Goal: Task Accomplishment & Management: Manage account settings

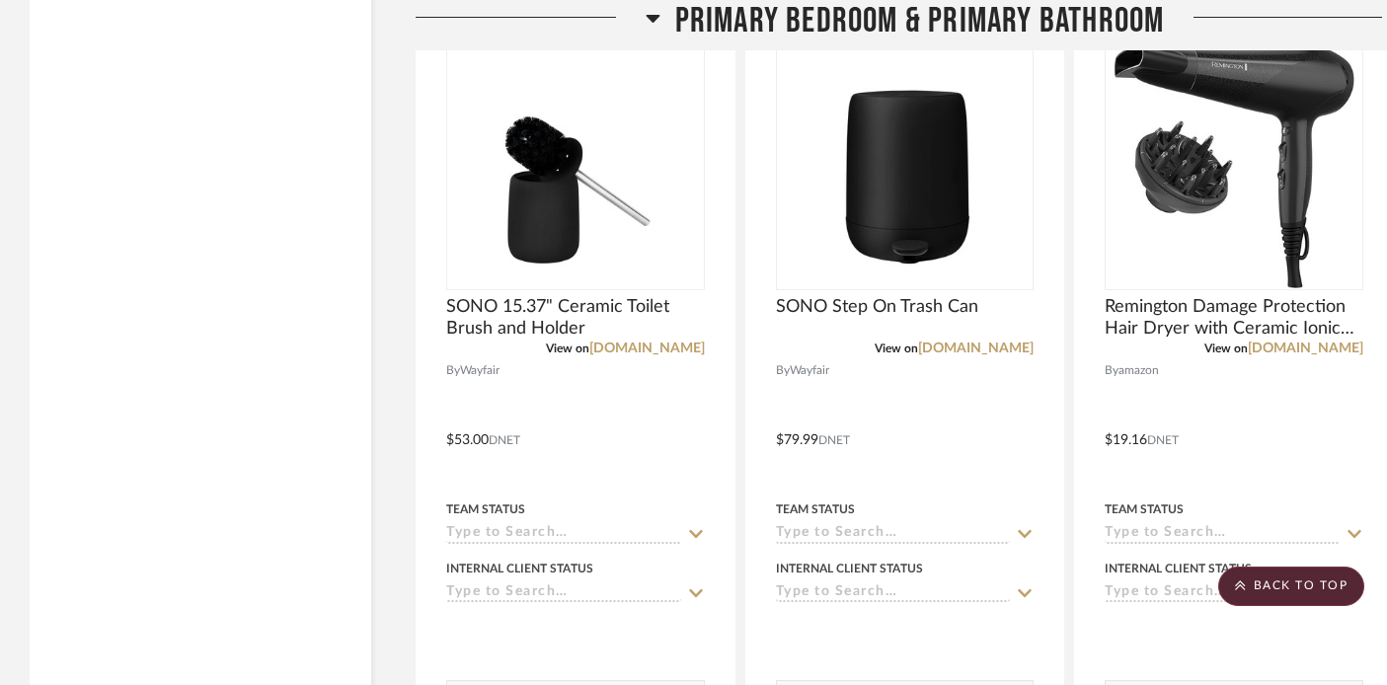
scroll to position [8771, 0]
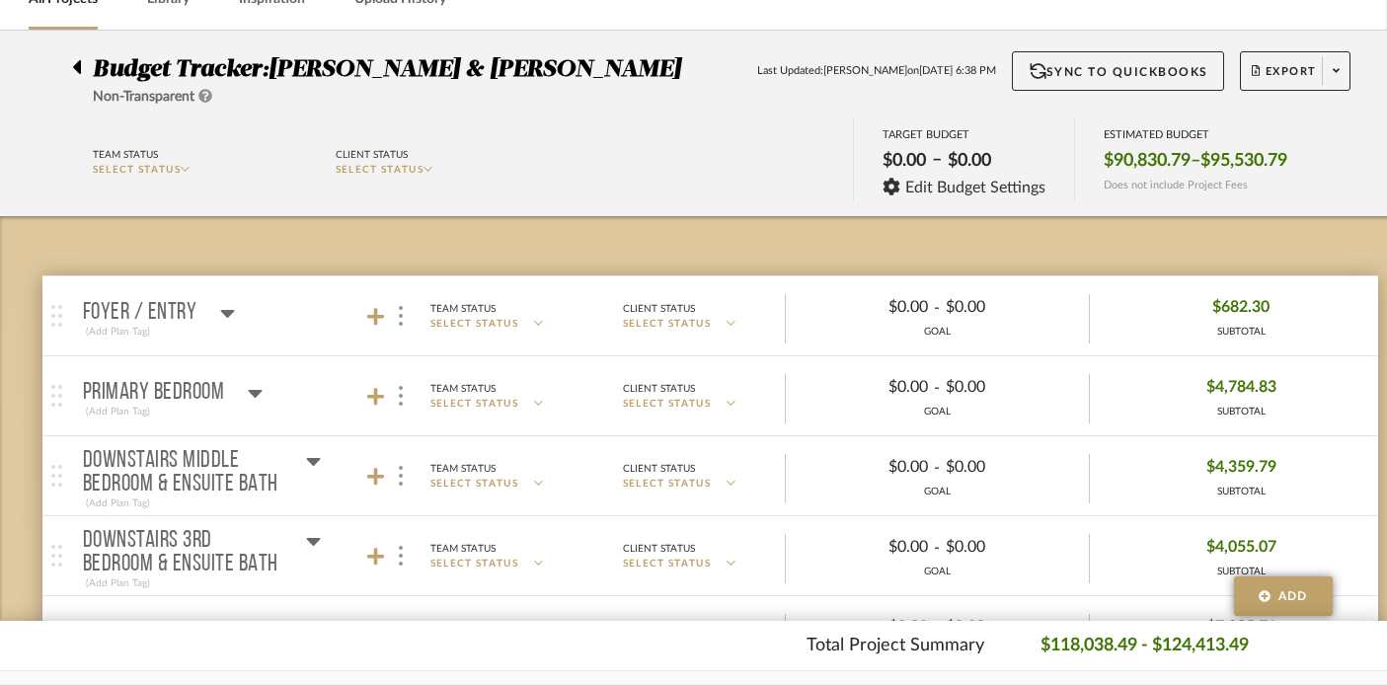
click at [264, 405] on mat-panel-title "Primary Bedroom (Add Plan Tag)" at bounding box center [257, 396] width 348 height 48
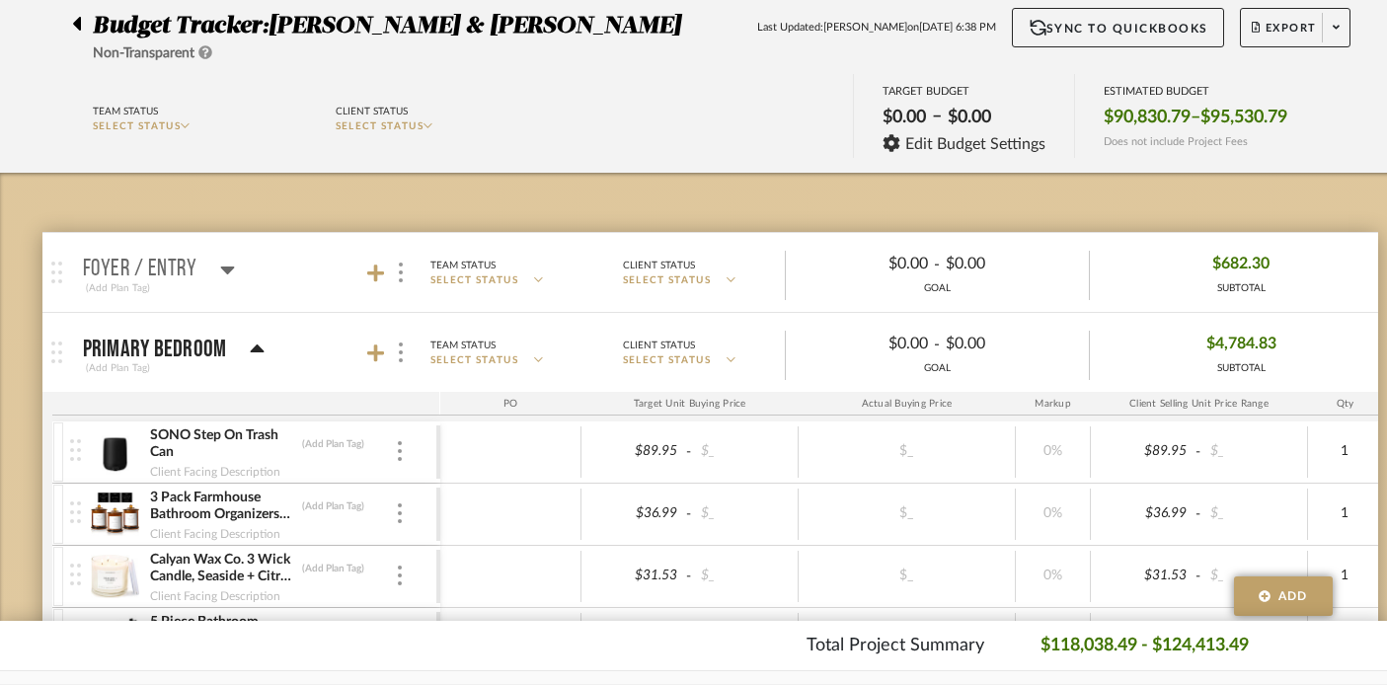
scroll to position [151, 1]
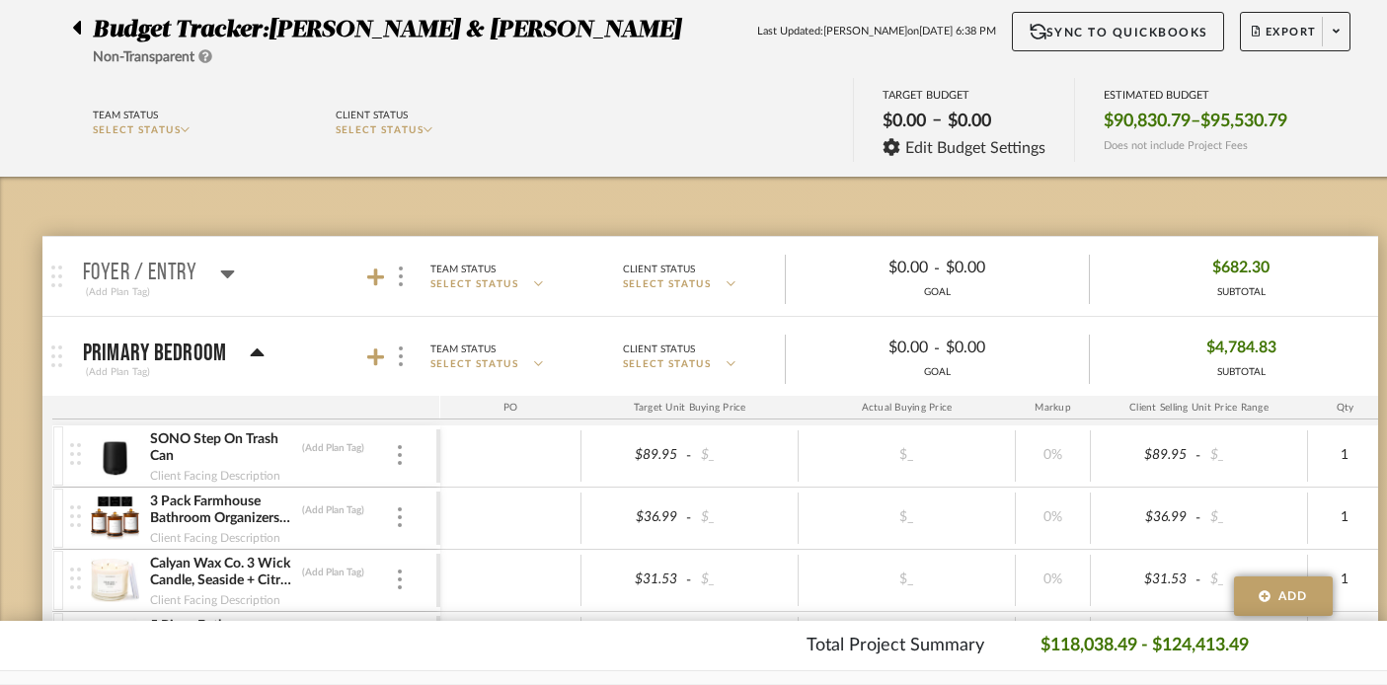
click at [253, 362] on icon at bounding box center [257, 354] width 15 height 24
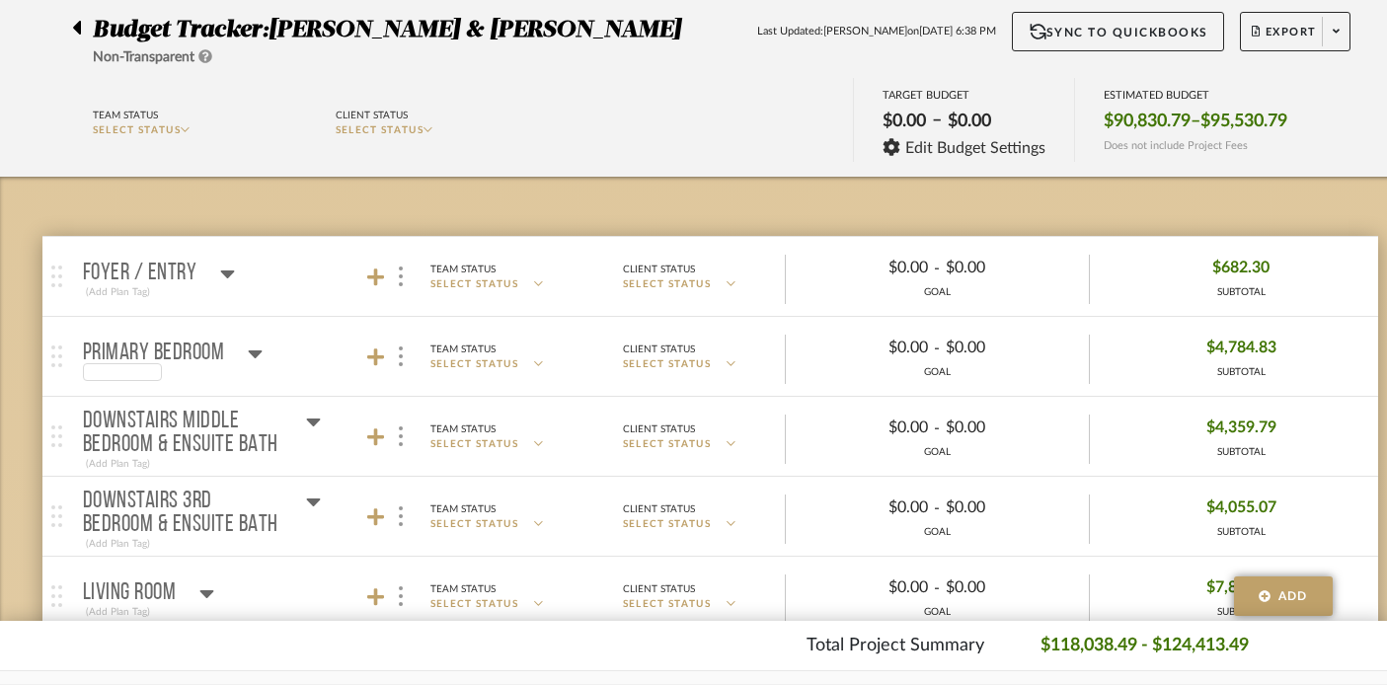
click at [253, 363] on div at bounding box center [173, 372] width 181 height 18
click at [253, 354] on icon at bounding box center [256, 355] width 14 height 8
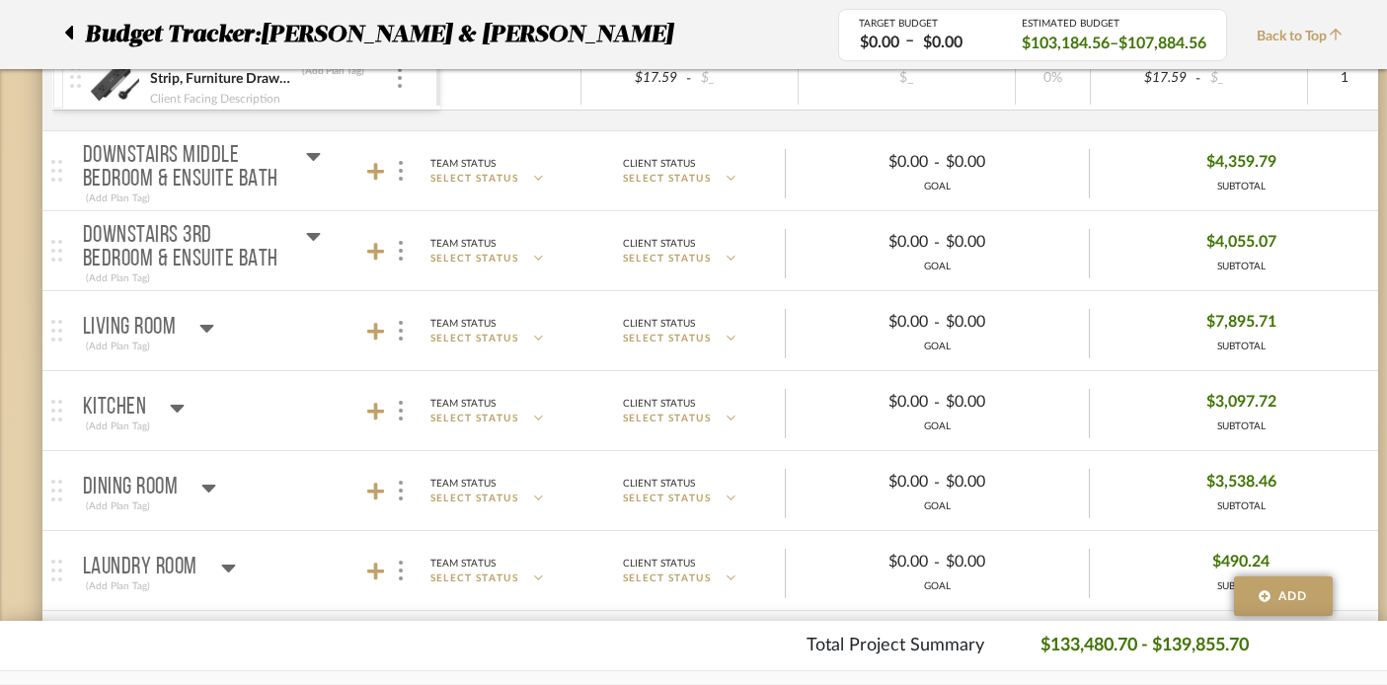
scroll to position [1968, 1]
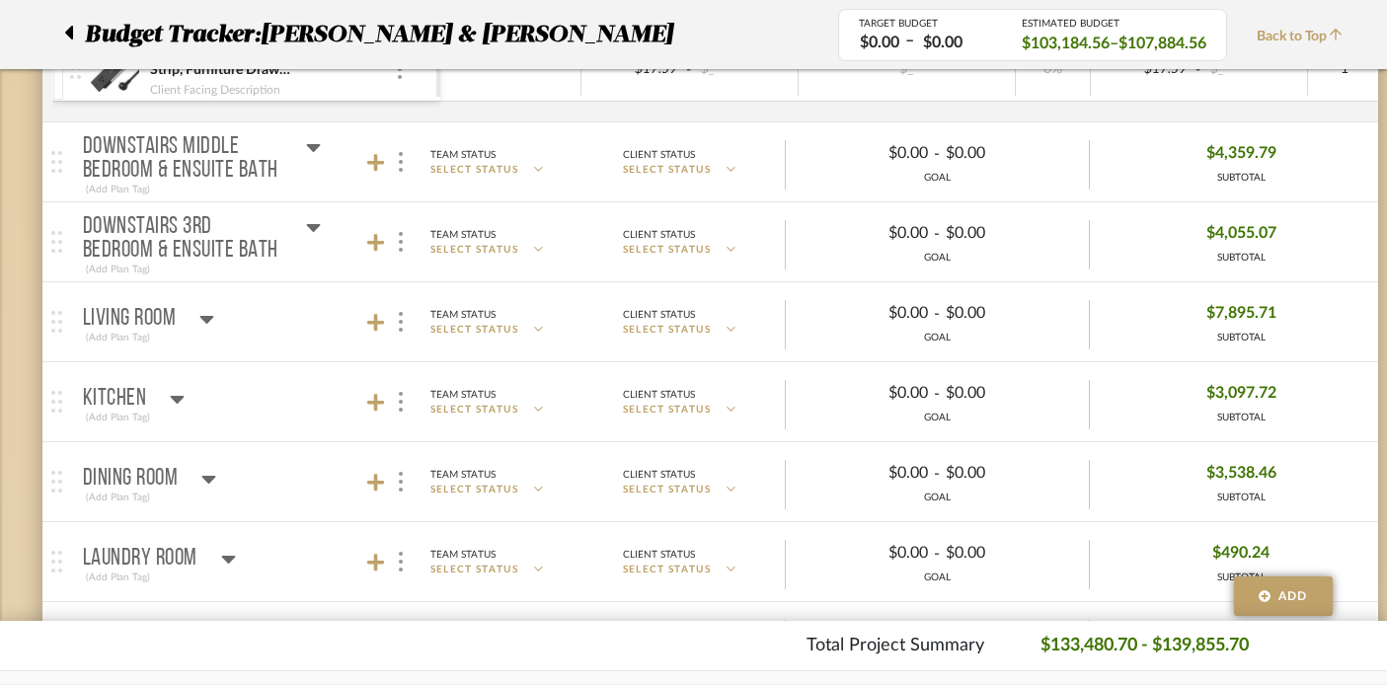
click at [307, 142] on icon at bounding box center [313, 147] width 15 height 24
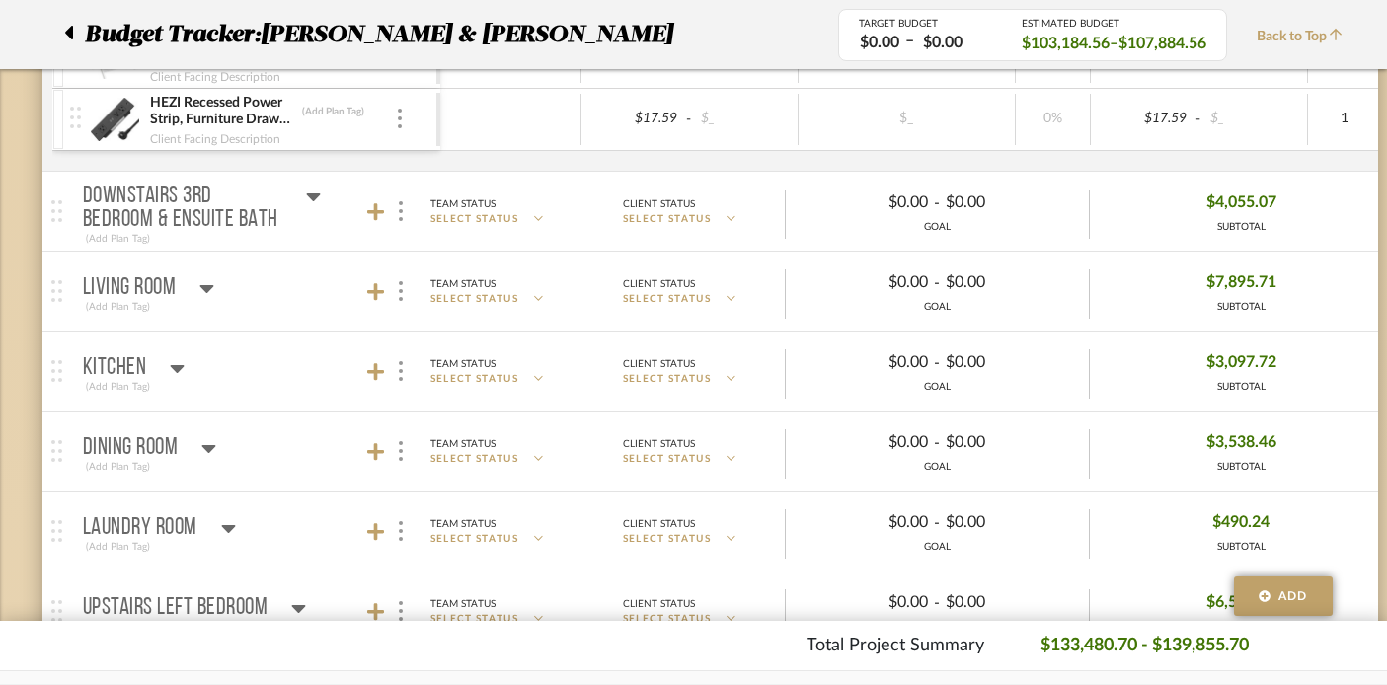
scroll to position [3627, 1]
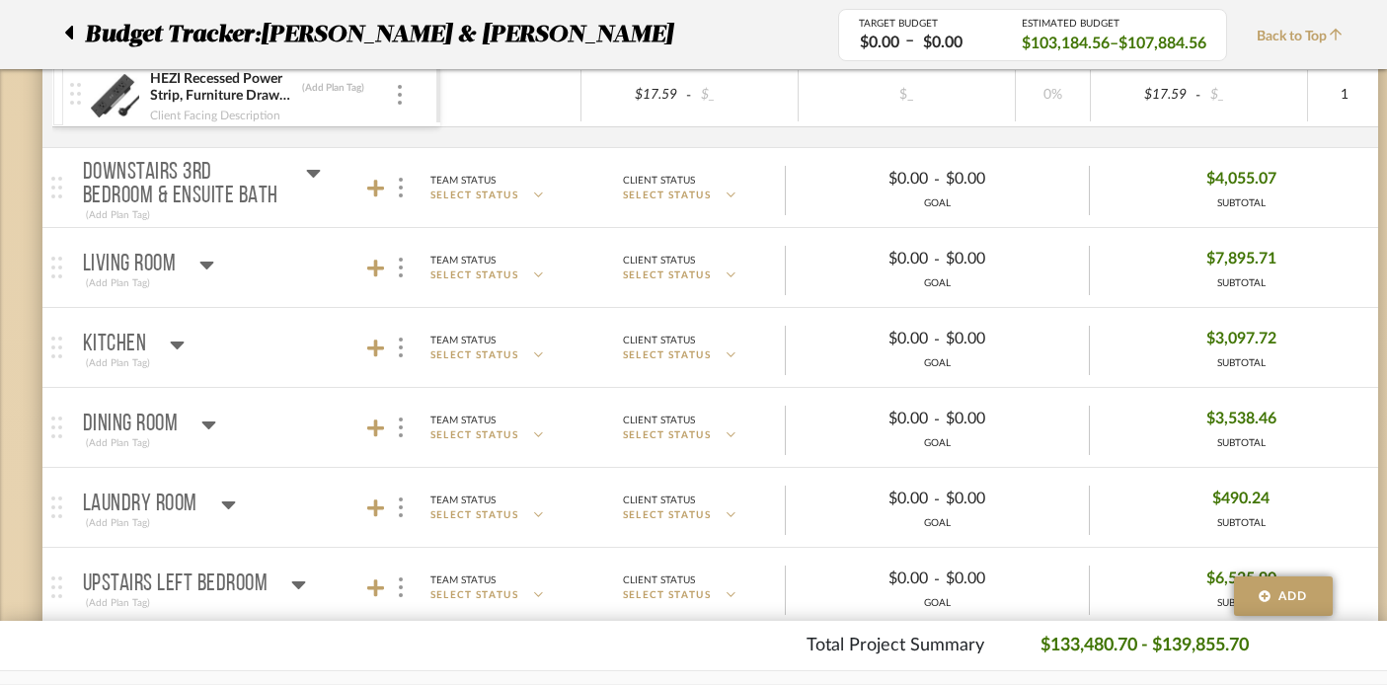
click at [309, 174] on icon at bounding box center [313, 173] width 15 height 24
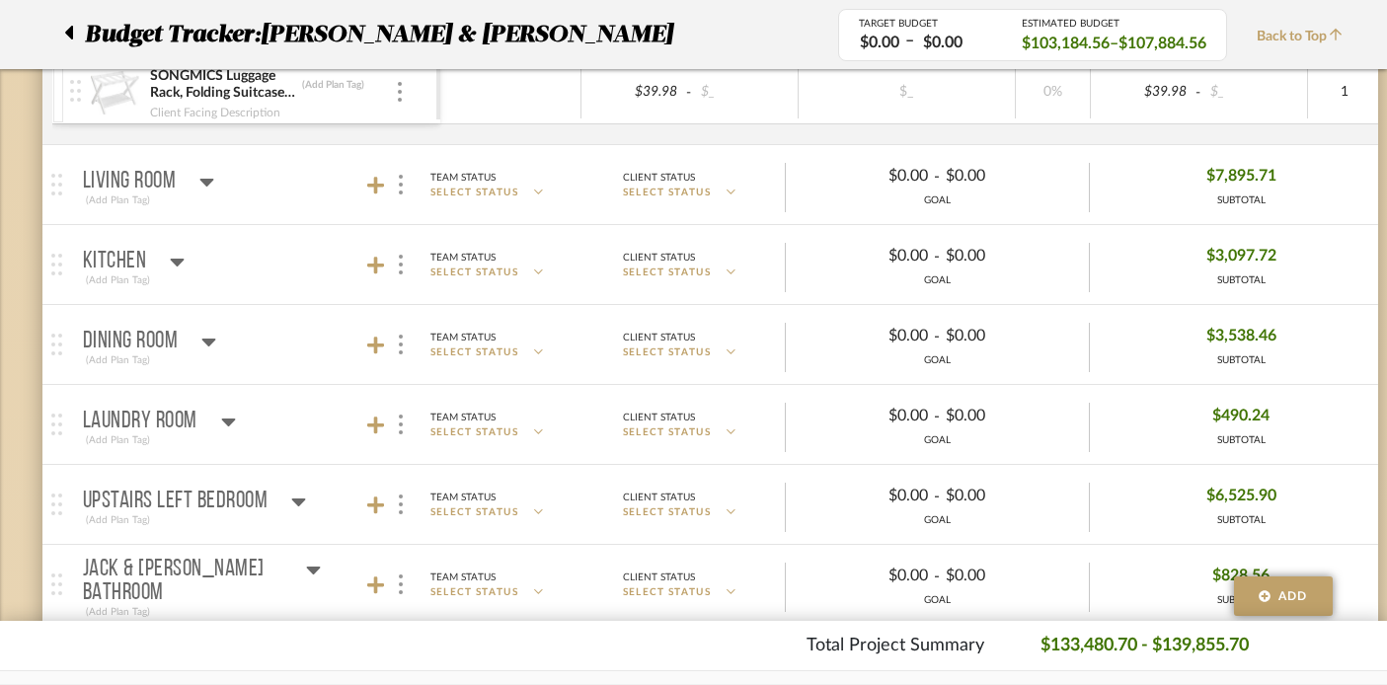
scroll to position [5167, 1]
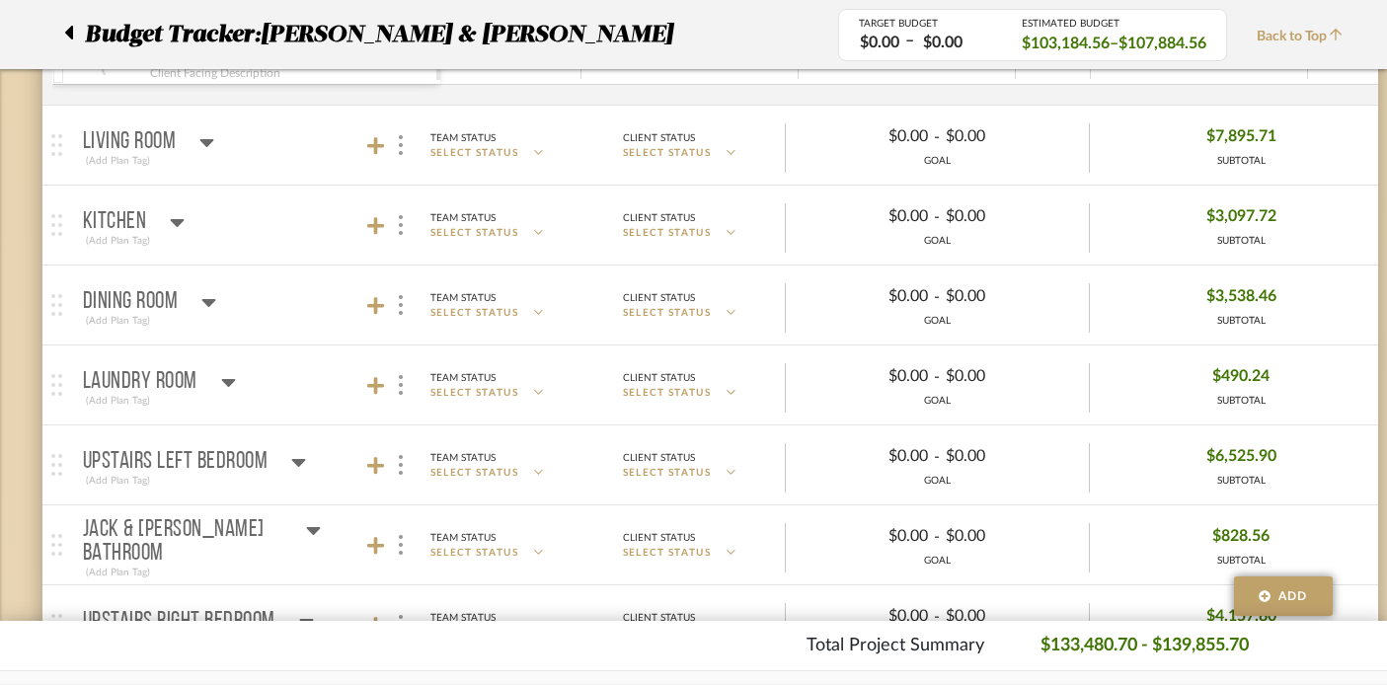
click at [193, 145] on div "Living Room" at bounding box center [149, 142] width 132 height 24
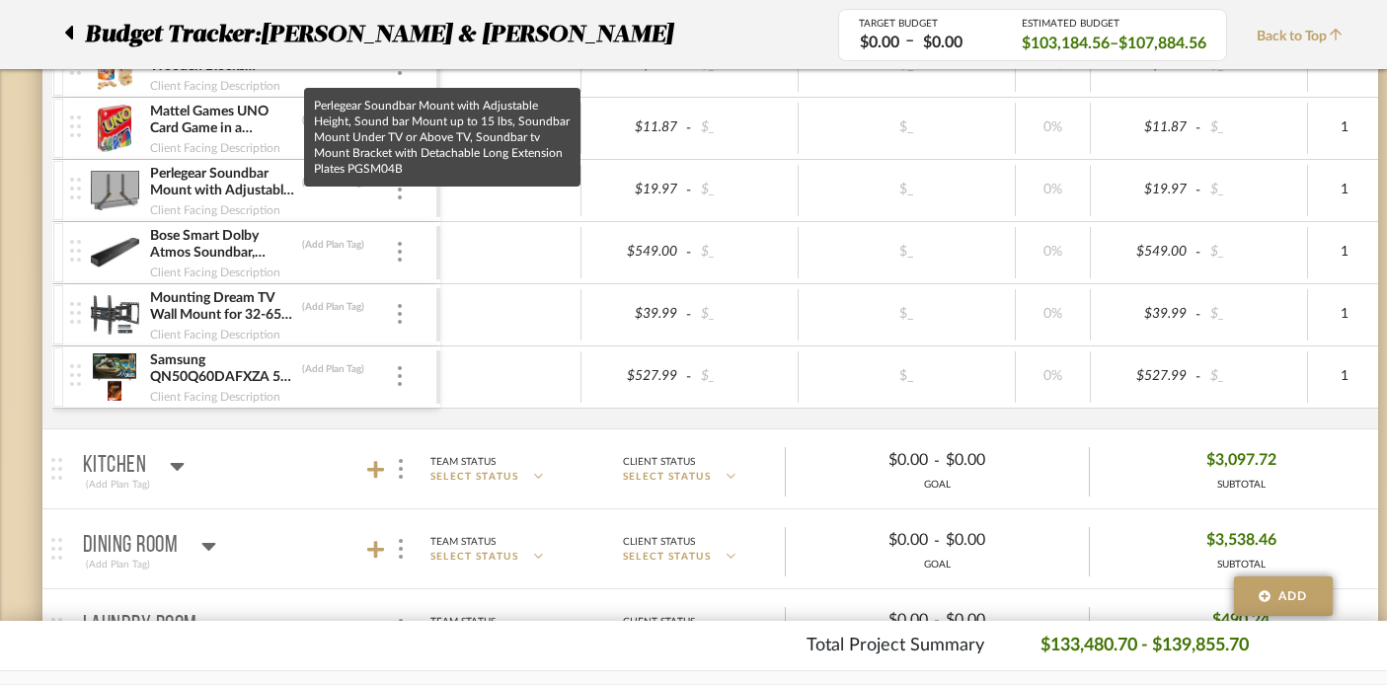
scroll to position [6392, 1]
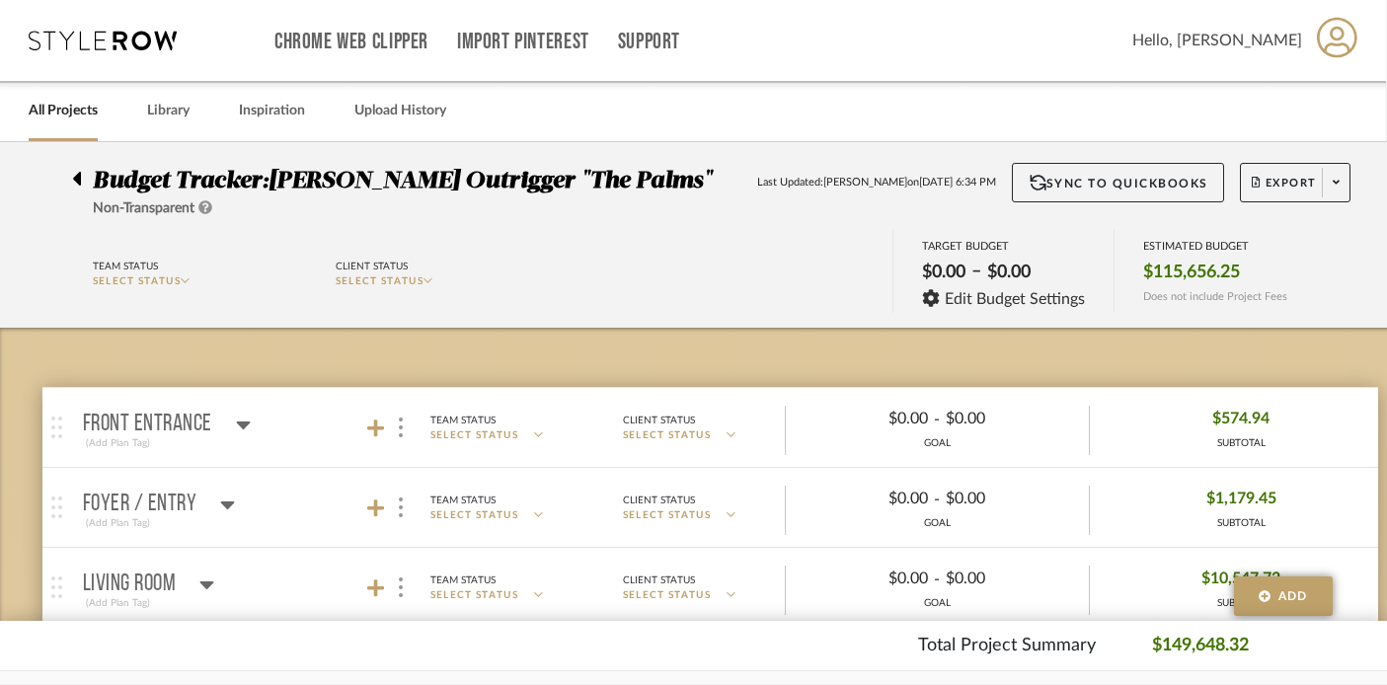
click at [92, 120] on link "All Projects" at bounding box center [63, 111] width 69 height 27
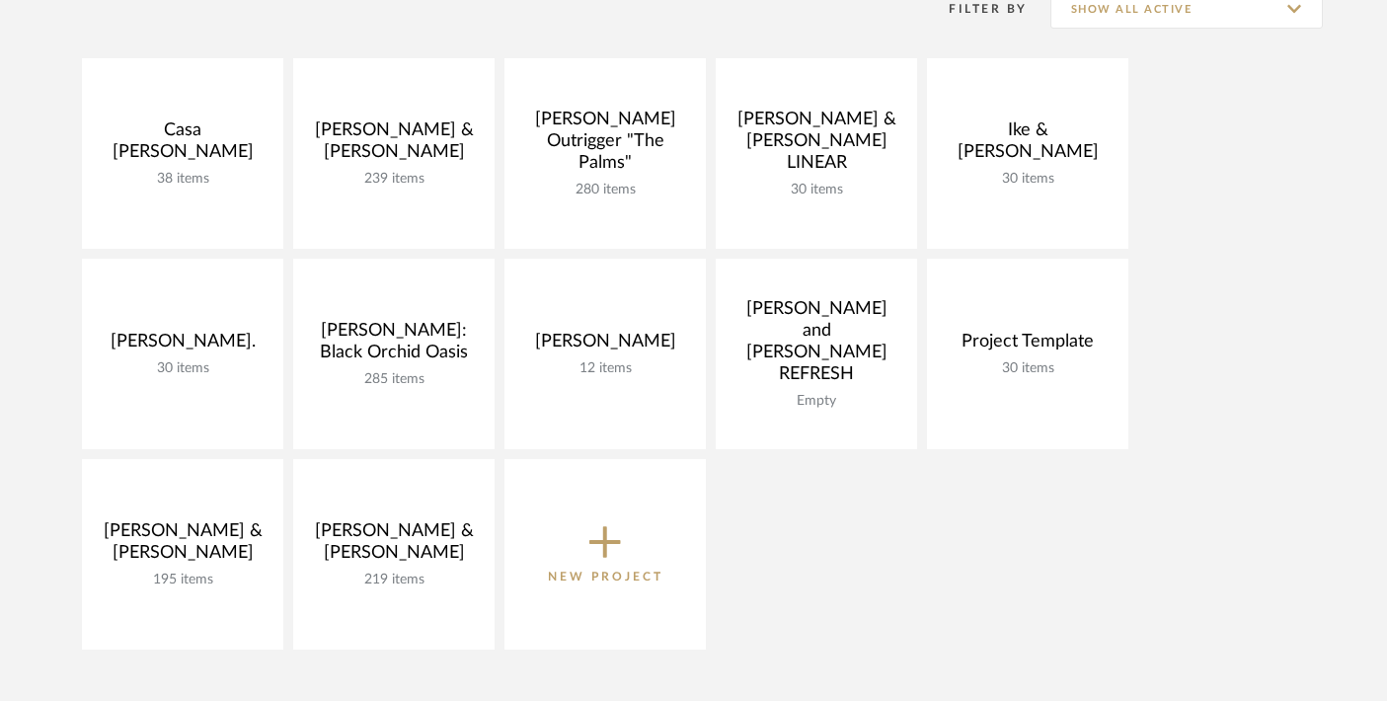
scroll to position [434, 0]
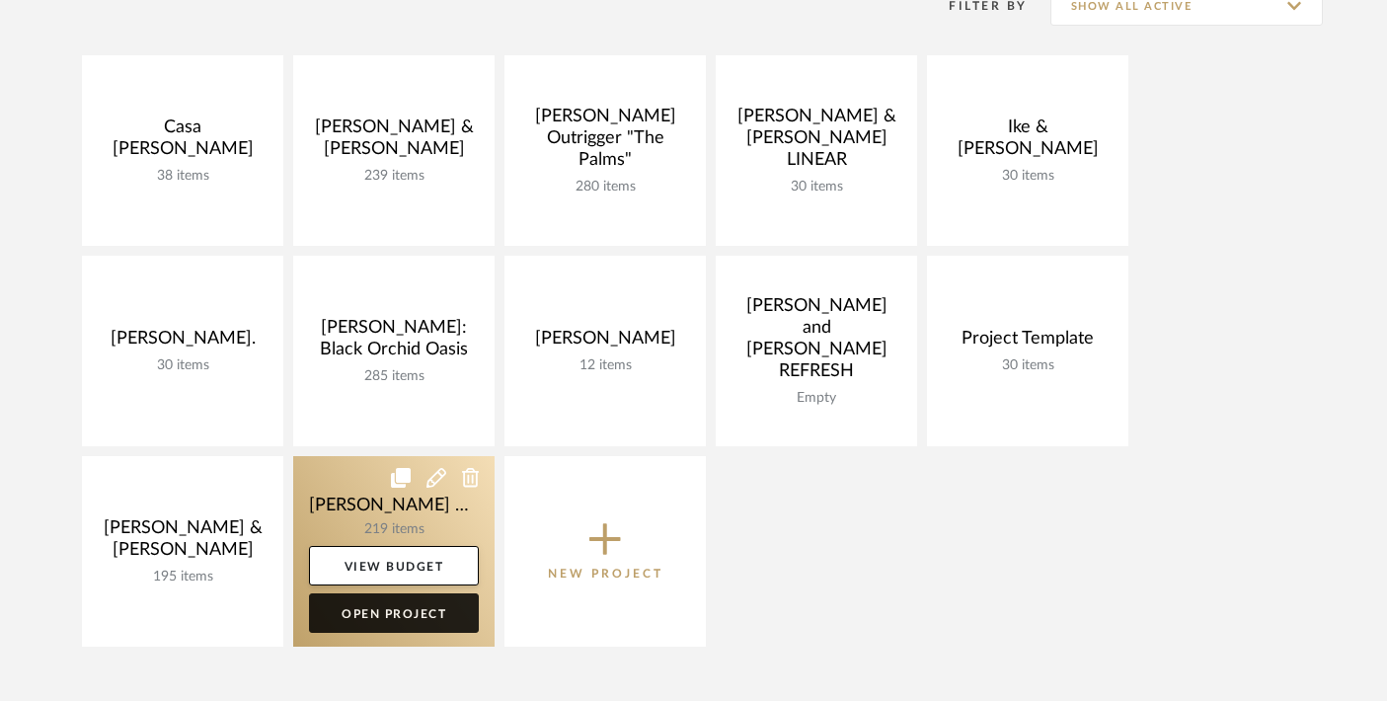
click at [380, 607] on link "Open Project" at bounding box center [394, 612] width 170 height 39
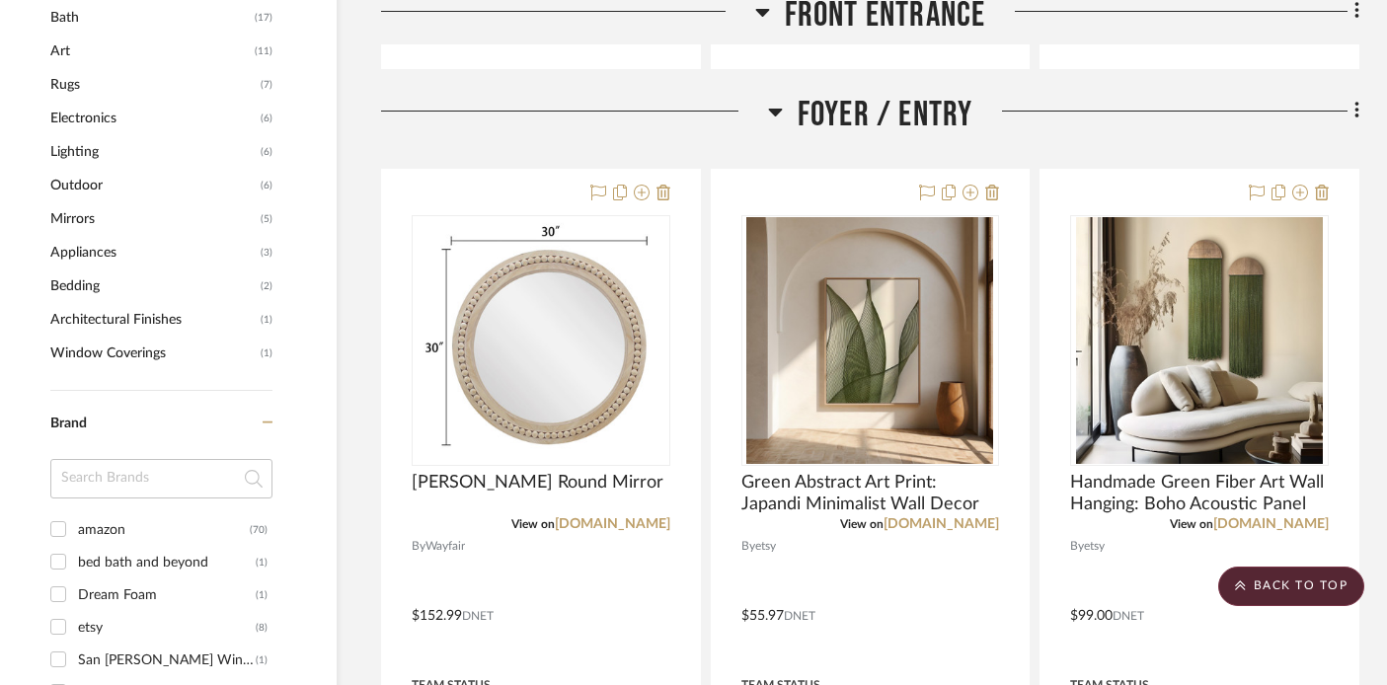
scroll to position [1422, 35]
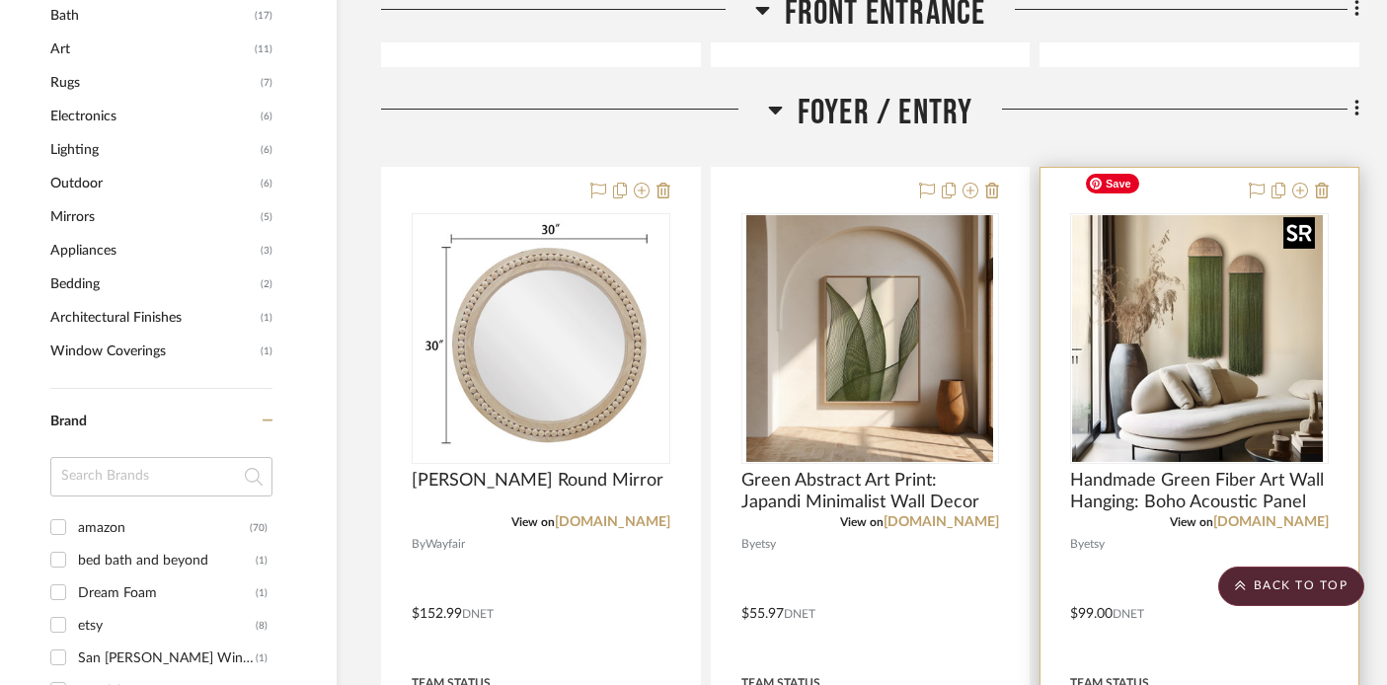
click at [1130, 334] on div at bounding box center [1199, 338] width 259 height 251
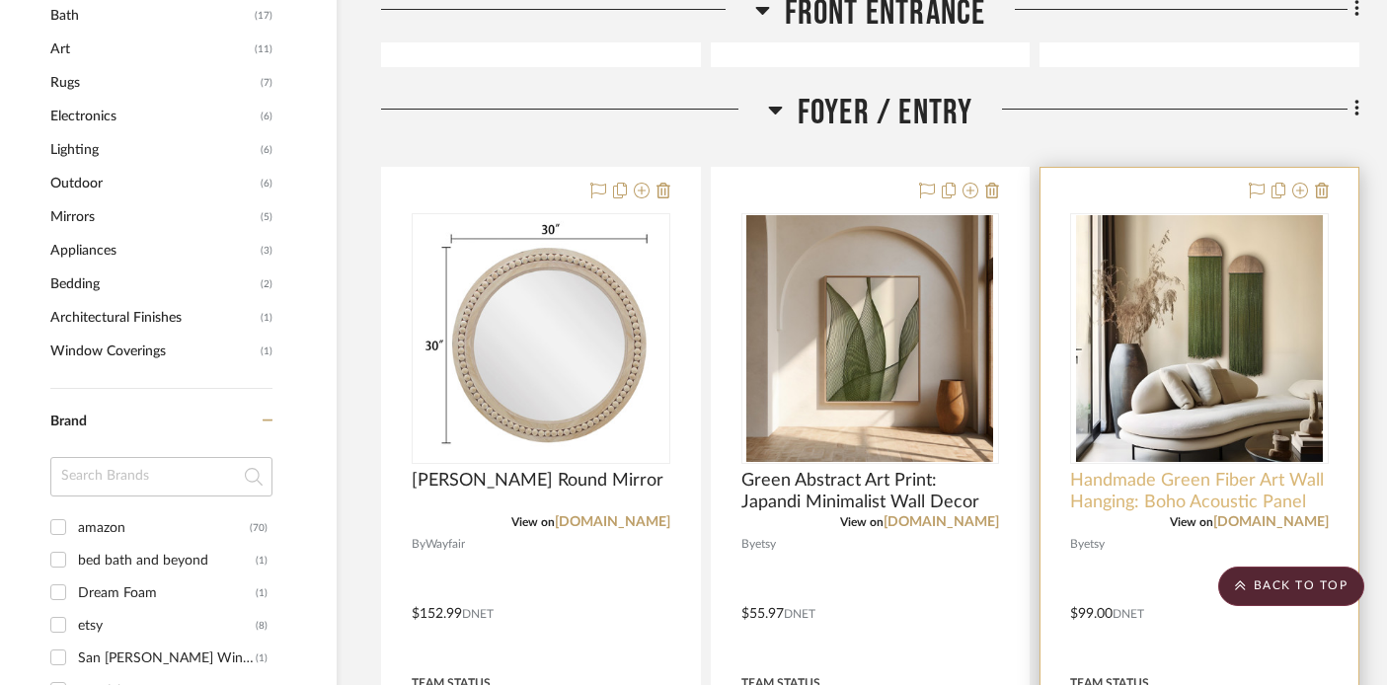
click at [1128, 470] on span "Handmade Green Fiber Art Wall Hanging: Boho Acoustic Panel" at bounding box center [1199, 491] width 259 height 43
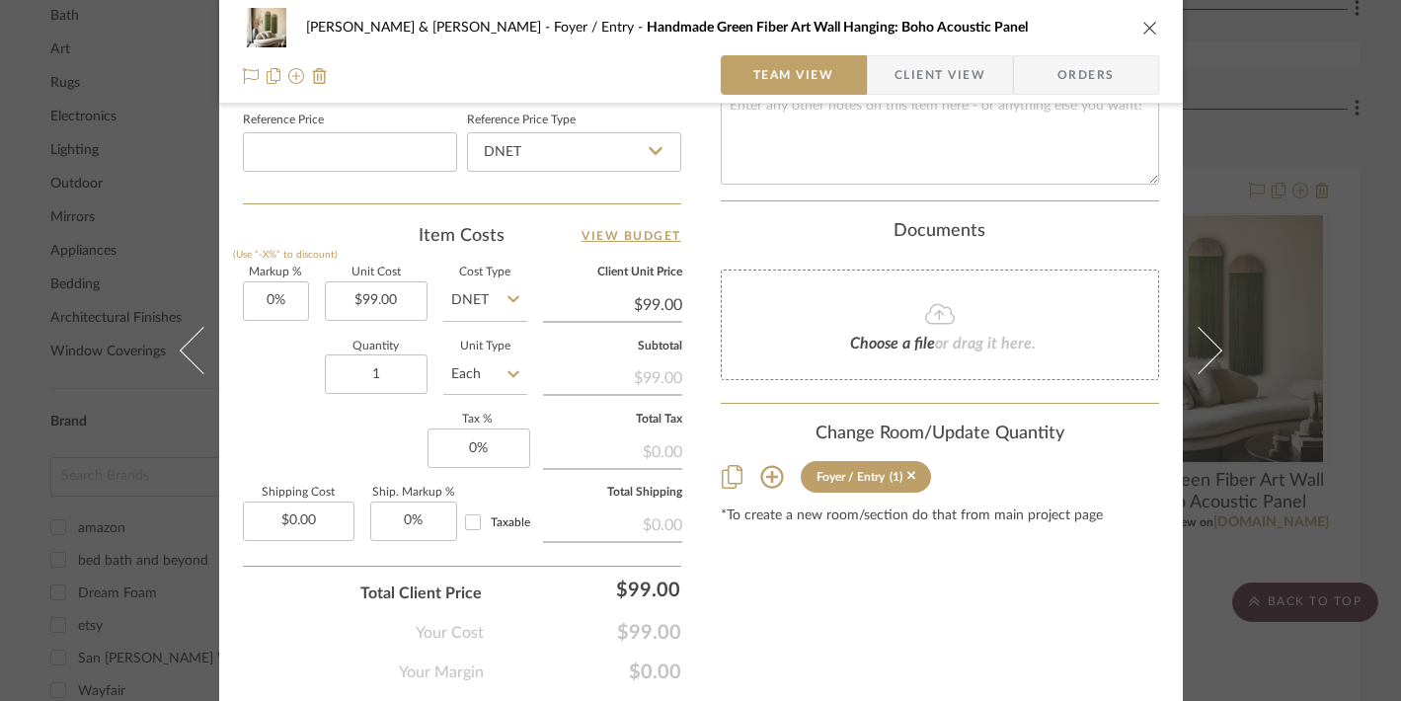
scroll to position [1106, 0]
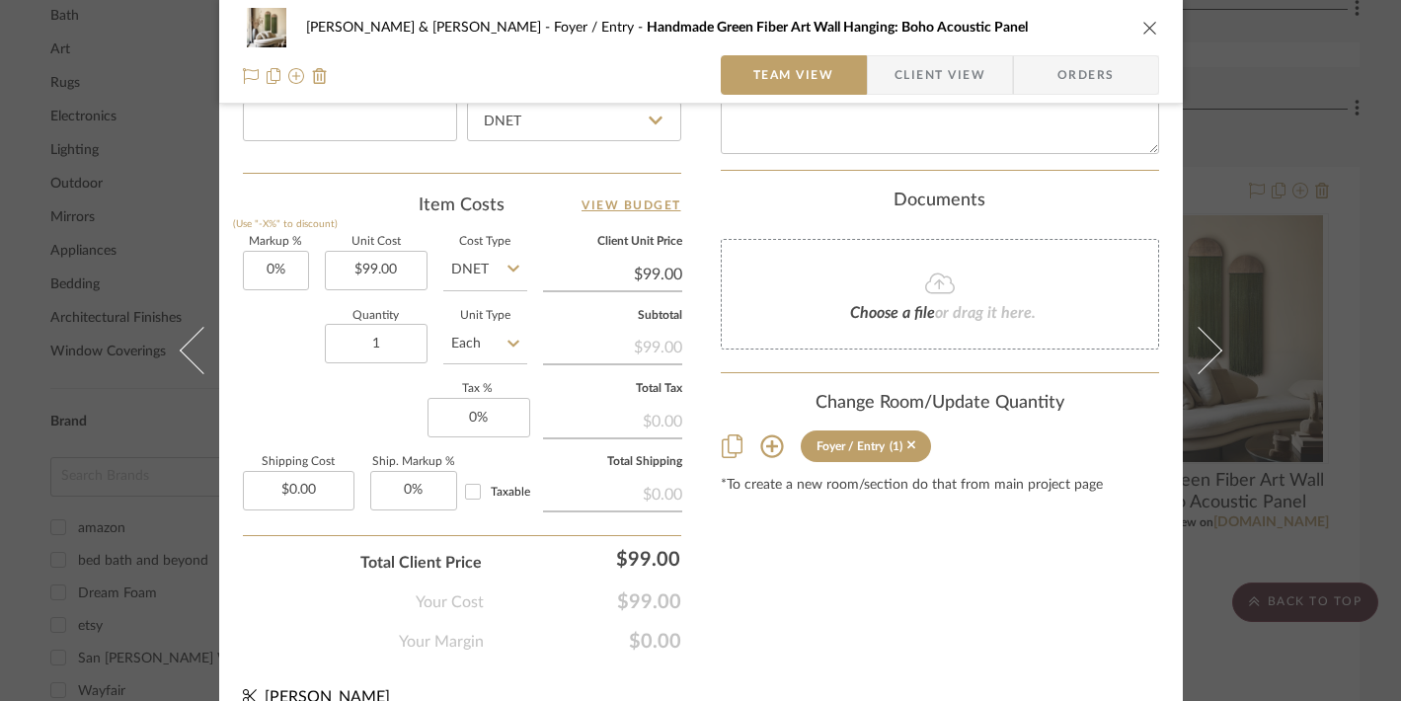
click at [1267, 243] on div "Tracy & Dan McMahon Foyer / Entry Handmade Green Fiber Art Wall Hanging: Boho A…" at bounding box center [700, 350] width 1401 height 701
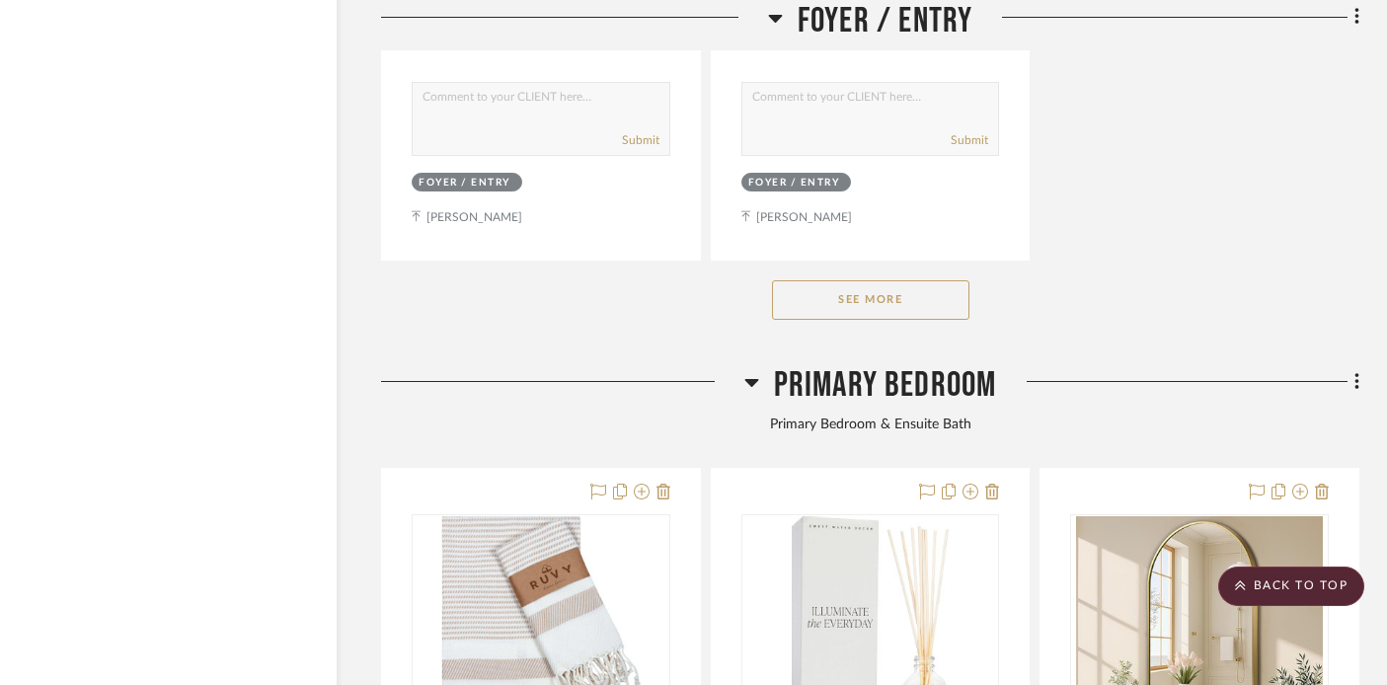
scroll to position [3950, 35]
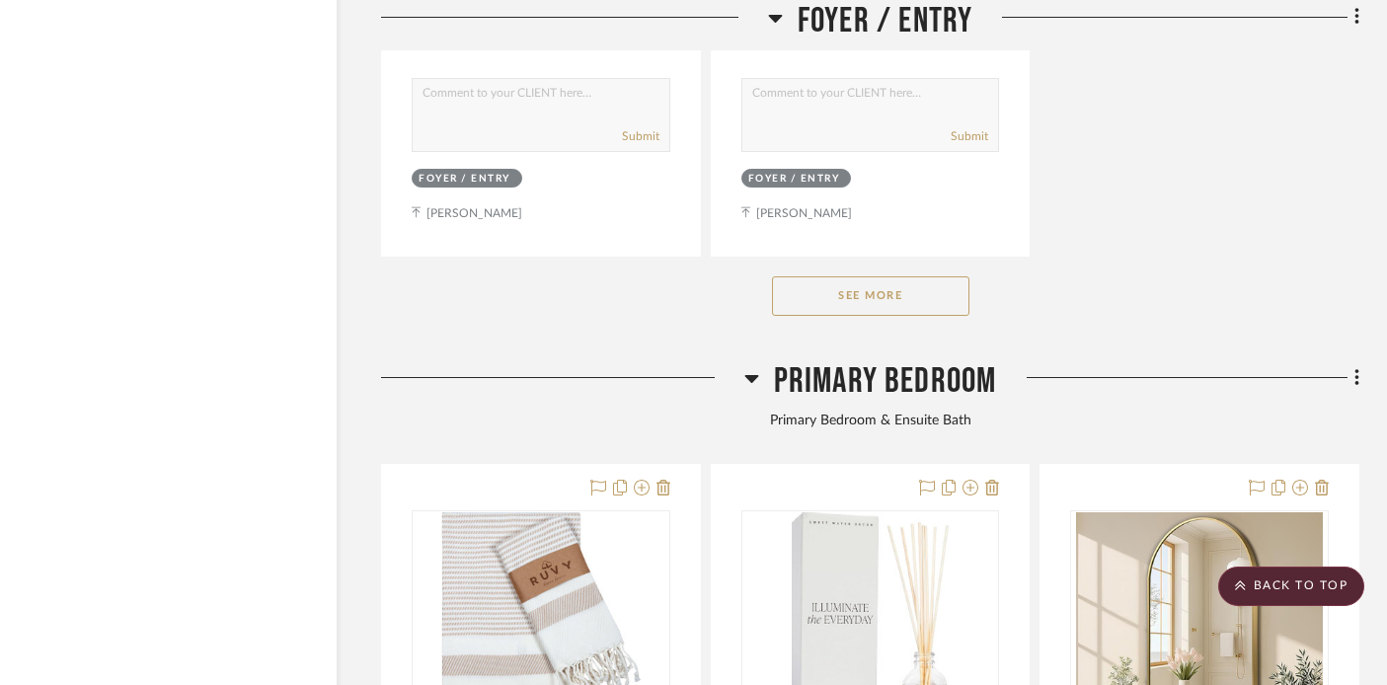
click at [951, 276] on button "See More" at bounding box center [870, 295] width 197 height 39
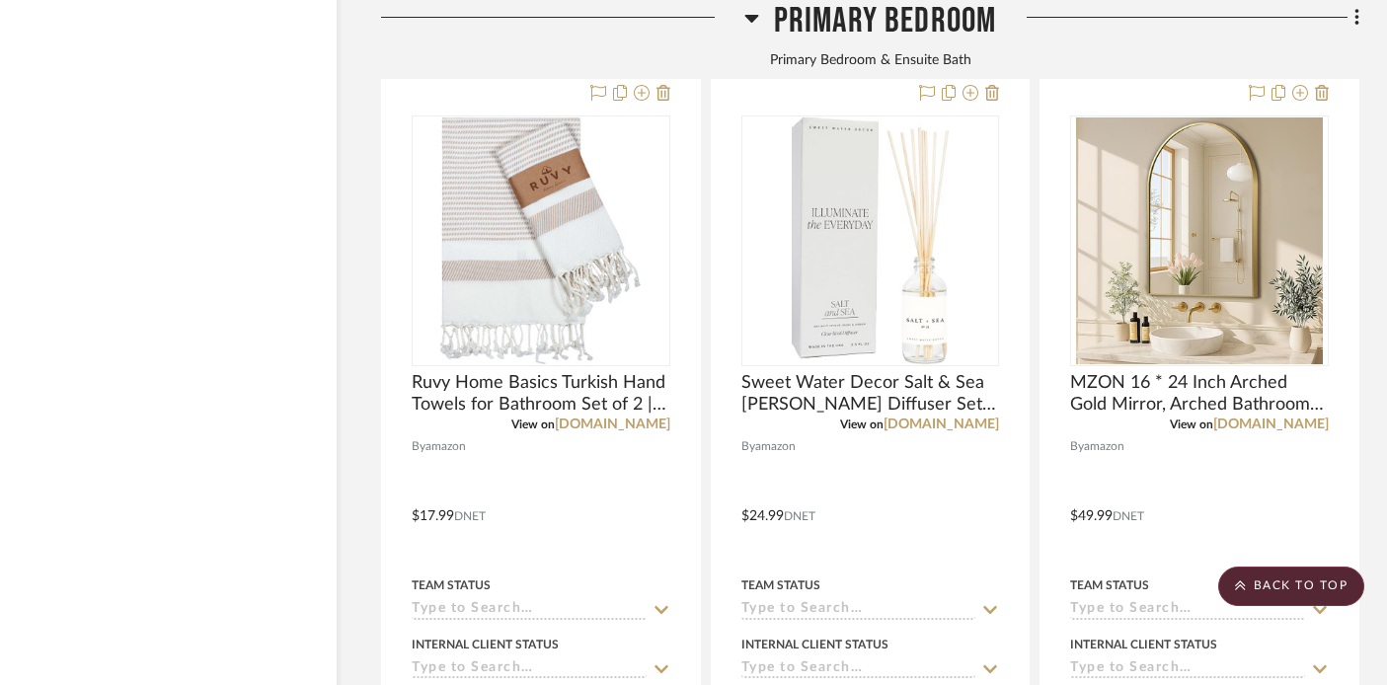
scroll to position [4266, 35]
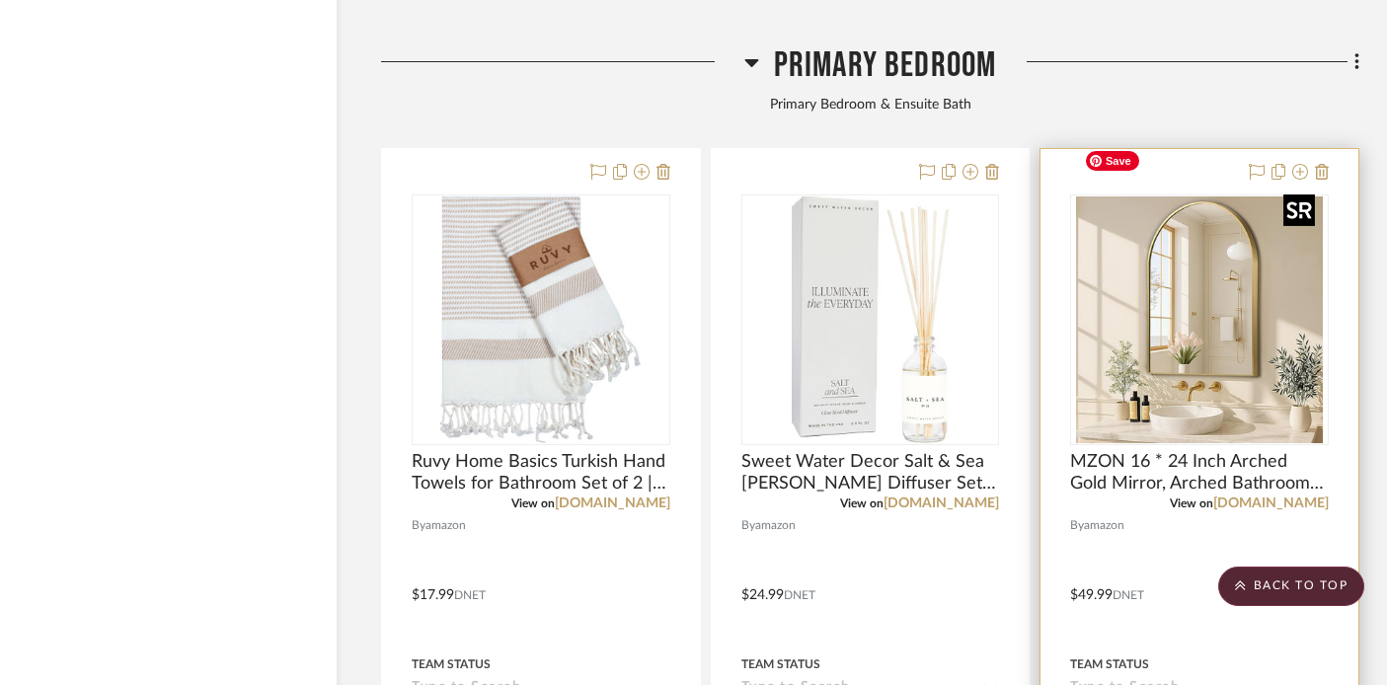
click at [0, 0] on img at bounding box center [0, 0] width 0 height 0
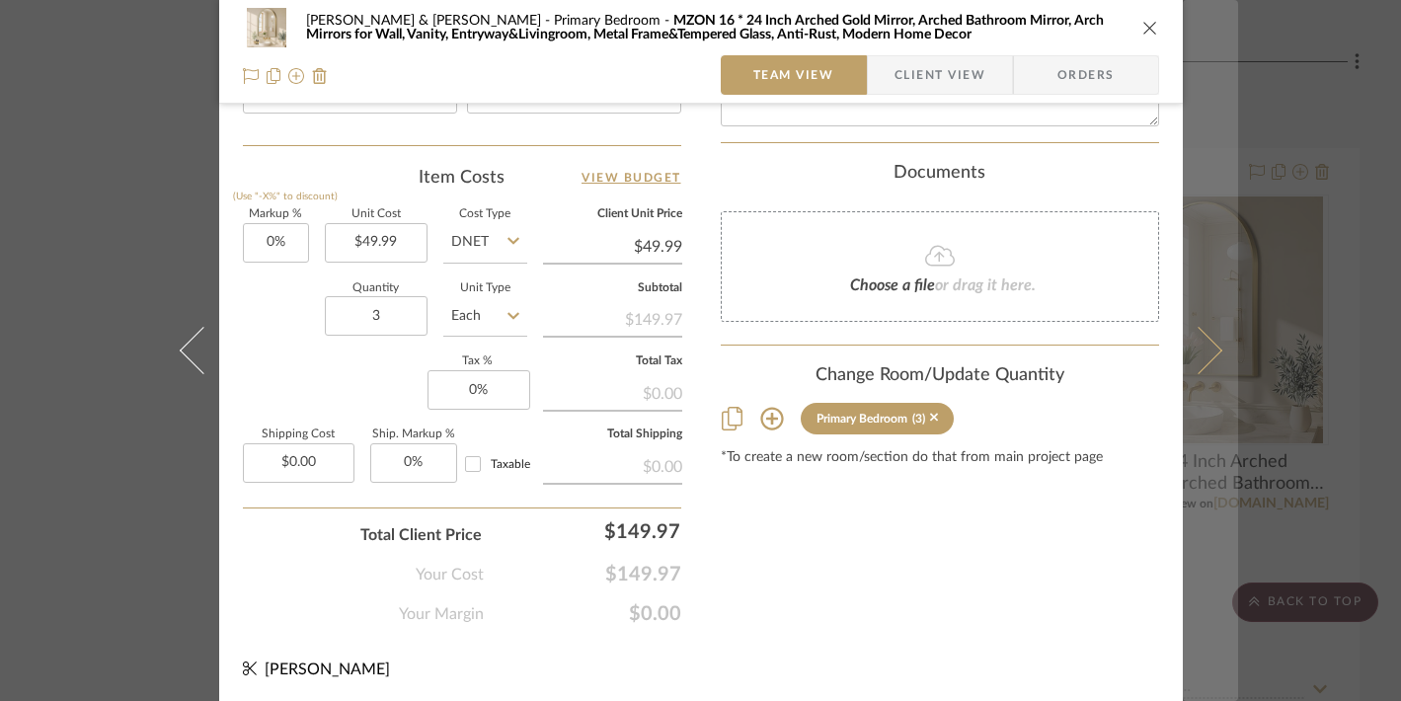
scroll to position [1134, 0]
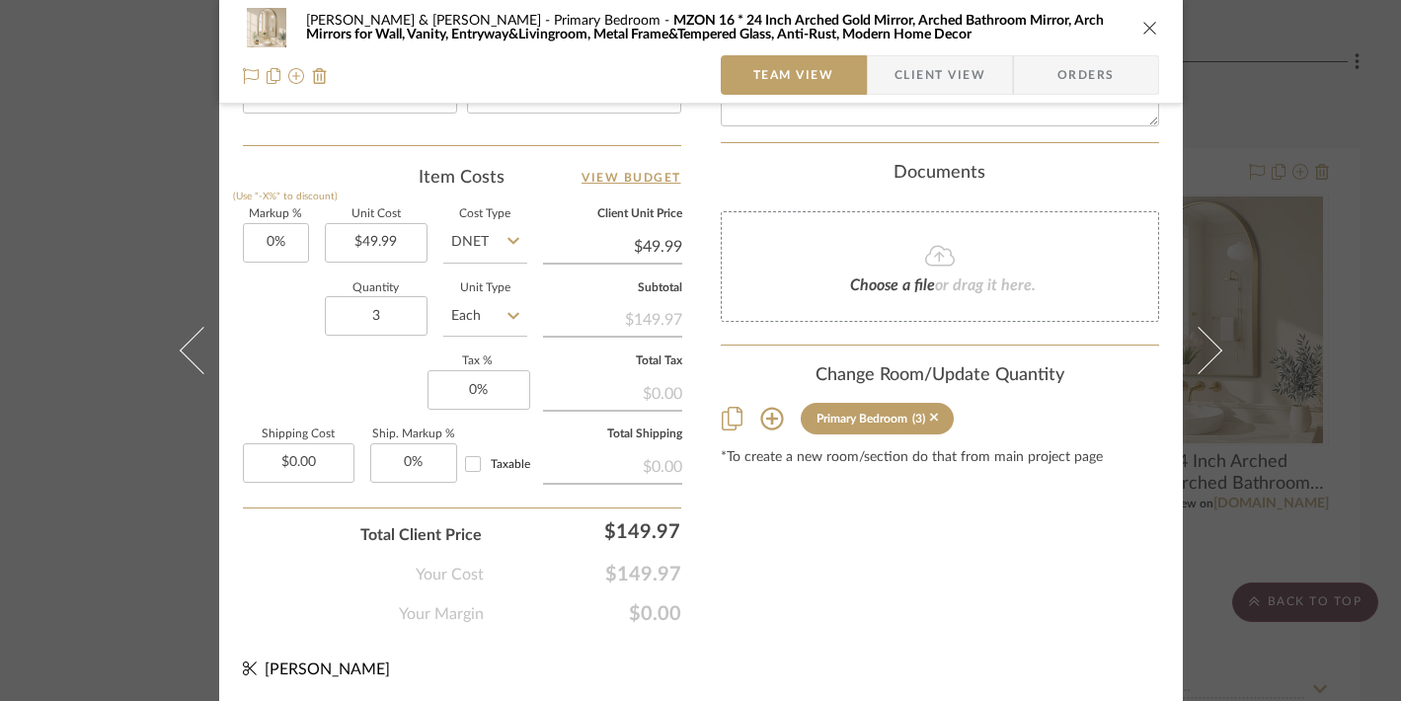
click at [1264, 254] on div "Tracy & Dan McMahon Primary Bedroom MZON 16 * 24 Inch Arched Gold Mirror, Arche…" at bounding box center [700, 350] width 1401 height 701
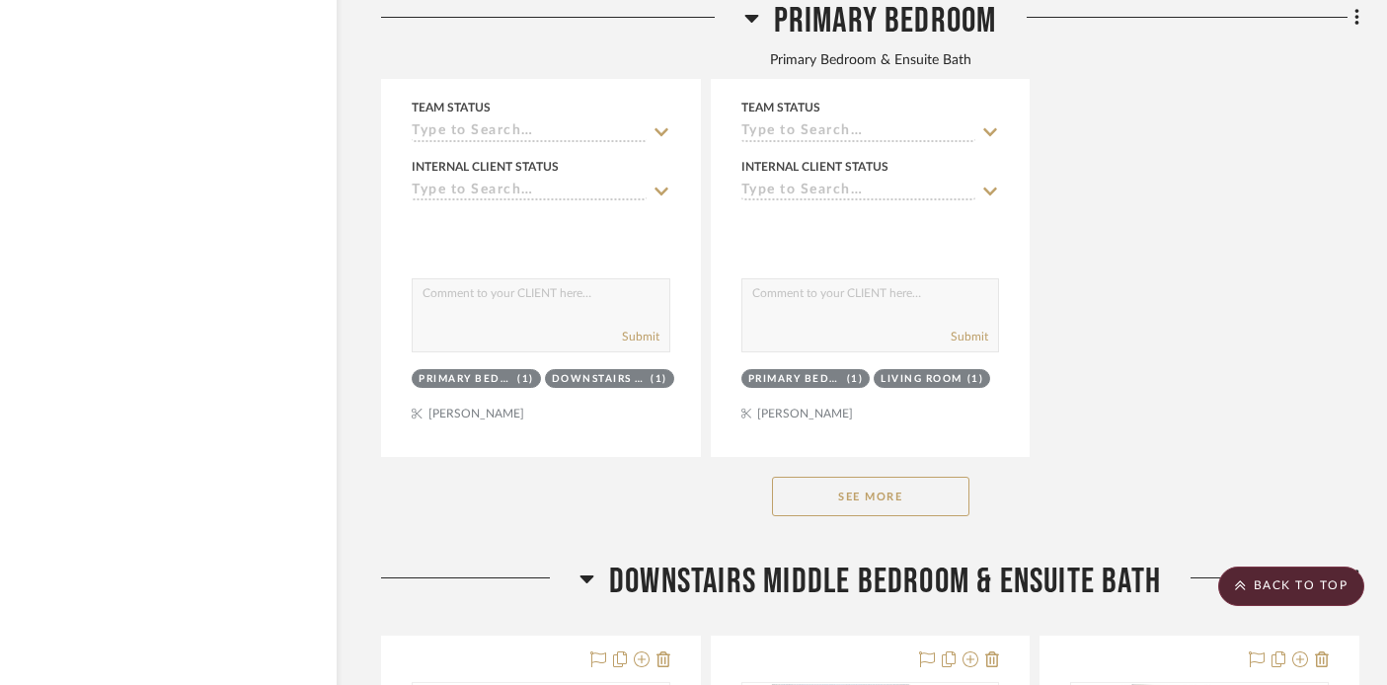
scroll to position [6596, 35]
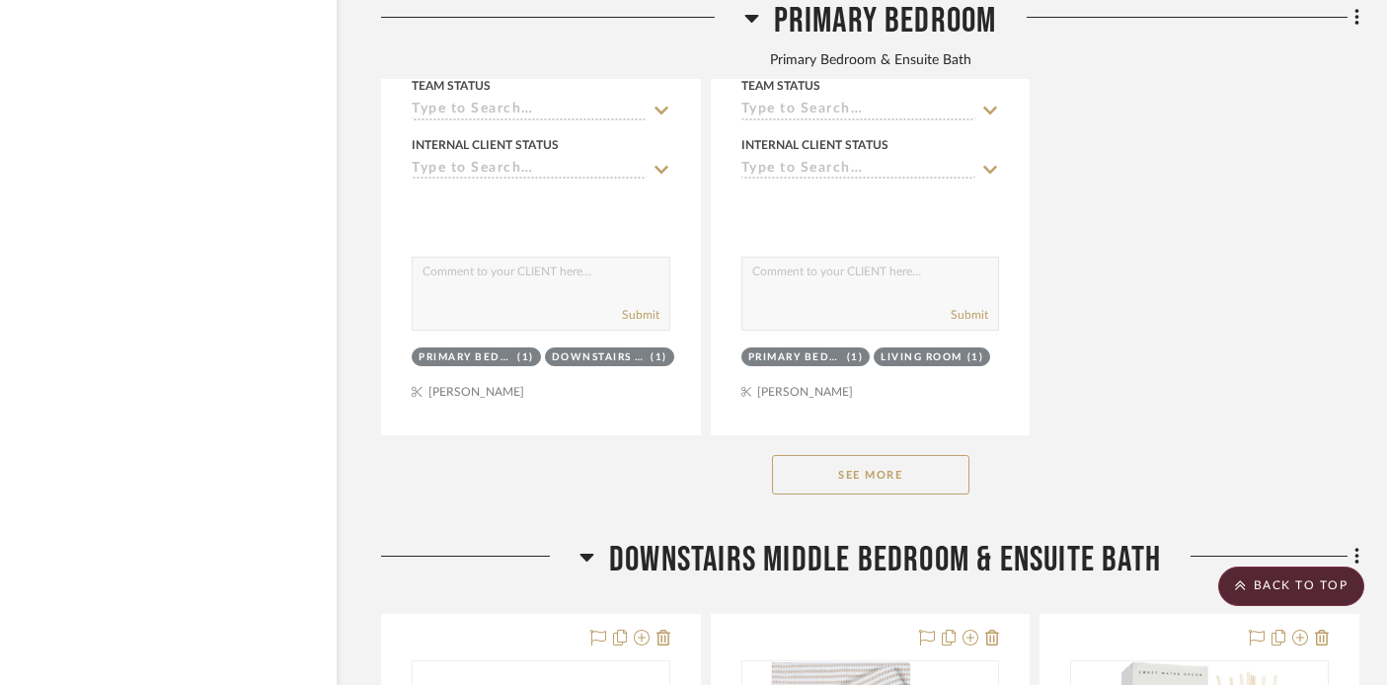
click at [890, 455] on button "See More" at bounding box center [870, 474] width 197 height 39
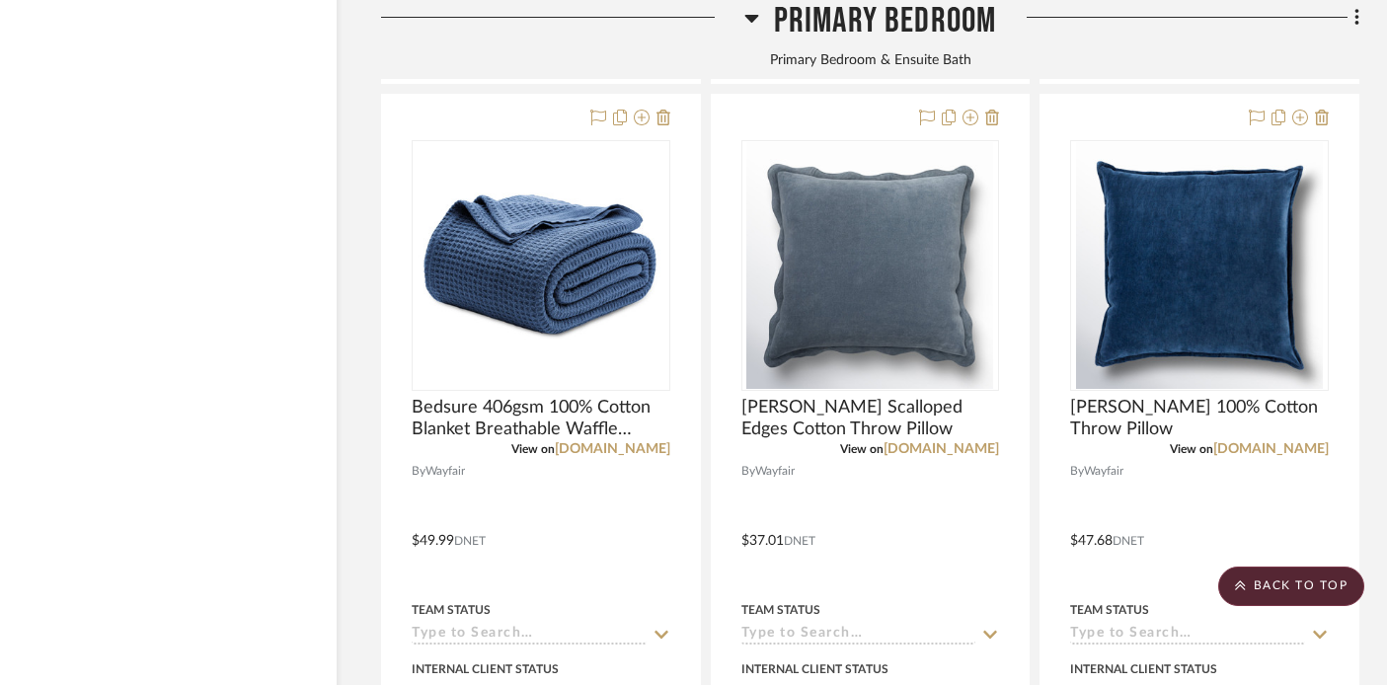
scroll to position [10467, 35]
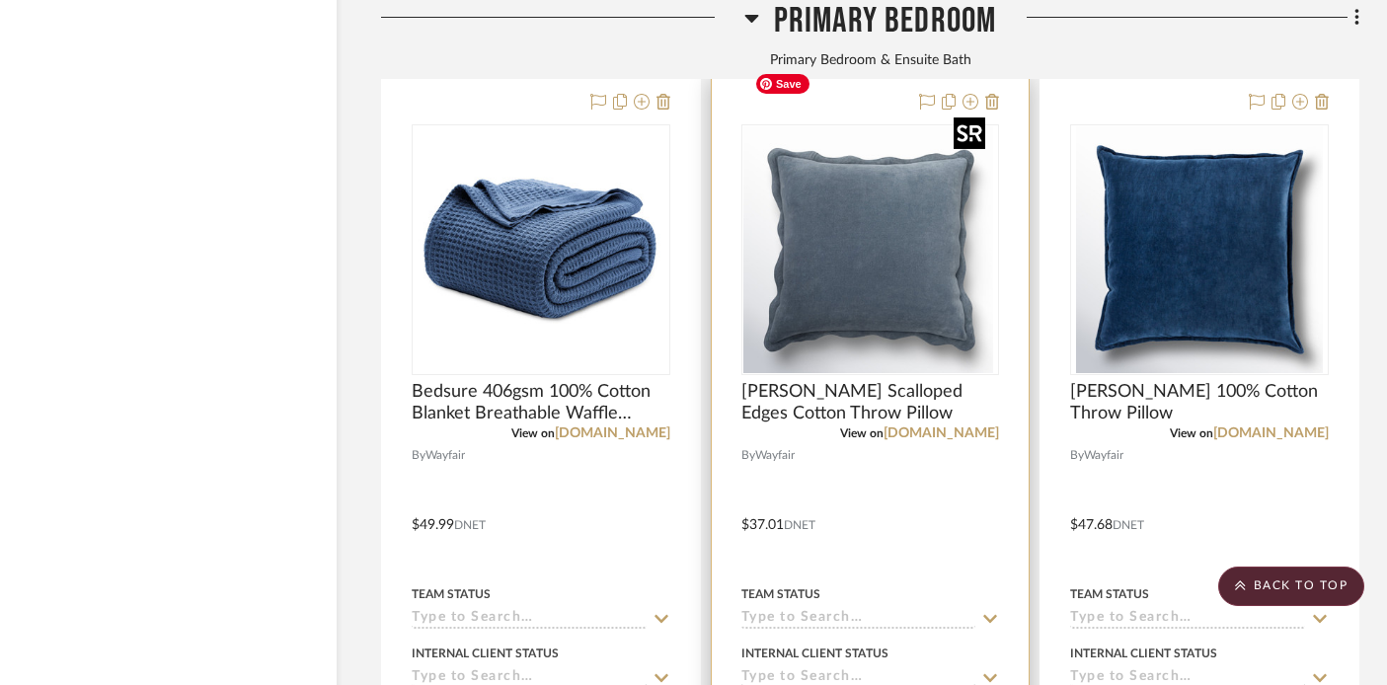
click at [855, 228] on div at bounding box center [871, 249] width 259 height 251
click at [858, 275] on img "0" at bounding box center [870, 249] width 247 height 247
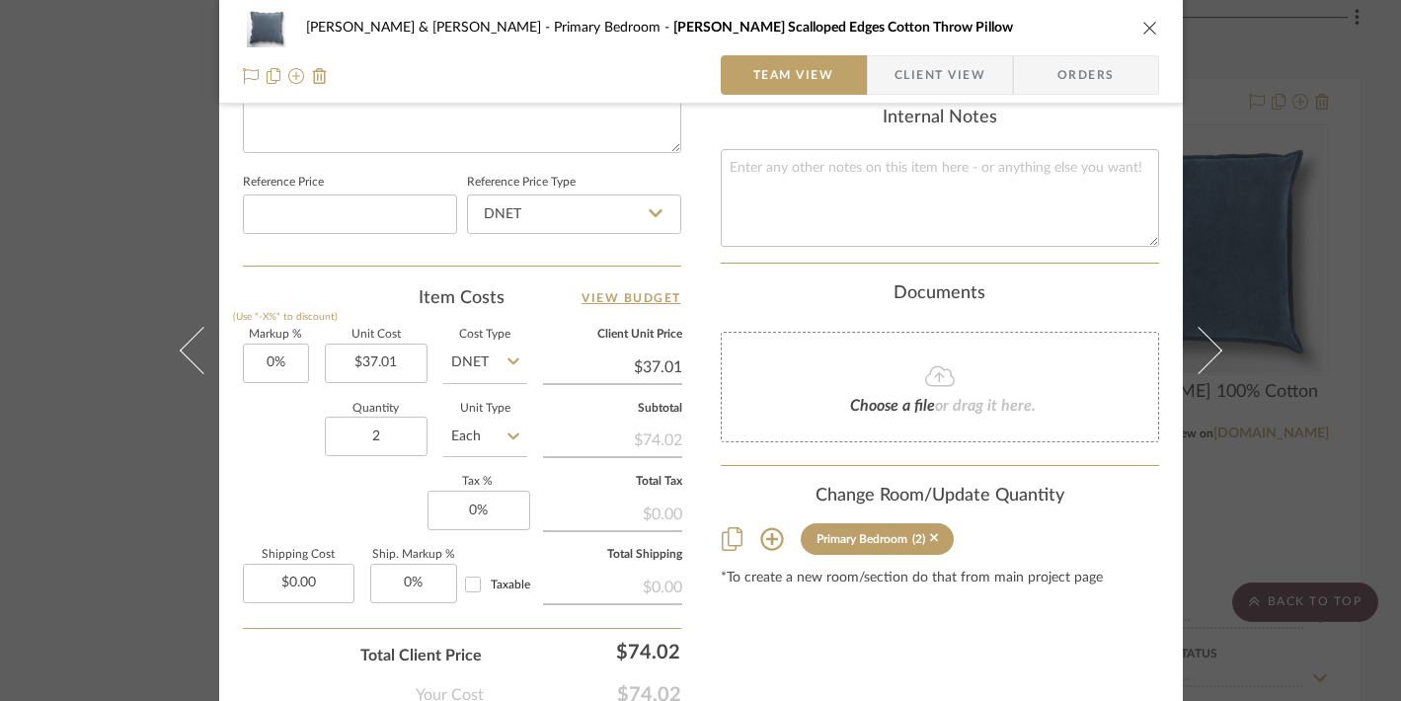
scroll to position [1106, 0]
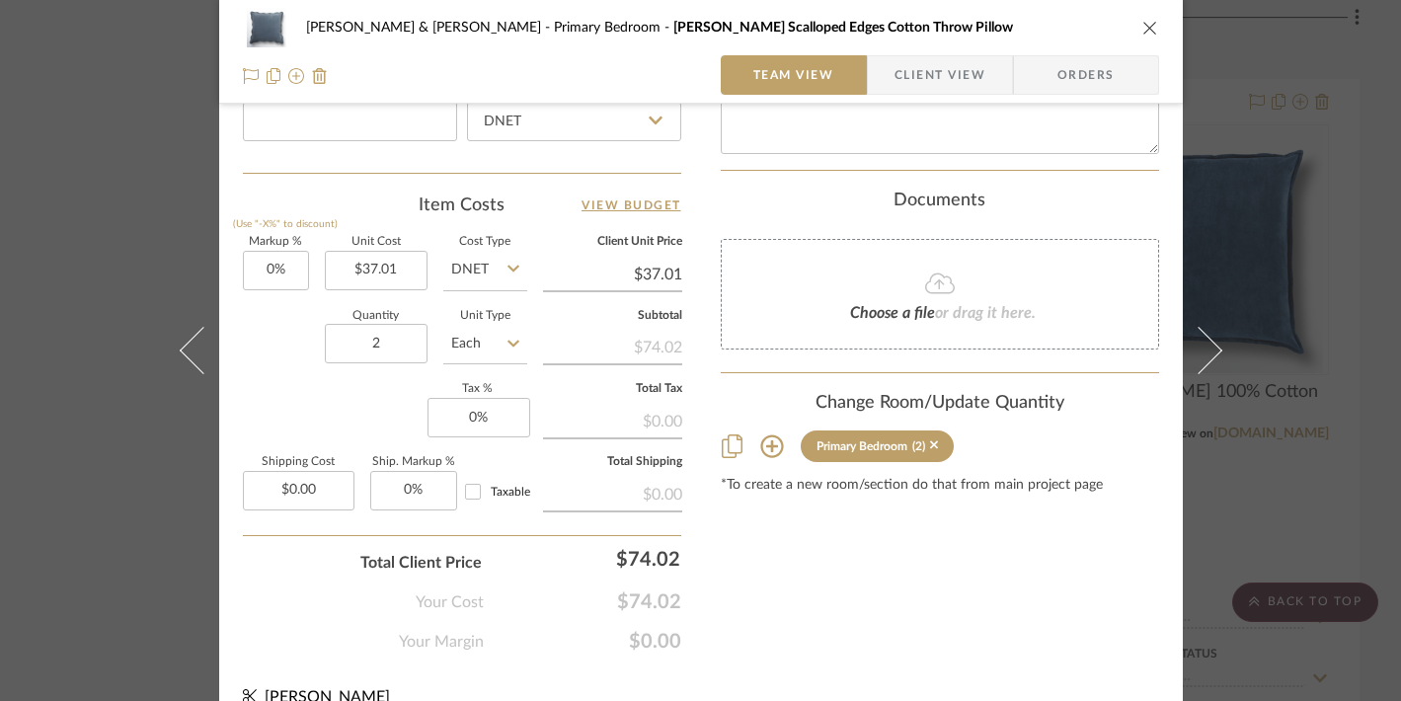
click at [1291, 98] on div "Tracy & Dan McMahon Primary Bedroom Collier Scalloped Edges Cotton Throw Pillow…" at bounding box center [700, 350] width 1401 height 701
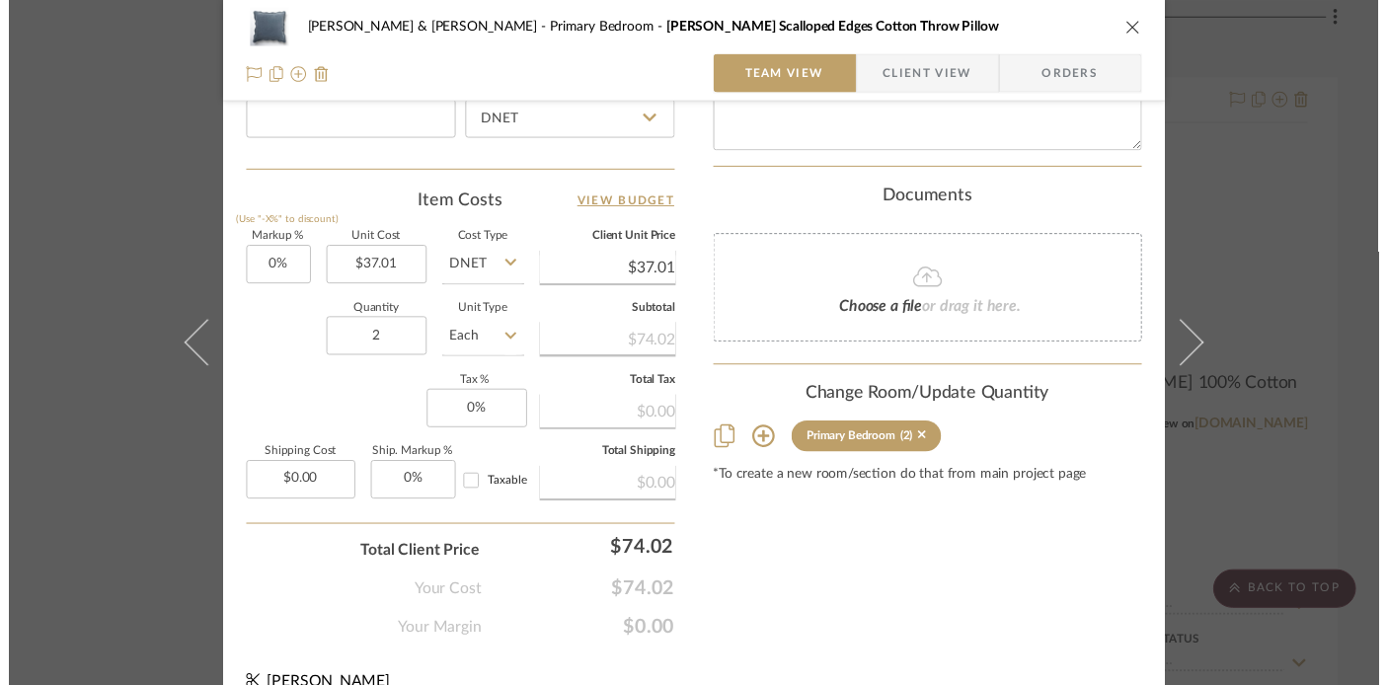
scroll to position [10467, 35]
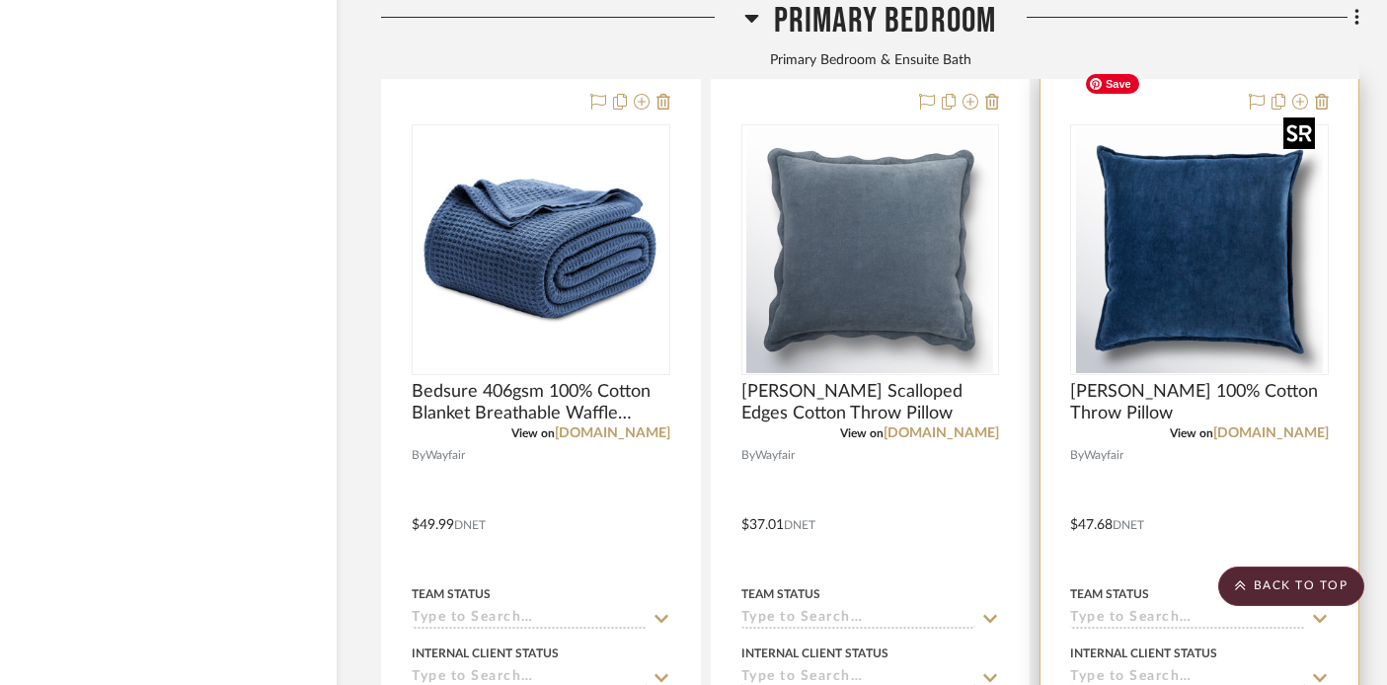
click at [1166, 203] on img "0" at bounding box center [1199, 249] width 247 height 247
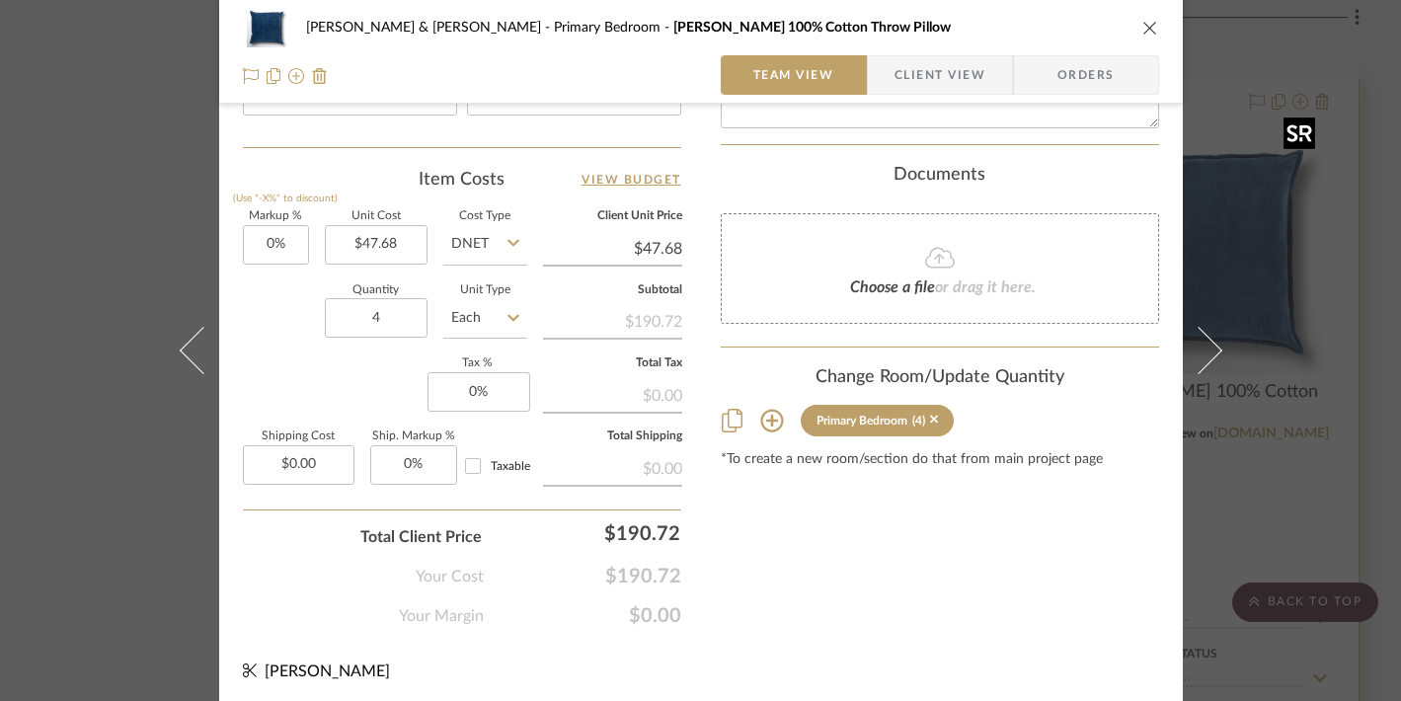
scroll to position [1134, 0]
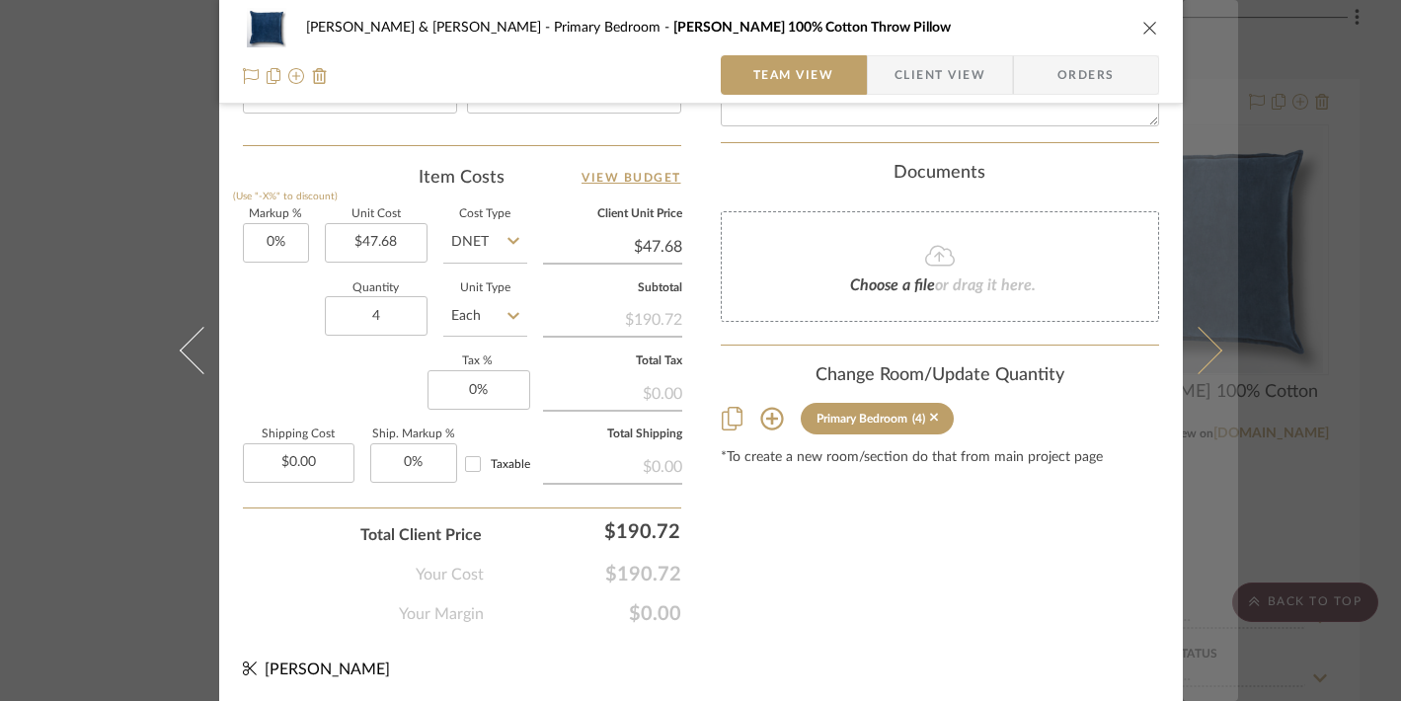
click at [1220, 233] on button at bounding box center [1210, 350] width 55 height 701
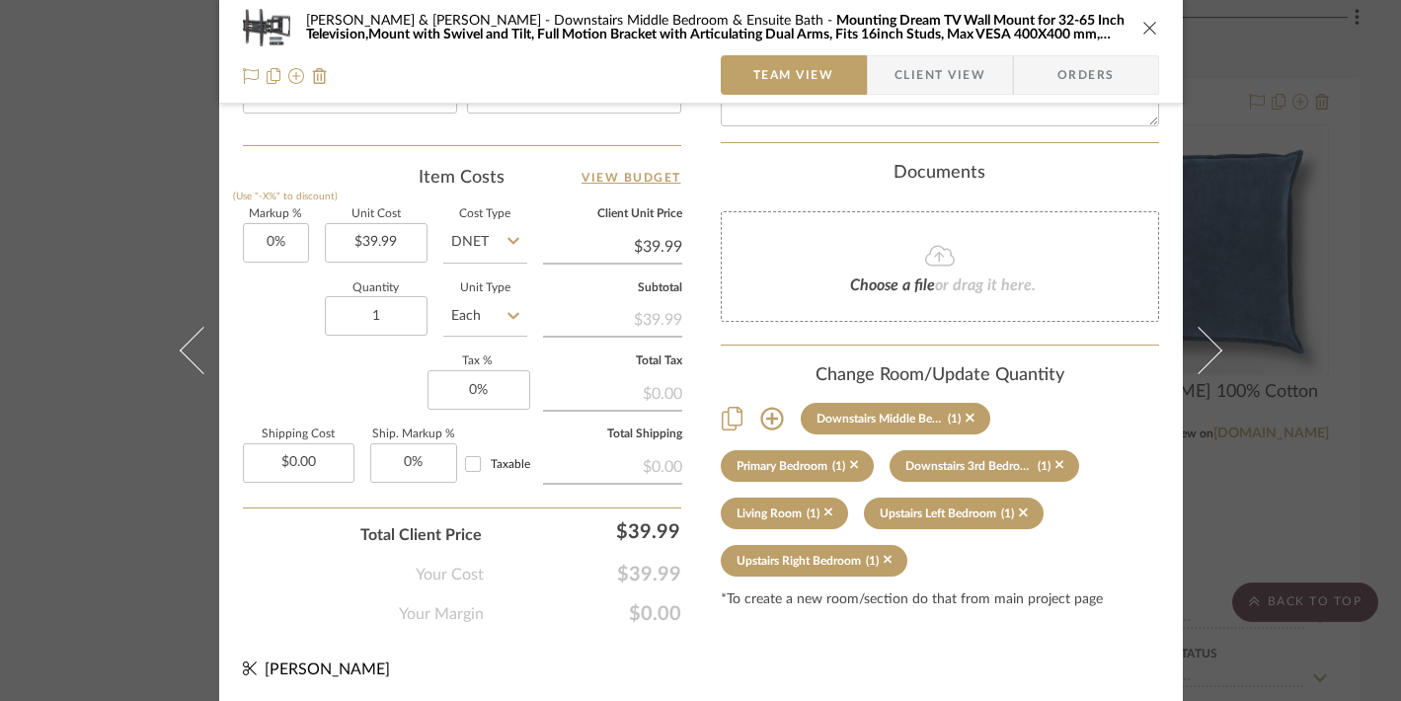
click at [1324, 113] on div "Tracy & Dan McMahon Downstairs Middle Bedroom & Ensuite Bath Mounting Dream TV …" at bounding box center [700, 350] width 1401 height 701
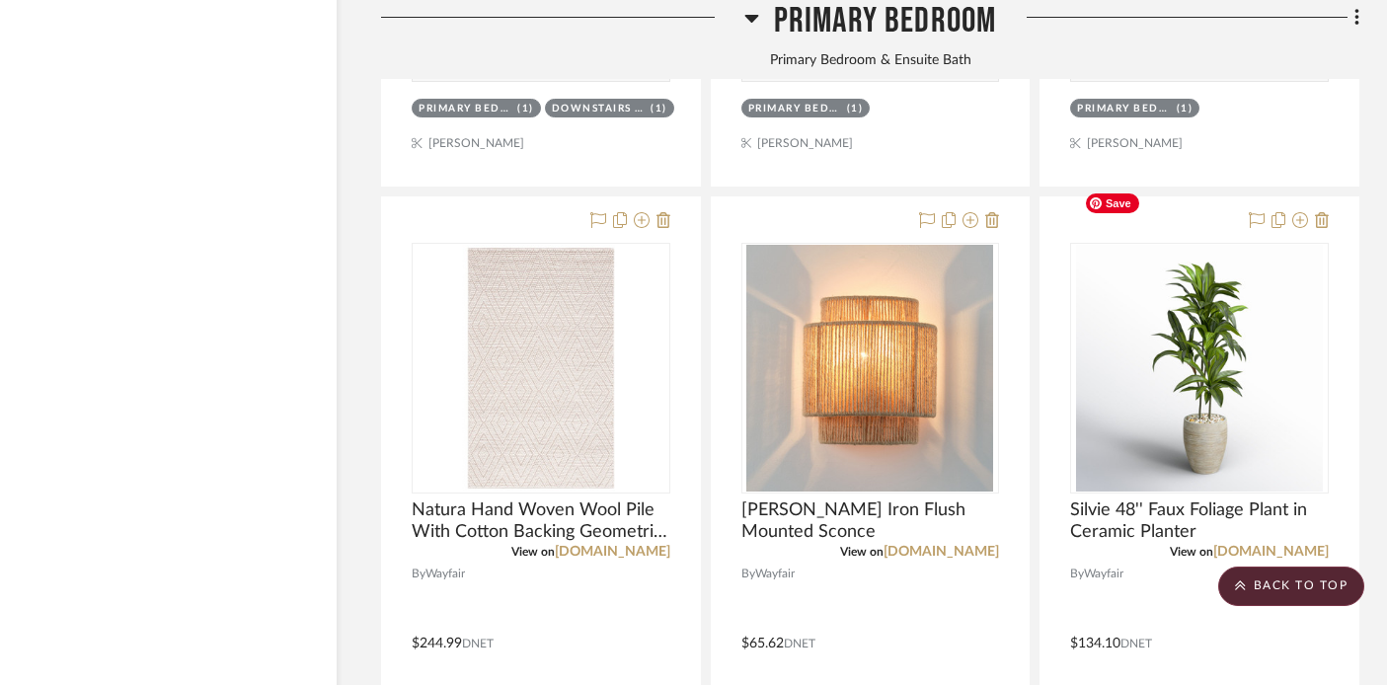
scroll to position [9440, 35]
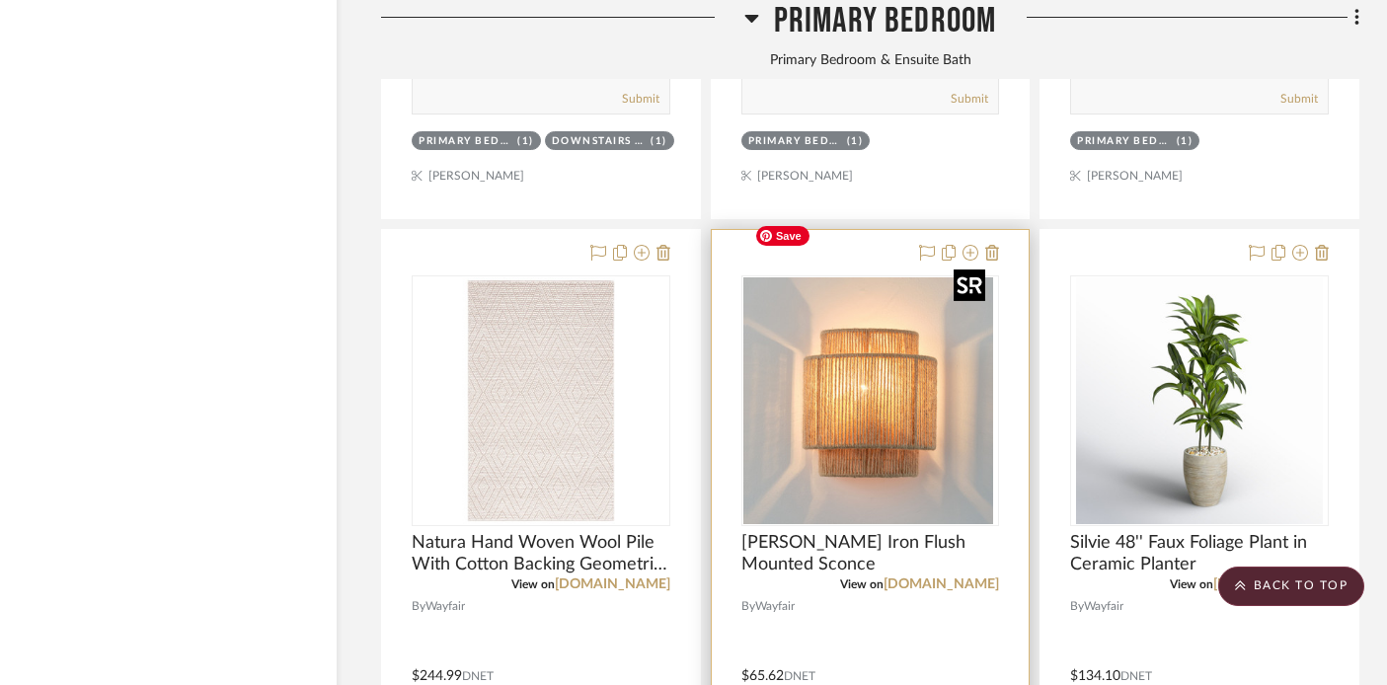
click at [929, 307] on div at bounding box center [871, 400] width 259 height 251
click at [910, 554] on div at bounding box center [871, 662] width 318 height 864
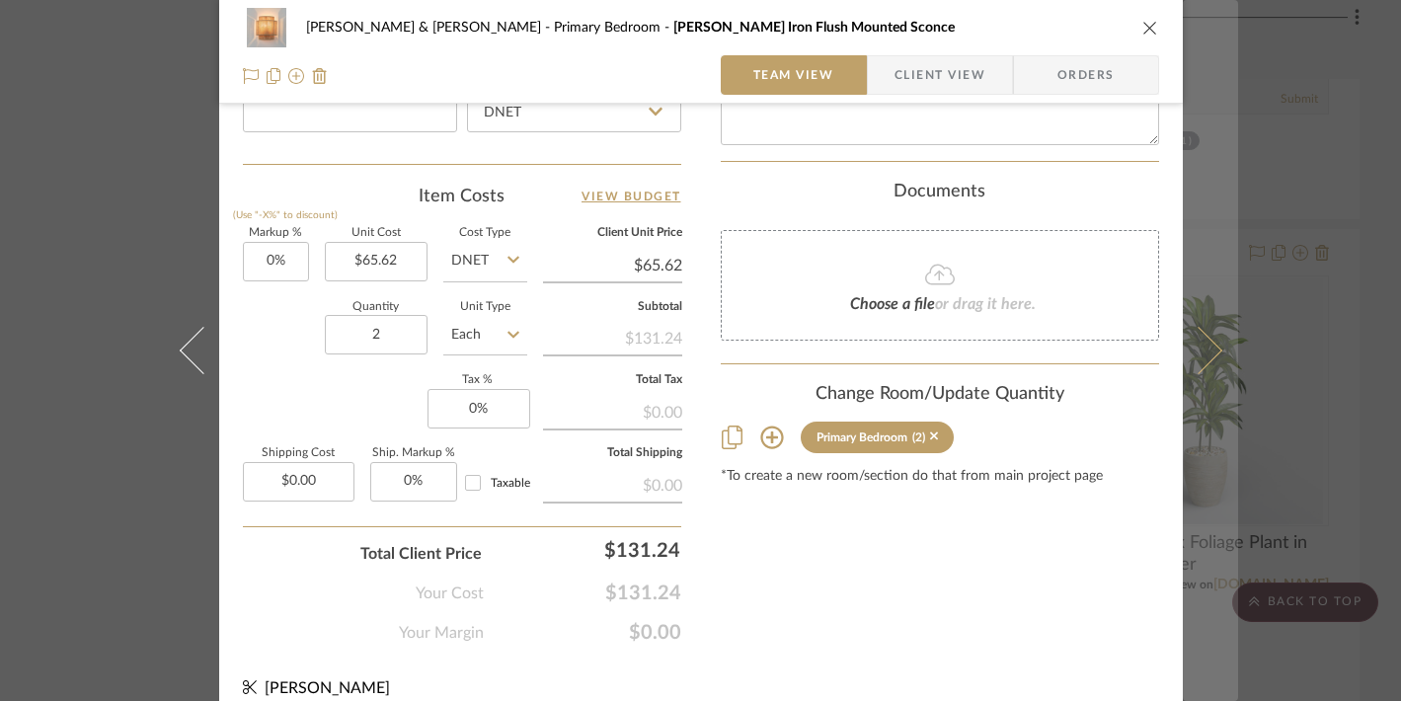
scroll to position [1134, 0]
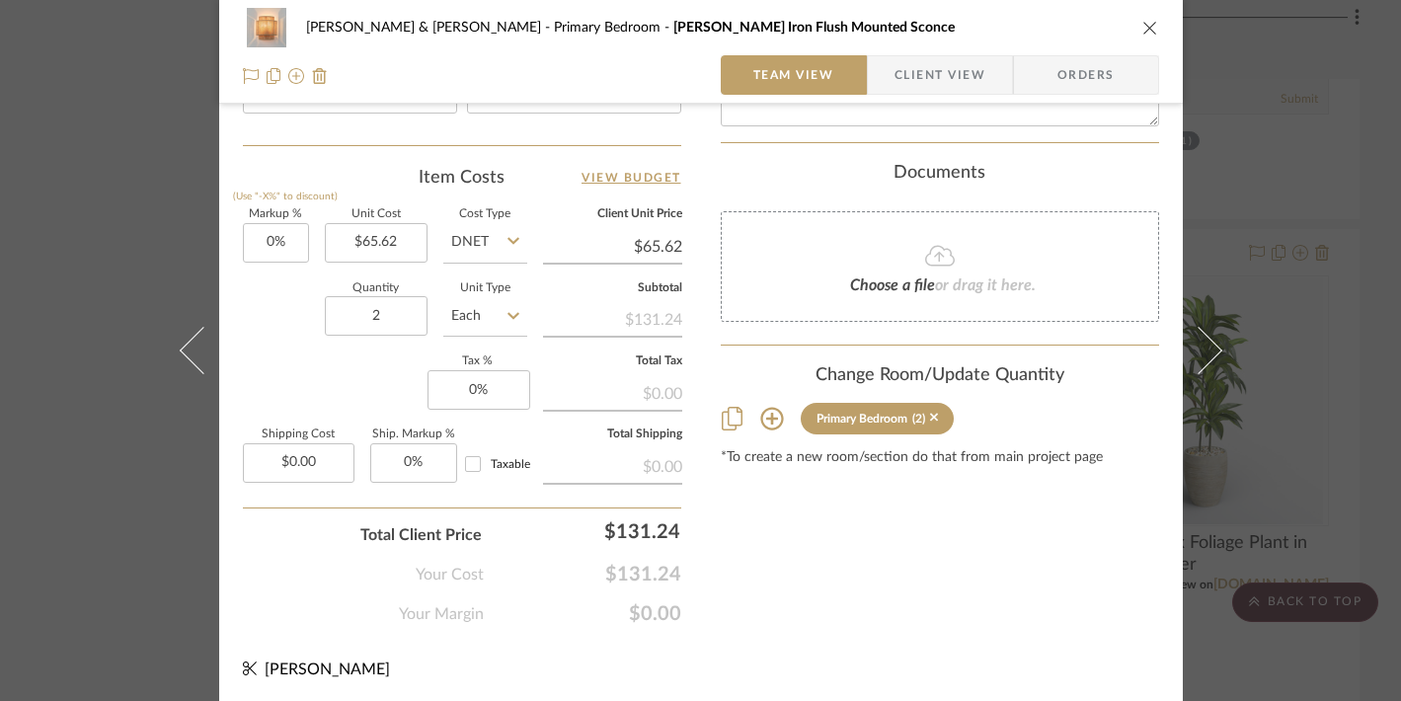
click at [1278, 257] on div "Tracy & Dan McMahon Primary Bedroom Mielke Iron Flush Mounted Sconce Team View …" at bounding box center [700, 350] width 1401 height 701
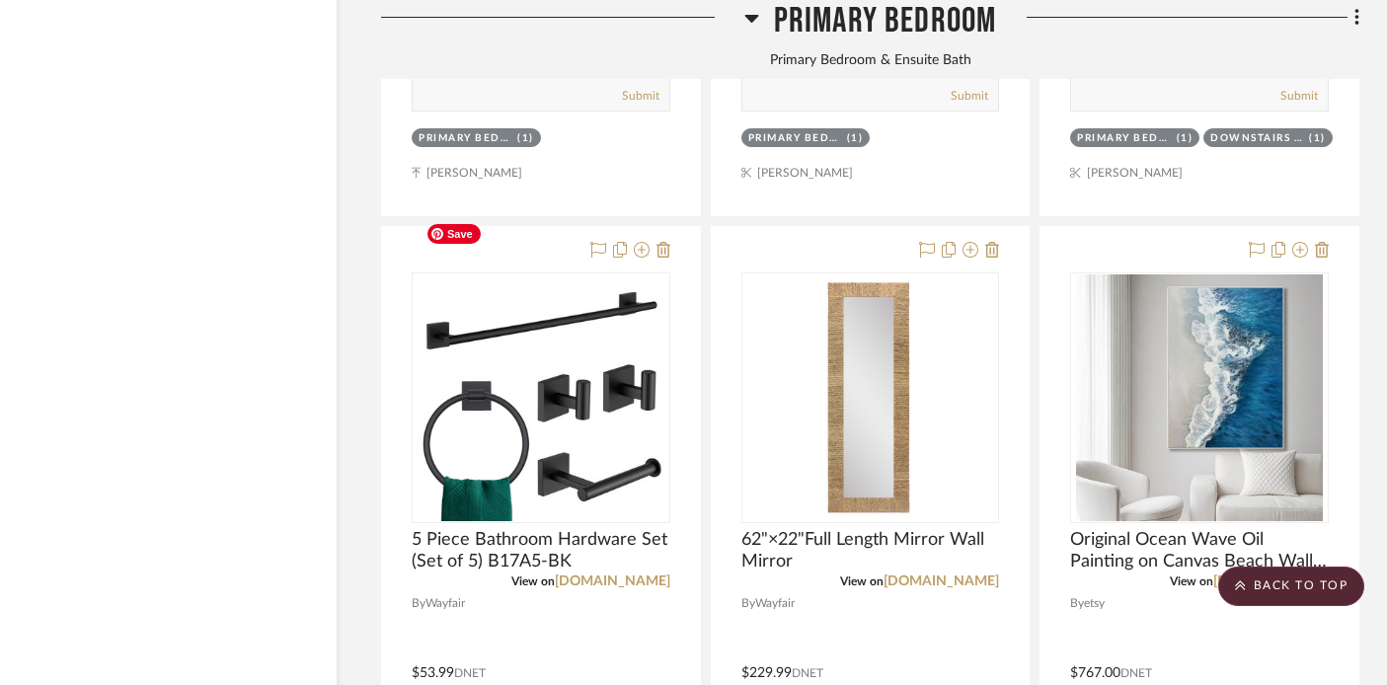
scroll to position [8571, 35]
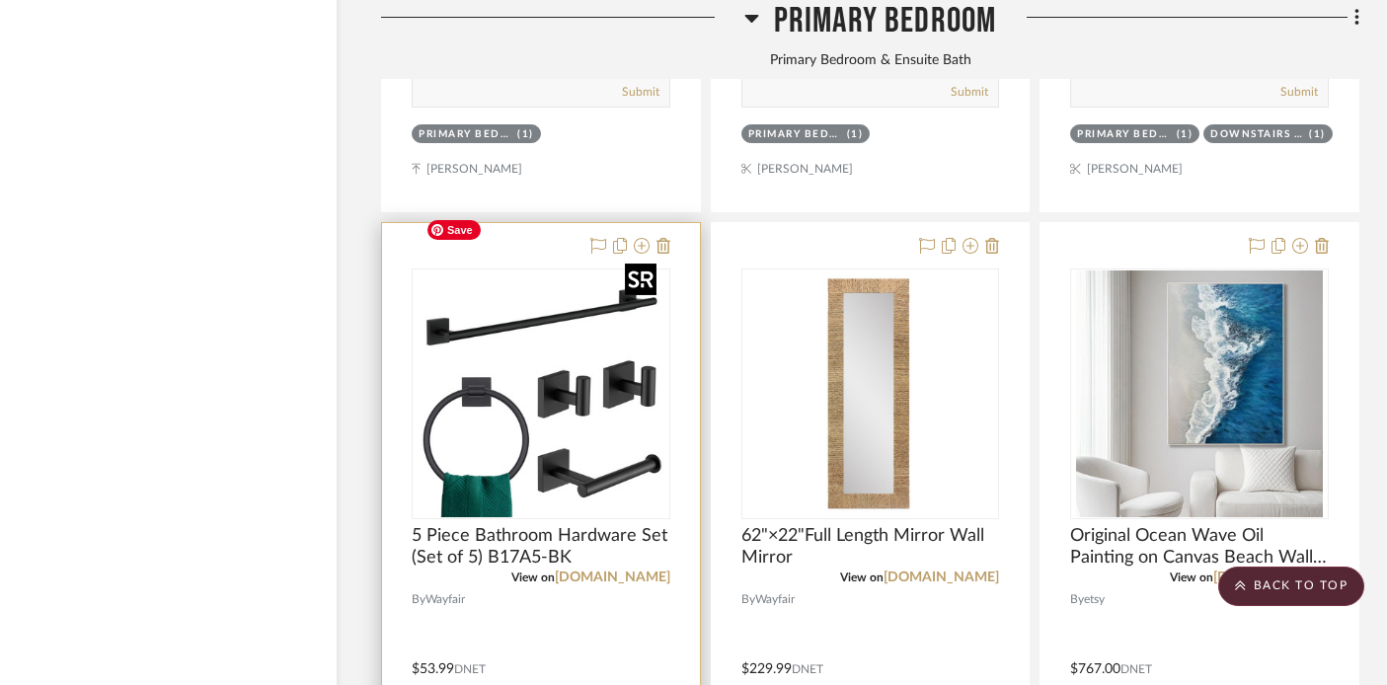
click at [499, 370] on img "0" at bounding box center [541, 394] width 247 height 247
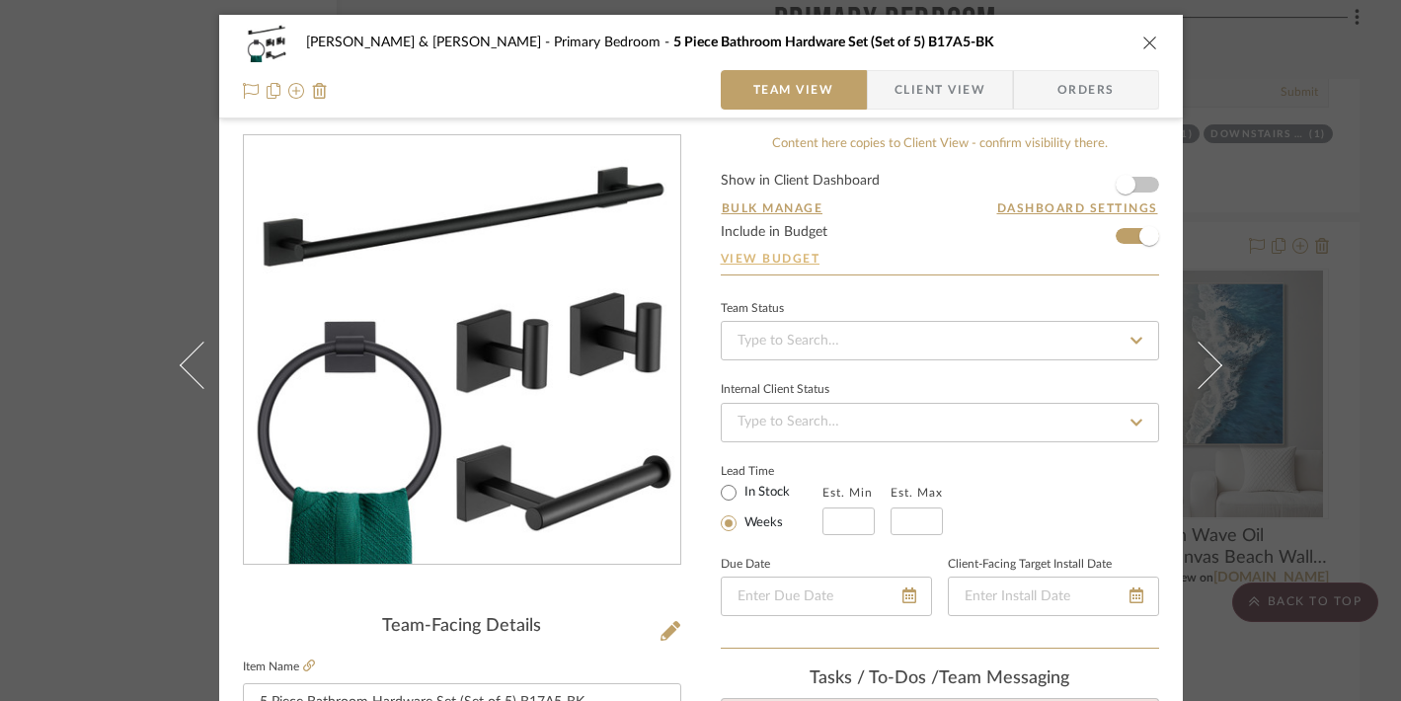
scroll to position [0, 0]
click at [1142, 42] on icon "close" at bounding box center [1150, 43] width 16 height 16
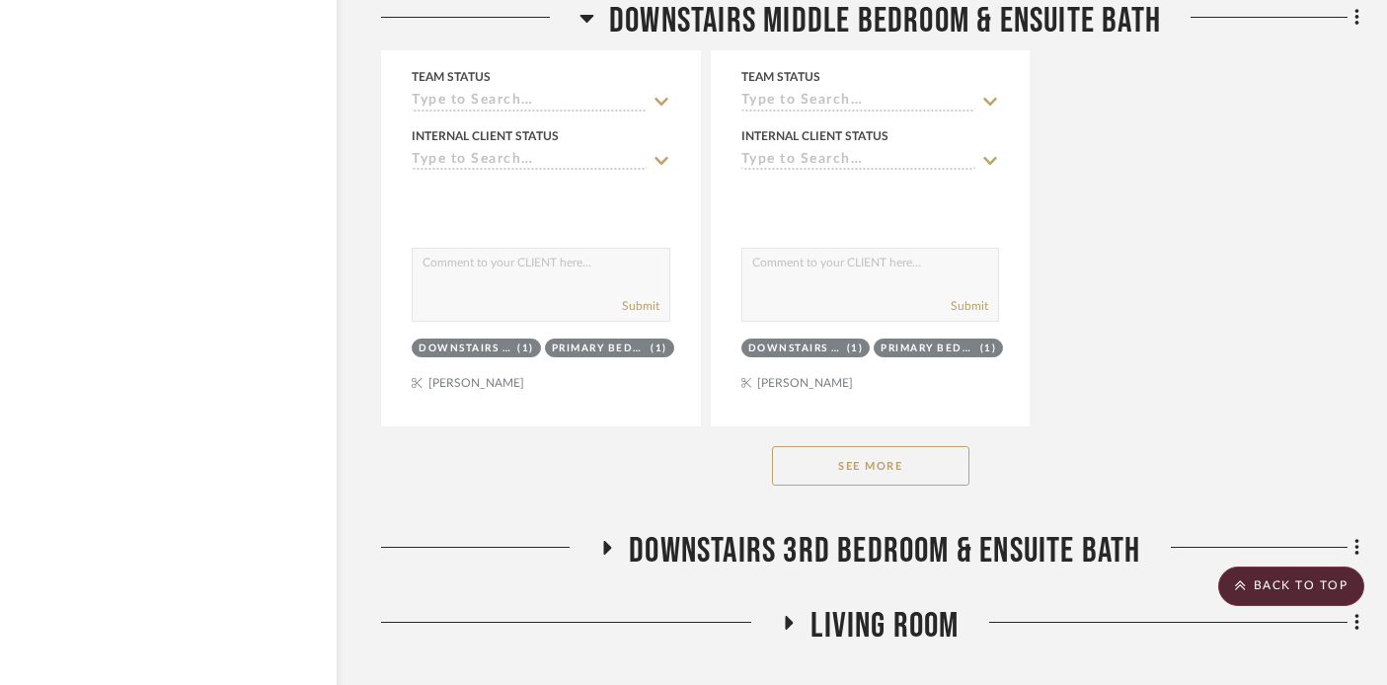
scroll to position [13785, 35]
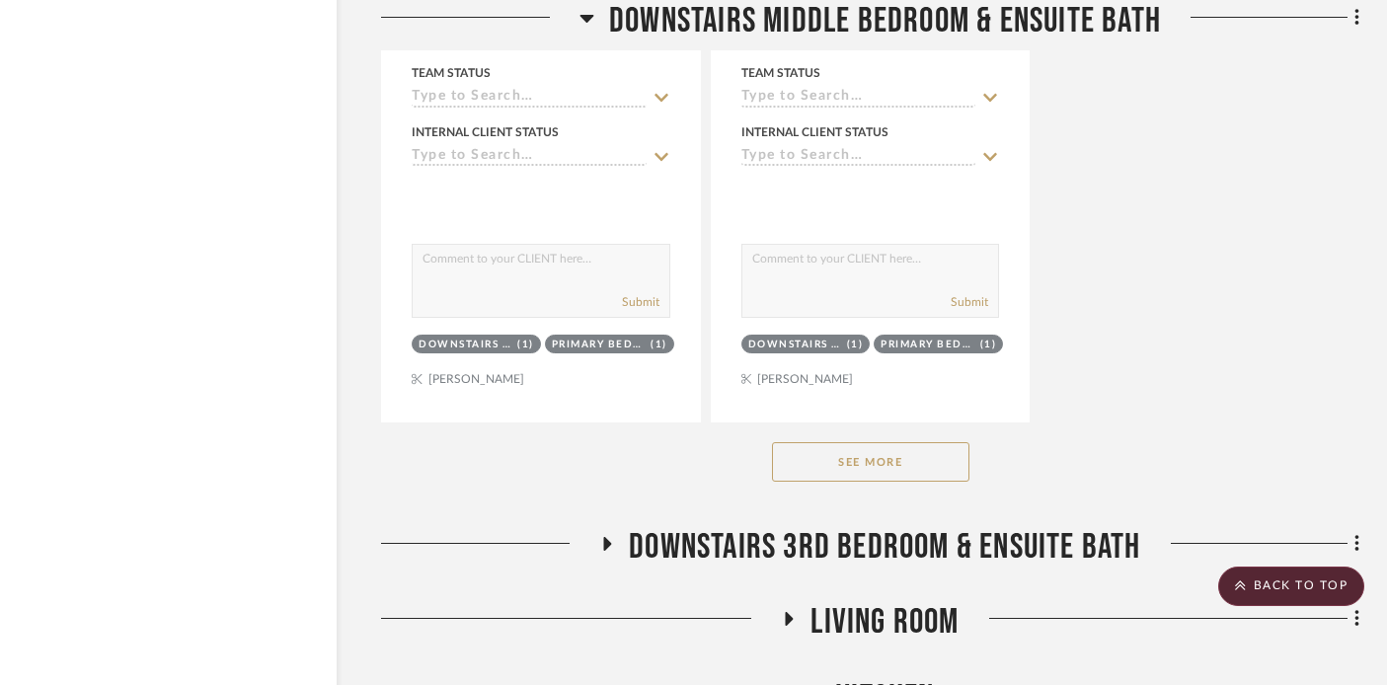
click at [822, 442] on button "See More" at bounding box center [870, 461] width 197 height 39
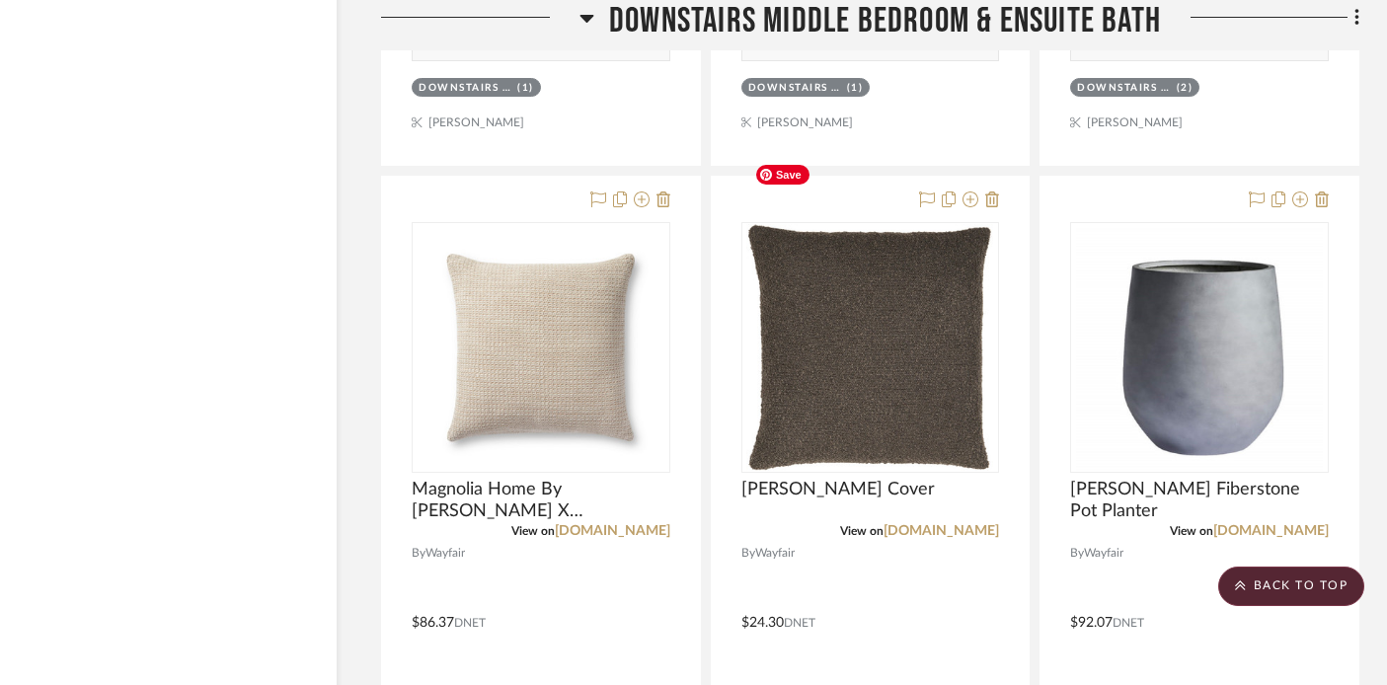
scroll to position [16668, 35]
click at [822, 402] on img "0" at bounding box center [870, 348] width 247 height 247
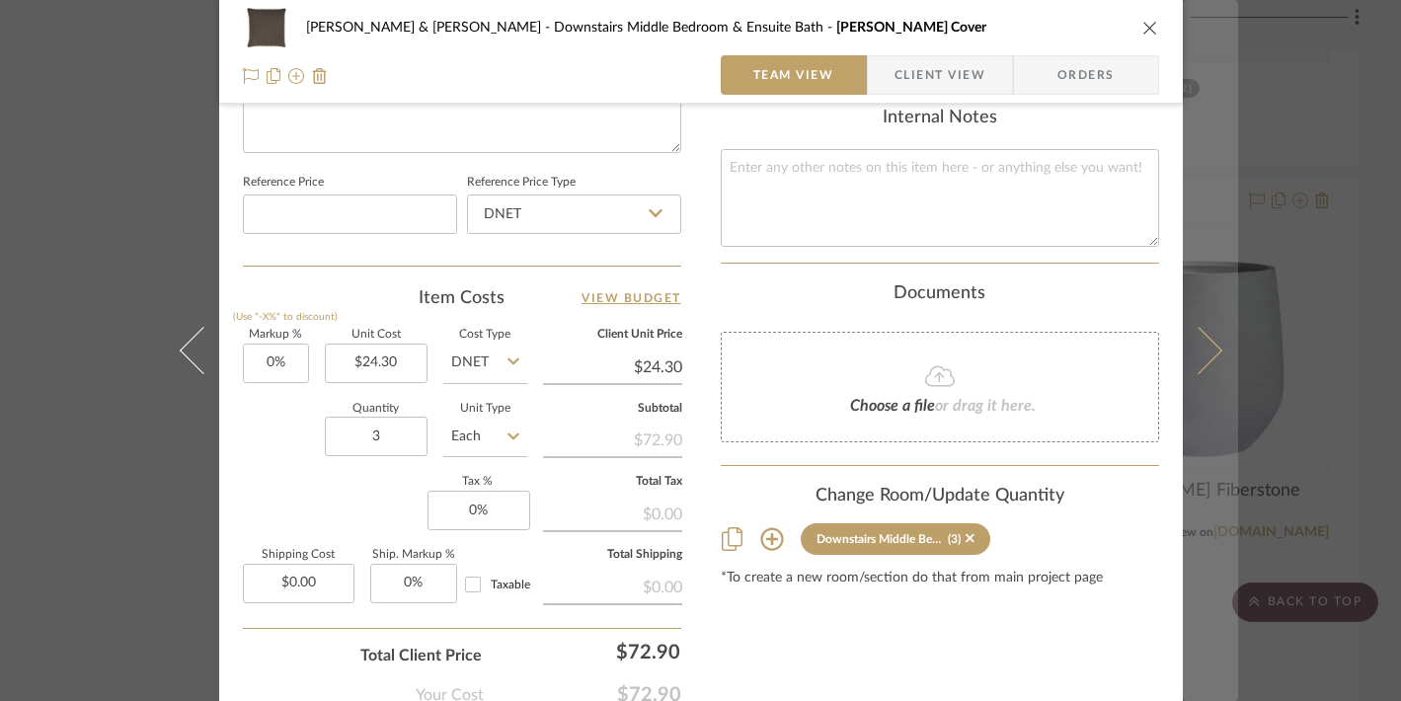
scroll to position [1066, 0]
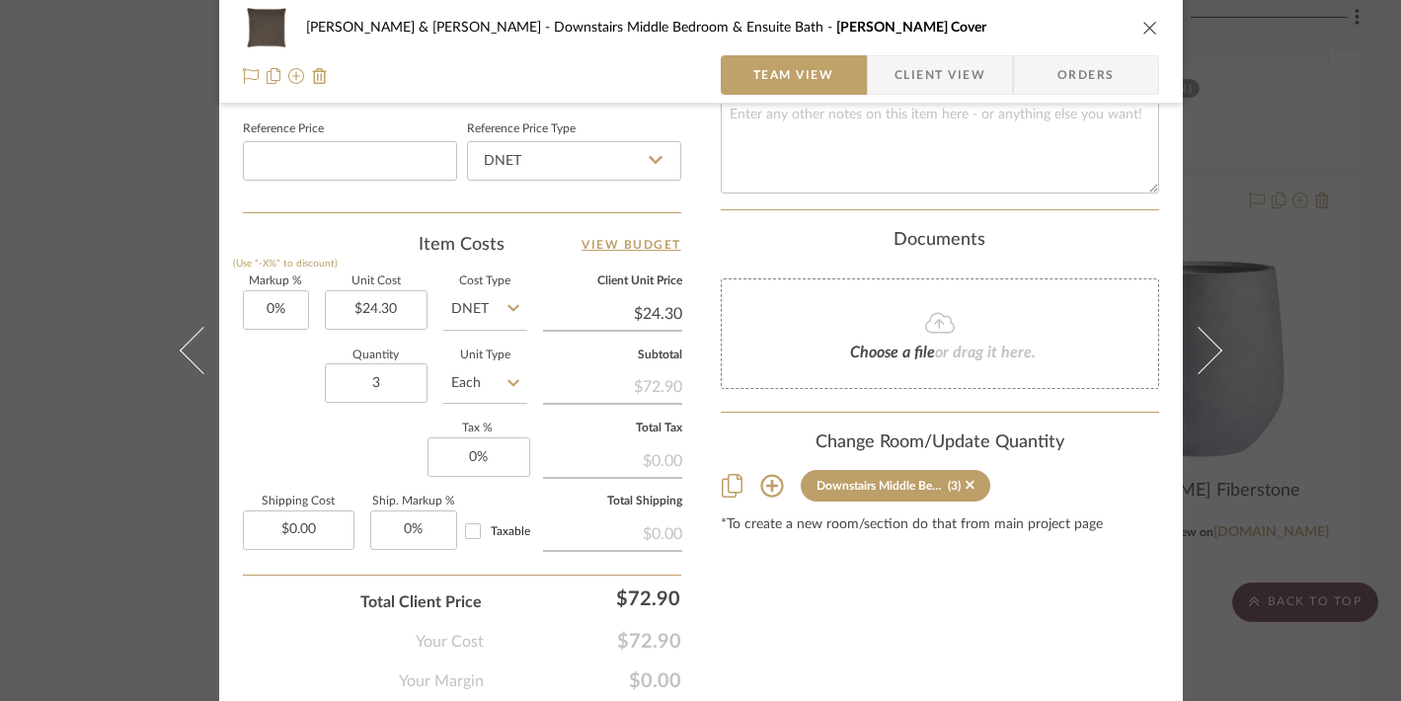
click at [1230, 186] on div "Tracy & Dan McMahon Downstairs Middle Bedroom & Ensuite Bath Olinda Pillow Cove…" at bounding box center [700, 350] width 1401 height 701
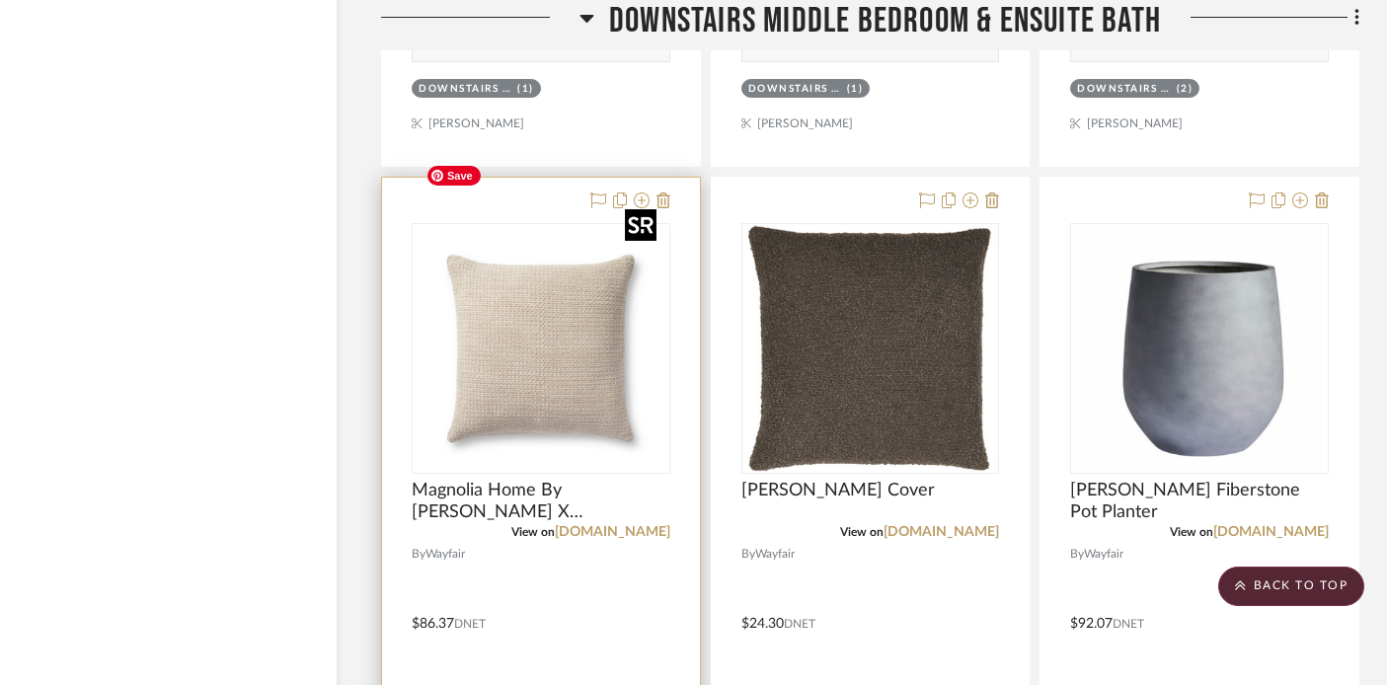
click at [0, 0] on img at bounding box center [0, 0] width 0 height 0
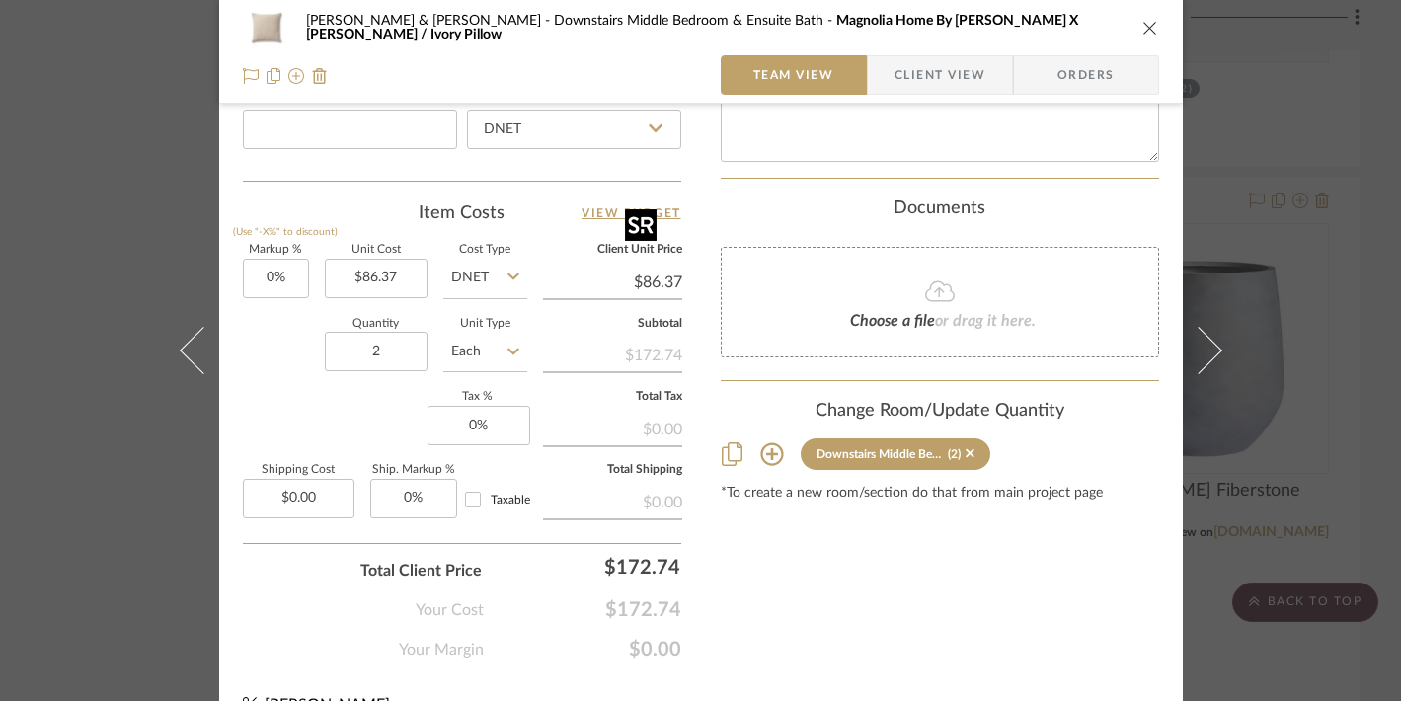
scroll to position [1134, 0]
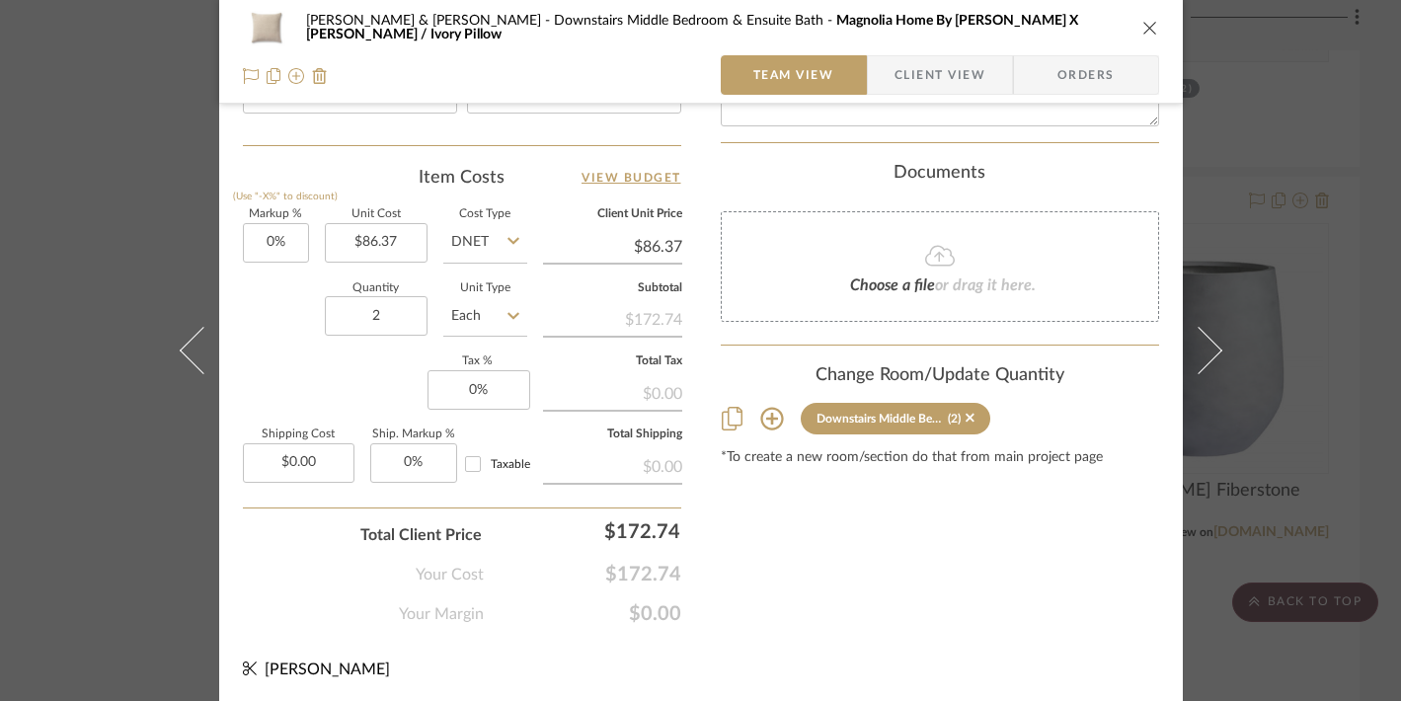
click at [1263, 222] on div "Tracy & Dan McMahon Downstairs Middle Bedroom & Ensuite Bath Magnolia Home By J…" at bounding box center [700, 350] width 1401 height 701
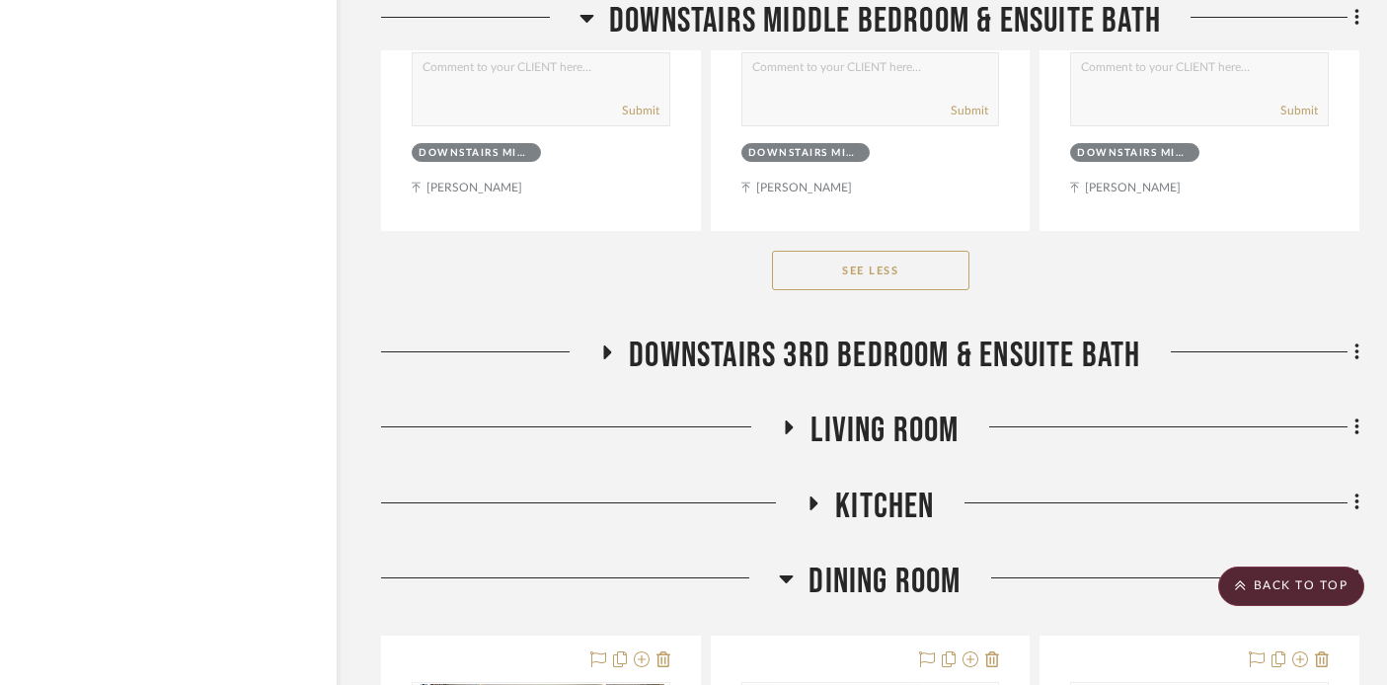
scroll to position [20183, 35]
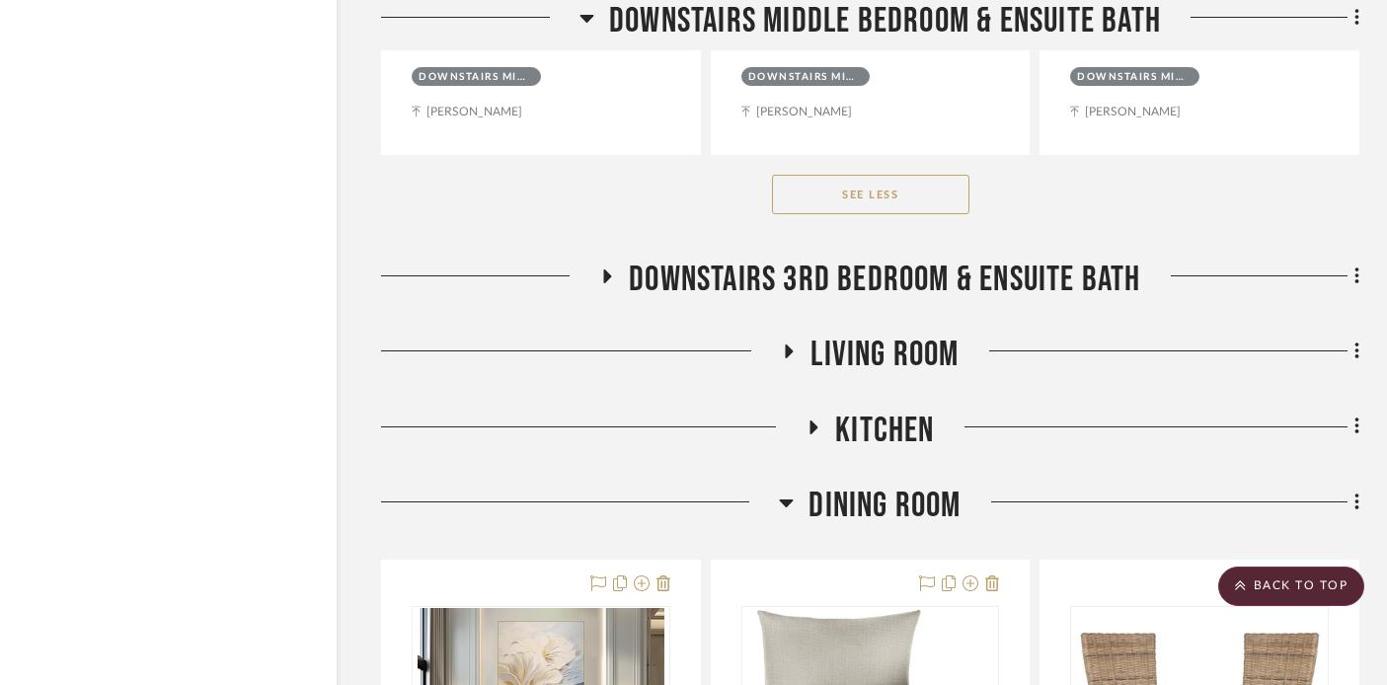
click at [614, 259] on h3 "Downstairs 3rd Bedroom & Ensuite Bath" at bounding box center [869, 280] width 541 height 42
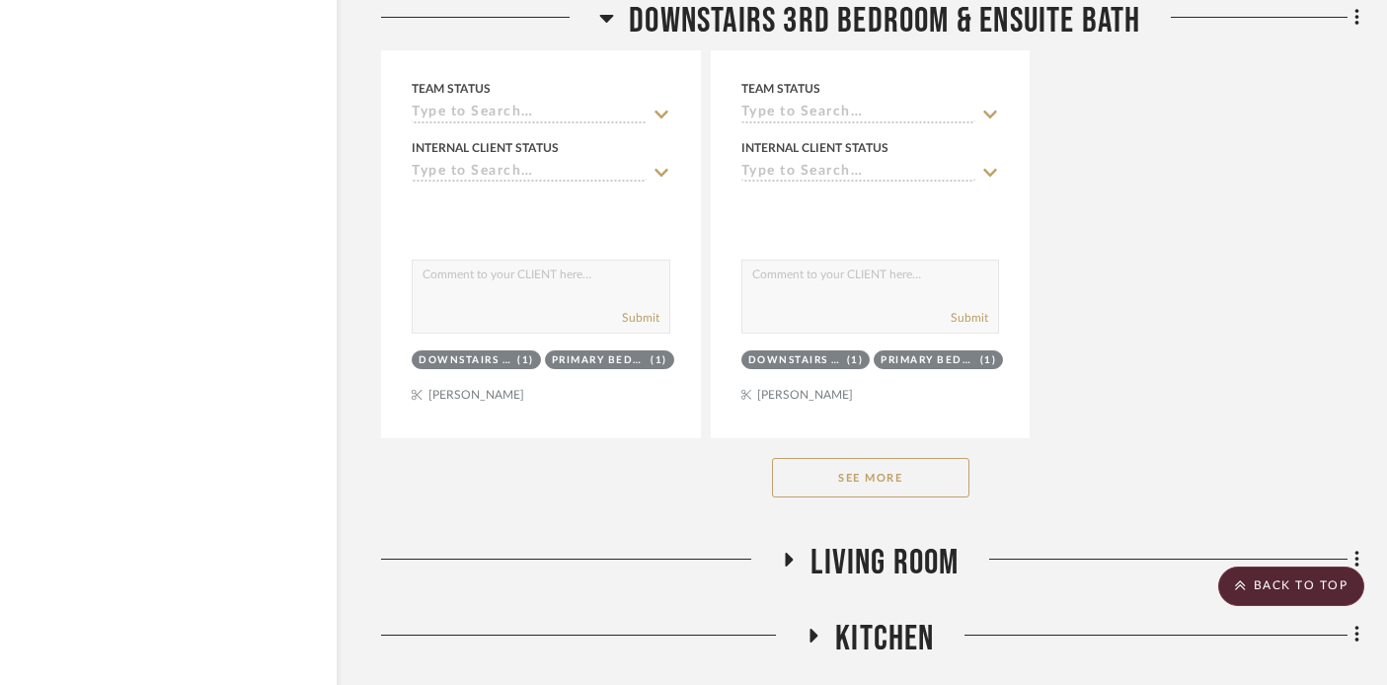
scroll to position [22711, 35]
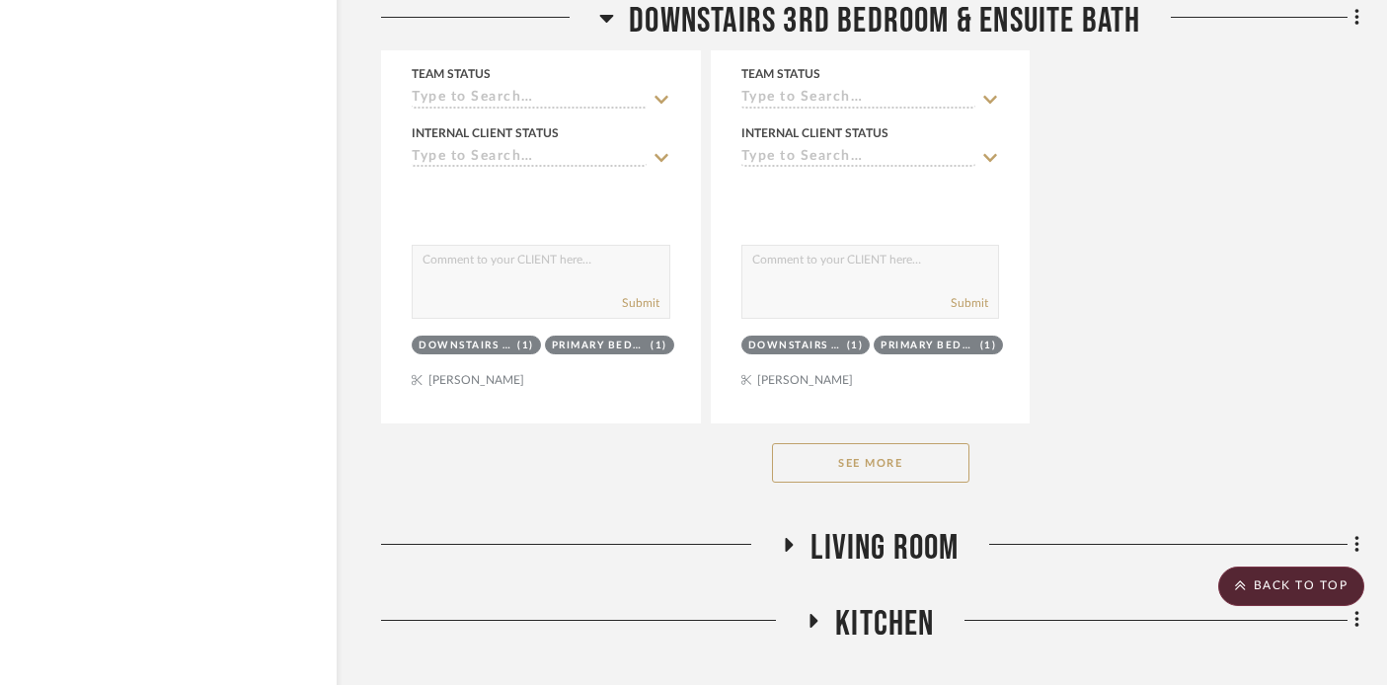
click at [819, 443] on button "See More" at bounding box center [870, 462] width 197 height 39
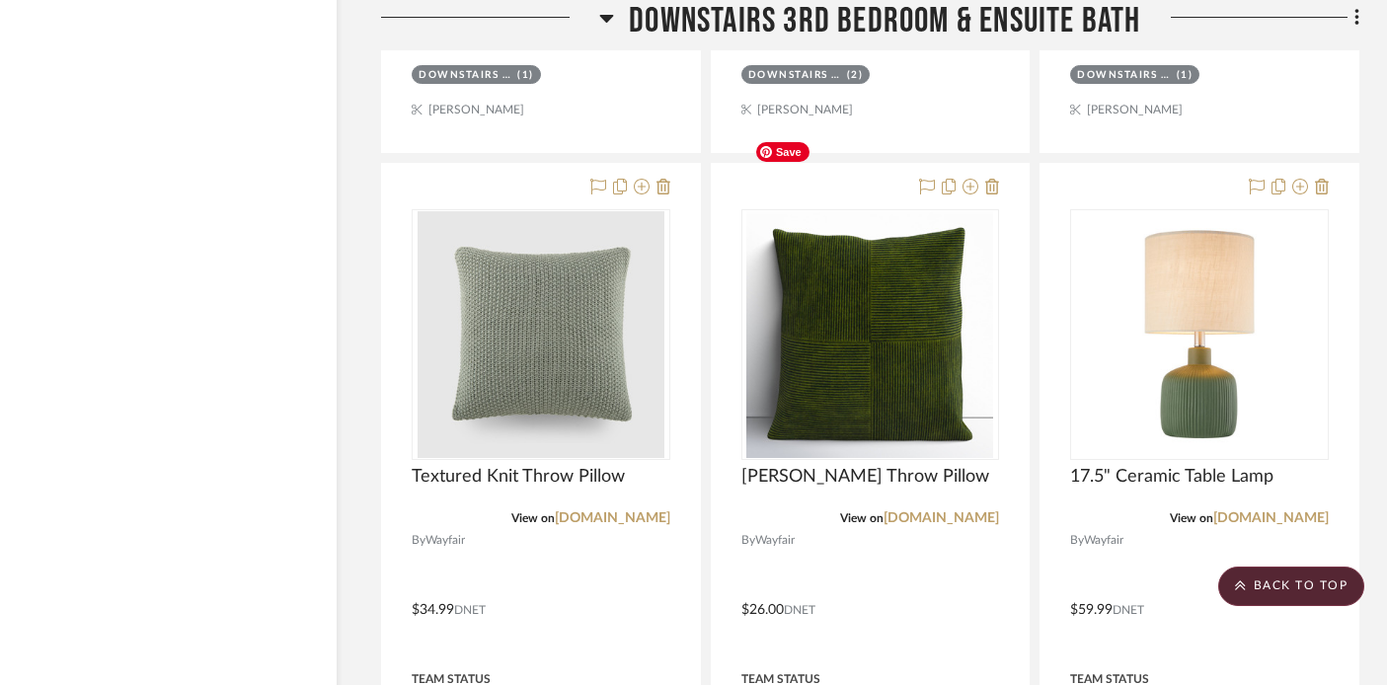
scroll to position [25595, 35]
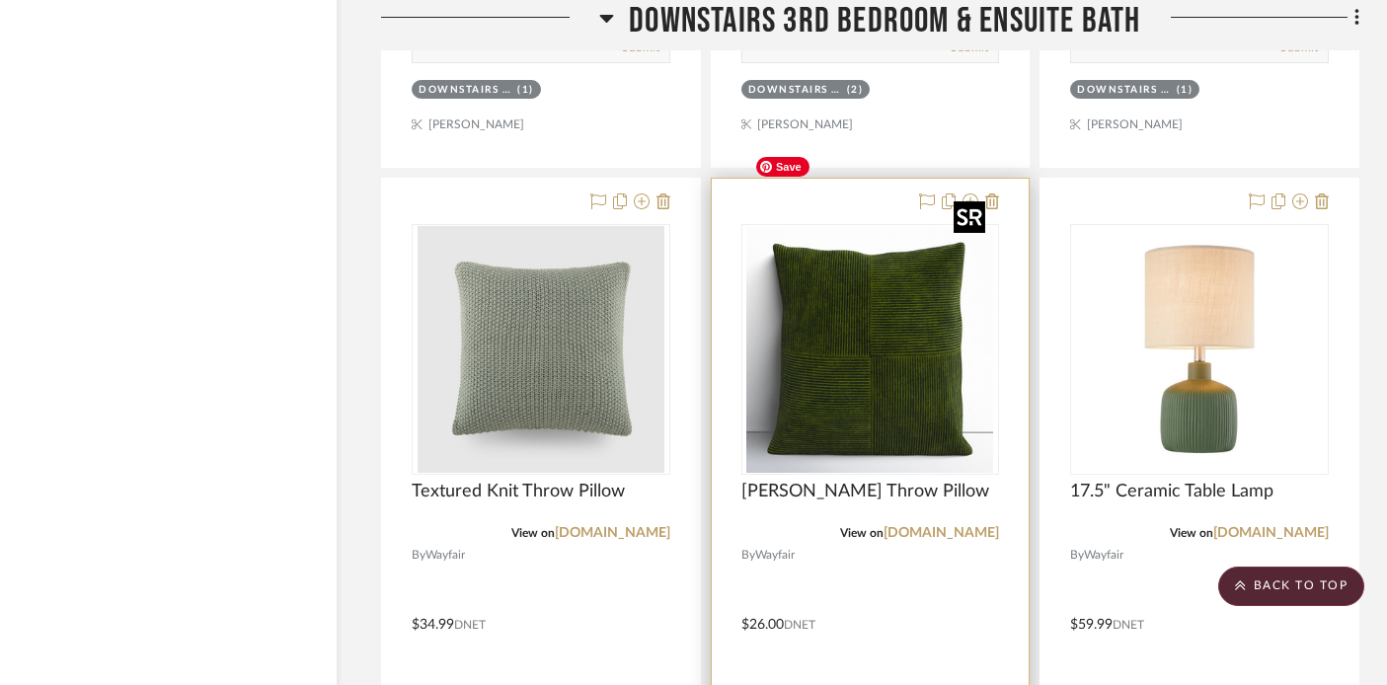
click at [831, 332] on img "0" at bounding box center [870, 349] width 247 height 247
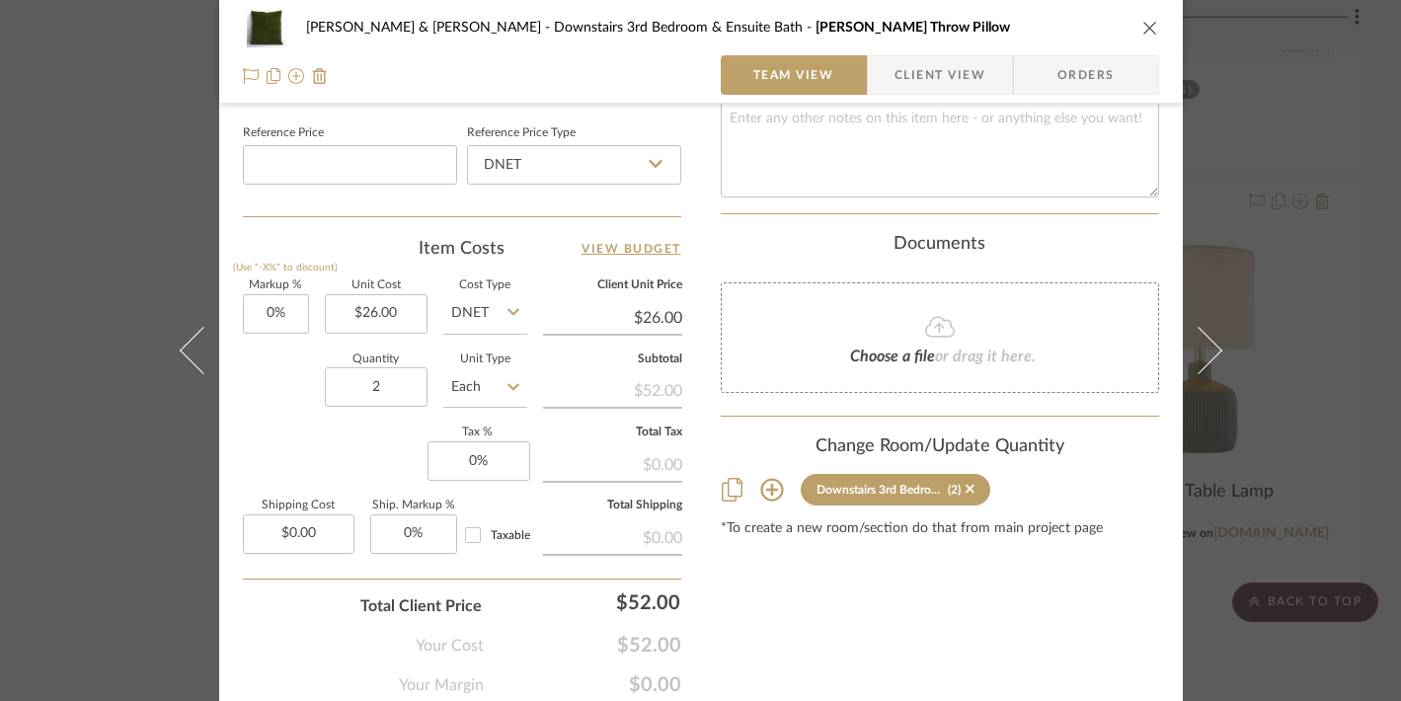
scroll to position [1066, 0]
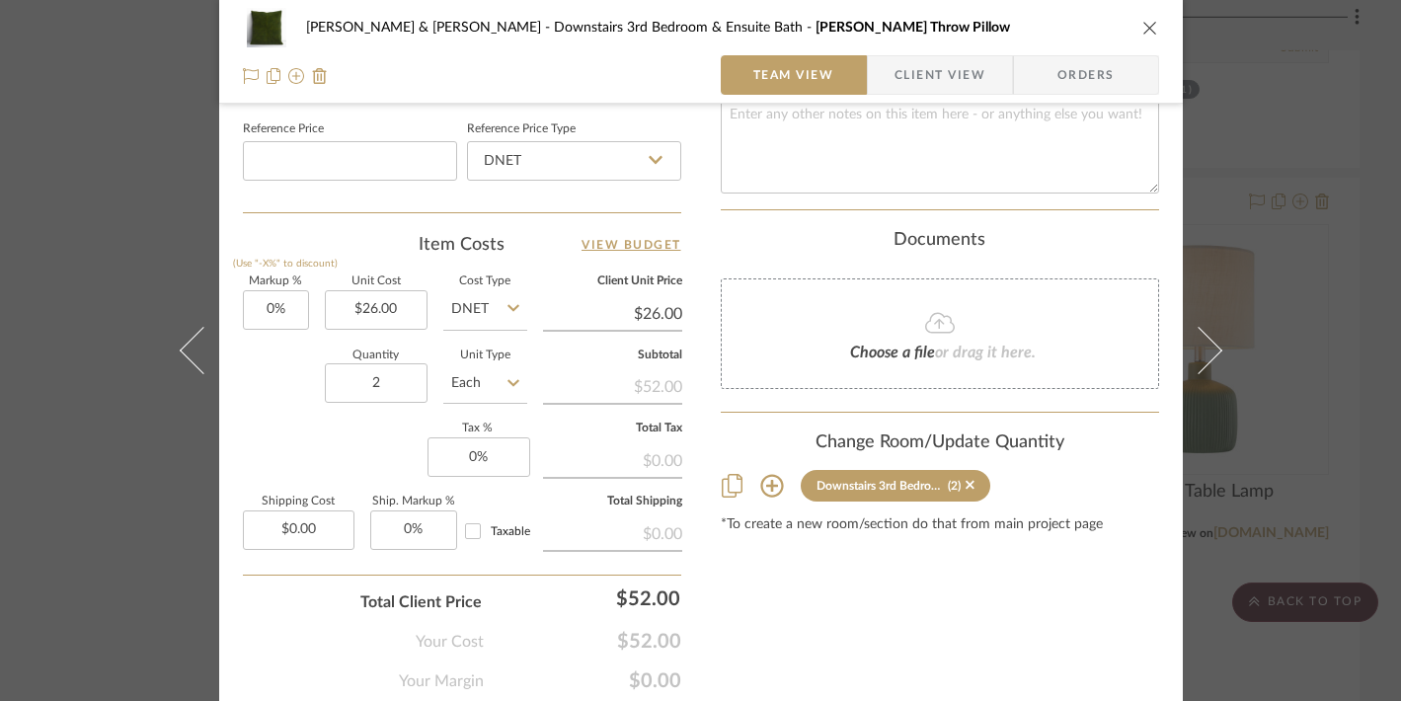
click at [1273, 215] on div "Tracy & Dan McMahon Downstairs 3rd Bedroom & Ensuite Bath Selma Cotton Throw Pi…" at bounding box center [700, 350] width 1401 height 701
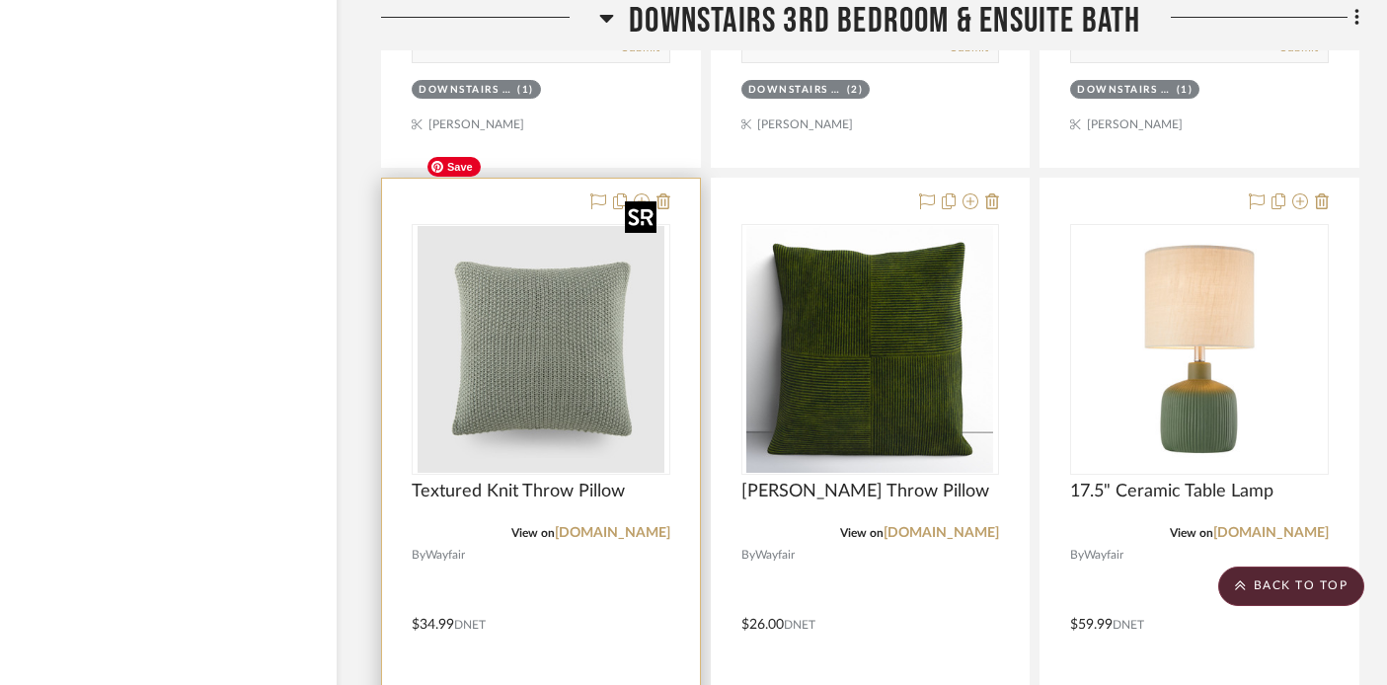
click at [0, 0] on img at bounding box center [0, 0] width 0 height 0
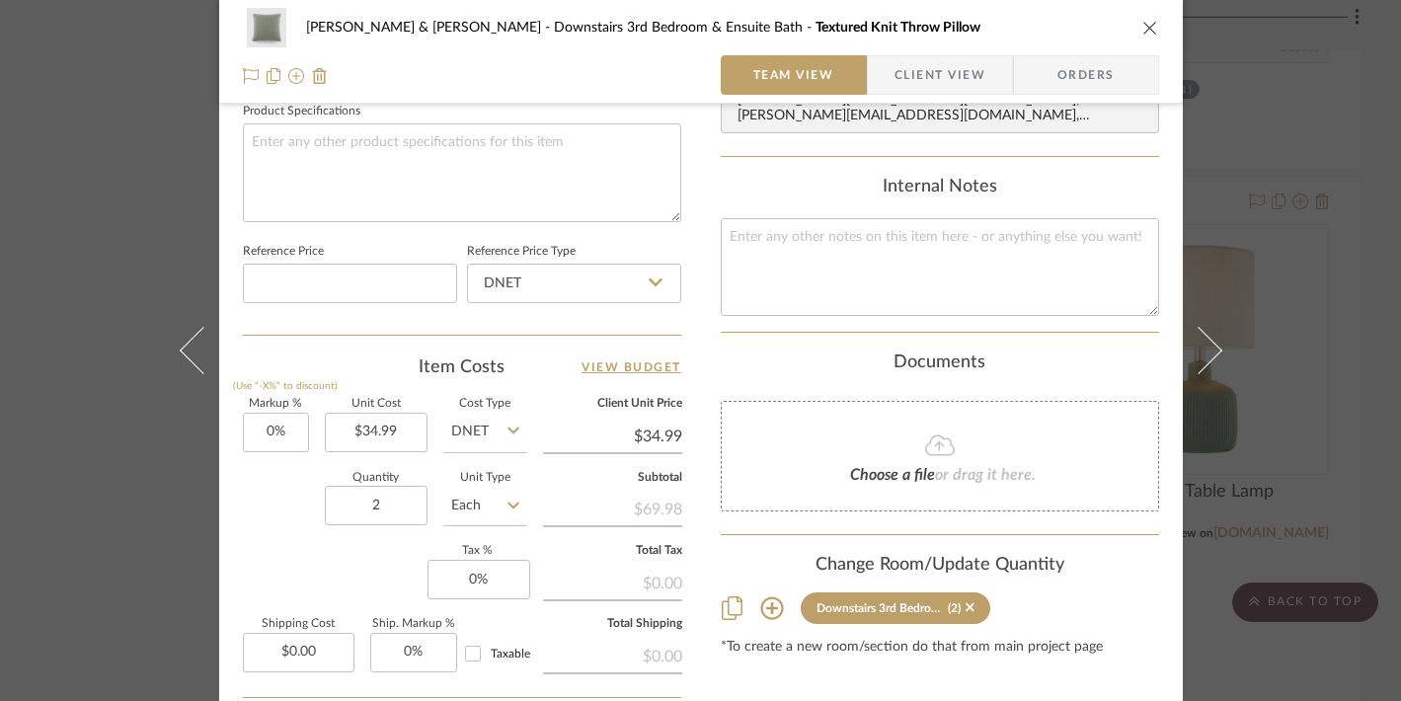
scroll to position [948, 0]
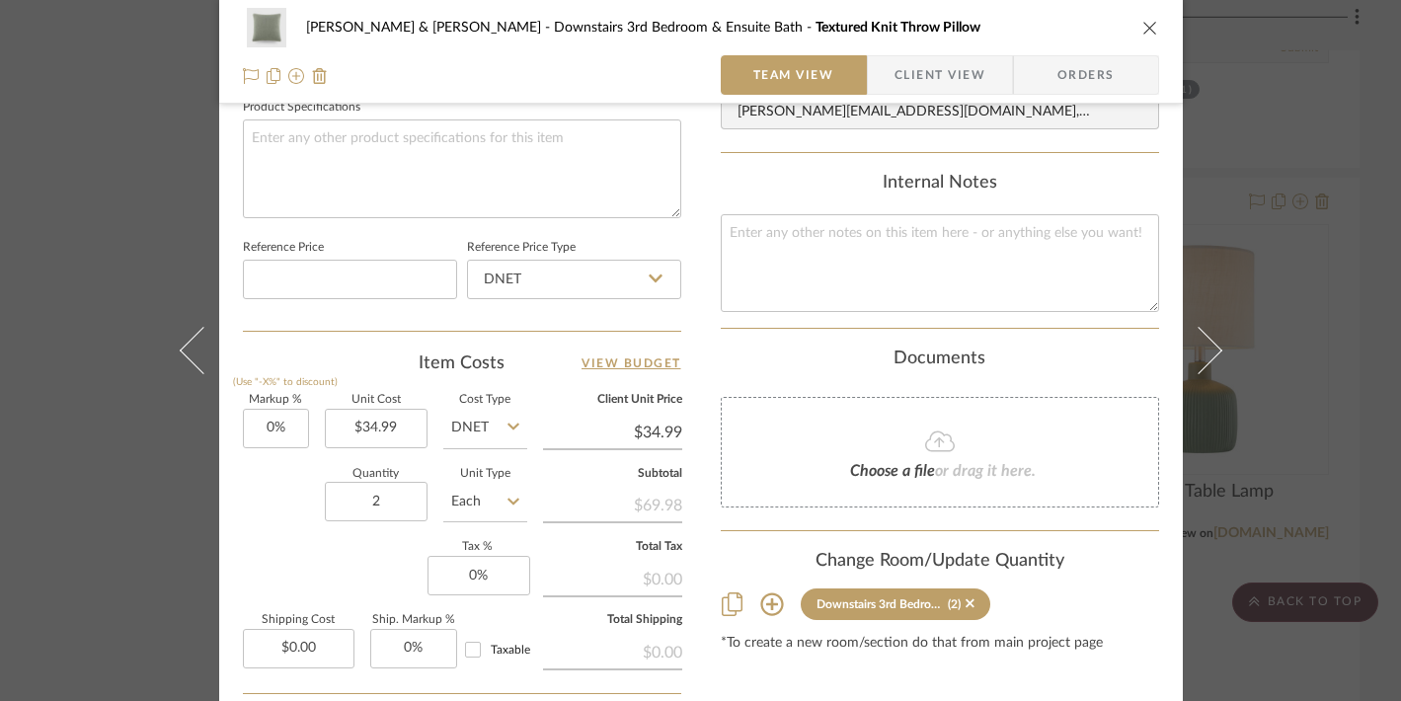
click at [1333, 110] on div "Tracy & Dan McMahon Downstairs 3rd Bedroom & Ensuite Bath Textured Knit Throw P…" at bounding box center [700, 350] width 1401 height 701
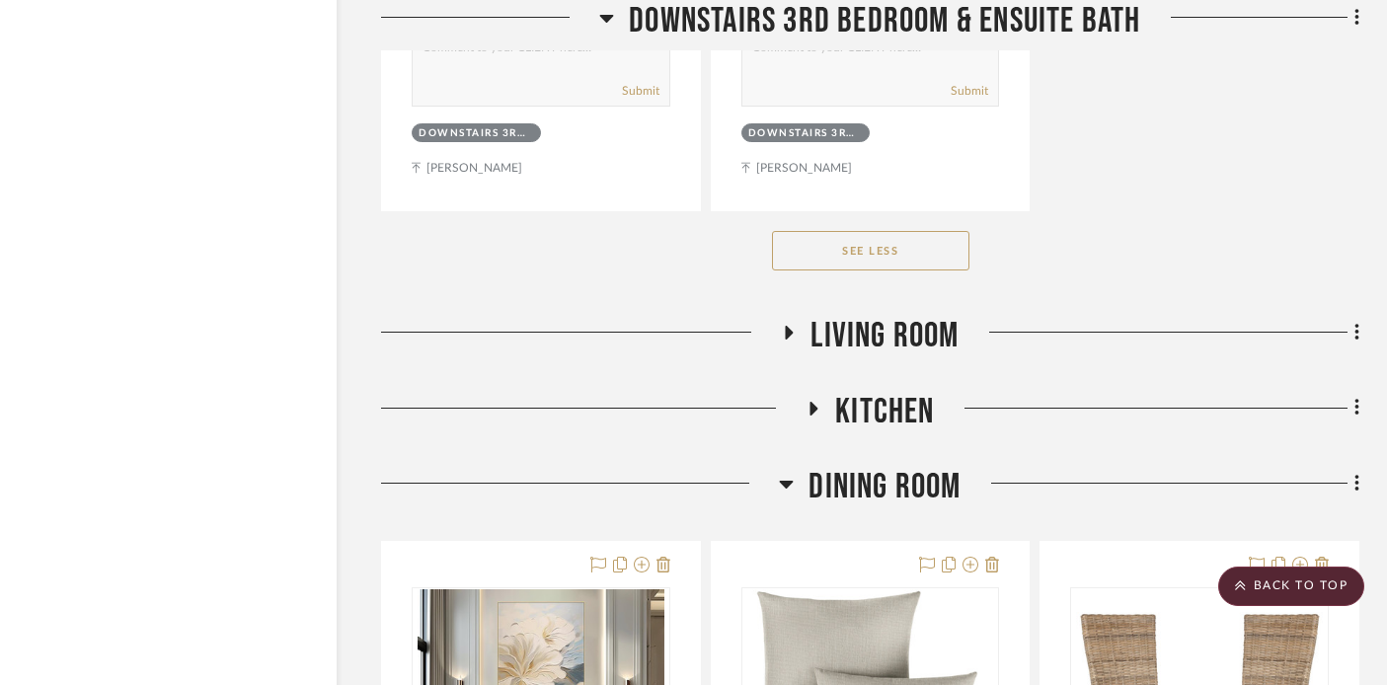
scroll to position [29149, 35]
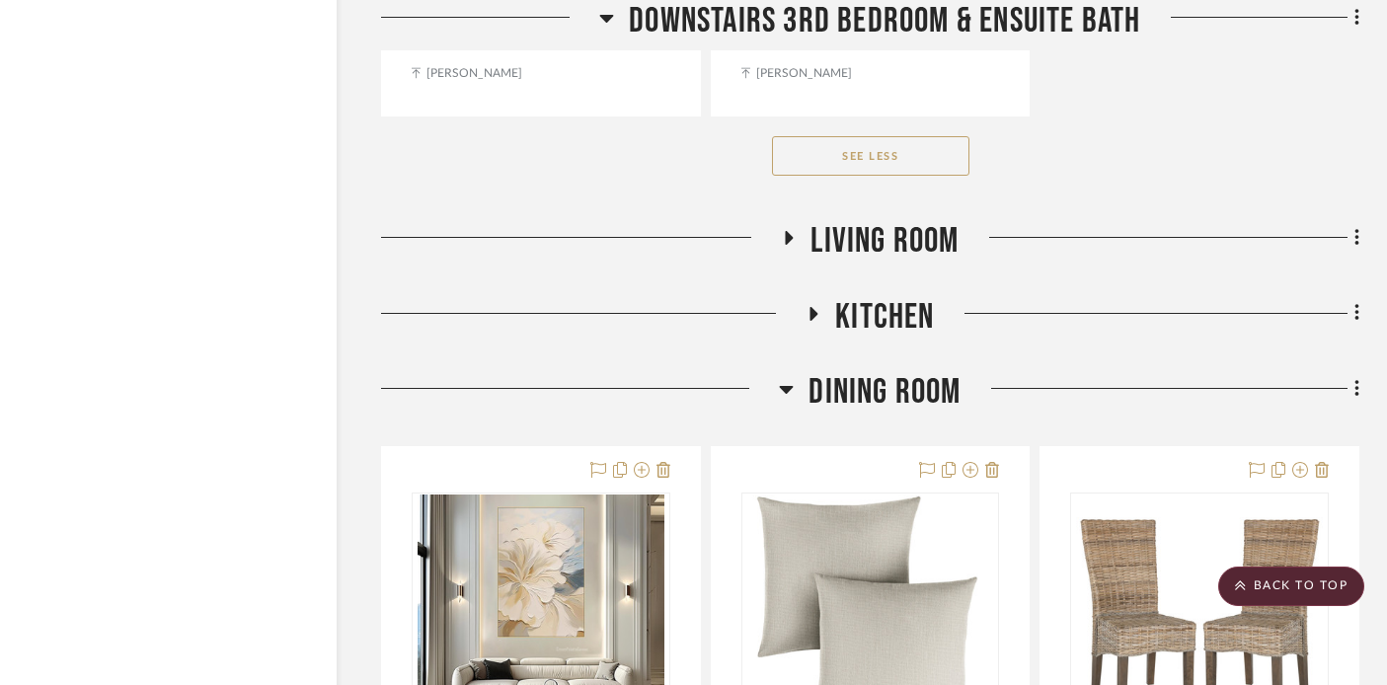
click at [794, 231] on icon at bounding box center [789, 238] width 24 height 15
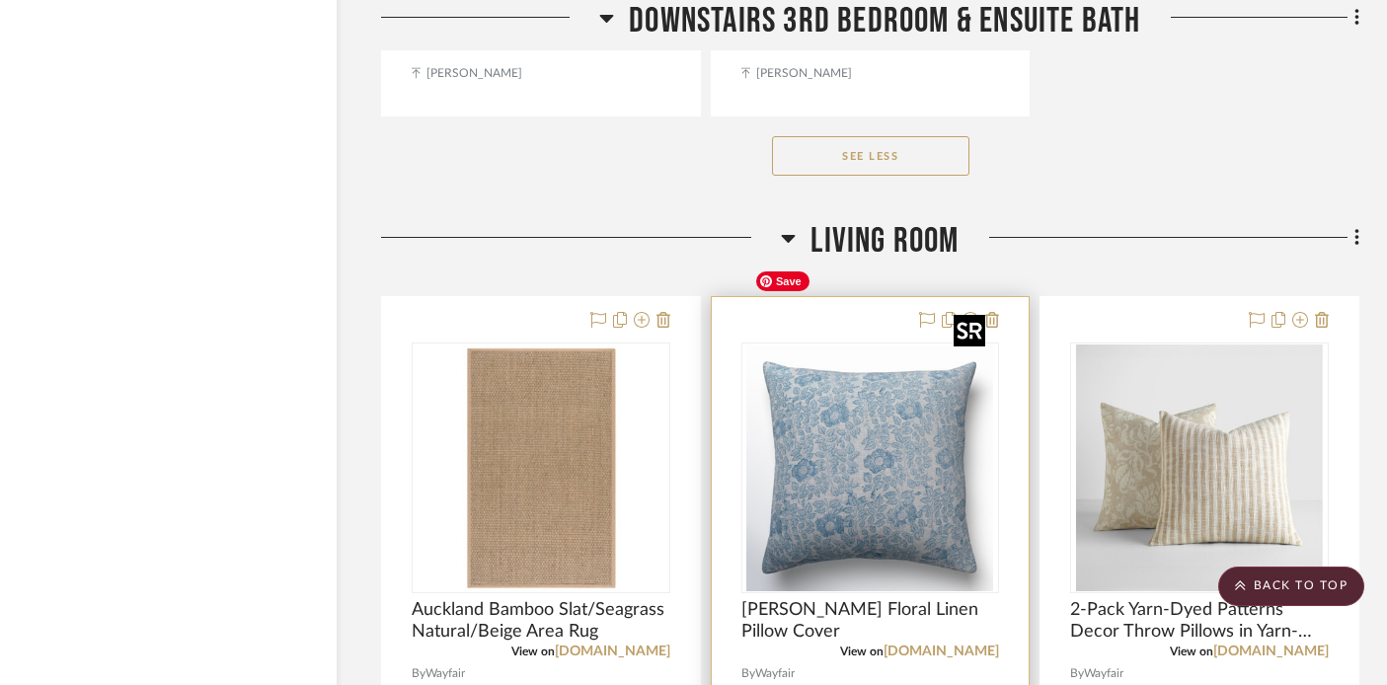
click at [0, 0] on img at bounding box center [0, 0] width 0 height 0
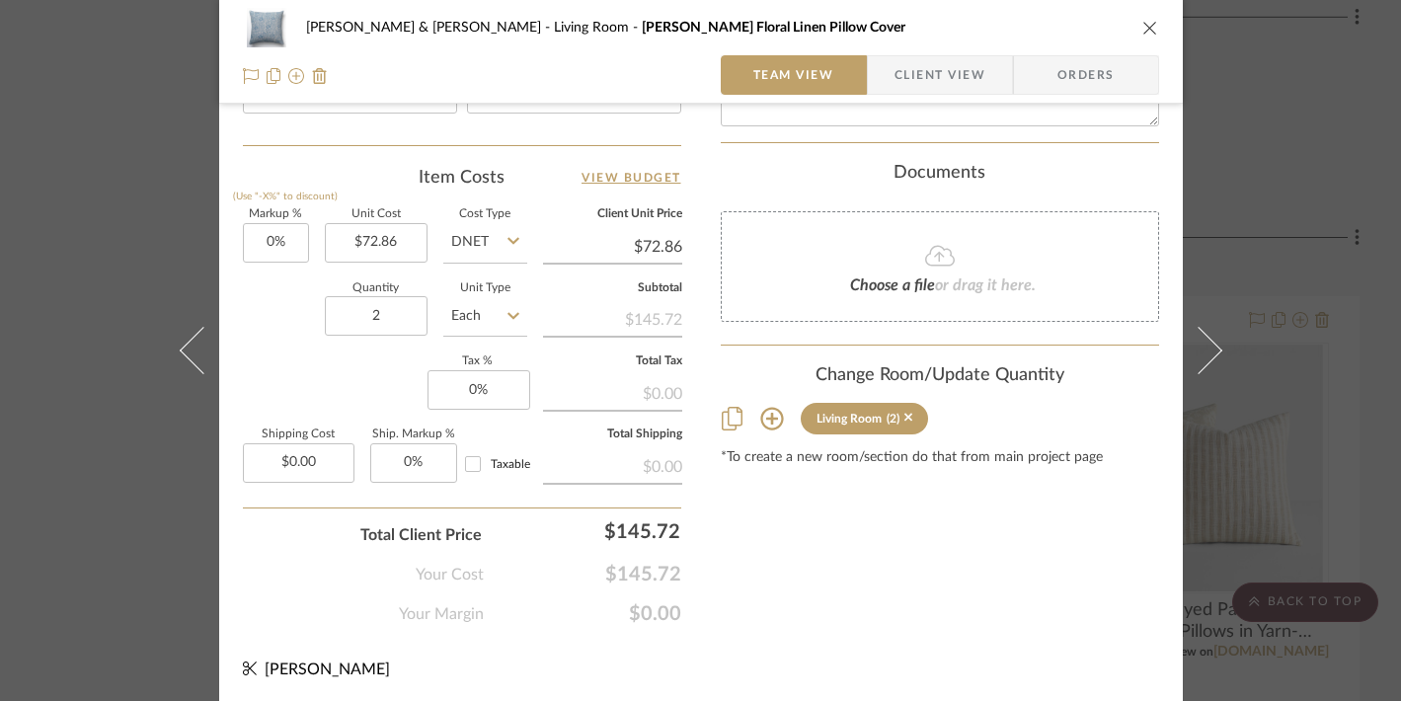
scroll to position [1134, 0]
click at [1291, 121] on div "Tracy & Dan McMahon Living Room Tallie Floral Linen Pillow Cover Team View Clie…" at bounding box center [700, 350] width 1401 height 701
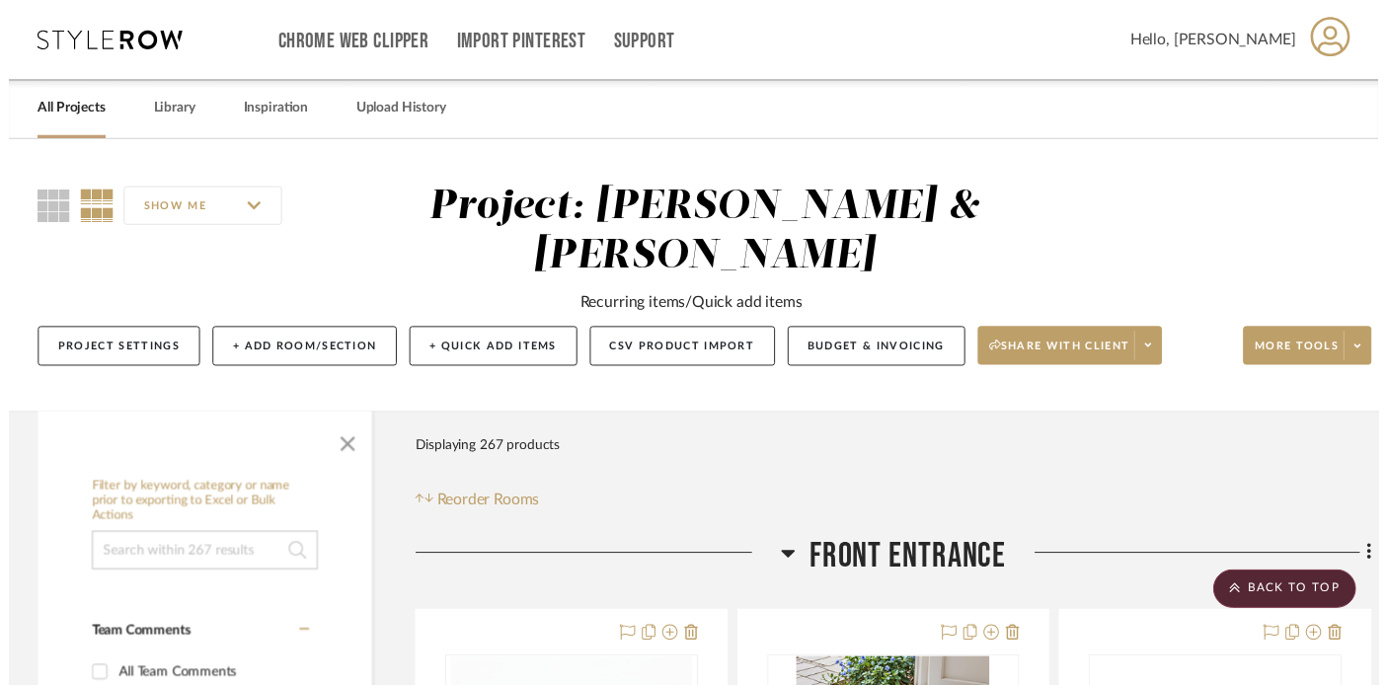
scroll to position [29149, 35]
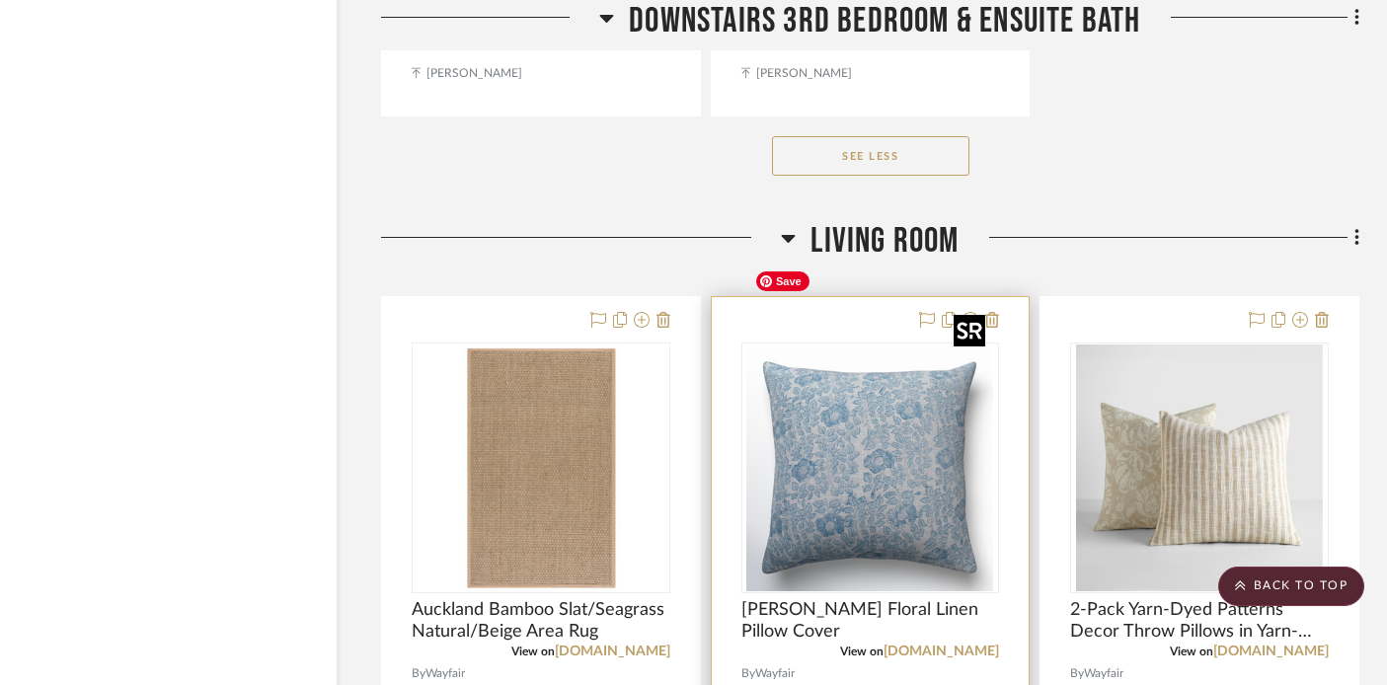
click at [858, 366] on img "0" at bounding box center [870, 468] width 247 height 247
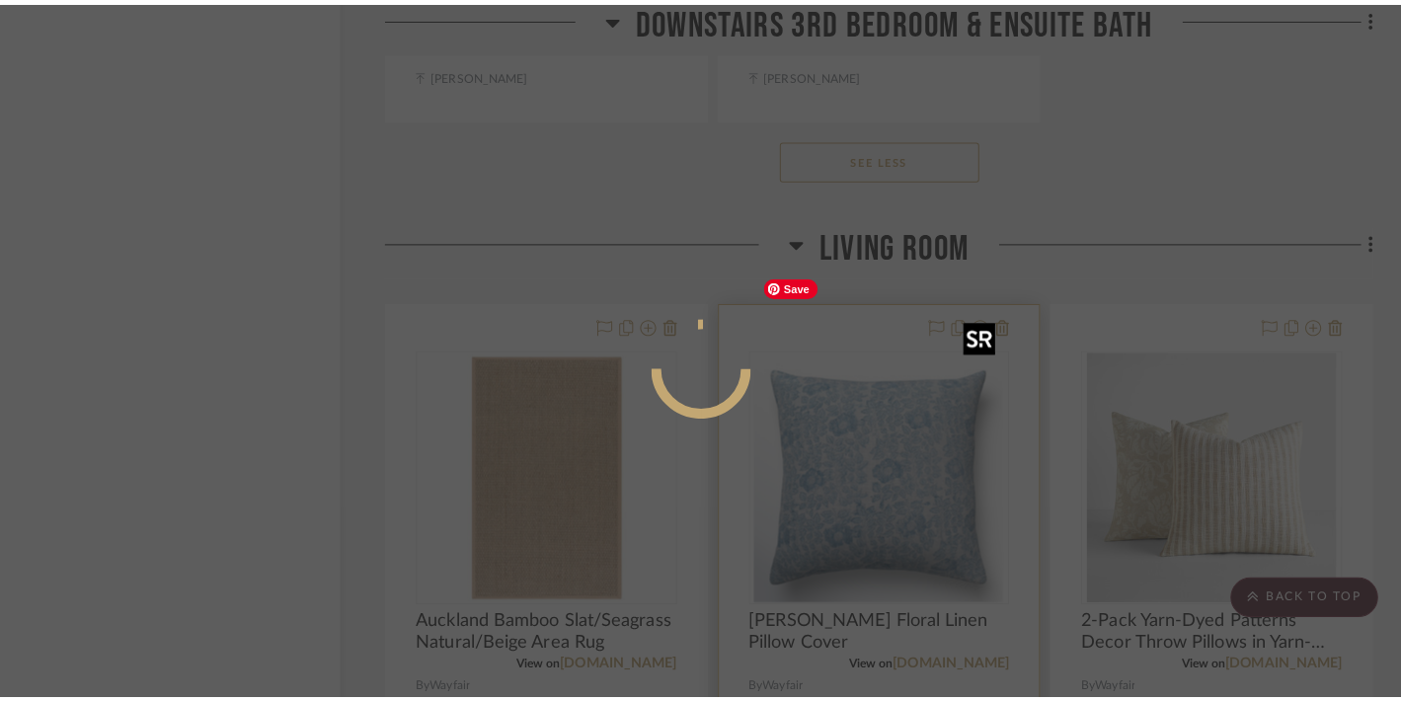
scroll to position [0, 0]
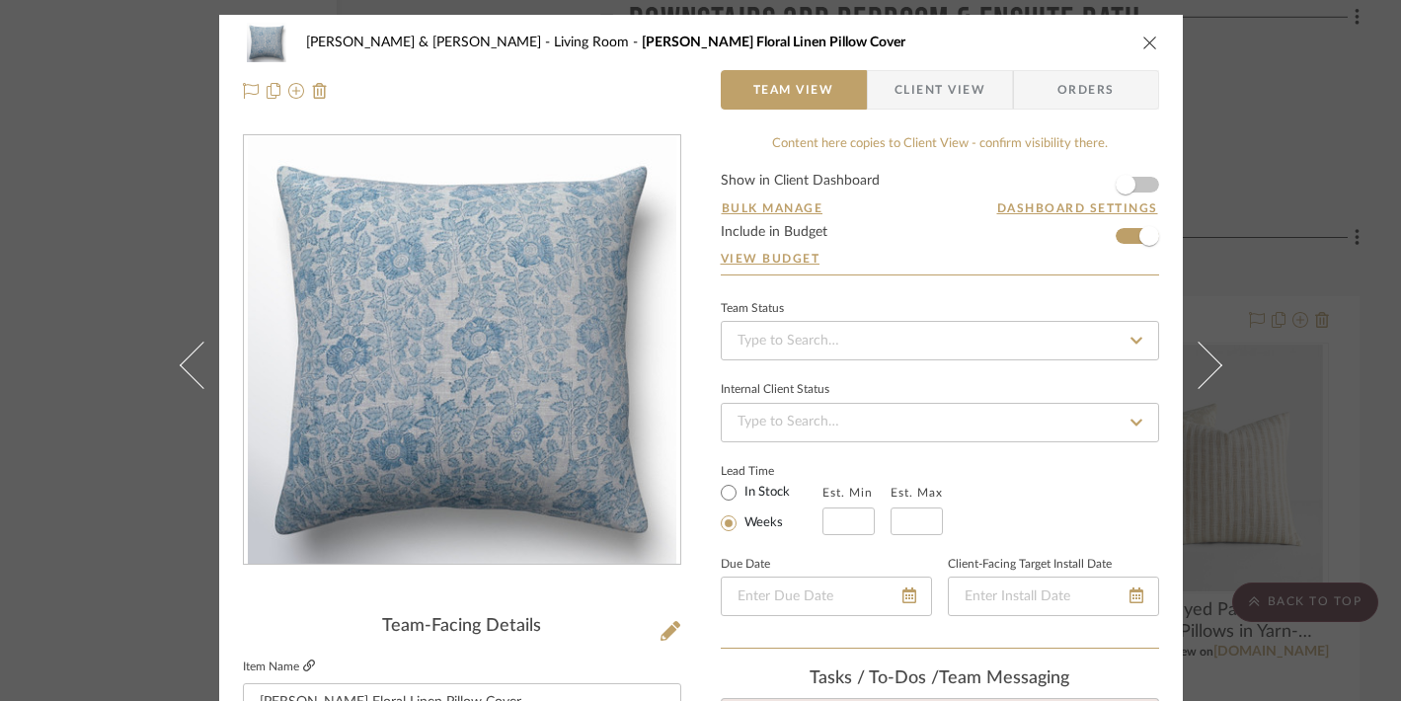
click at [304, 669] on icon at bounding box center [309, 666] width 12 height 12
click at [1261, 247] on div "Tracy & Dan McMahon Living Room Tallie Floral Linen Pillow Cover Team View Clie…" at bounding box center [700, 350] width 1401 height 701
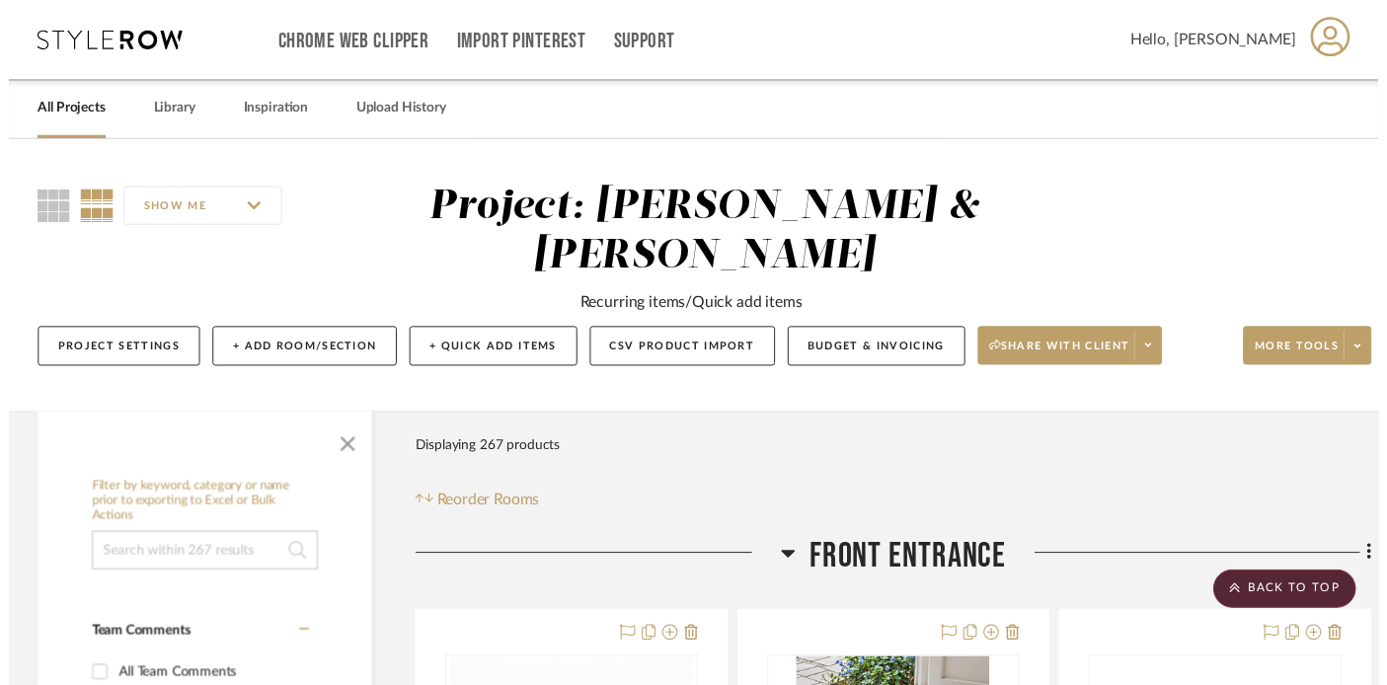
scroll to position [29149, 35]
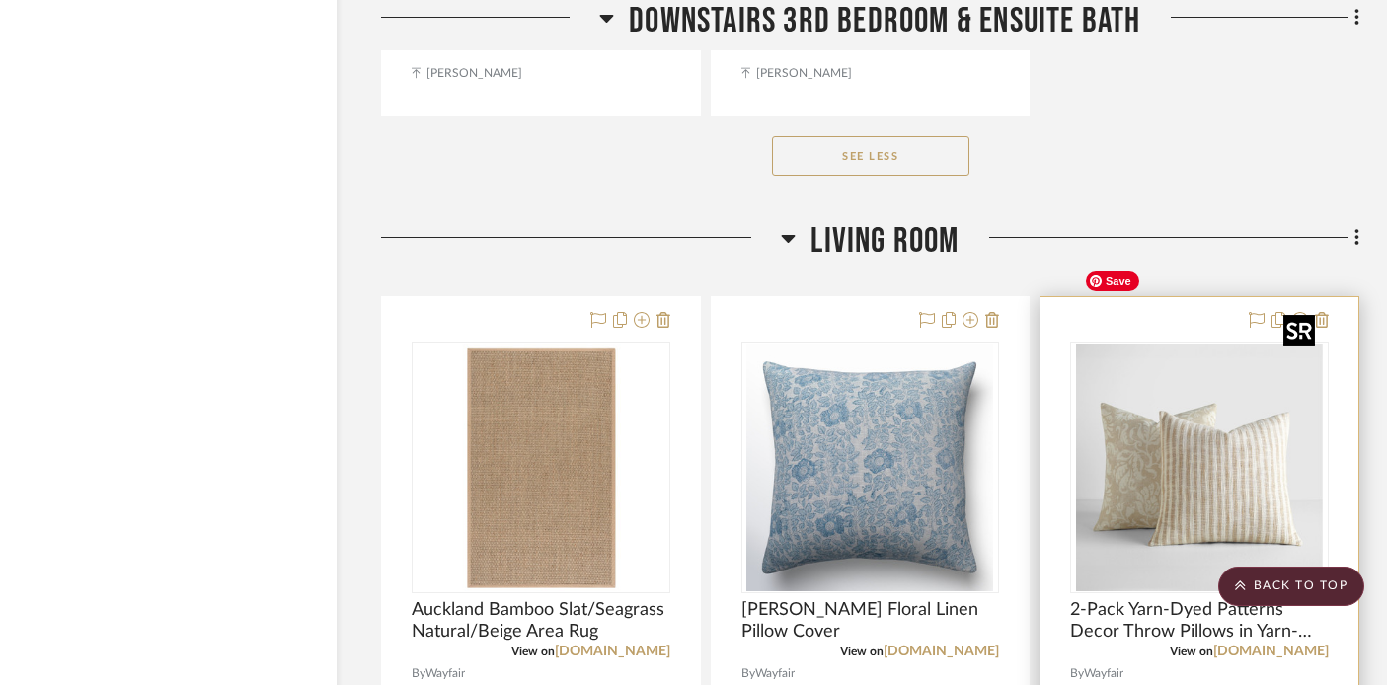
click at [1136, 387] on img "0" at bounding box center [1199, 468] width 247 height 247
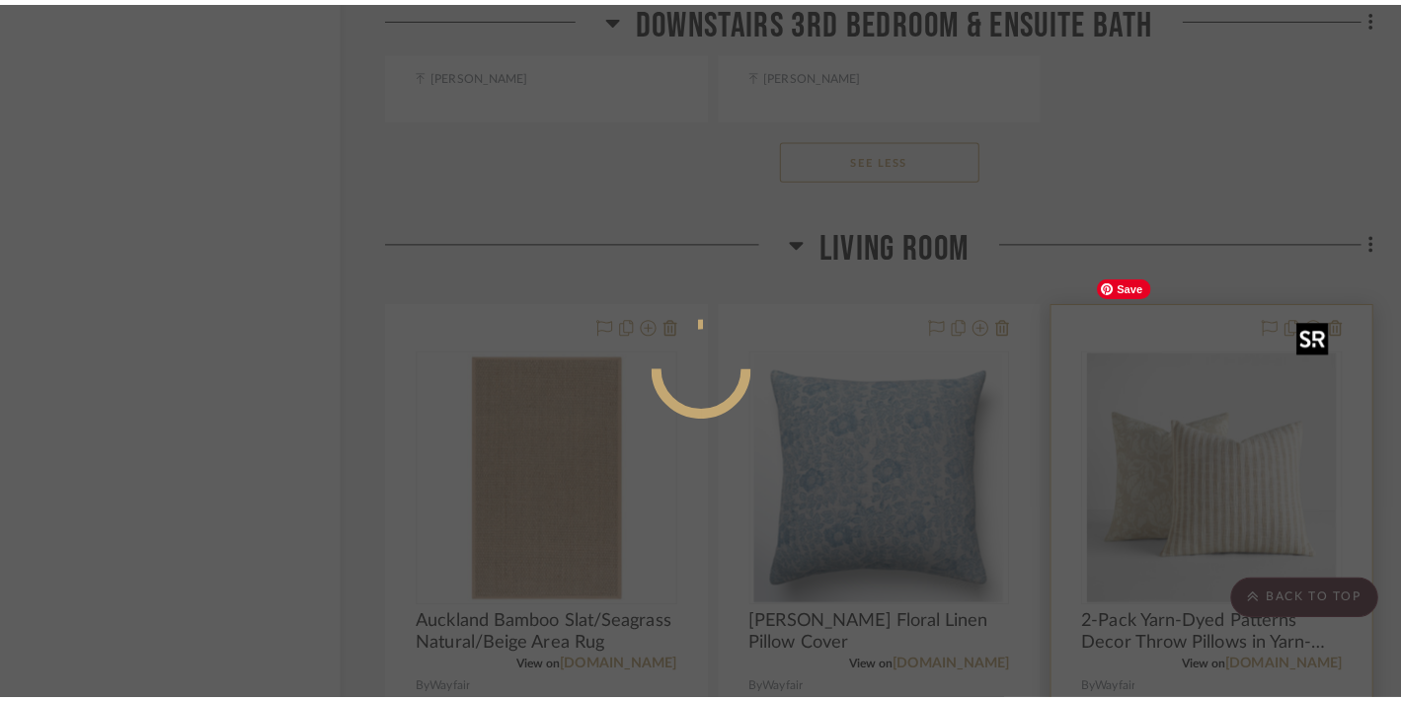
scroll to position [0, 0]
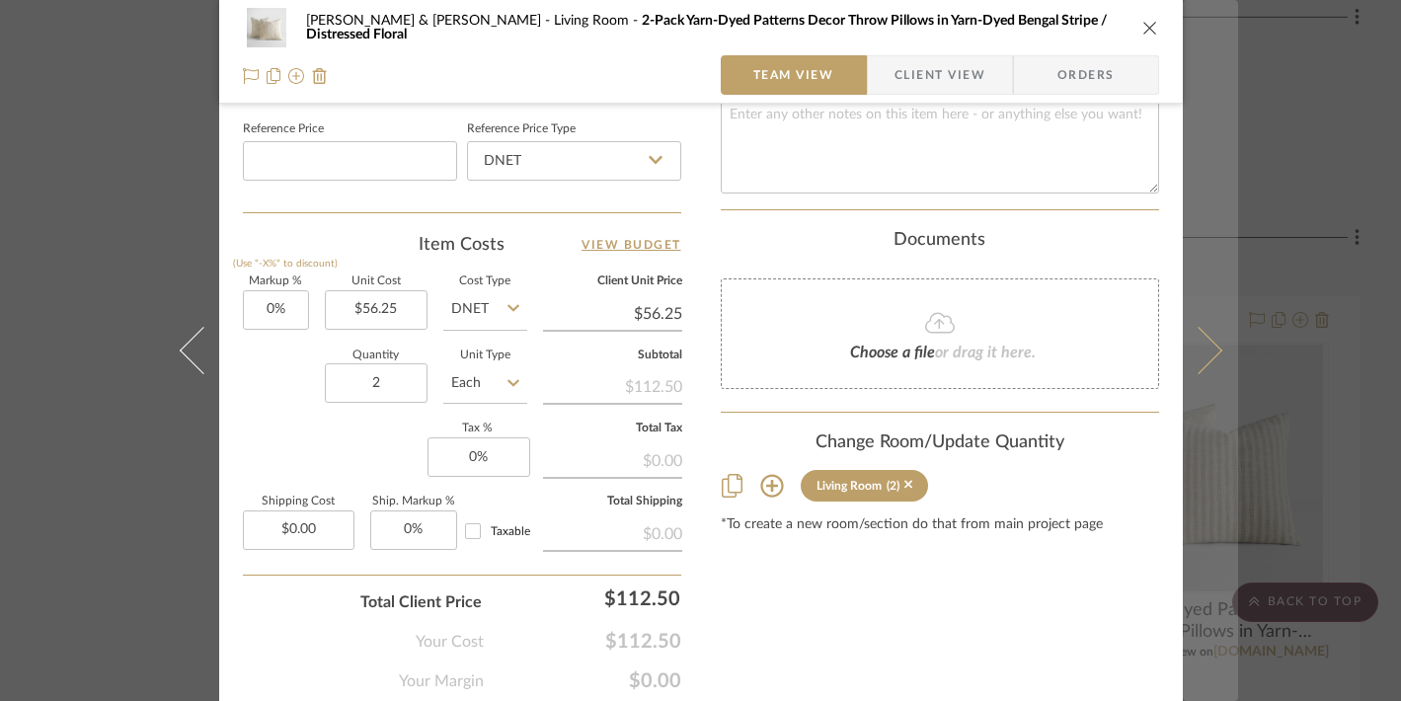
click at [1228, 176] on button at bounding box center [1210, 350] width 55 height 701
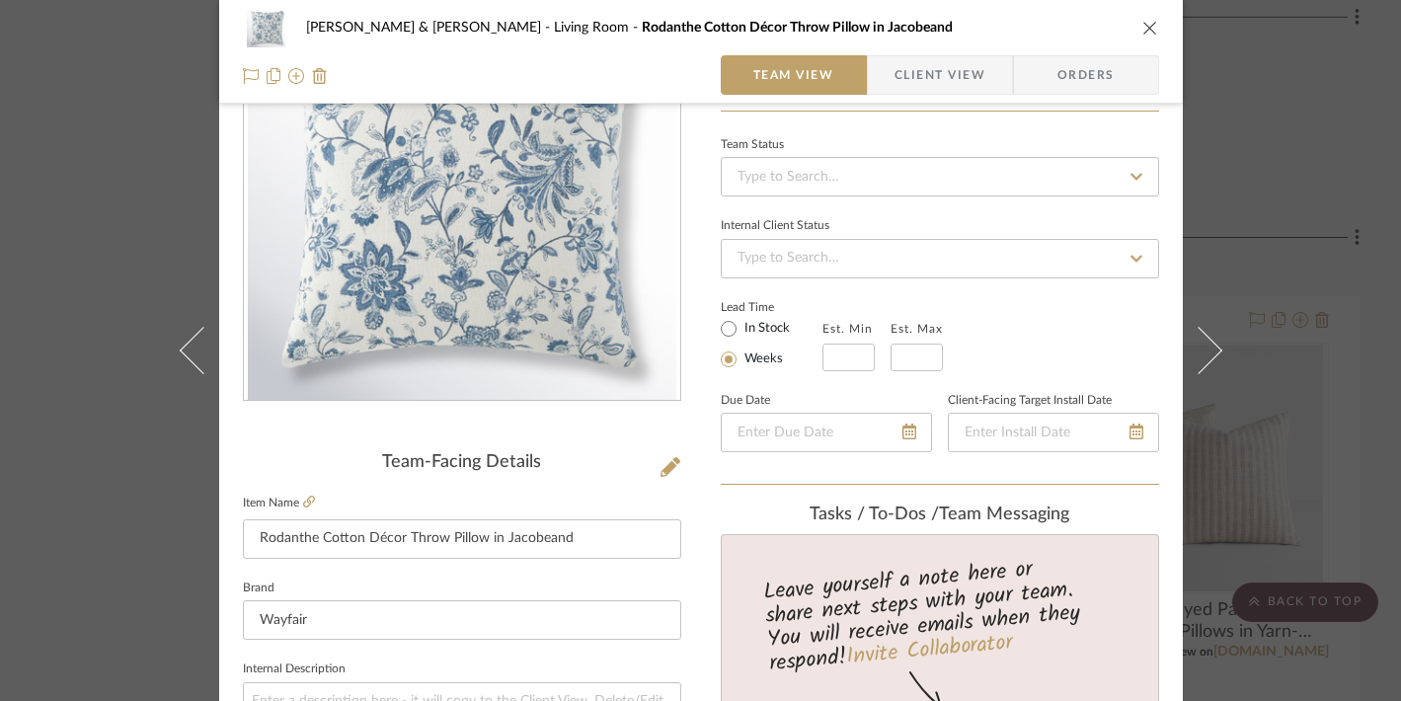
scroll to position [1066, 0]
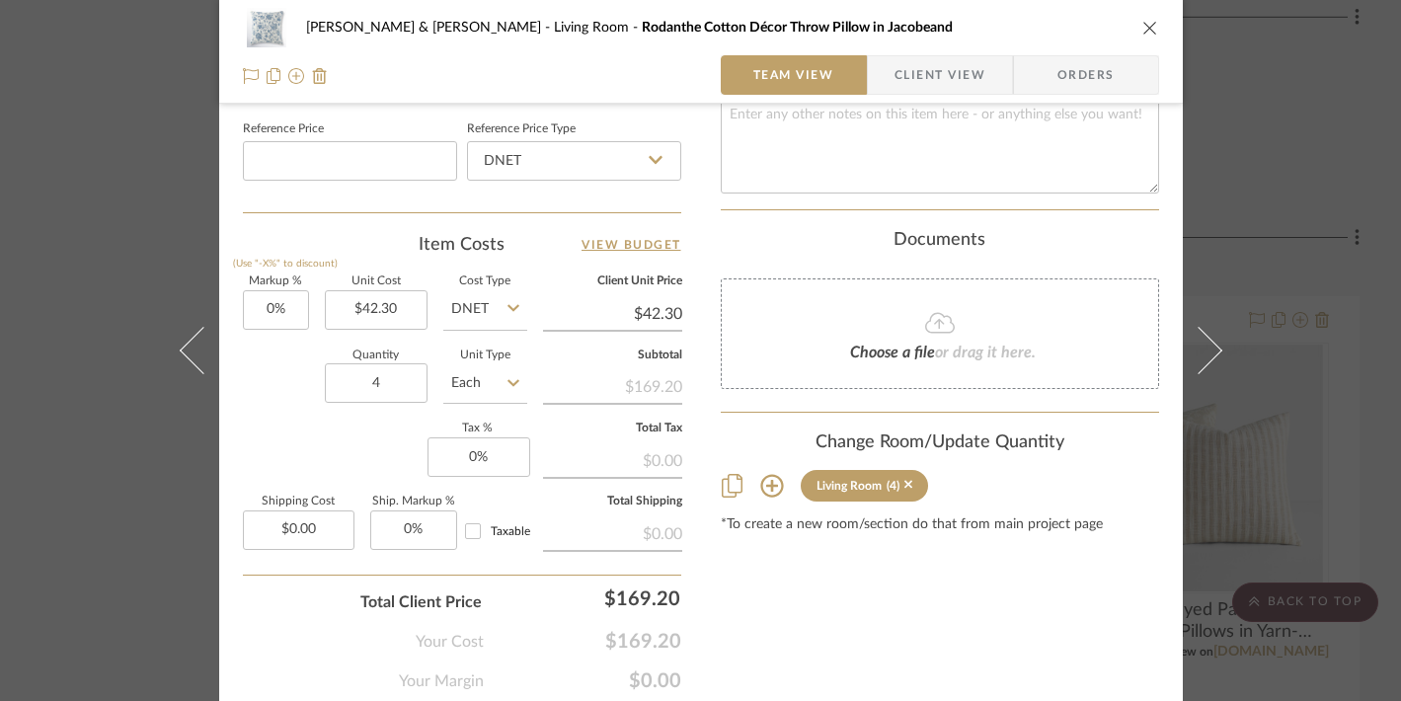
click at [1235, 173] on div "Tracy & Dan McMahon Living Room Rodanthe Cotton Décor Throw Pillow in Jacobeand…" at bounding box center [700, 350] width 1401 height 701
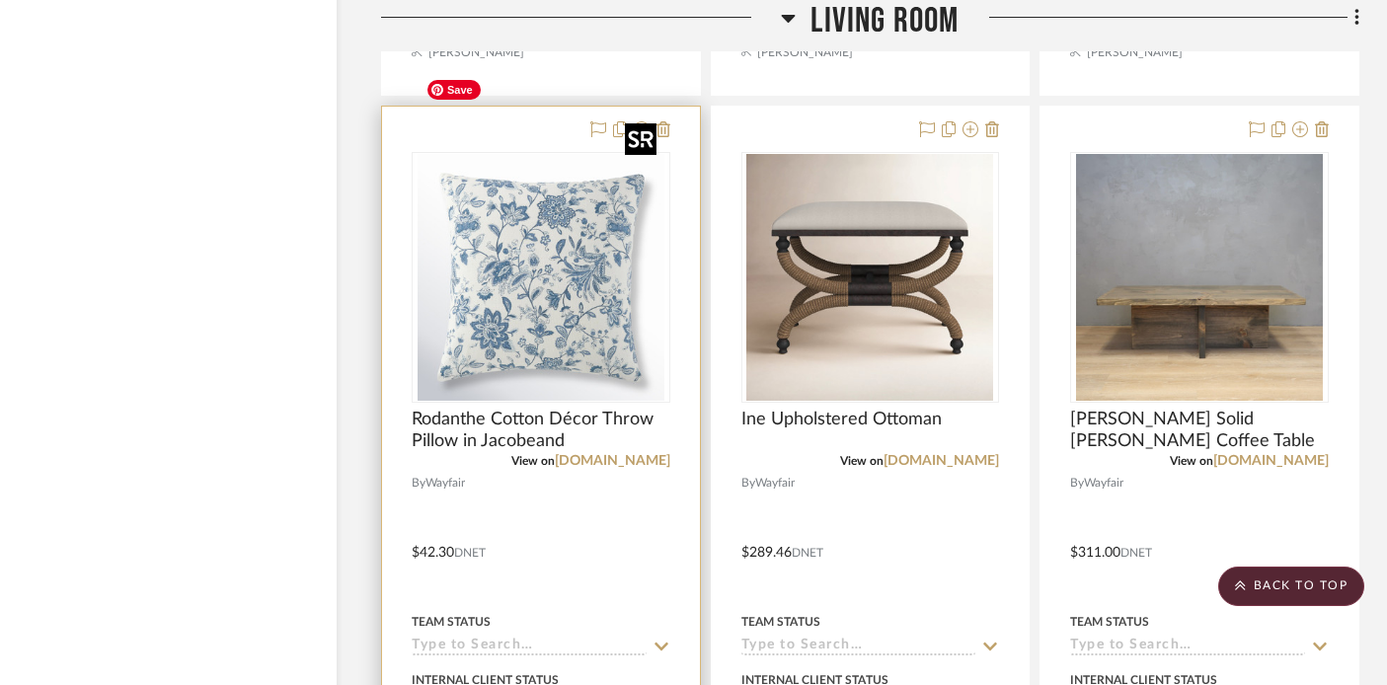
click at [0, 0] on img at bounding box center [0, 0] width 0 height 0
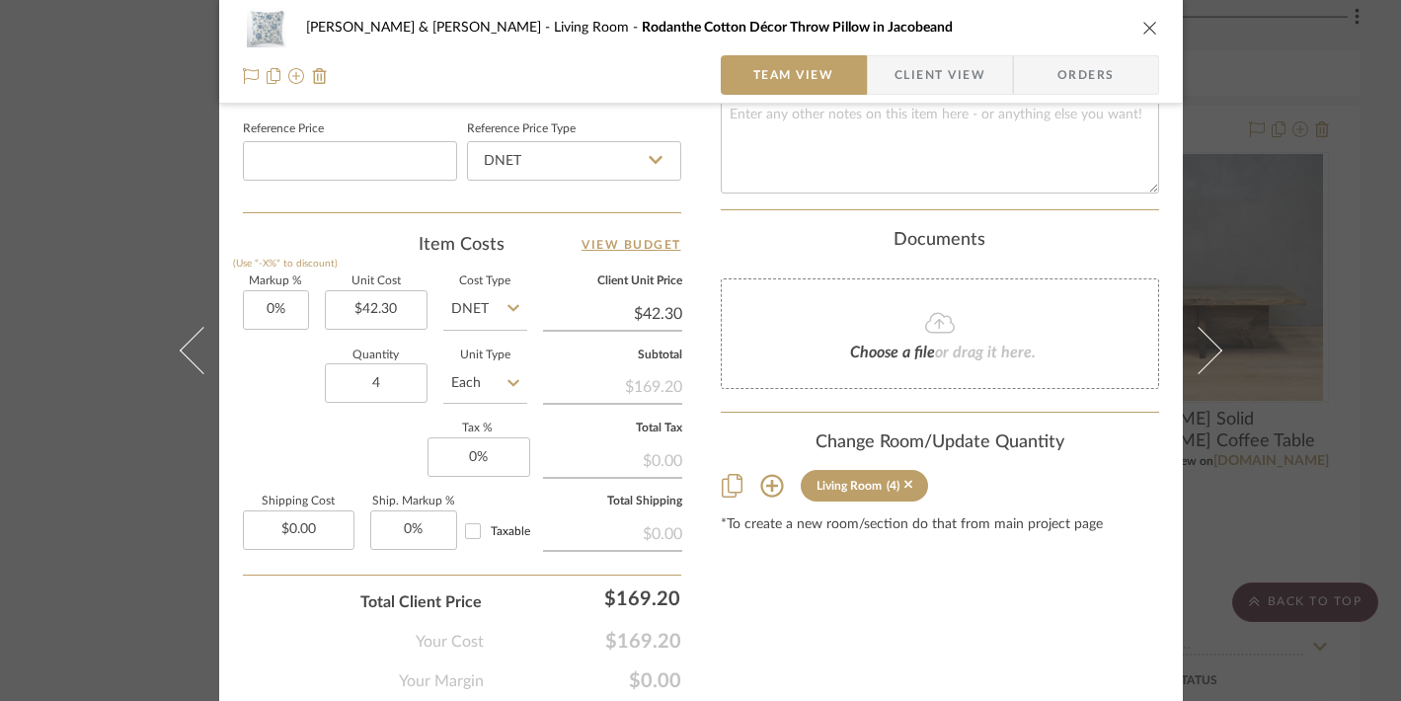
click at [1291, 310] on div "Tracy & Dan McMahon Living Room Rodanthe Cotton Décor Throw Pillow in Jacobeand…" at bounding box center [700, 350] width 1401 height 701
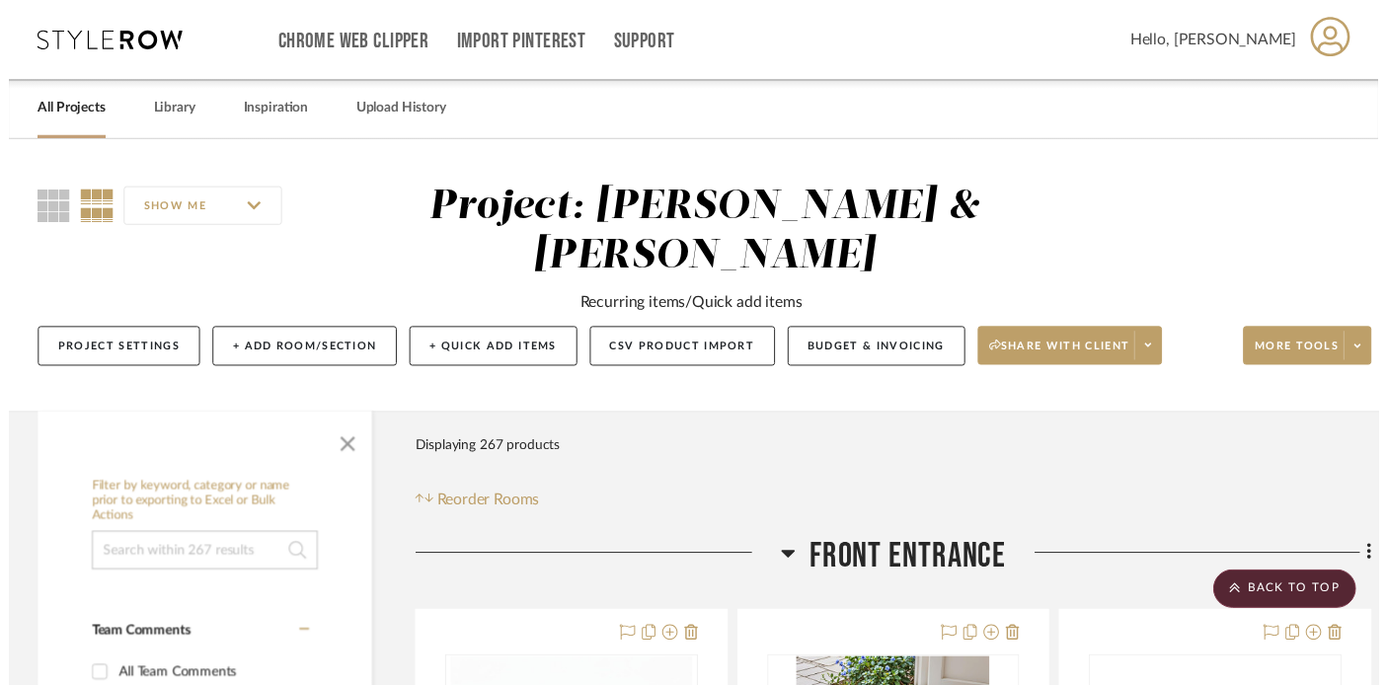
scroll to position [30216, 35]
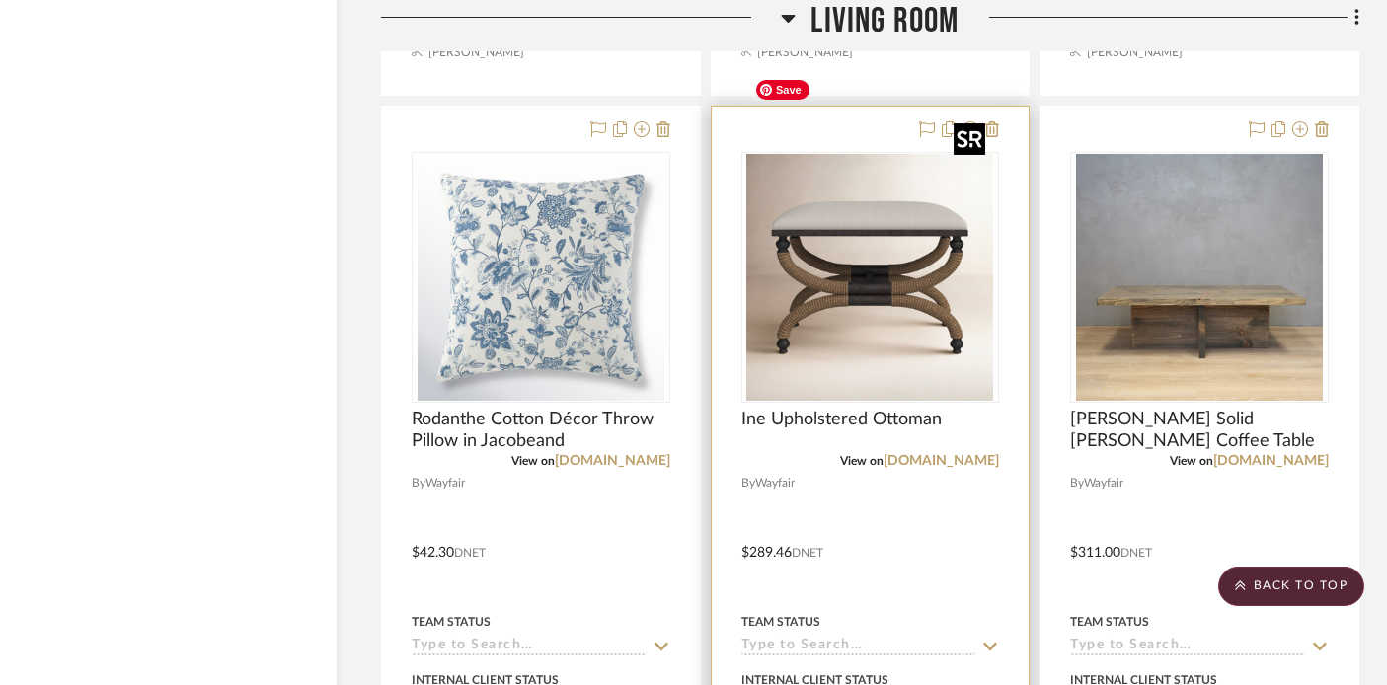
click at [919, 207] on img "0" at bounding box center [870, 277] width 247 height 247
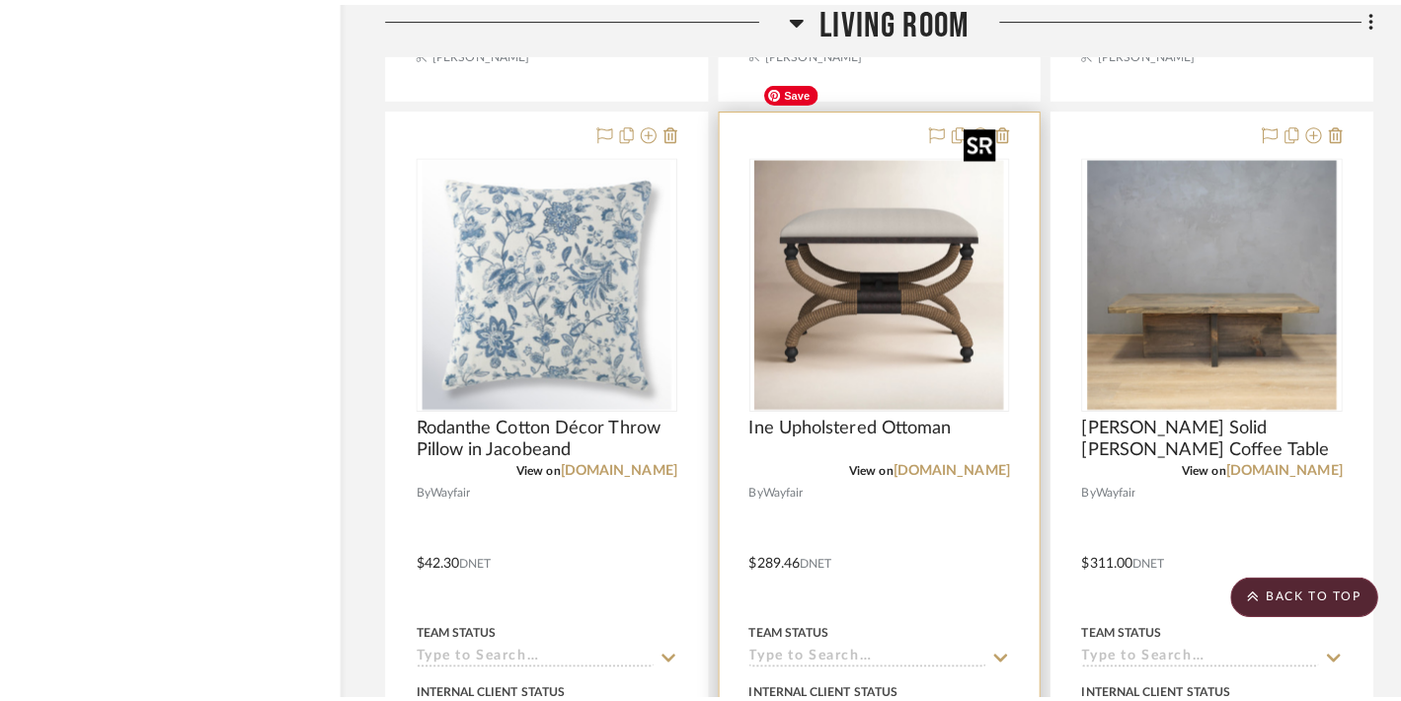
scroll to position [0, 0]
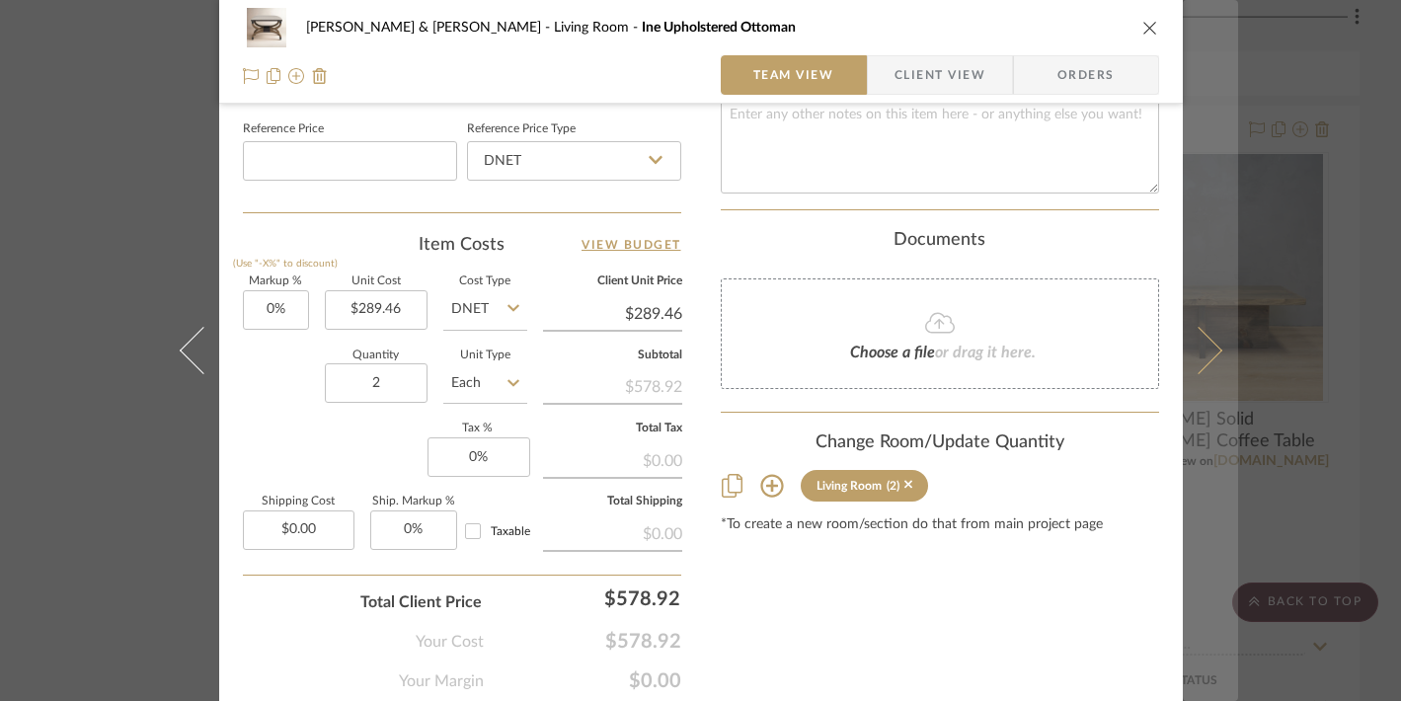
click at [1211, 205] on button at bounding box center [1210, 350] width 55 height 701
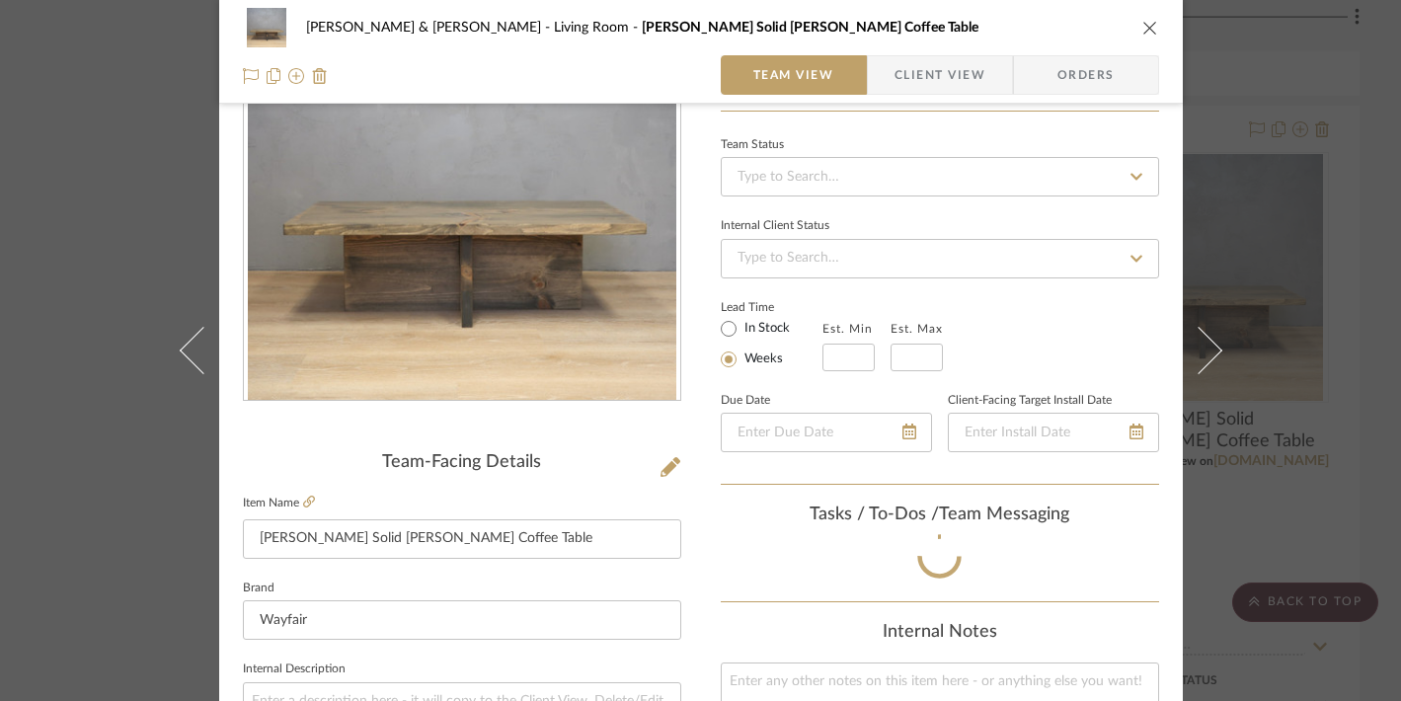
scroll to position [1066, 0]
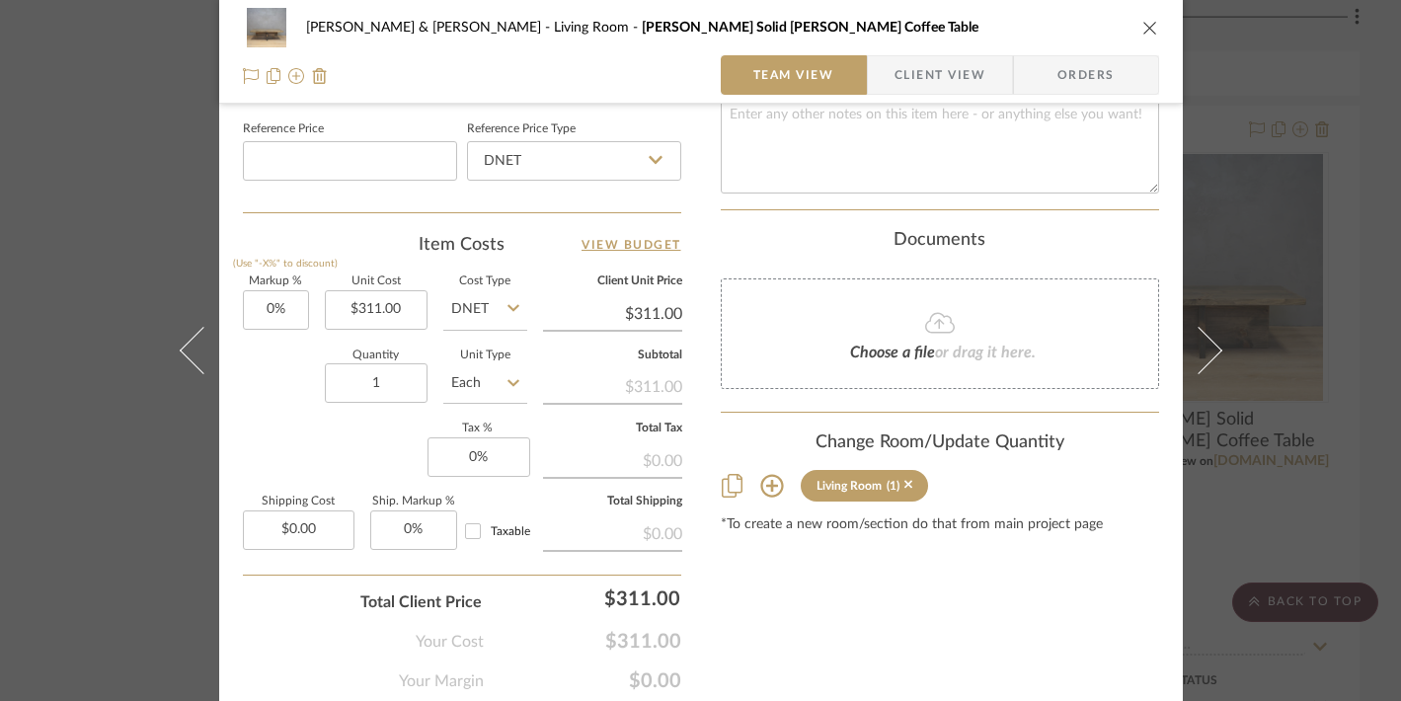
click at [1265, 247] on div "Tracy & Dan McMahon Living Room Largent Solid Wood Coffee Table Team View Clien…" at bounding box center [700, 350] width 1401 height 701
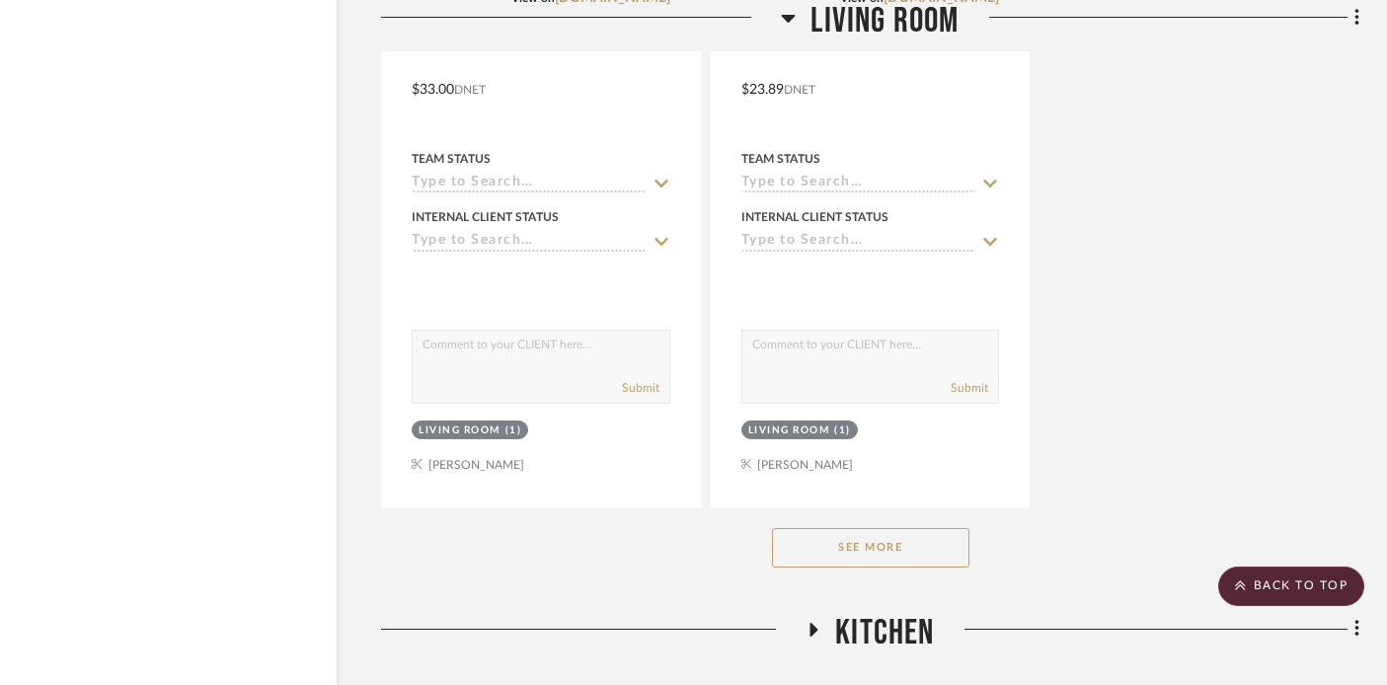
scroll to position [31559, 35]
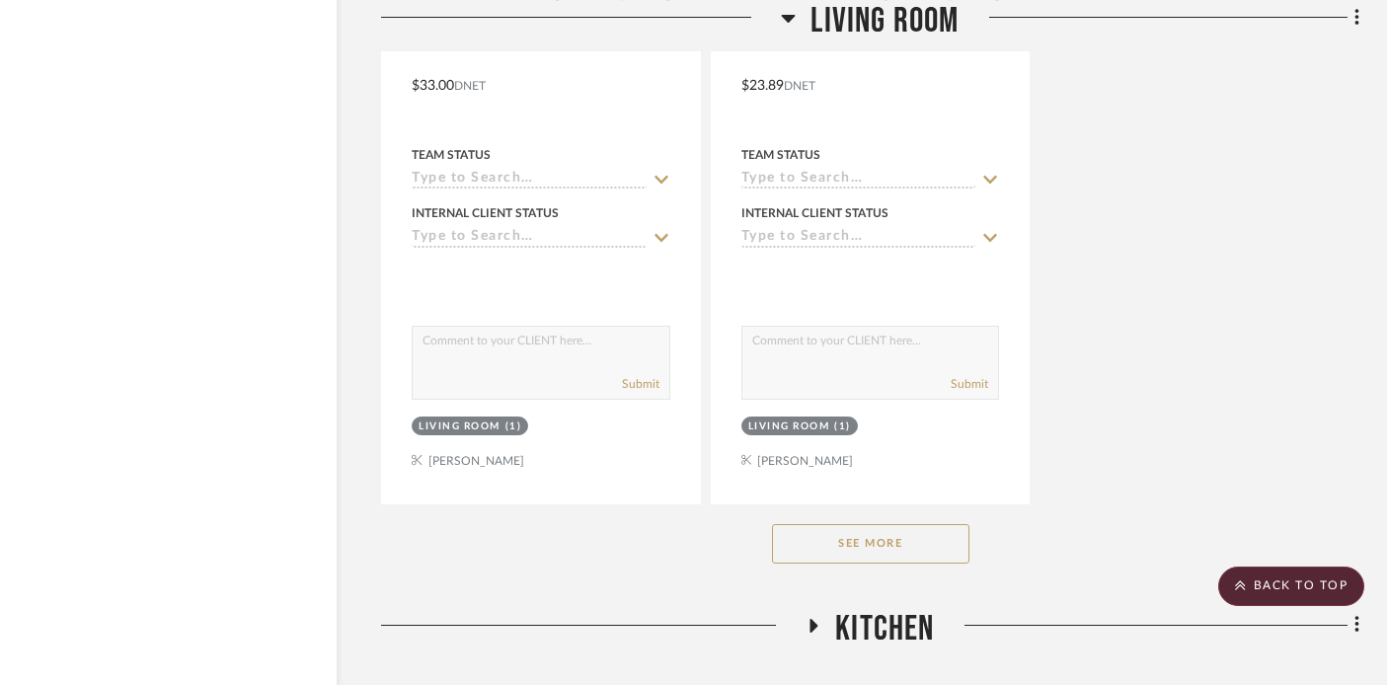
click at [839, 524] on button "See More" at bounding box center [870, 543] width 197 height 39
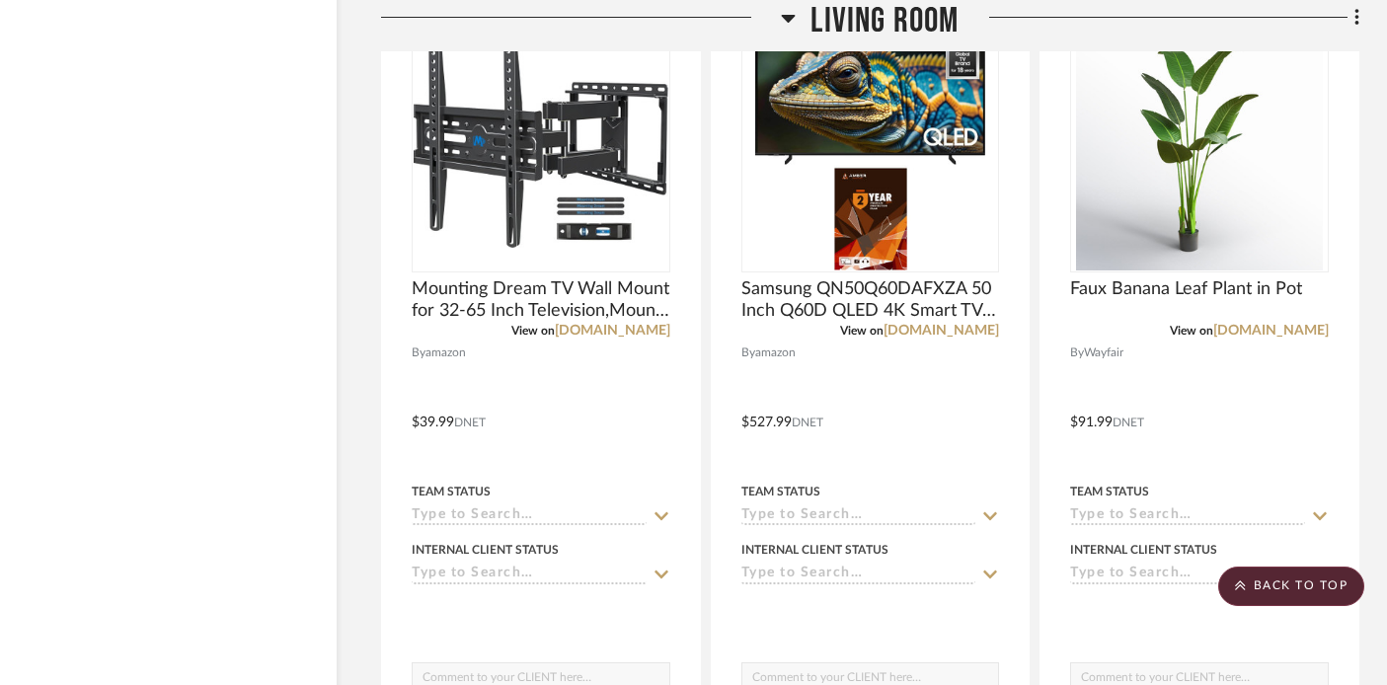
scroll to position [33810, 35]
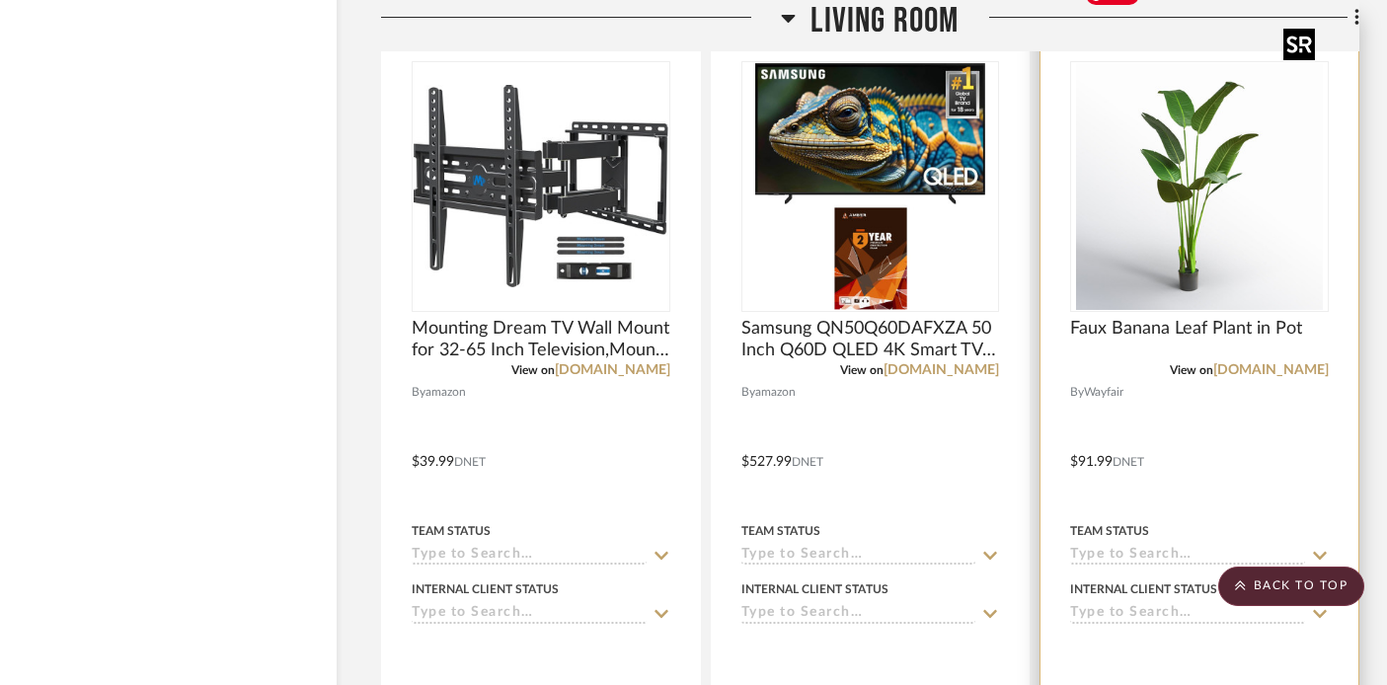
click at [0, 0] on img at bounding box center [0, 0] width 0 height 0
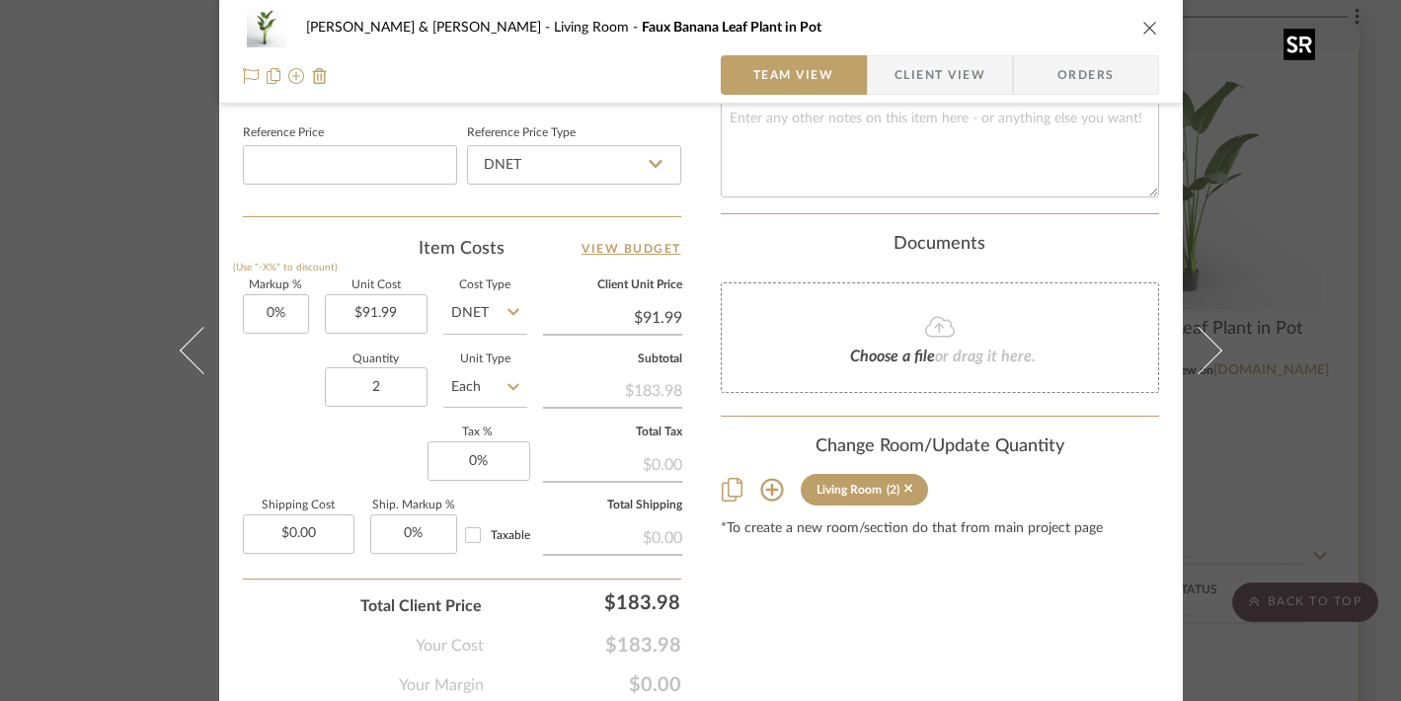
scroll to position [1066, 0]
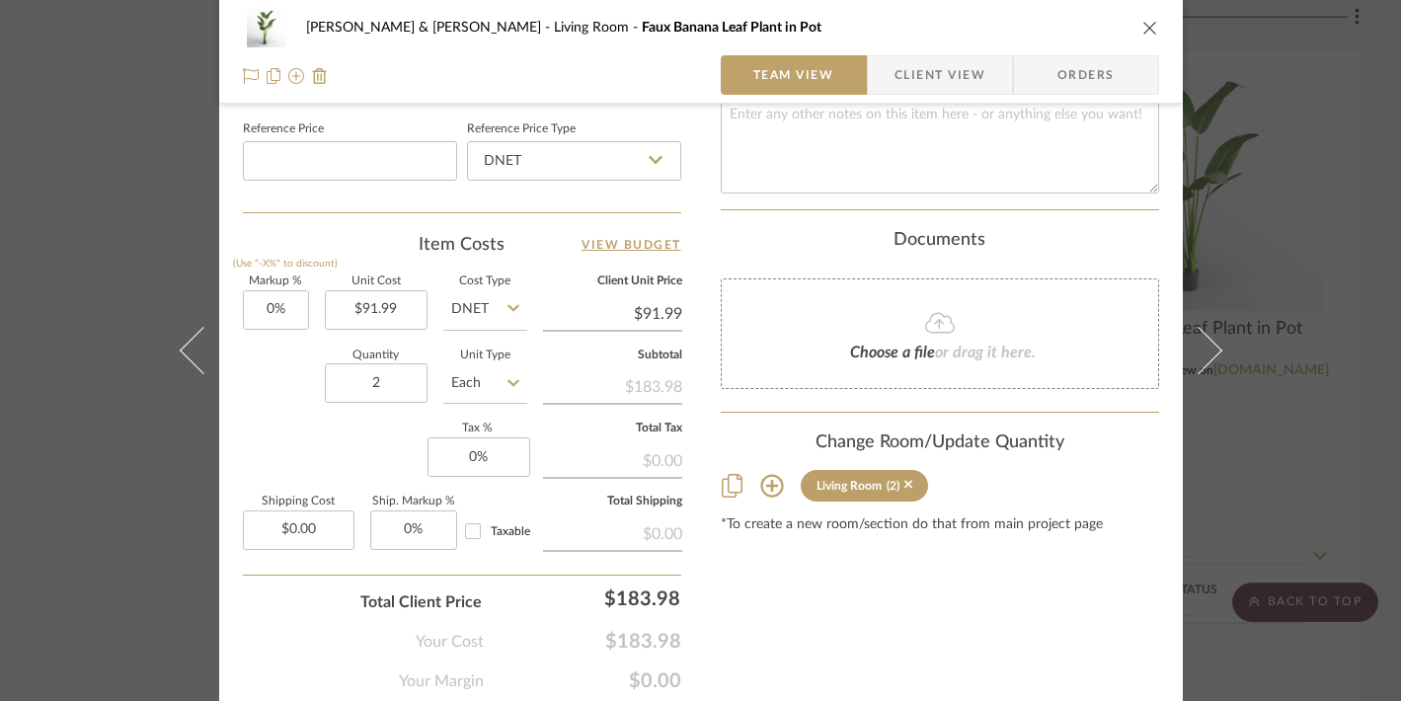
click at [1305, 166] on div "Tracy & Dan McMahon Living Room Faux Banana Leaf Plant in Pot Team View Client …" at bounding box center [700, 350] width 1401 height 701
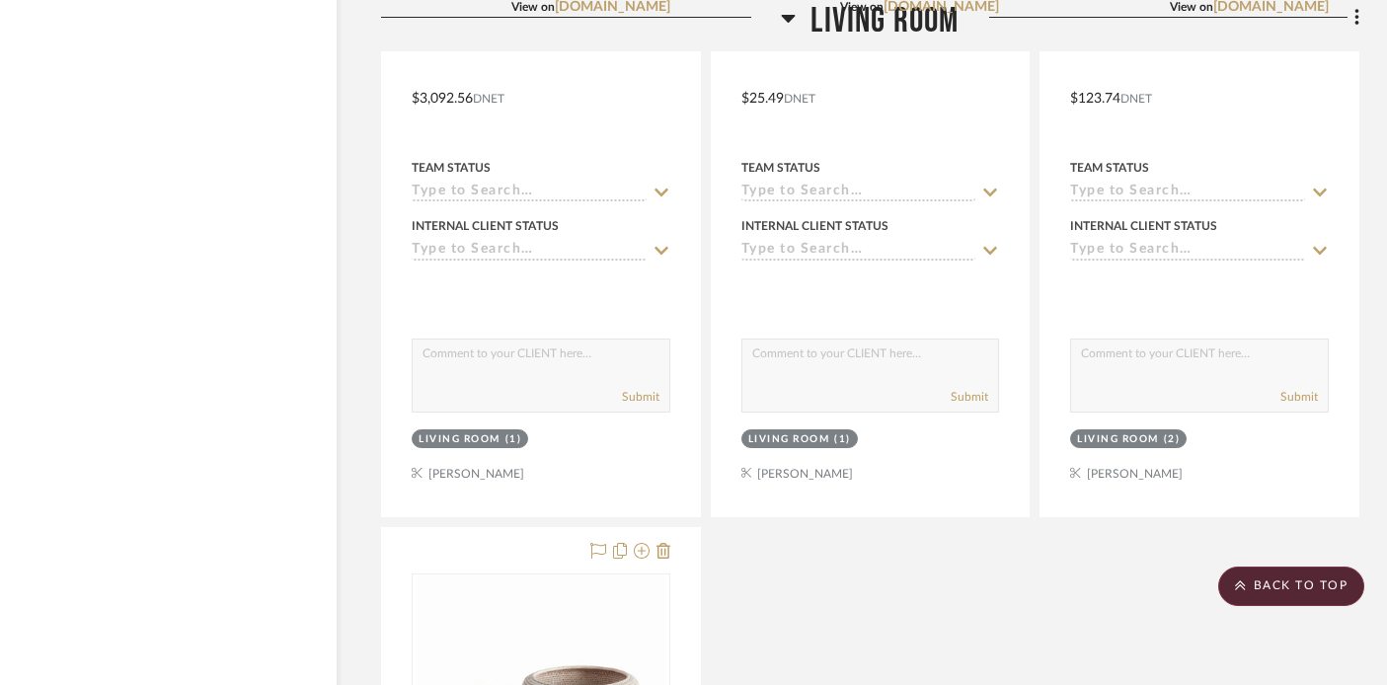
scroll to position [35035, 35]
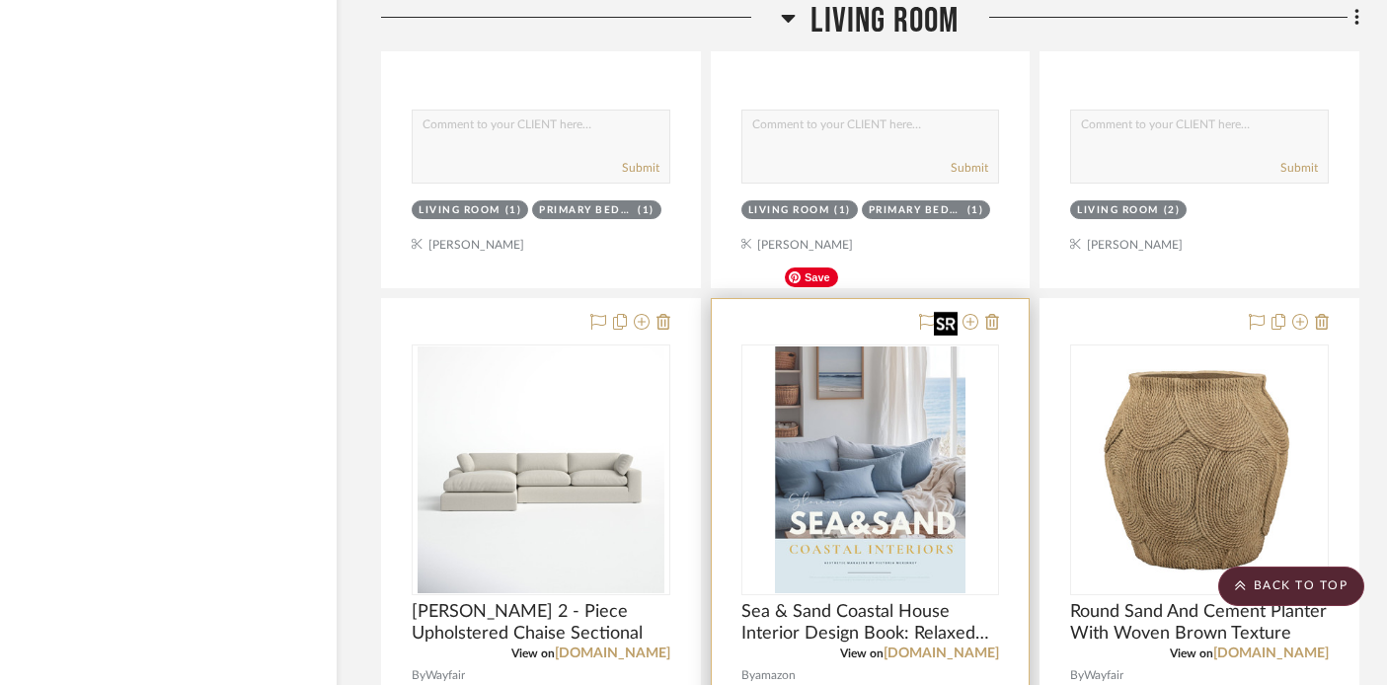
click at [0, 0] on img at bounding box center [0, 0] width 0 height 0
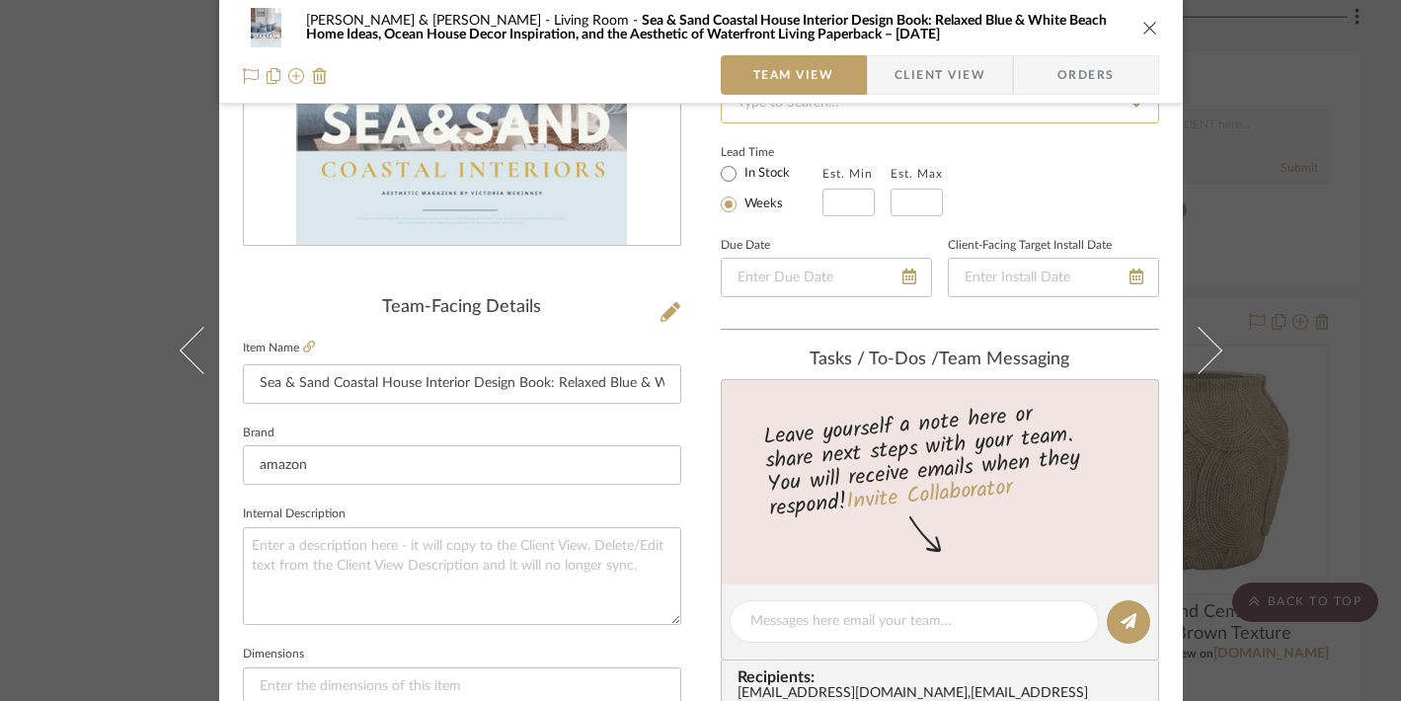
scroll to position [316, 0]
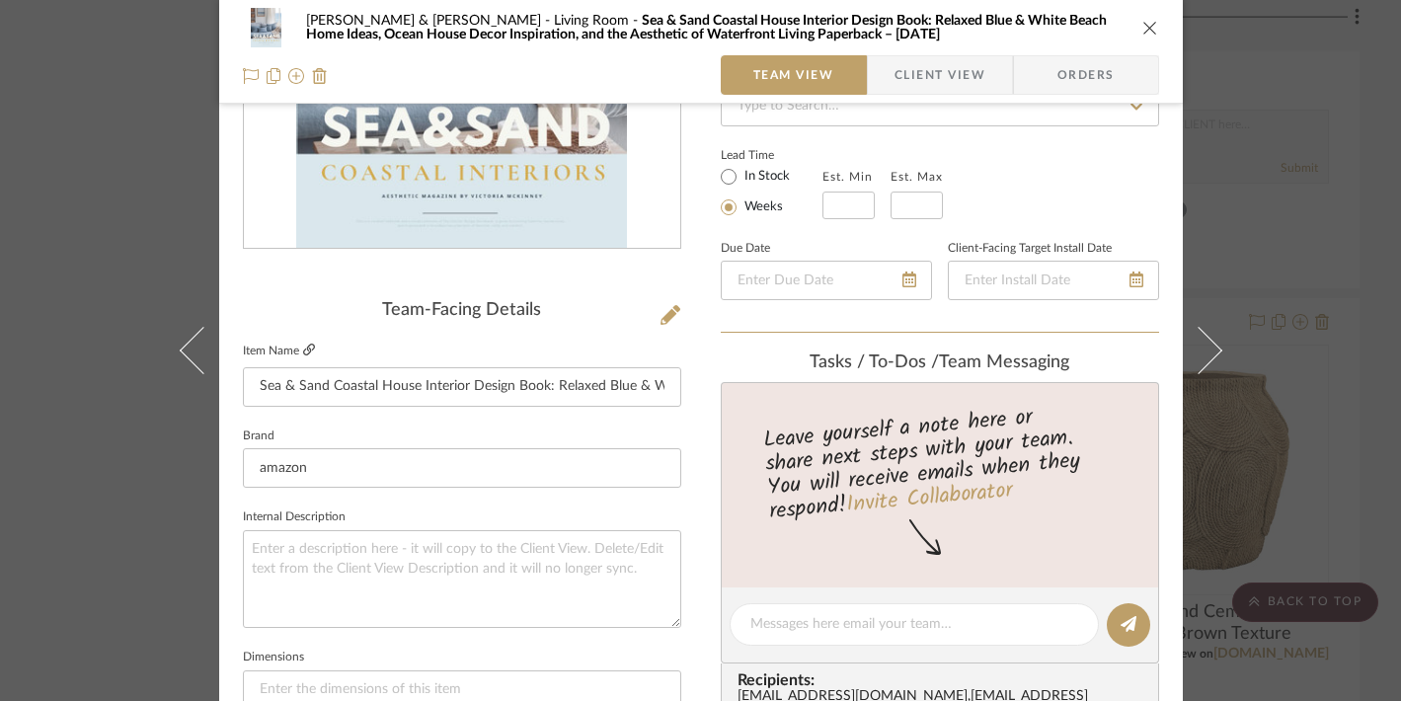
click at [303, 355] on icon at bounding box center [309, 350] width 12 height 12
click at [1272, 202] on div "Tracy & Dan McMahon Living Room Sea & Sand Coastal House Interior Design Book: …" at bounding box center [700, 350] width 1401 height 701
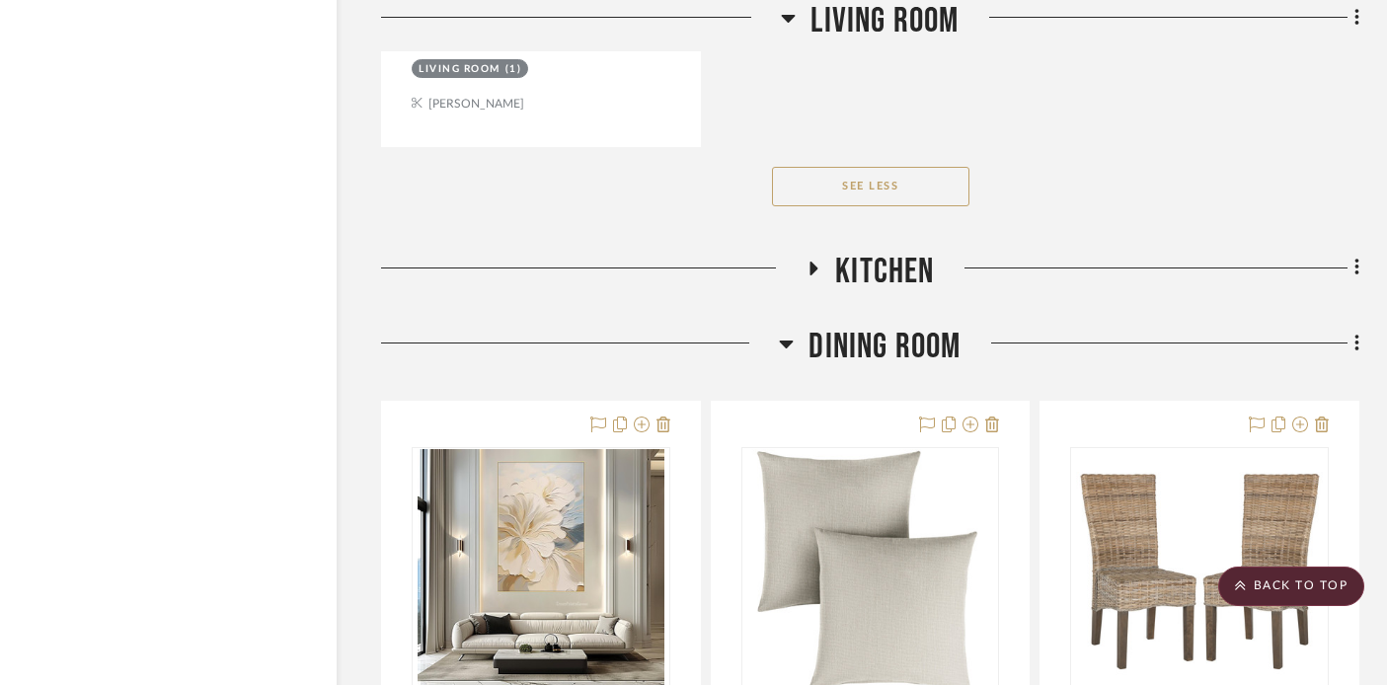
scroll to position [36299, 35]
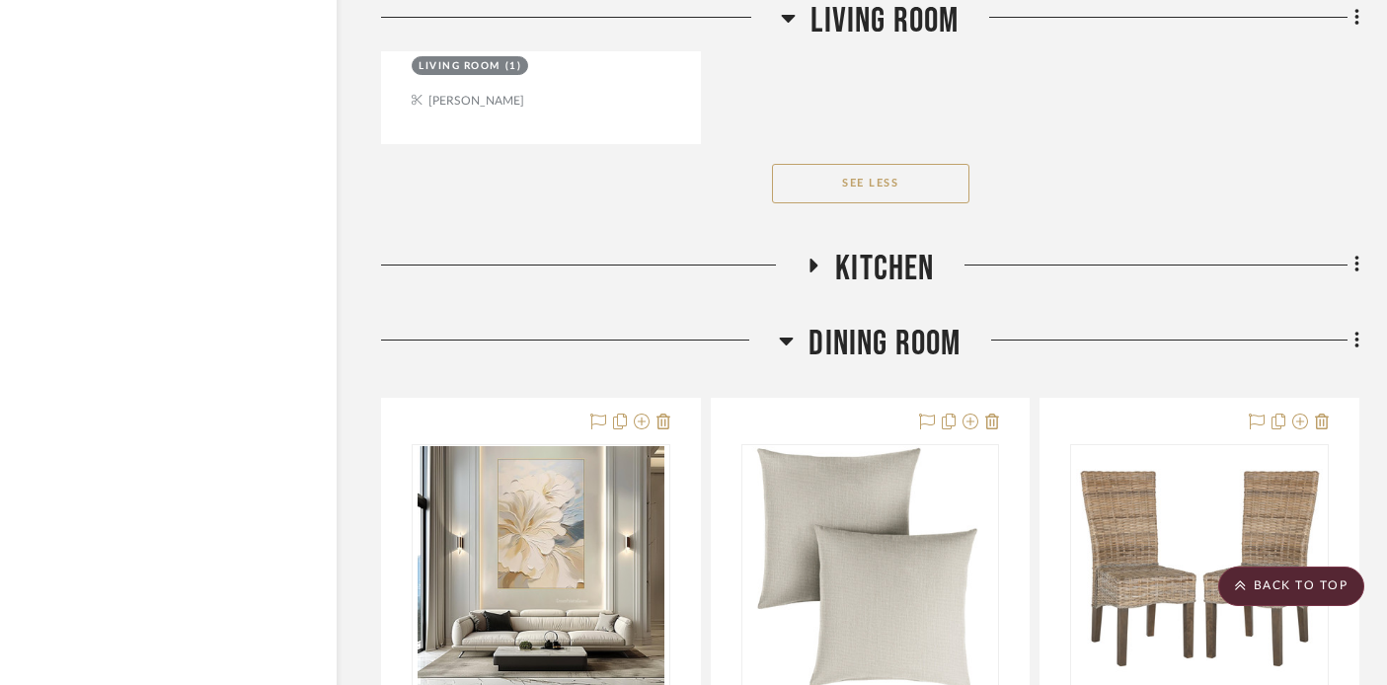
click at [812, 259] on icon at bounding box center [815, 266] width 8 height 14
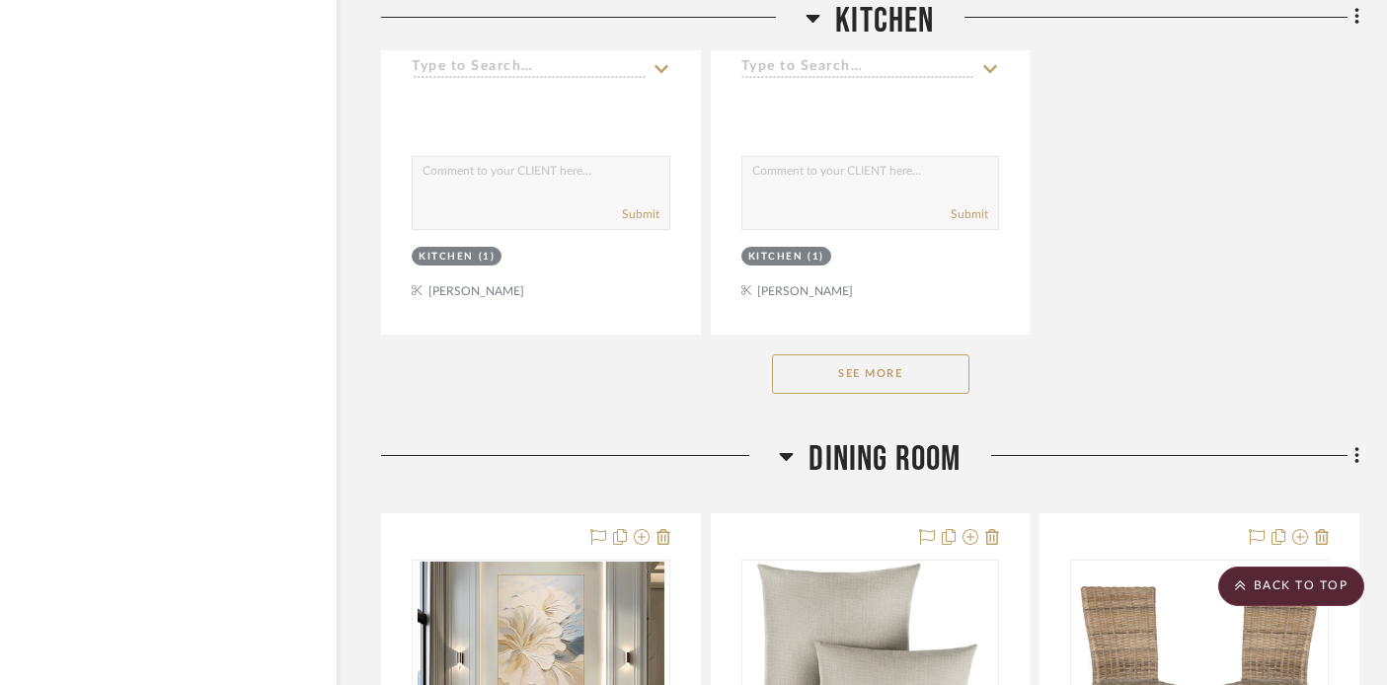
scroll to position [38945, 35]
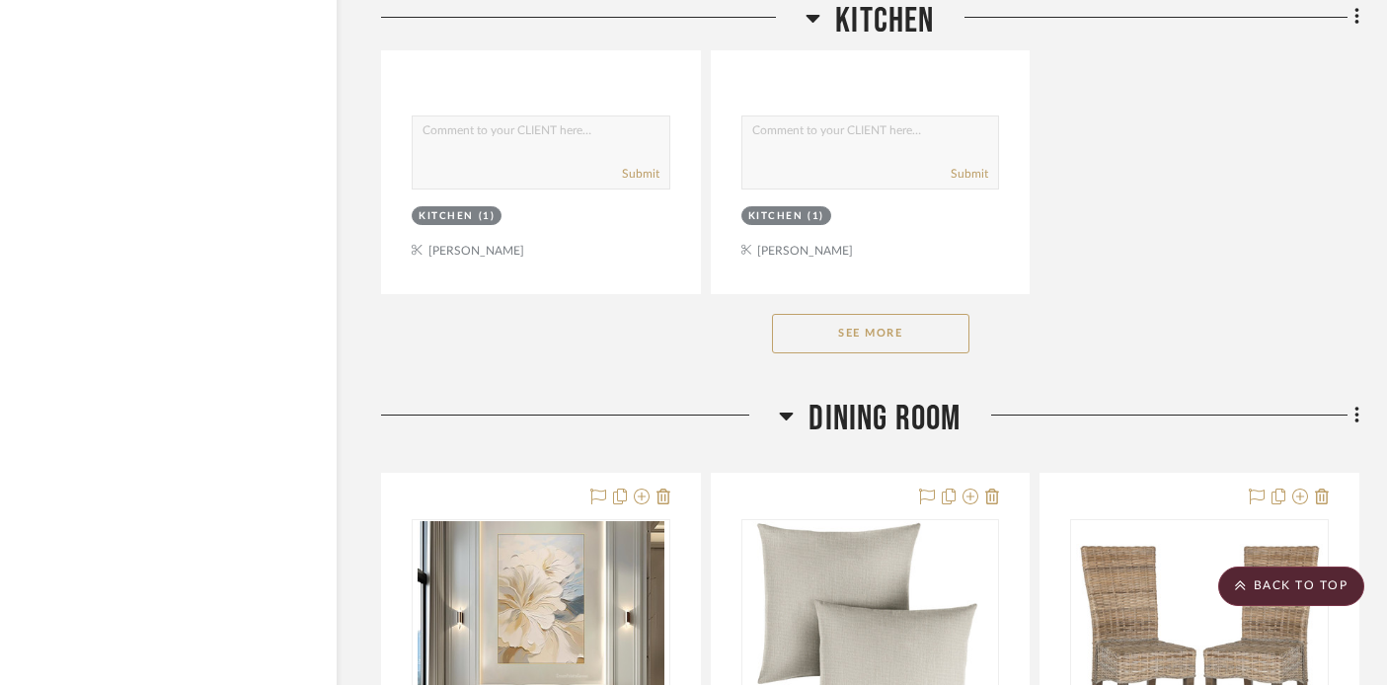
click at [842, 314] on button "See More" at bounding box center [870, 333] width 197 height 39
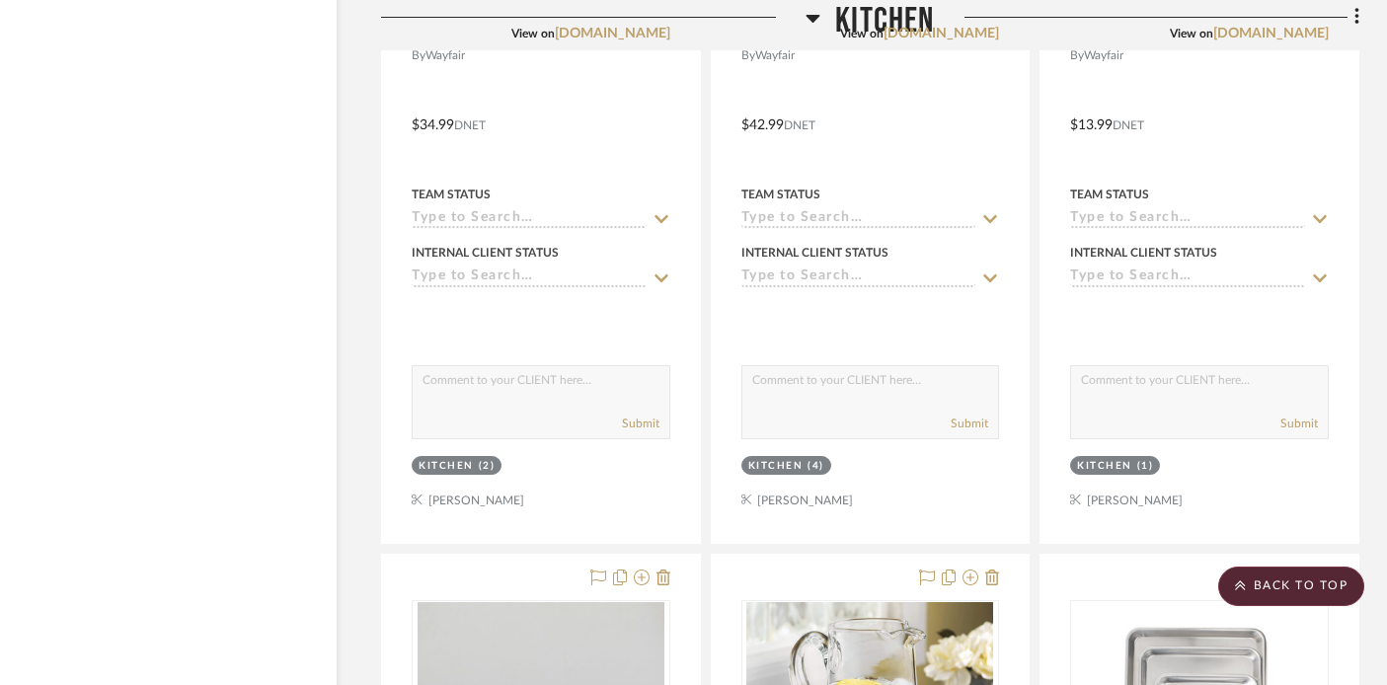
scroll to position [42137, 35]
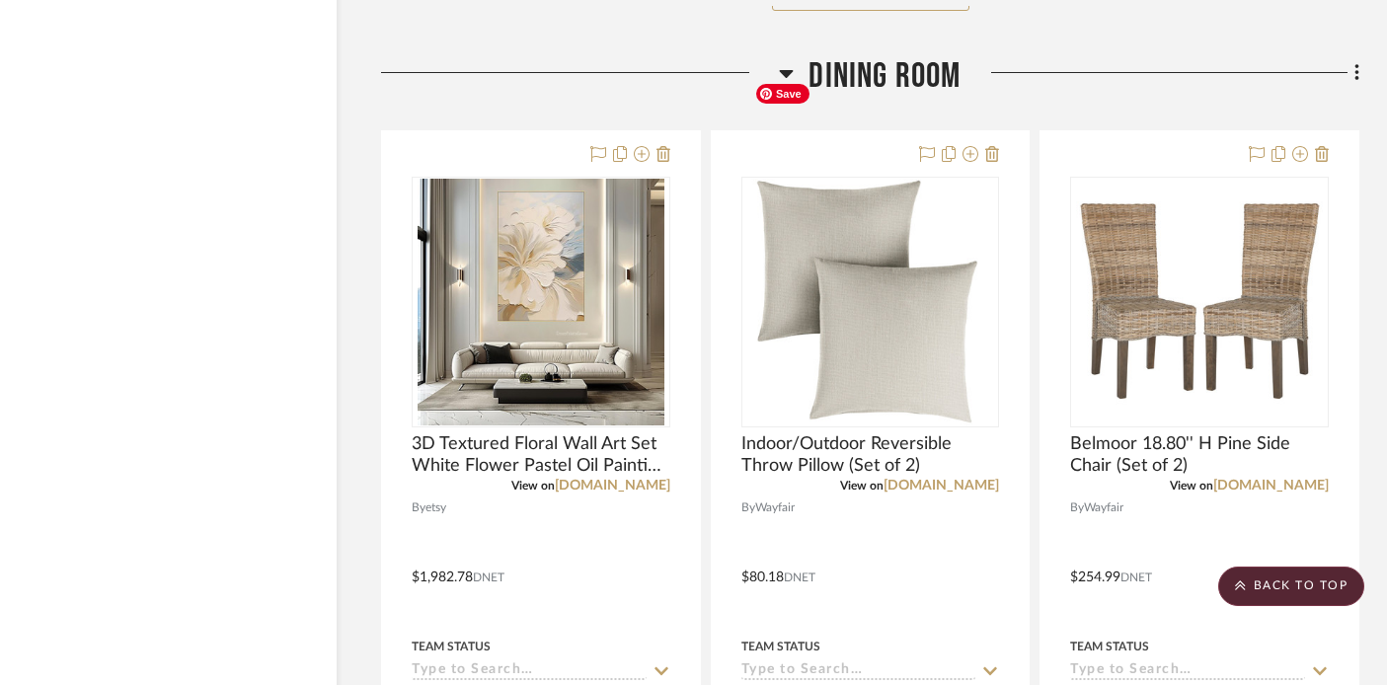
scroll to position [48938, 35]
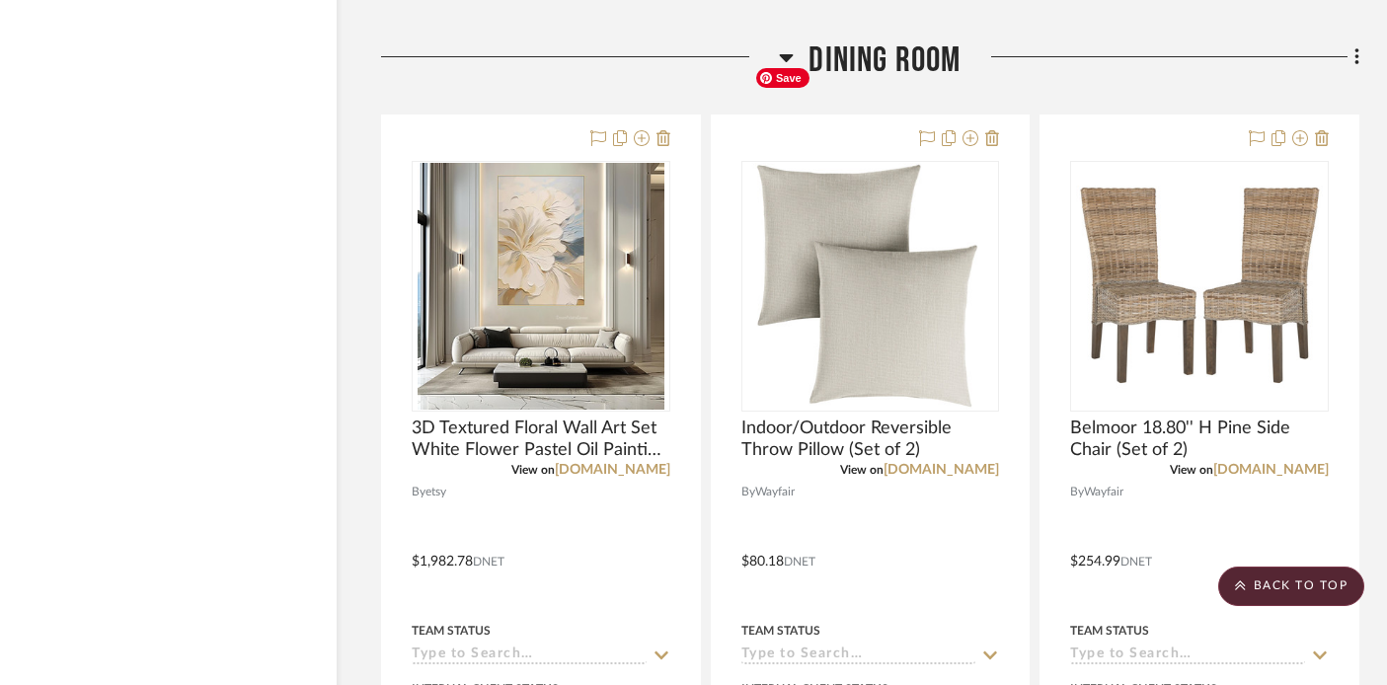
click at [842, 242] on img "0" at bounding box center [870, 286] width 247 height 247
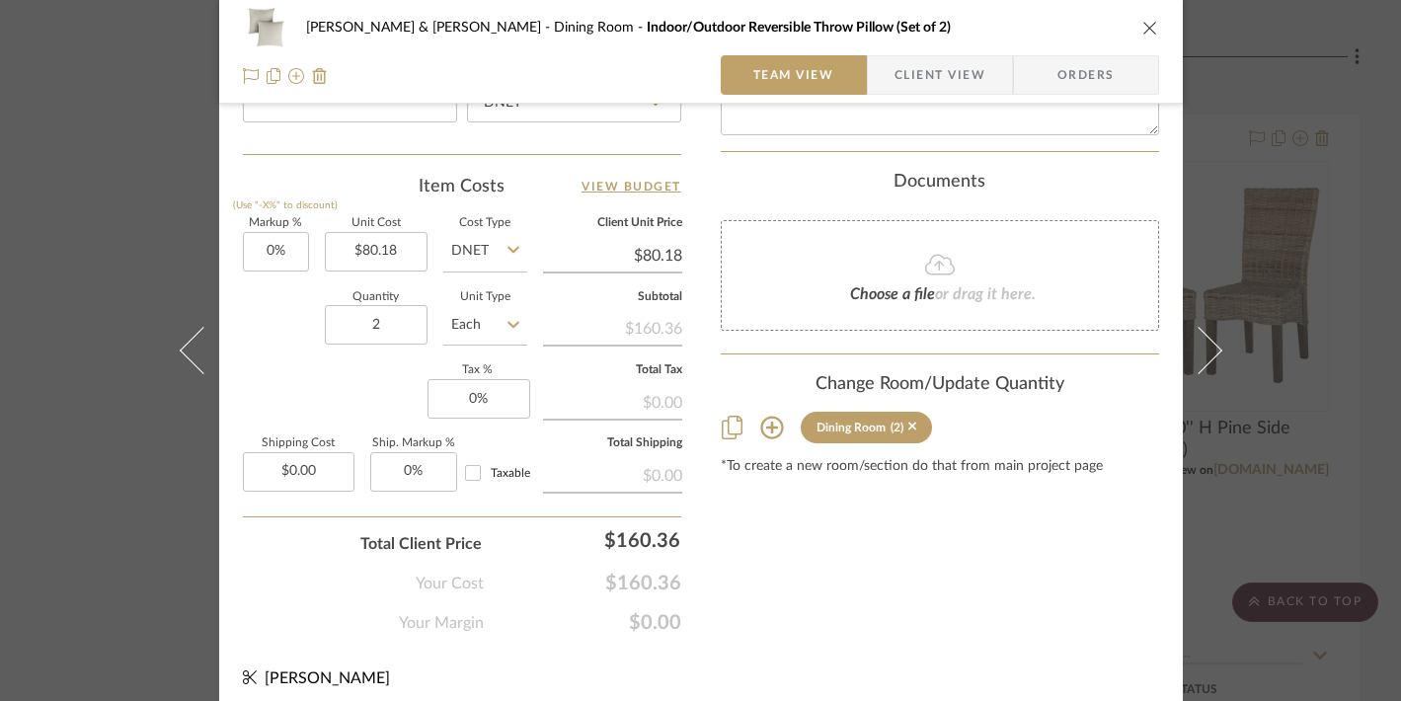
scroll to position [1134, 0]
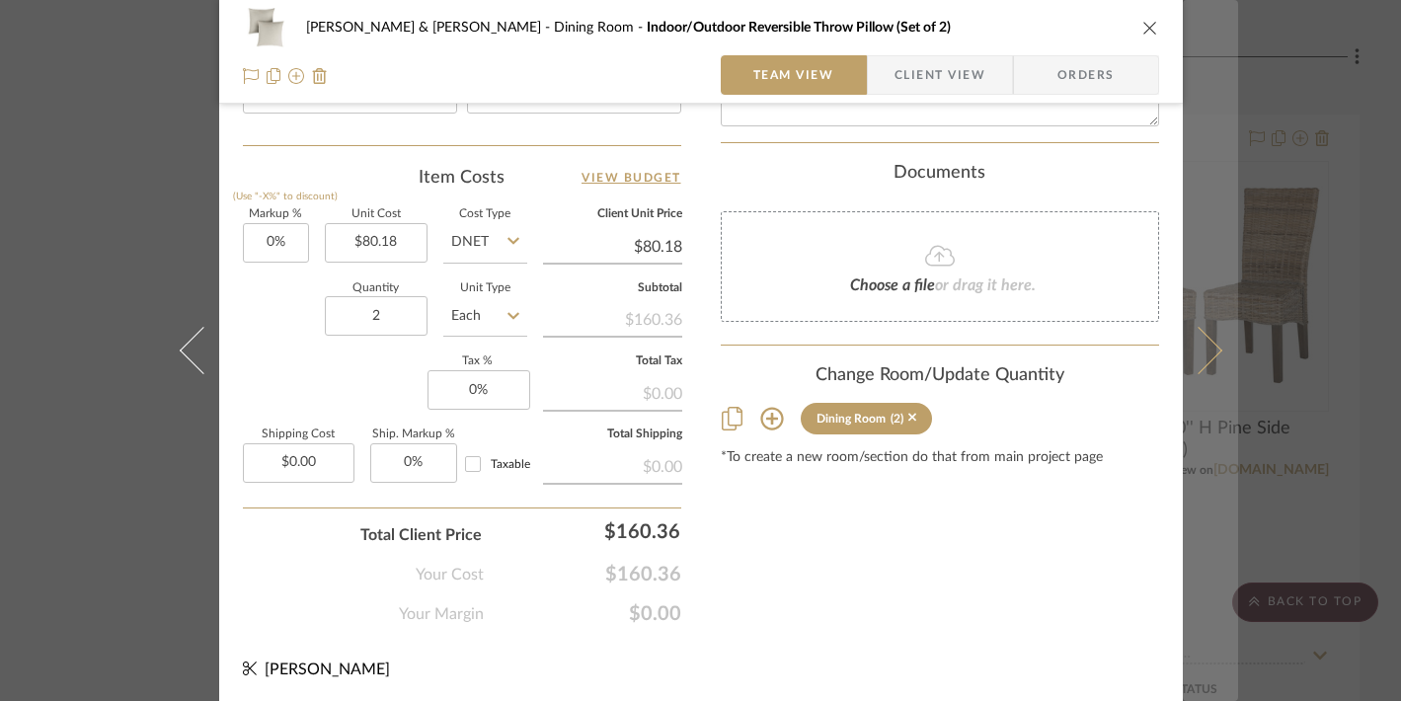
click at [1221, 233] on button at bounding box center [1210, 350] width 55 height 701
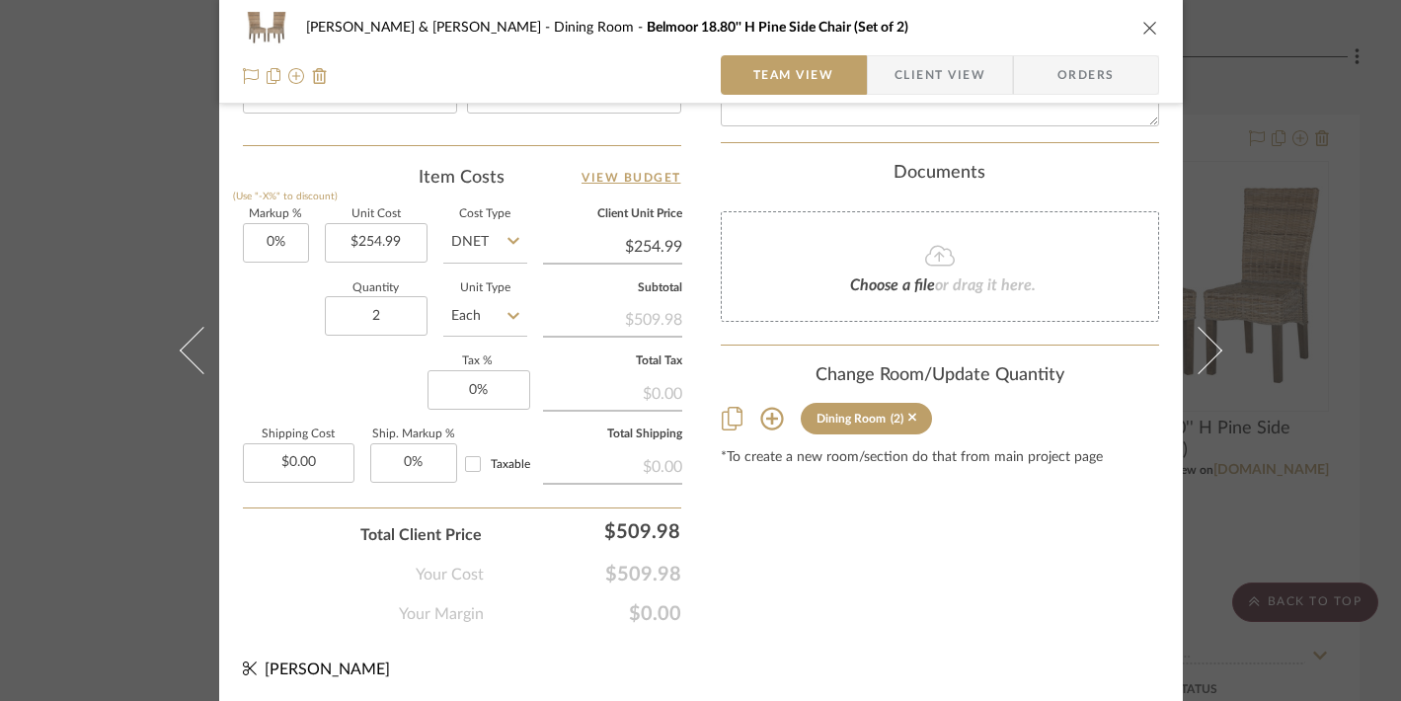
click at [1271, 181] on div "Tracy & Dan McMahon Dining Room Belmoor 18.80'' H Pine Side Chair (Set of 2) Te…" at bounding box center [700, 350] width 1401 height 701
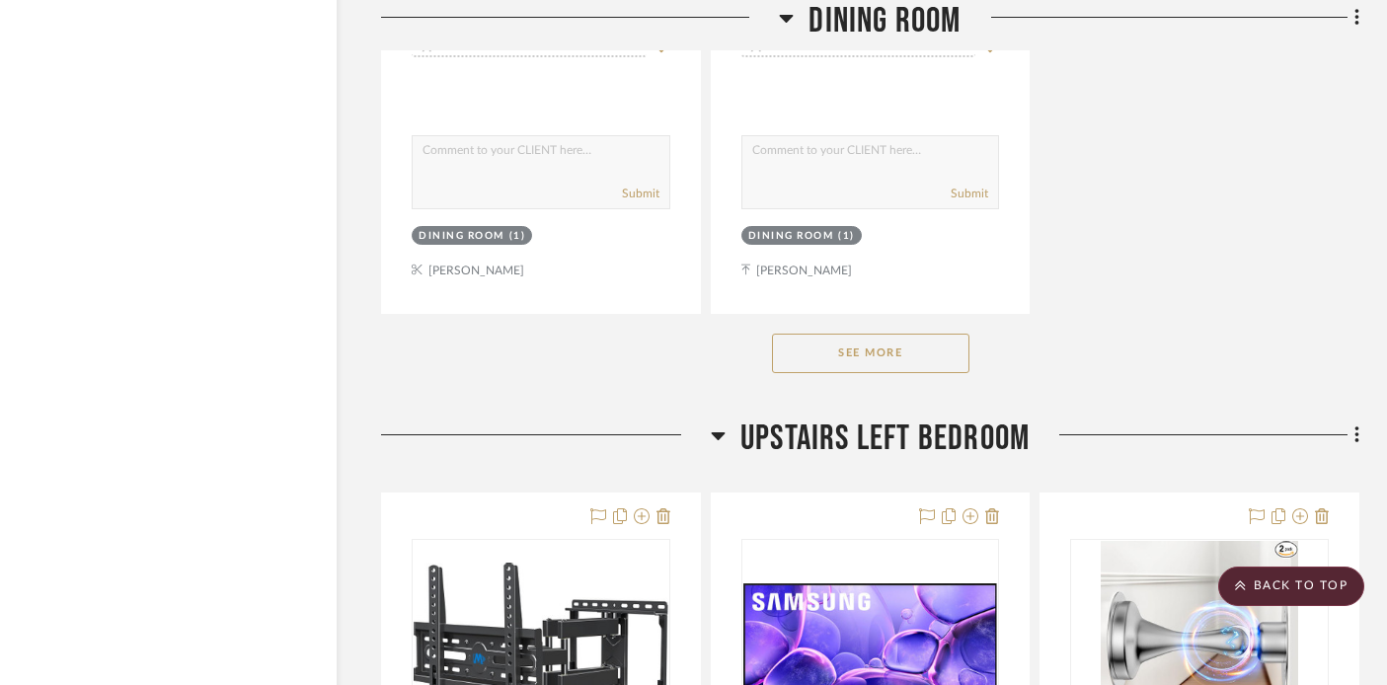
scroll to position [51347, 35]
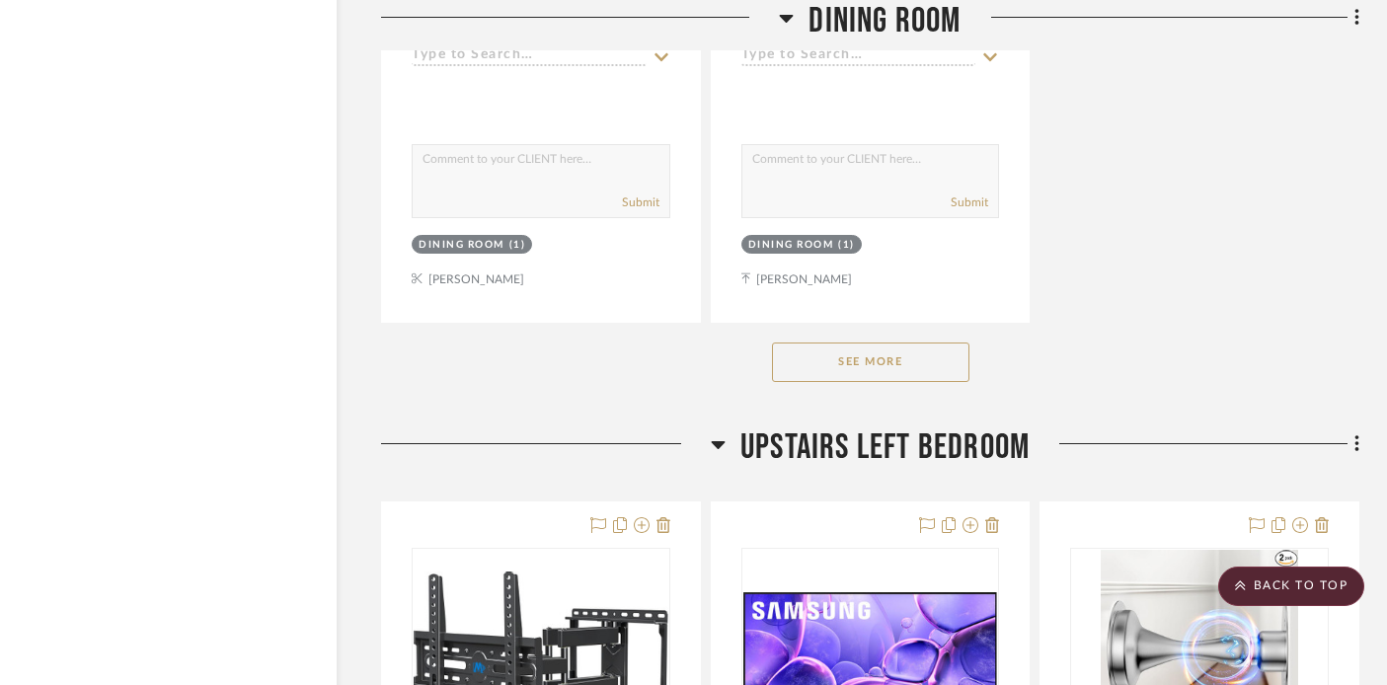
click at [937, 343] on button "See More" at bounding box center [870, 362] width 197 height 39
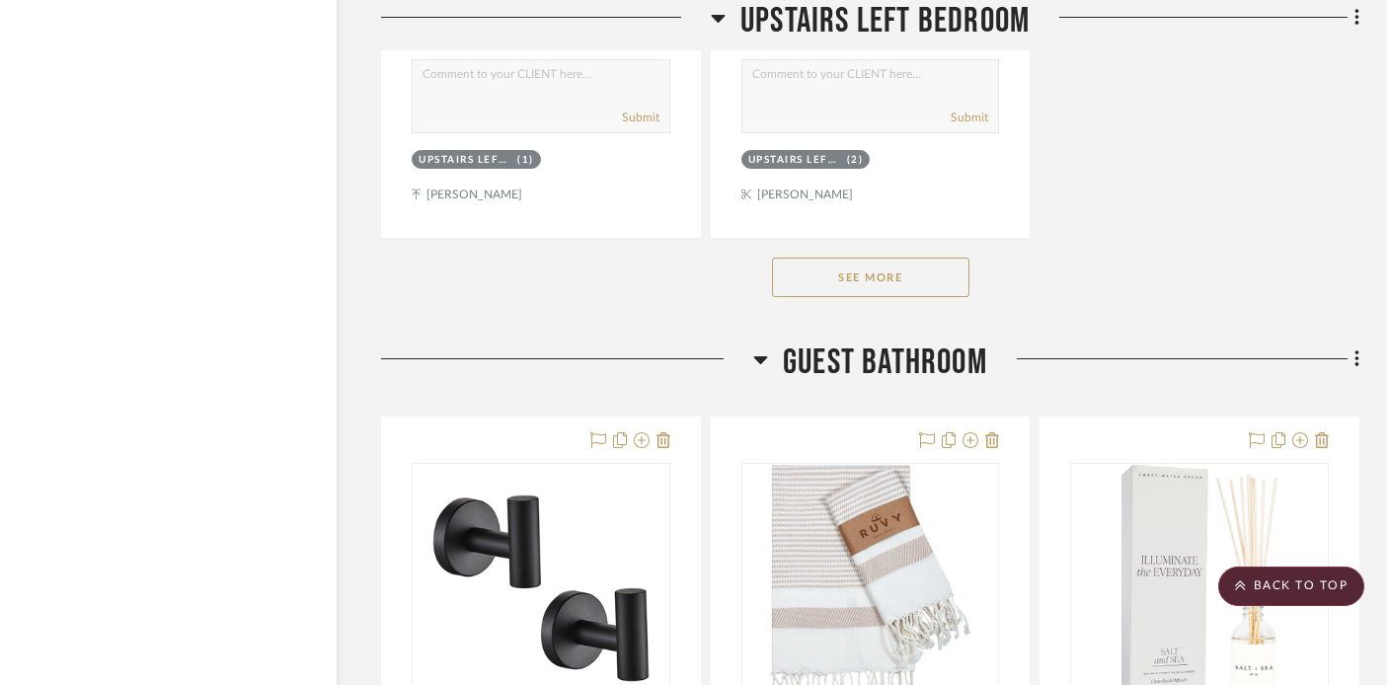
scroll to position [54231, 35]
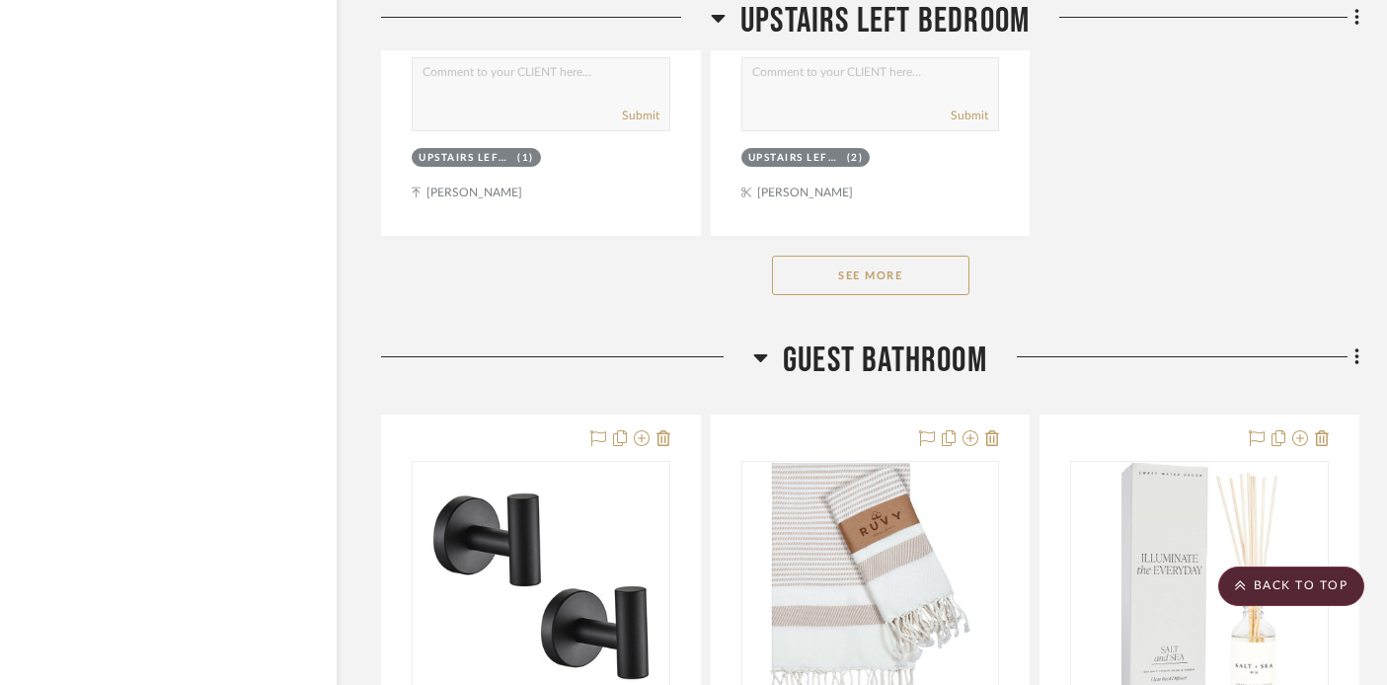
click at [905, 256] on button "See More" at bounding box center [870, 275] width 197 height 39
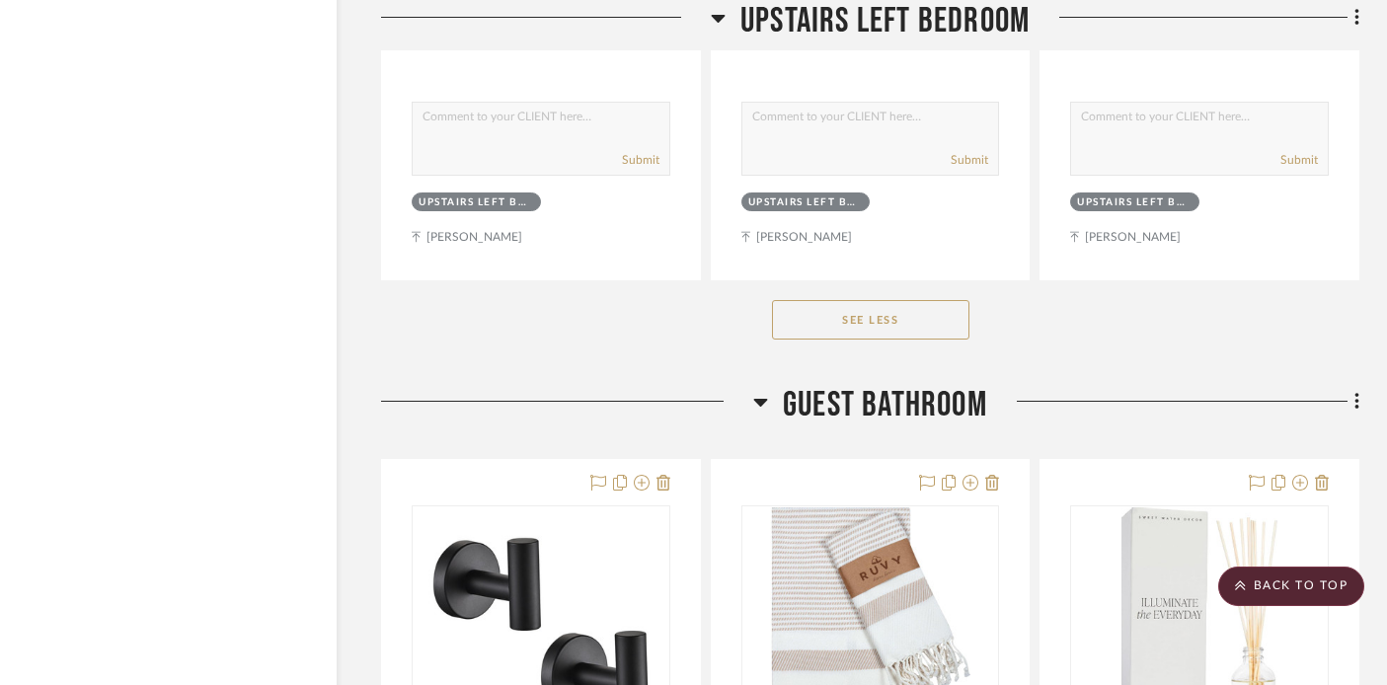
scroll to position [57706, 35]
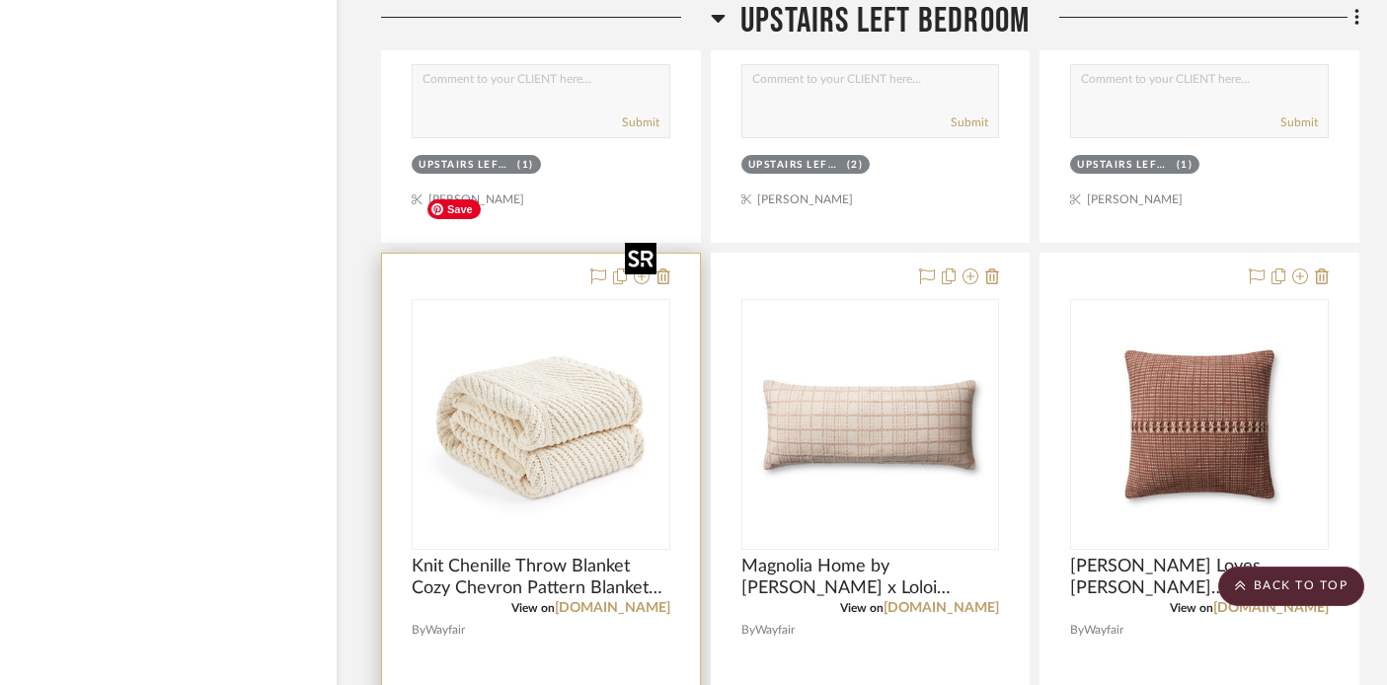
click at [0, 0] on img at bounding box center [0, 0] width 0 height 0
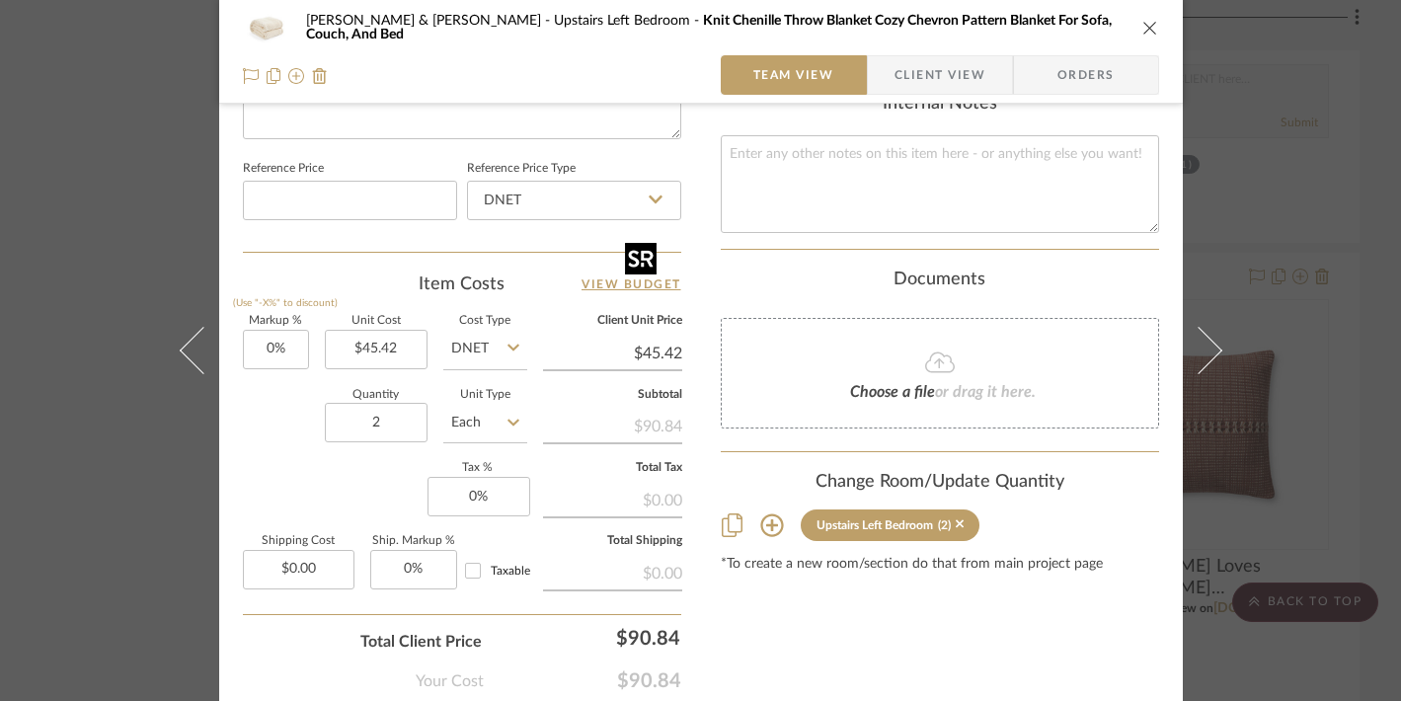
scroll to position [1066, 0]
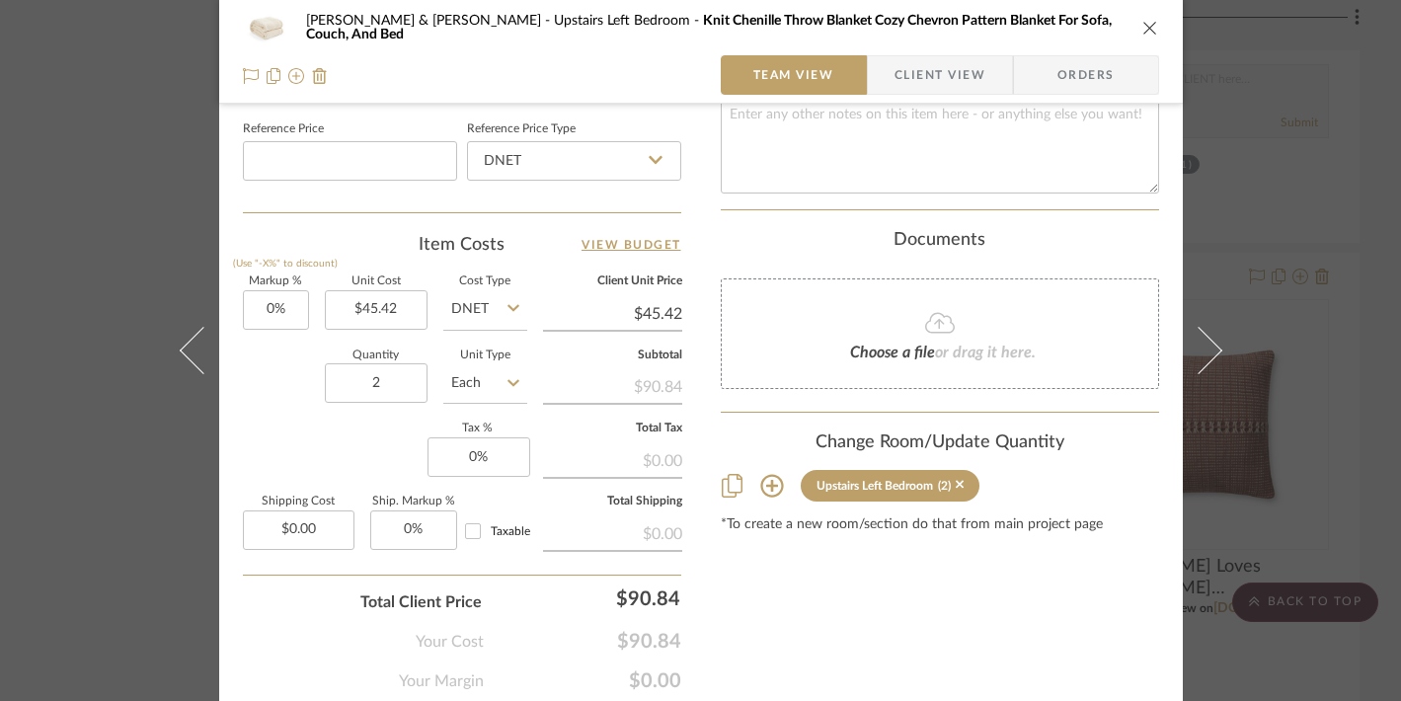
click at [1261, 152] on div "Tracy & Dan McMahon Upstairs Left Bedroom Knit Chenille Throw Blanket Cozy Chev…" at bounding box center [700, 350] width 1401 height 701
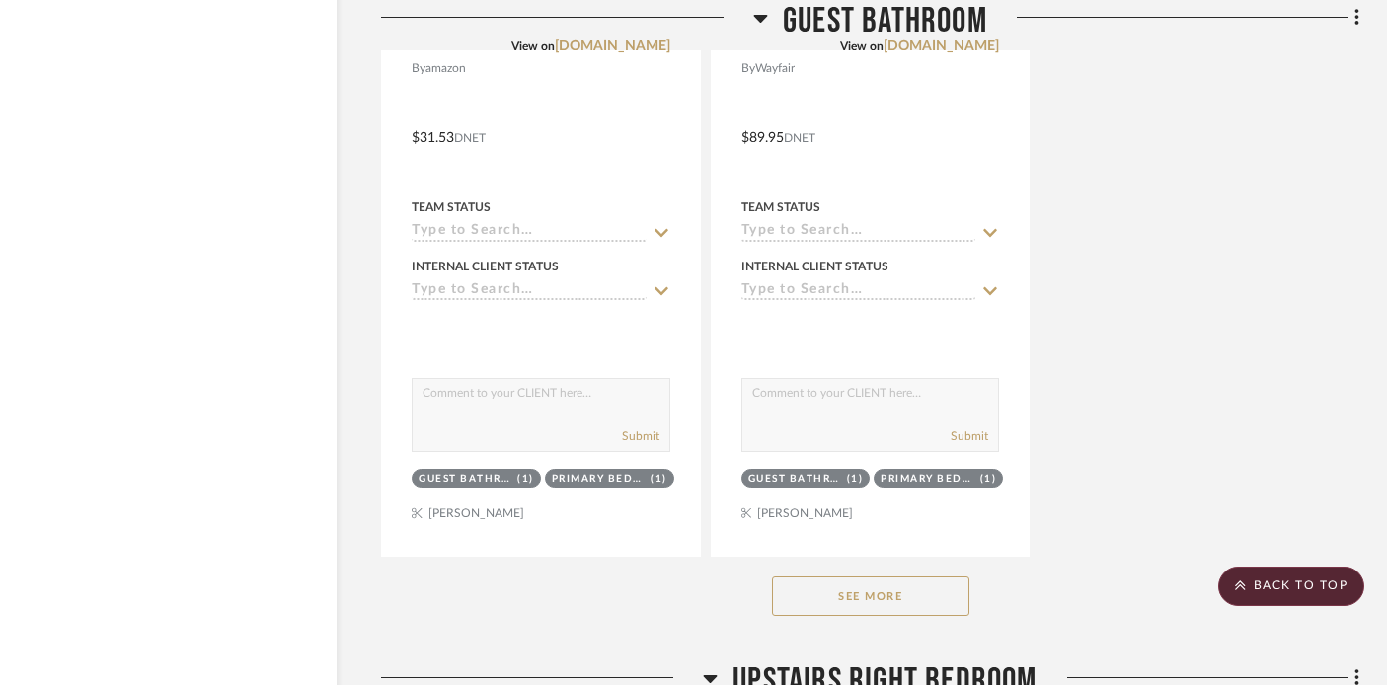
scroll to position [60234, 35]
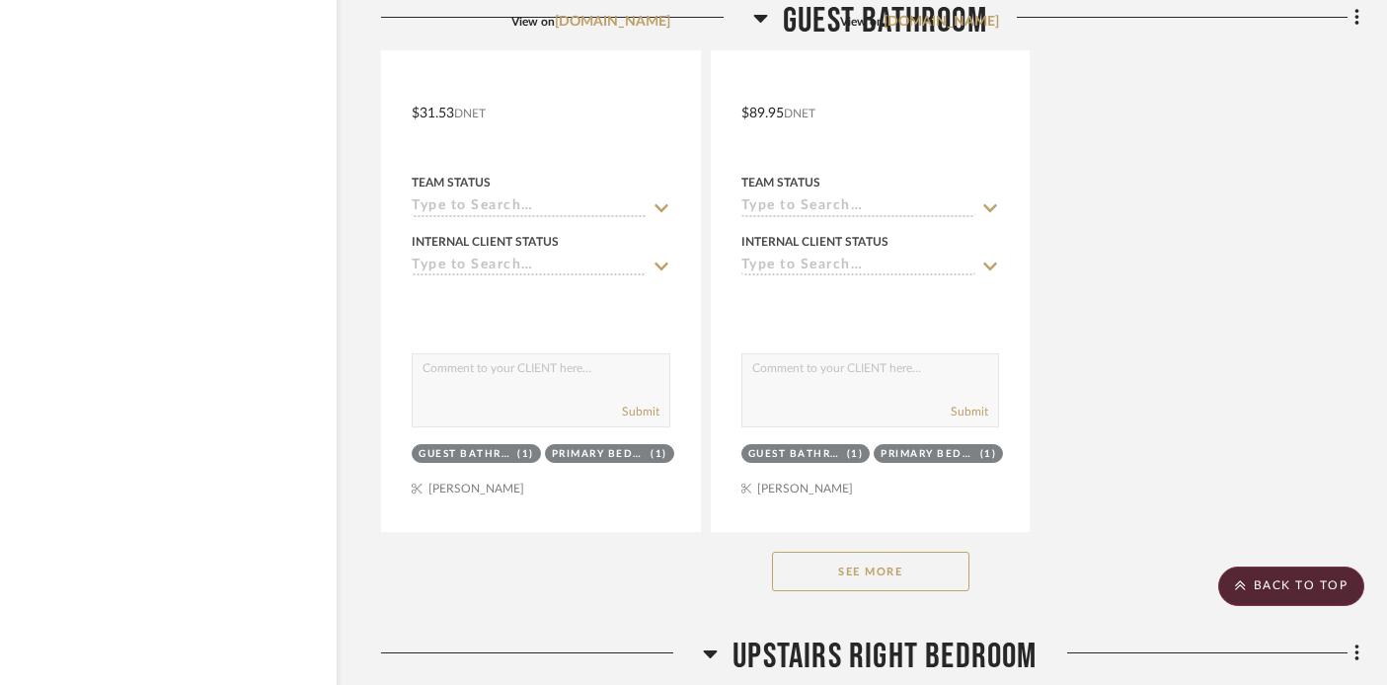
click at [827, 552] on button "See More" at bounding box center [870, 571] width 197 height 39
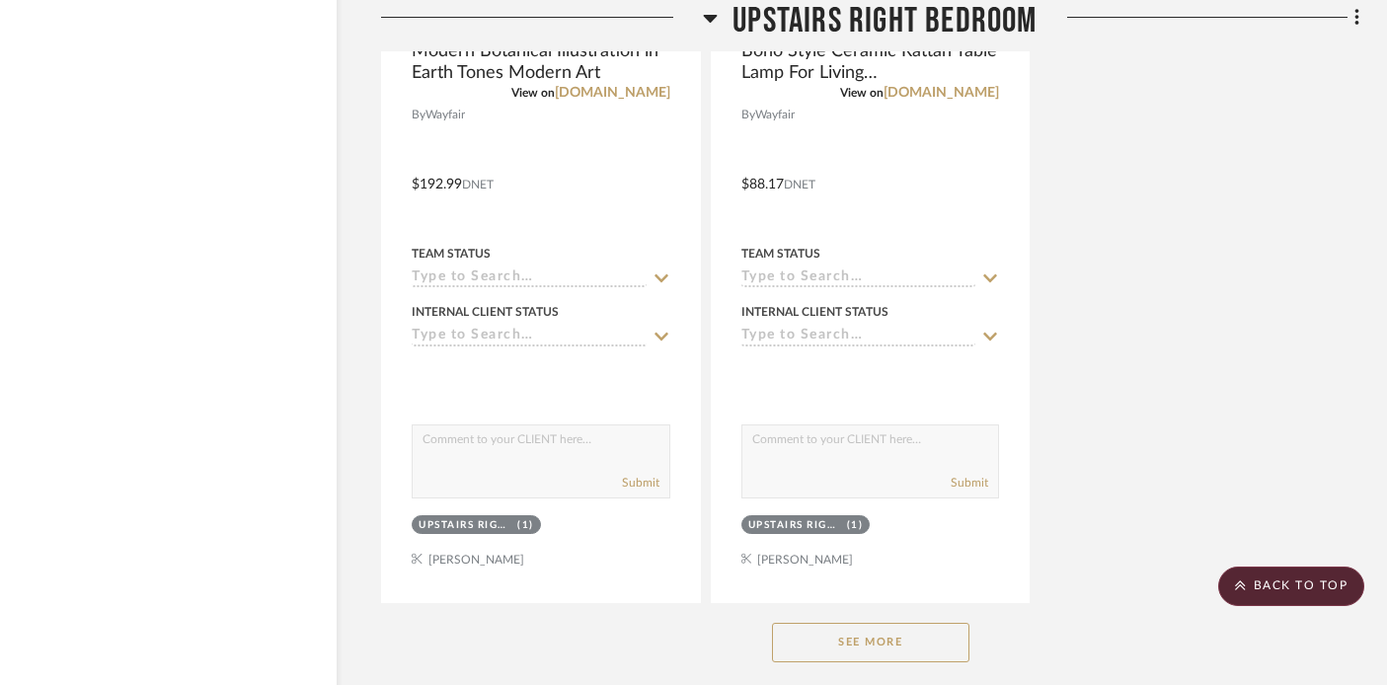
scroll to position [63868, 35]
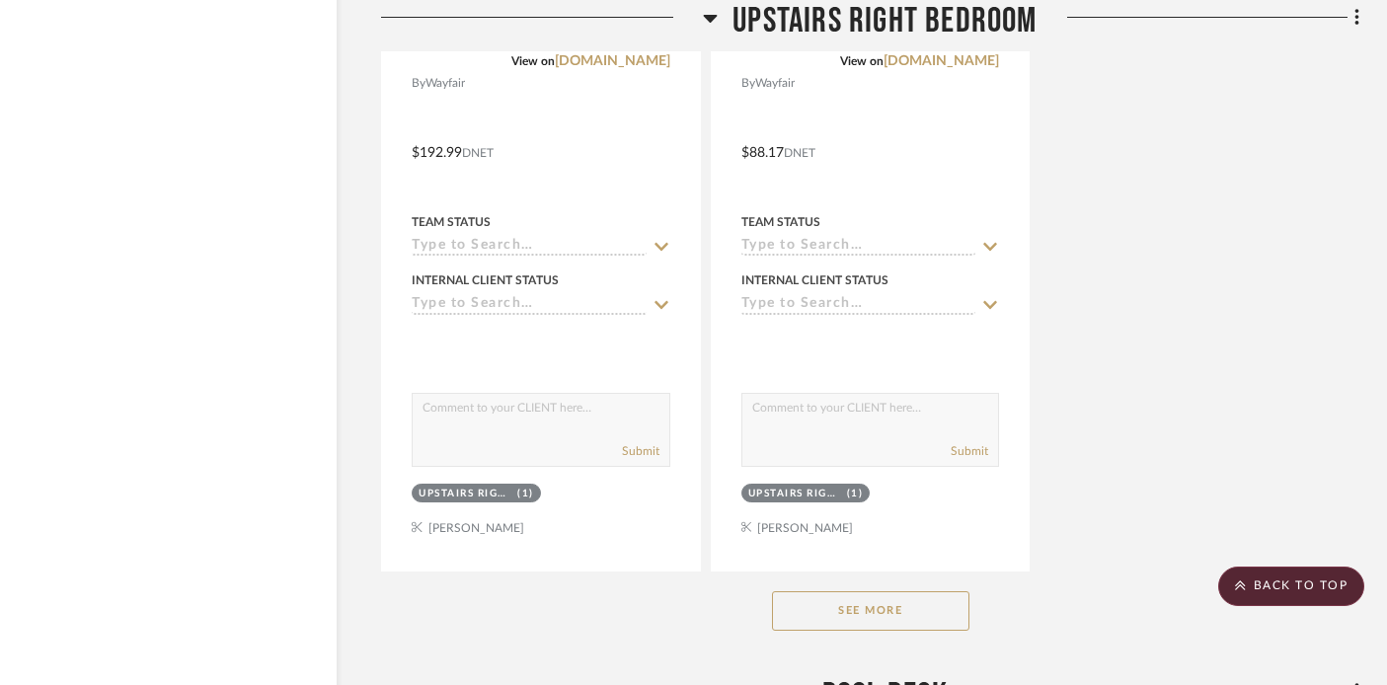
click at [867, 591] on button "See More" at bounding box center [870, 610] width 197 height 39
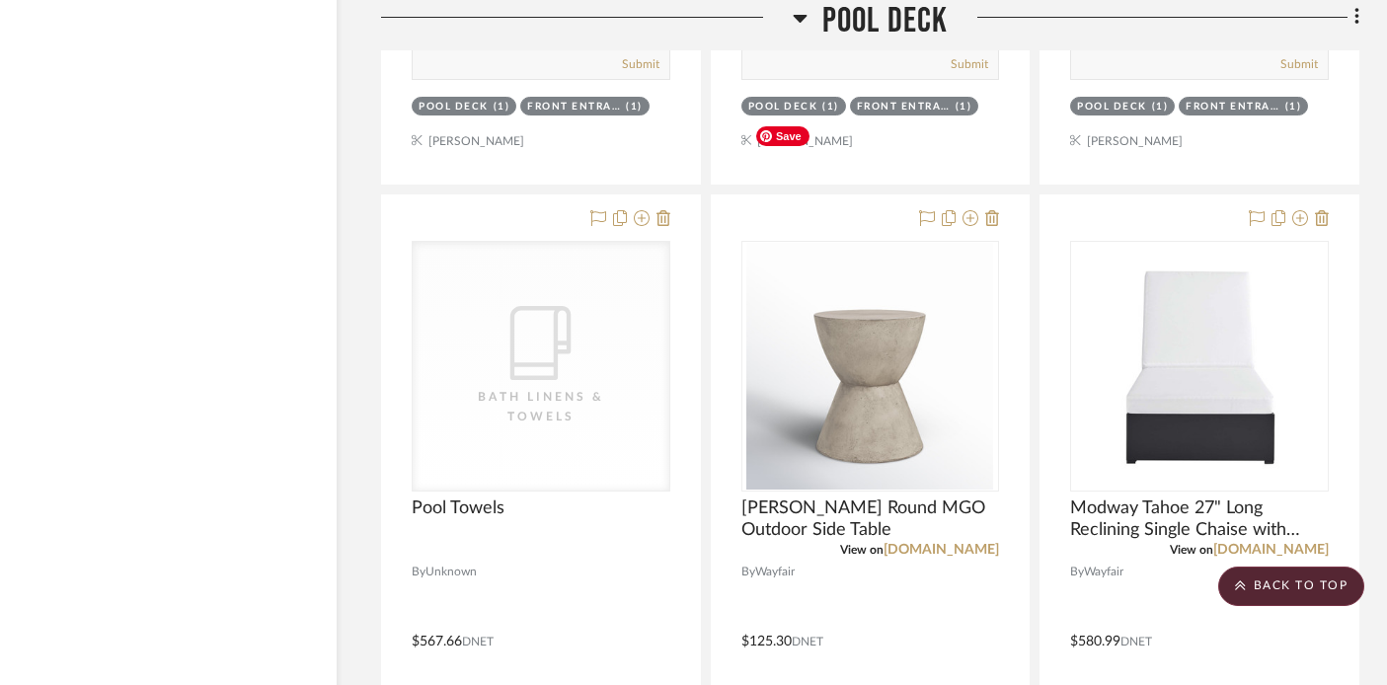
scroll to position [68845, 35]
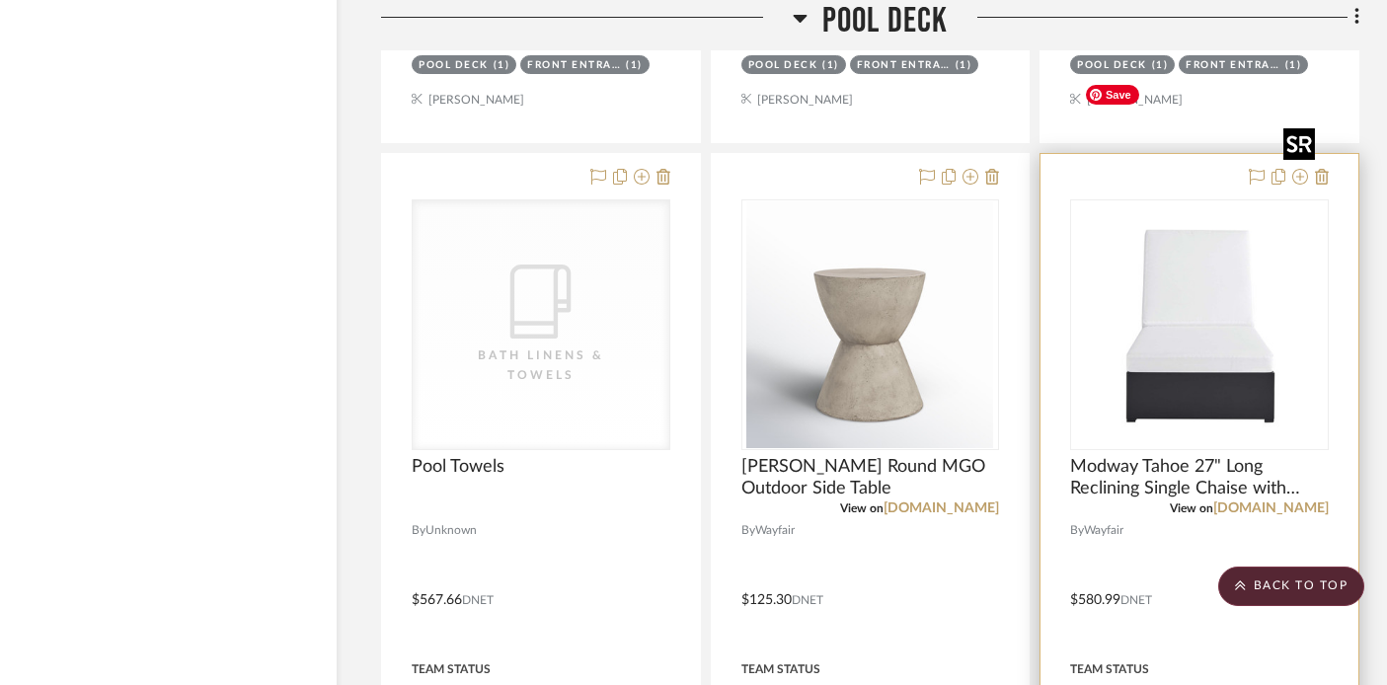
click at [1187, 227] on div at bounding box center [1199, 324] width 259 height 251
click at [1187, 227] on img "0" at bounding box center [1199, 324] width 247 height 247
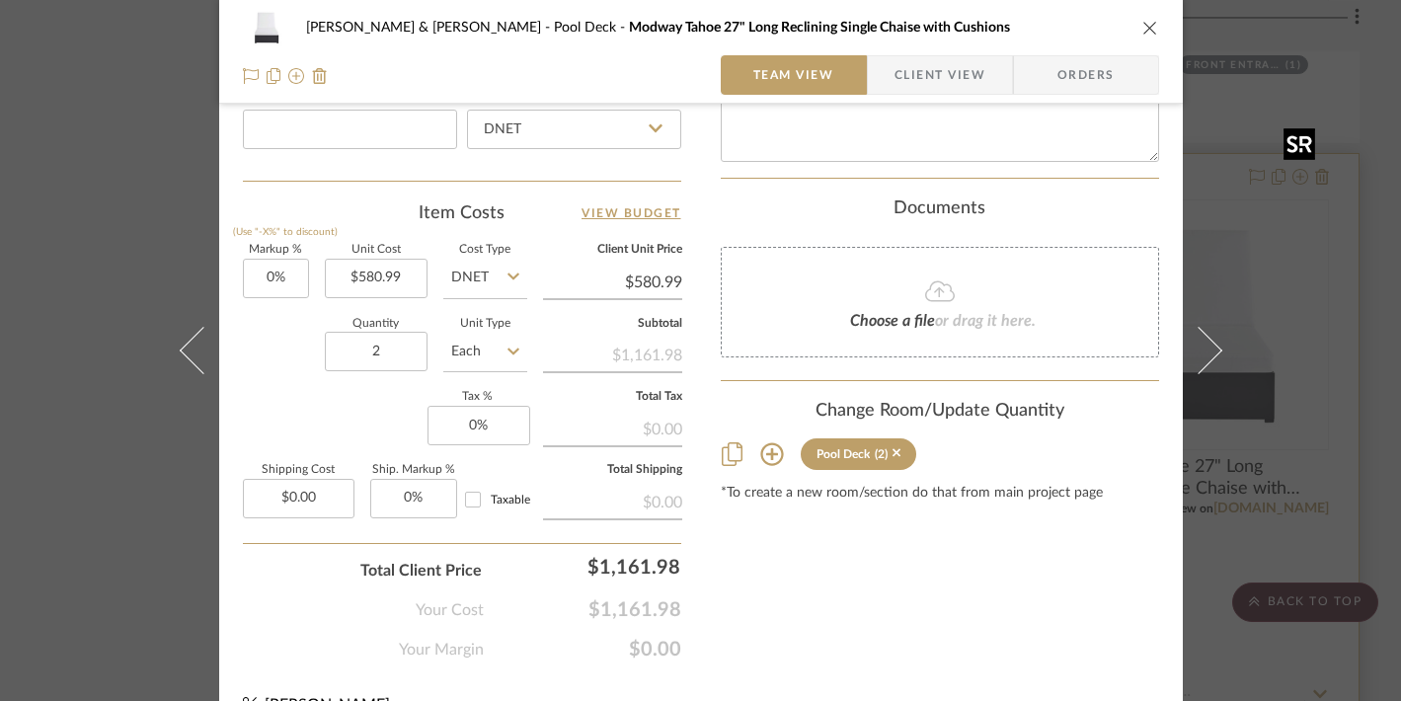
scroll to position [1106, 0]
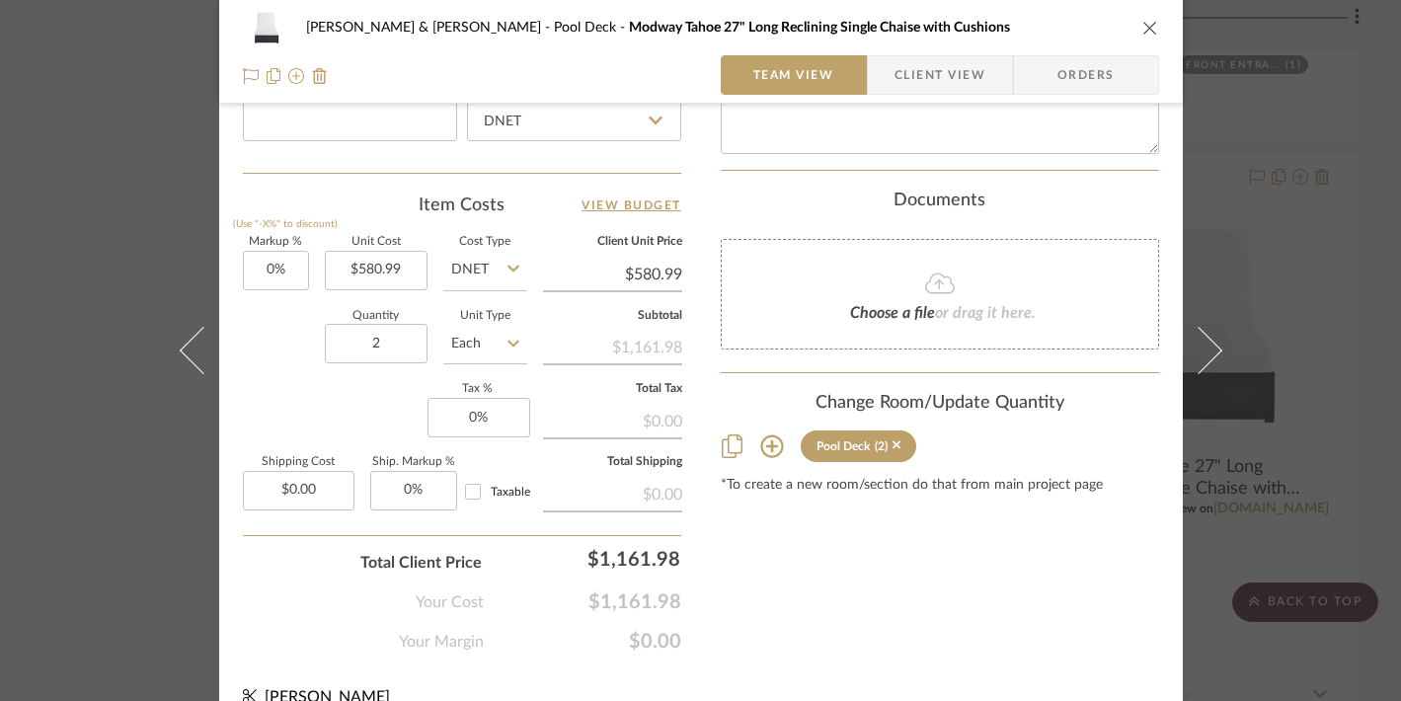
click at [1300, 243] on div "Tracy & Dan McMahon Pool Deck Modway Tahoe 27" Long Reclining Single Chaise wit…" at bounding box center [700, 350] width 1401 height 701
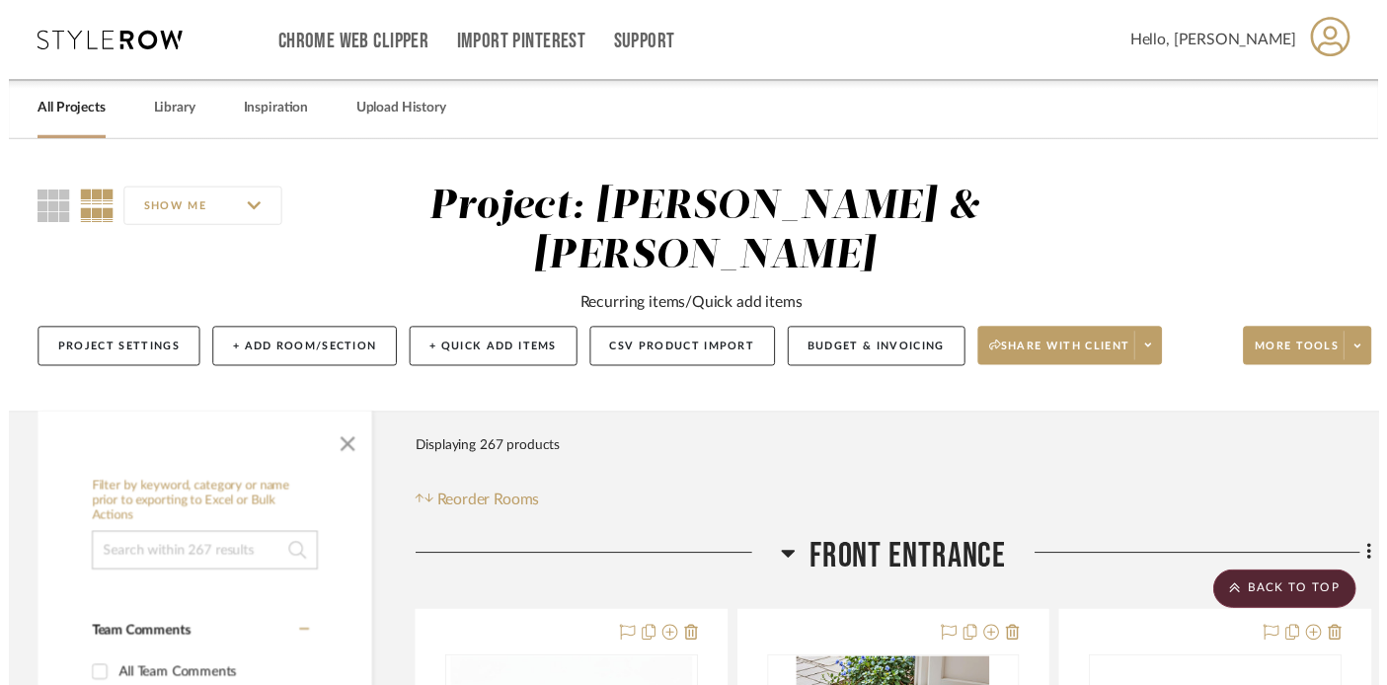
scroll to position [68845, 35]
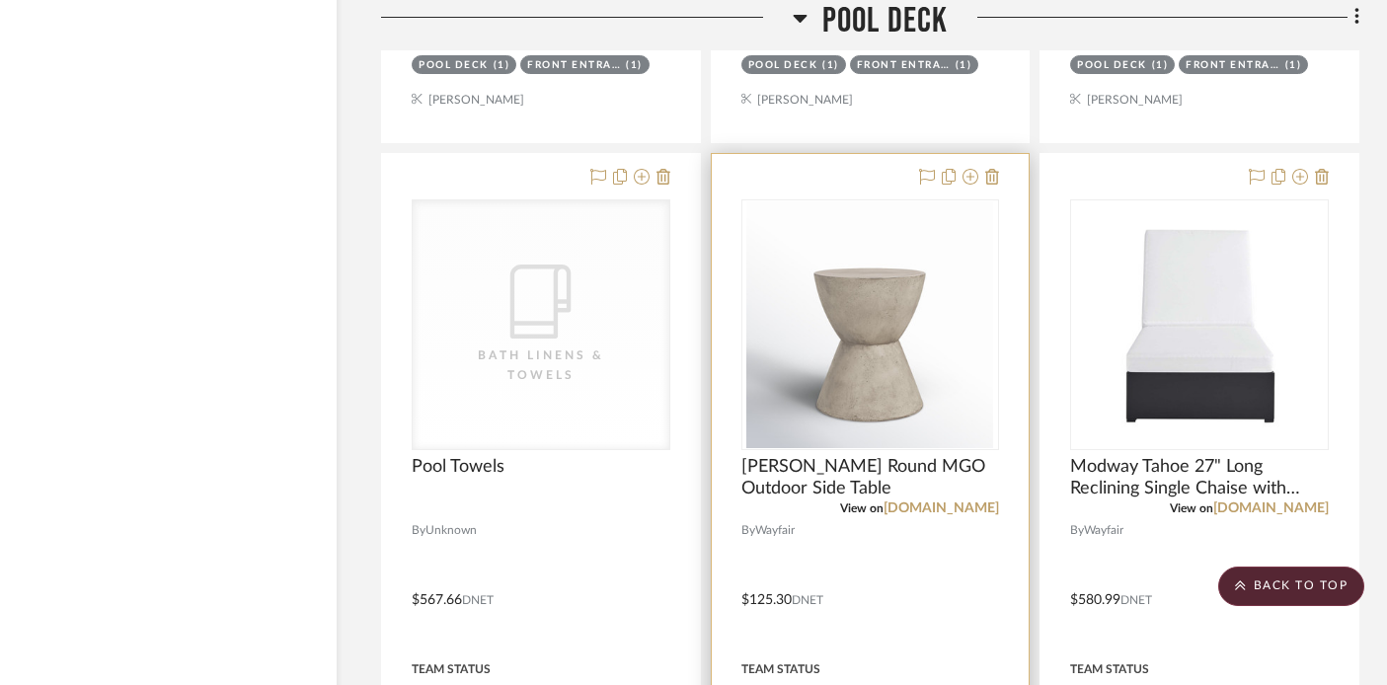
click at [992, 235] on div "0" at bounding box center [871, 324] width 257 height 249
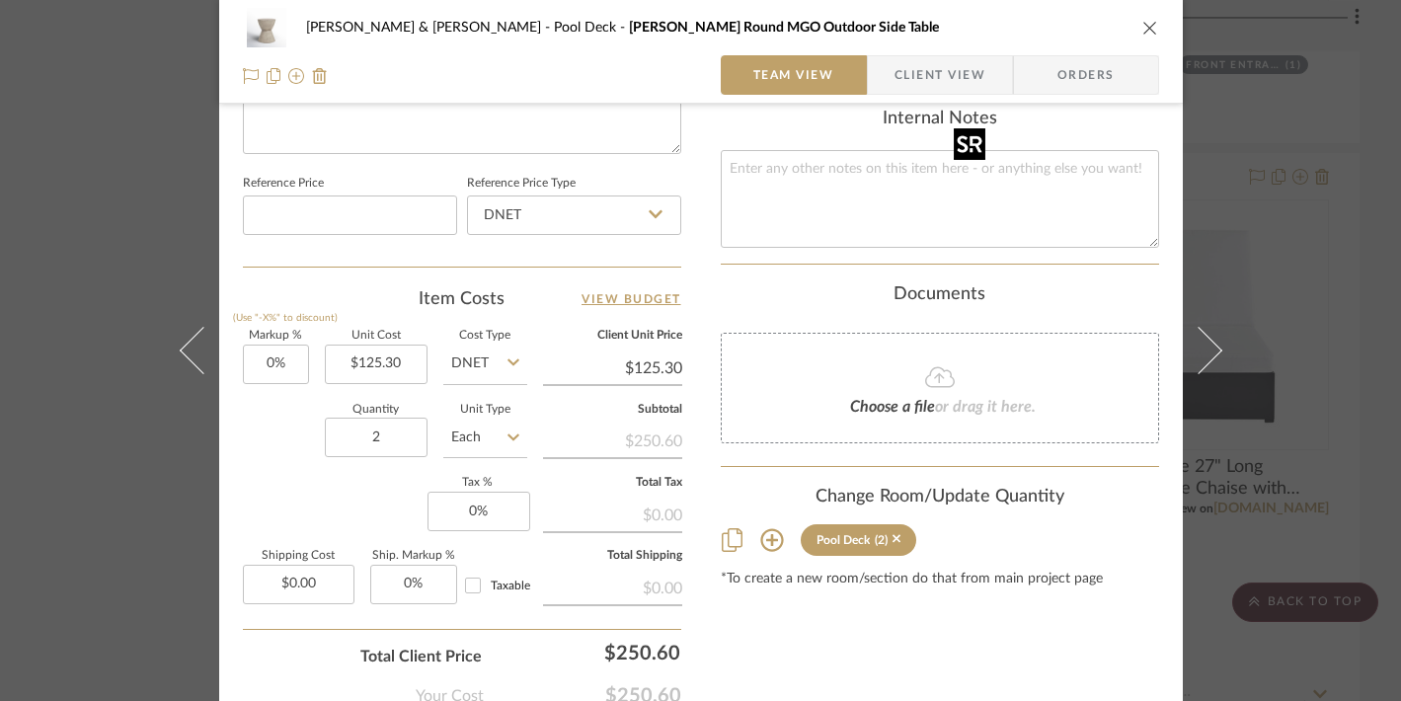
scroll to position [1066, 0]
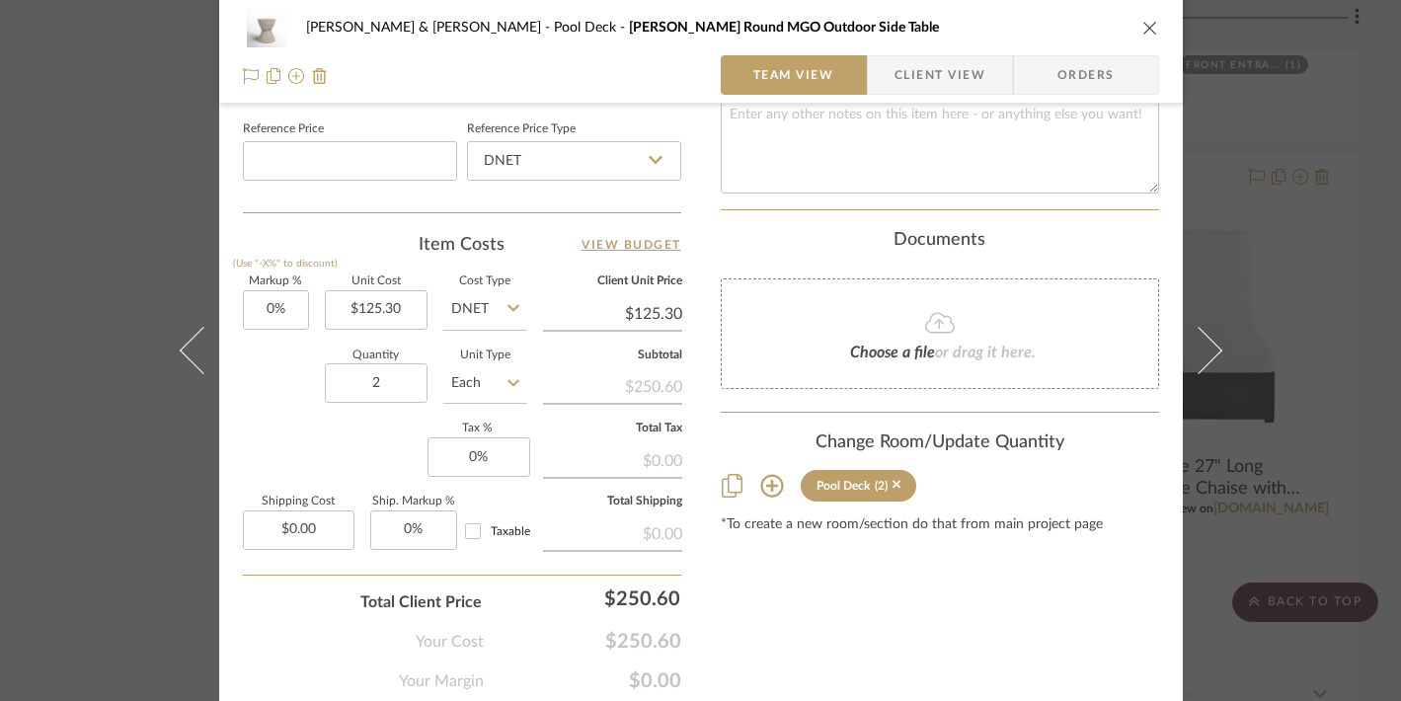
click at [1262, 236] on div "Tracy & Dan McMahon Pool Deck Northrup Round MGO Outdoor Side Table Team View C…" at bounding box center [700, 350] width 1401 height 701
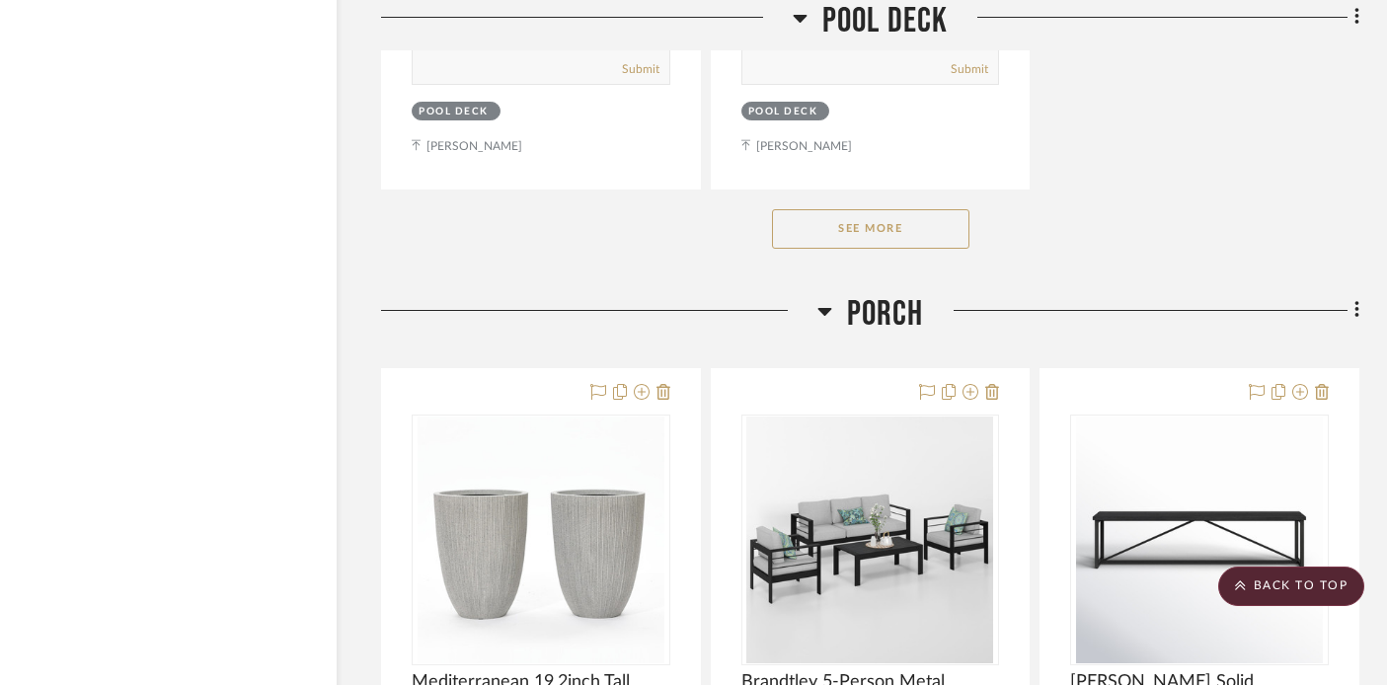
scroll to position [70583, 35]
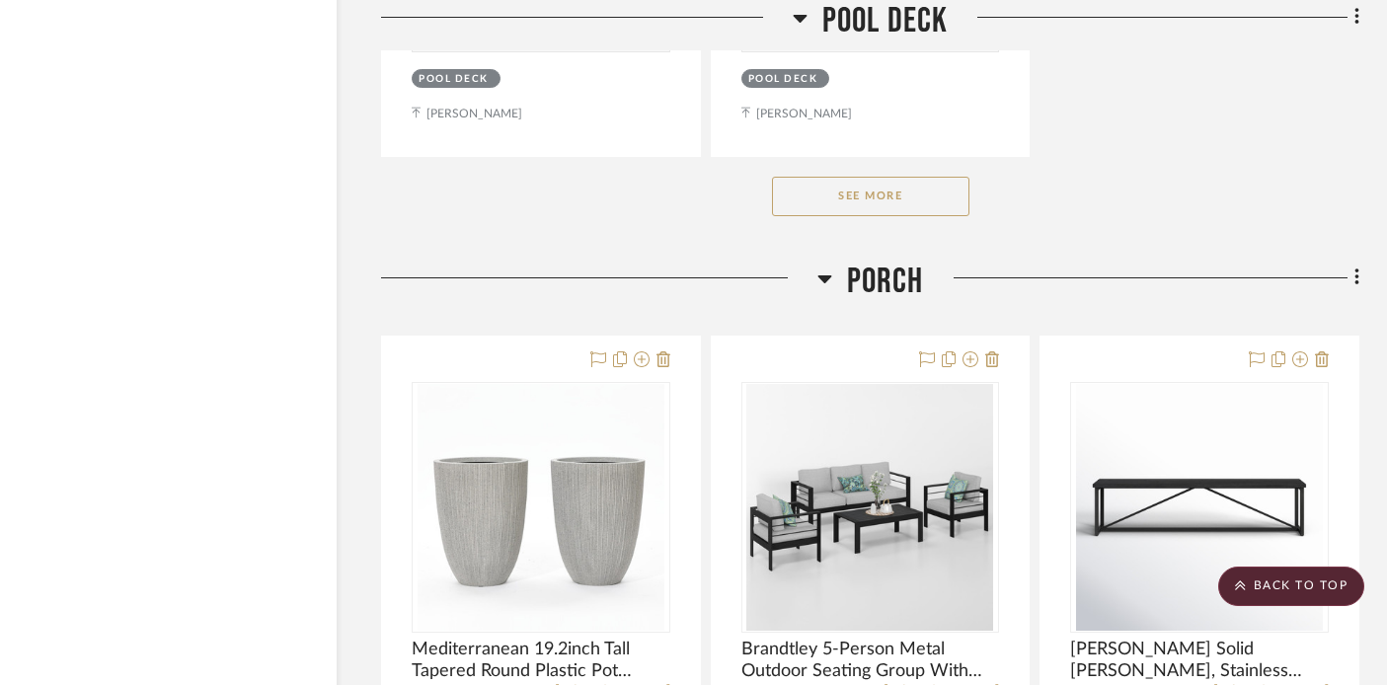
click at [893, 177] on button "See More" at bounding box center [870, 196] width 197 height 39
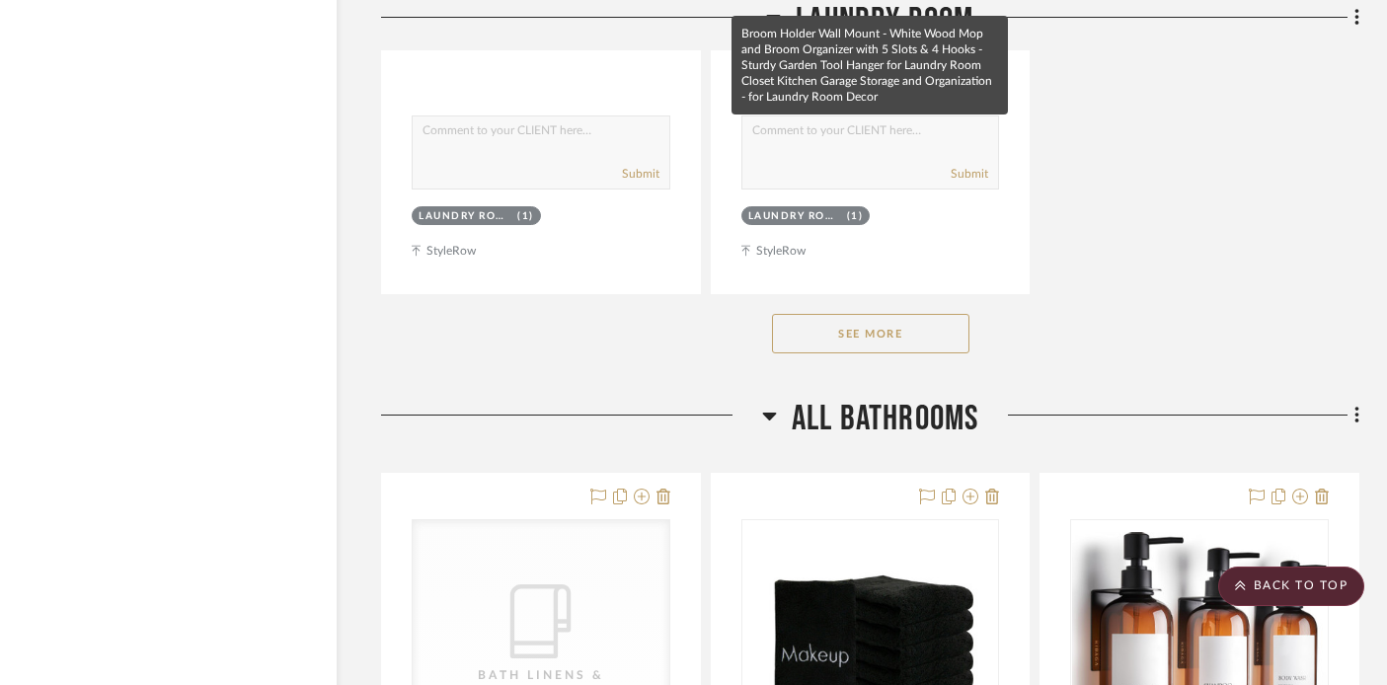
scroll to position [75085, 35]
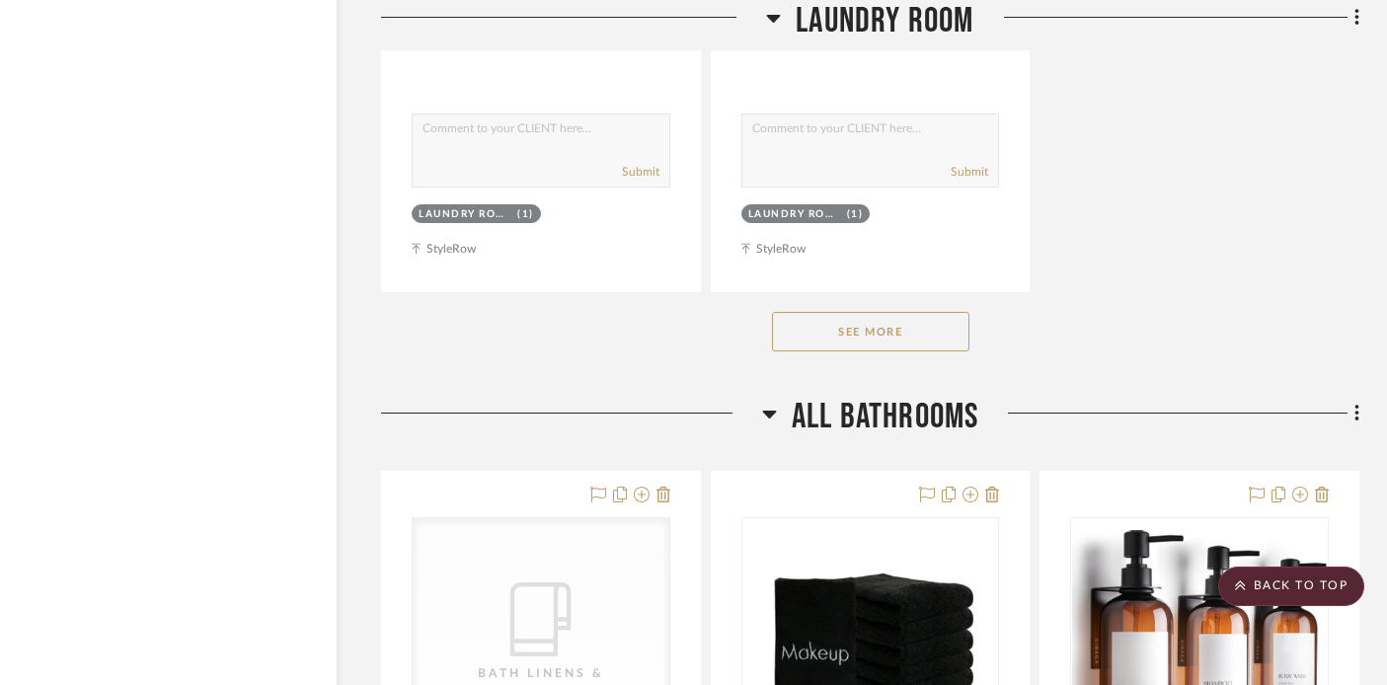
click at [900, 312] on button "See More" at bounding box center [870, 331] width 197 height 39
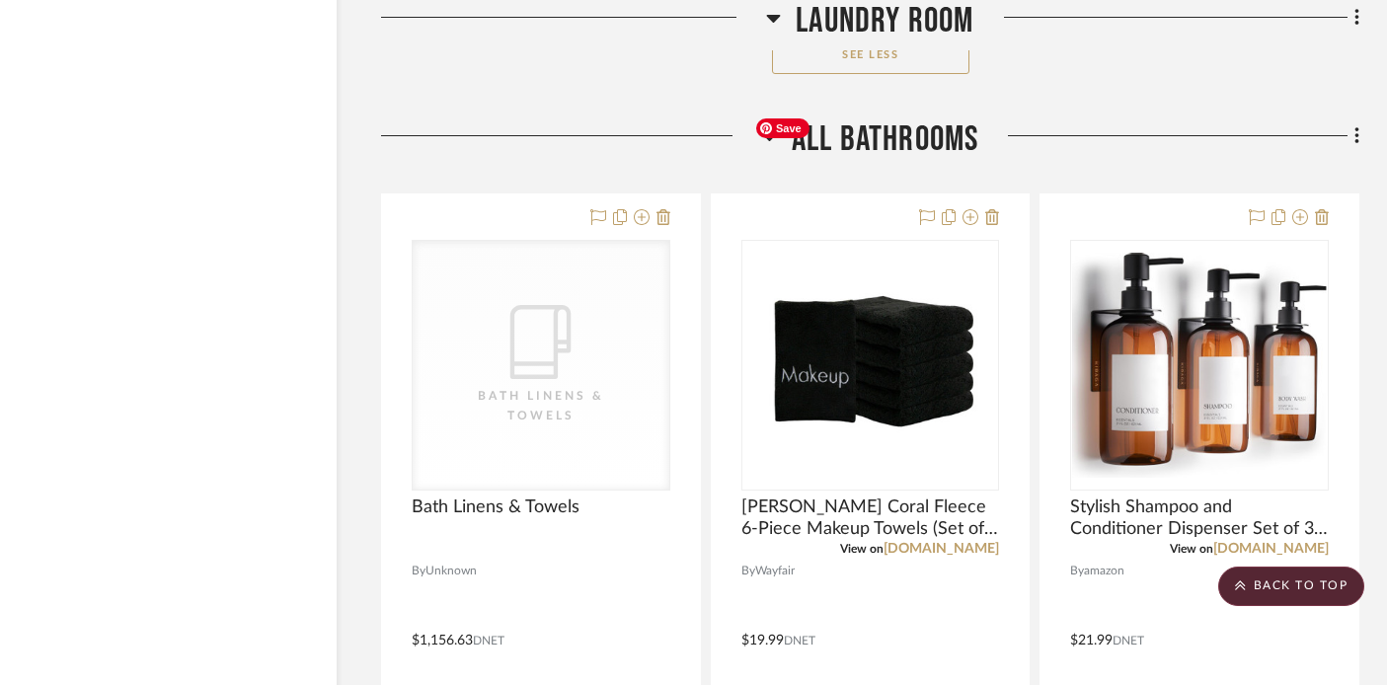
scroll to position [75362, 35]
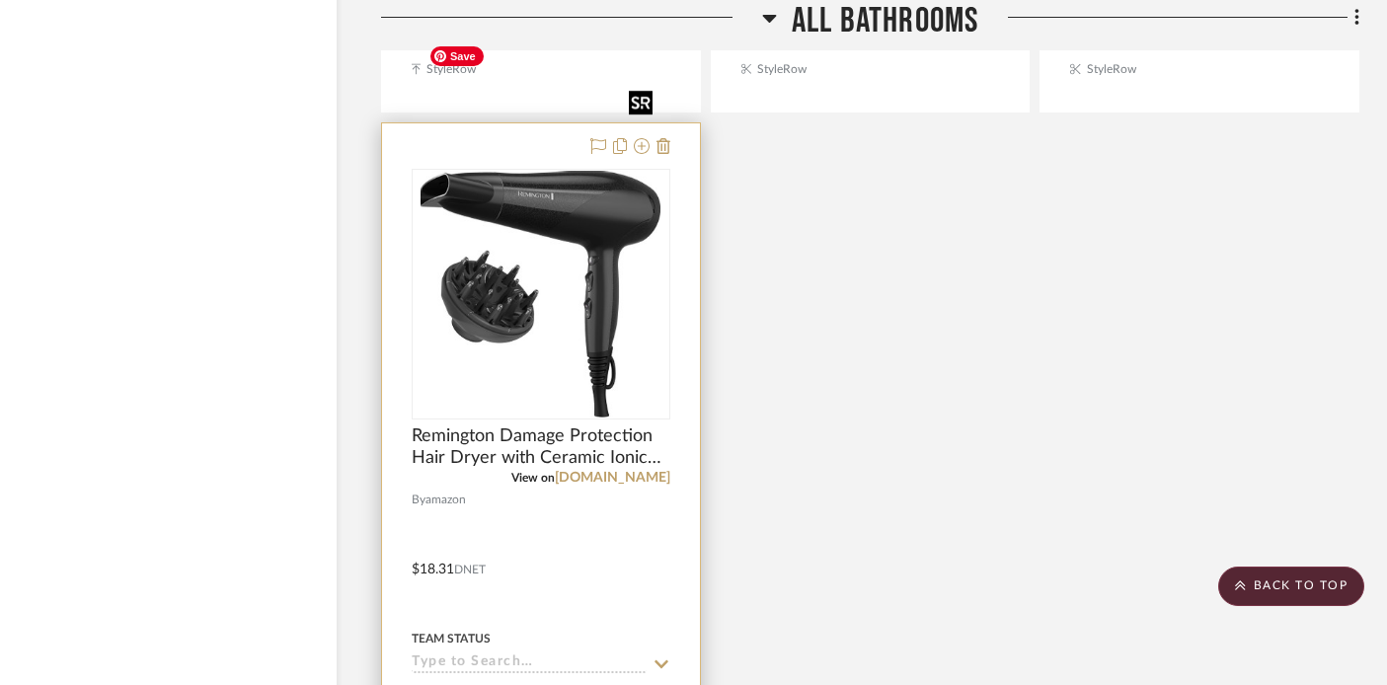
click at [0, 0] on img at bounding box center [0, 0] width 0 height 0
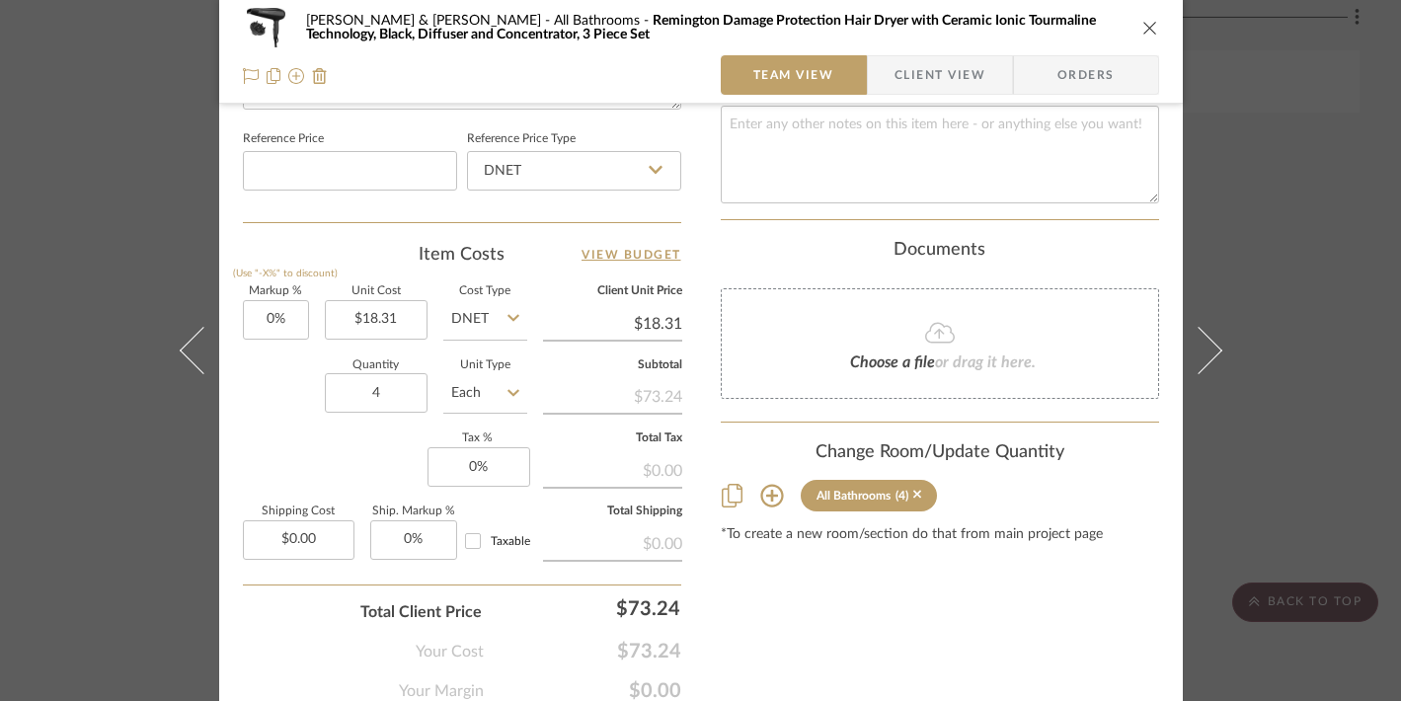
scroll to position [1066, 0]
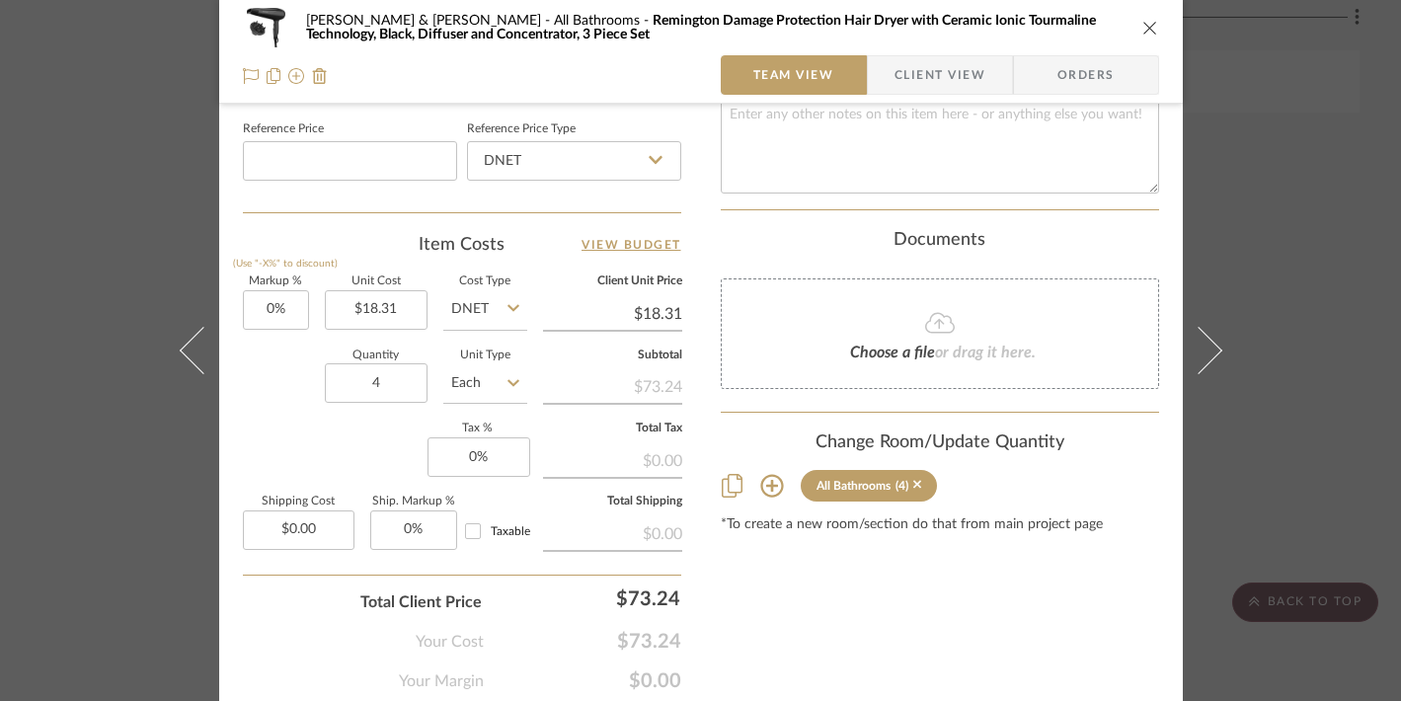
click at [1310, 173] on div "Tracy & Dan McMahon All Bathrooms Remington Damage Protection Hair Dryer with C…" at bounding box center [700, 350] width 1401 height 701
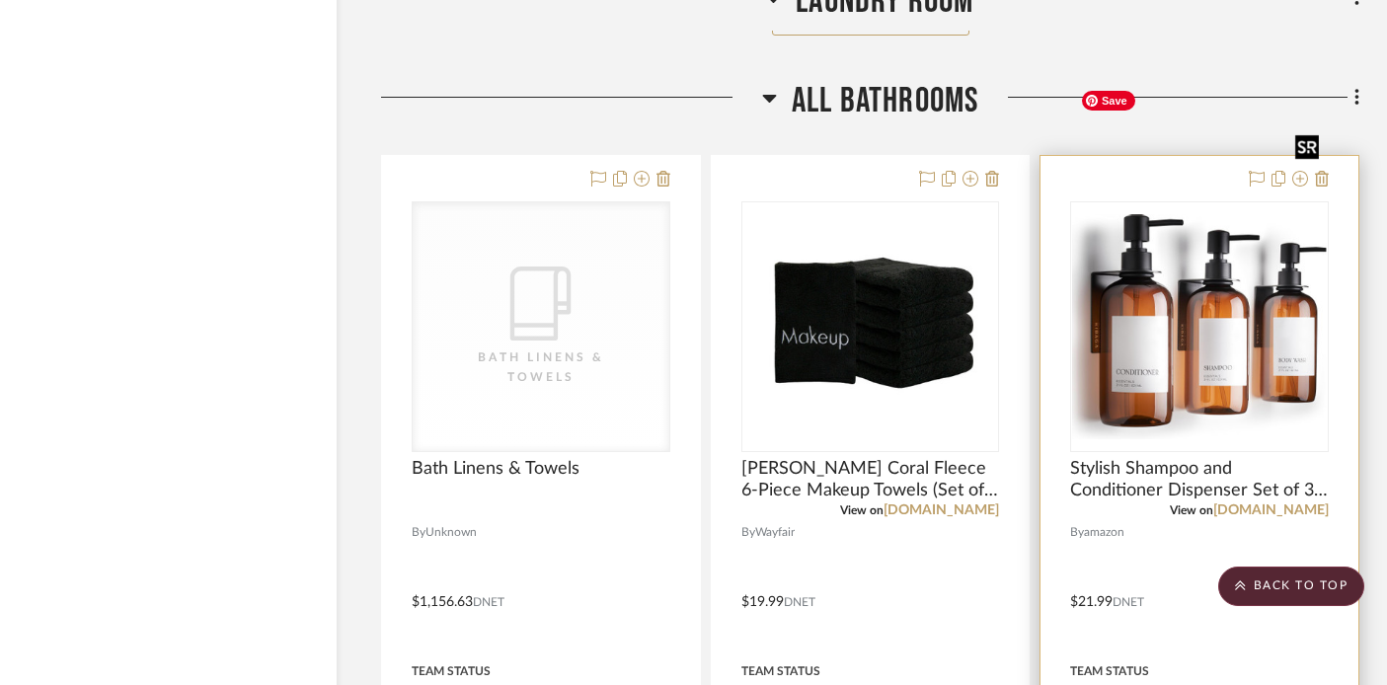
click at [1212, 214] on img "0" at bounding box center [1199, 326] width 255 height 225
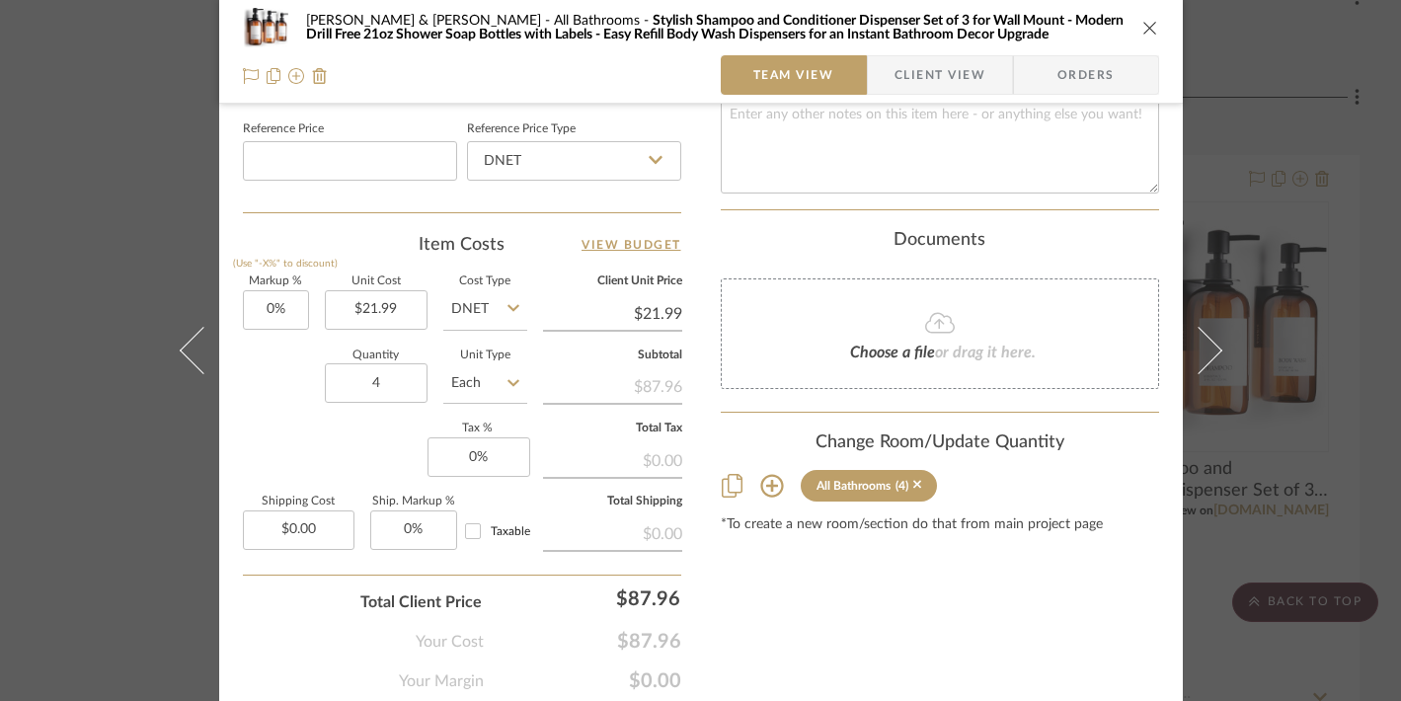
click at [1293, 167] on div "Tracy & Dan McMahon All Bathrooms Stylish Shampoo and Conditioner Dispenser Set…" at bounding box center [700, 350] width 1401 height 701
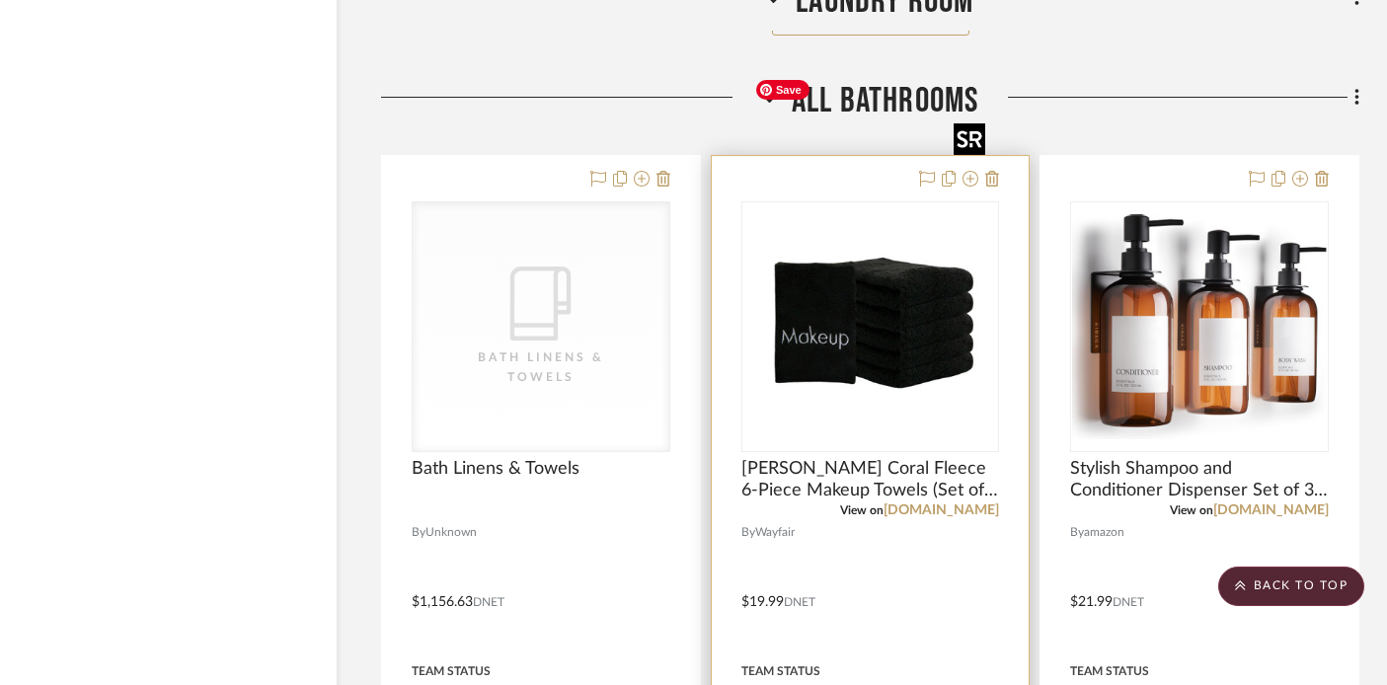
click at [974, 203] on img "0" at bounding box center [870, 326] width 247 height 247
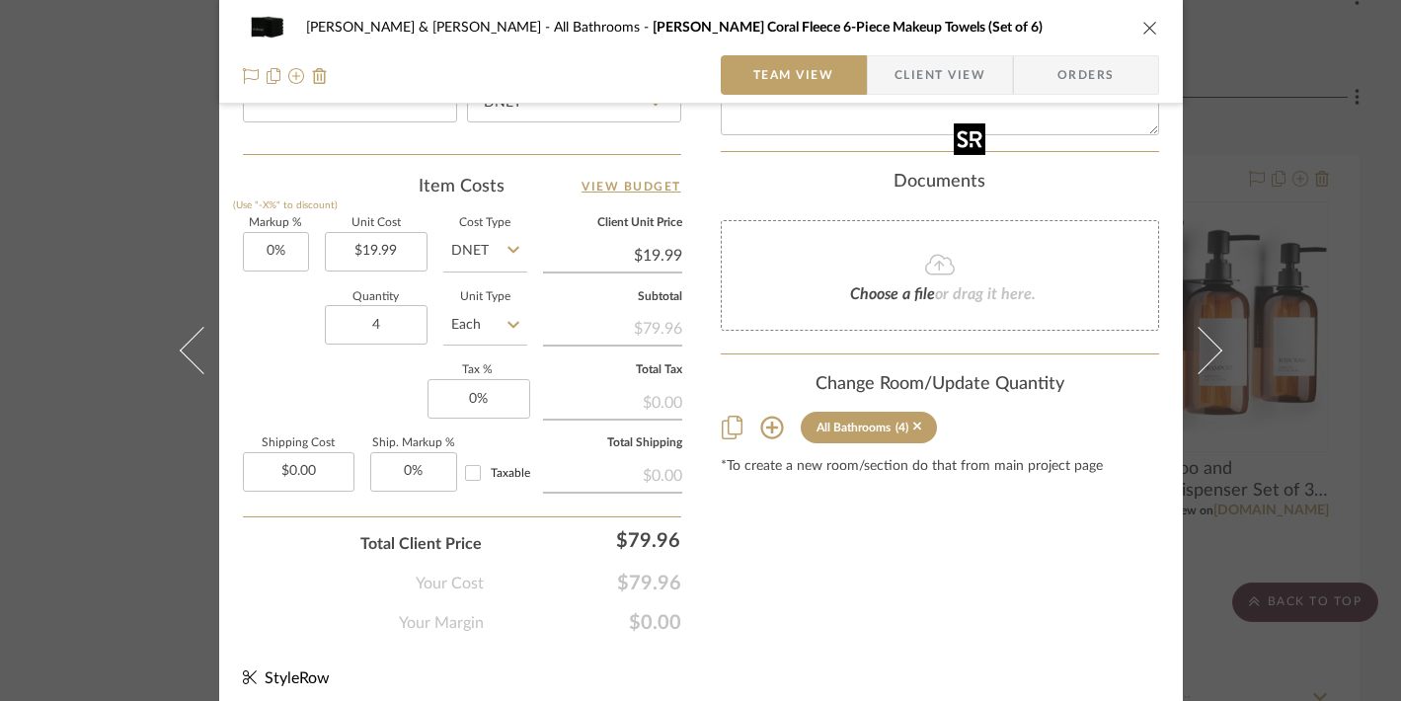
scroll to position [1134, 0]
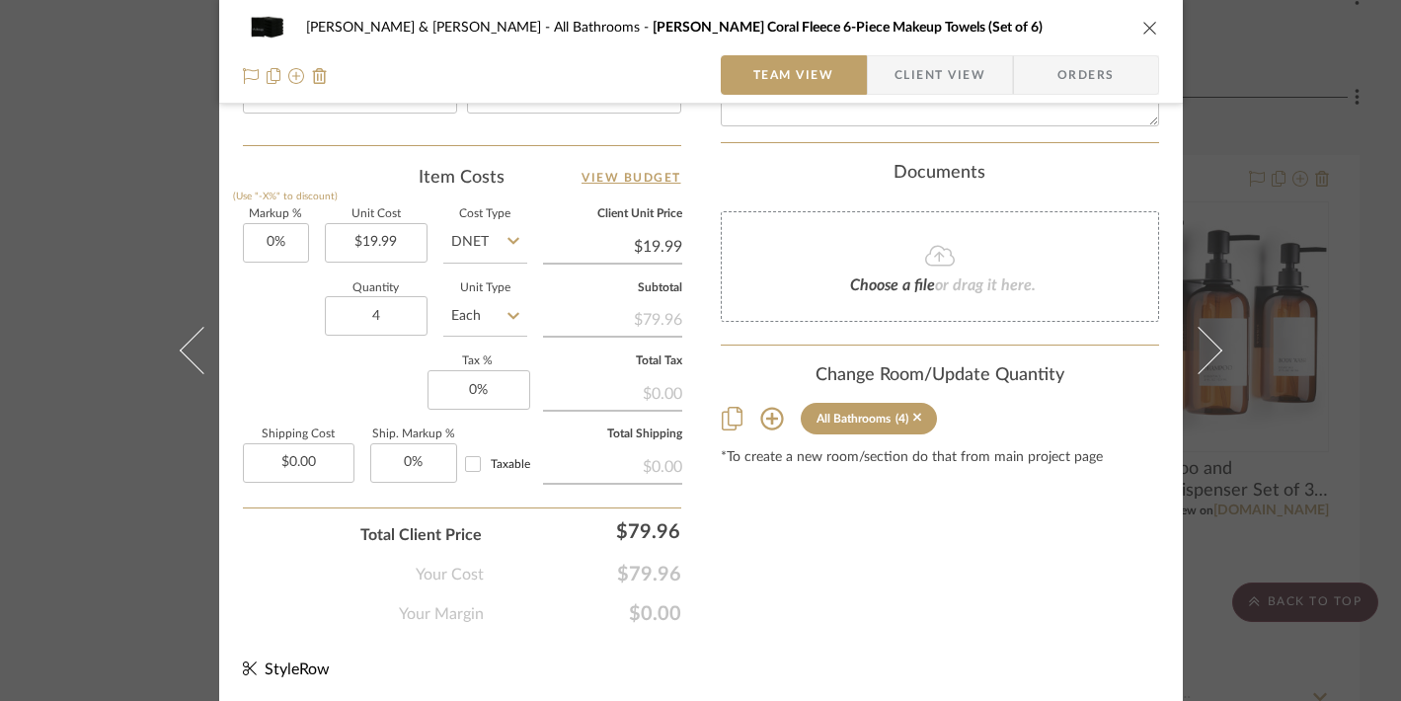
click at [1247, 127] on div "Tracy & Dan McMahon All Bathrooms Arkwright’s Coral Fleece 6-Piece Makeup Towel…" at bounding box center [700, 350] width 1401 height 701
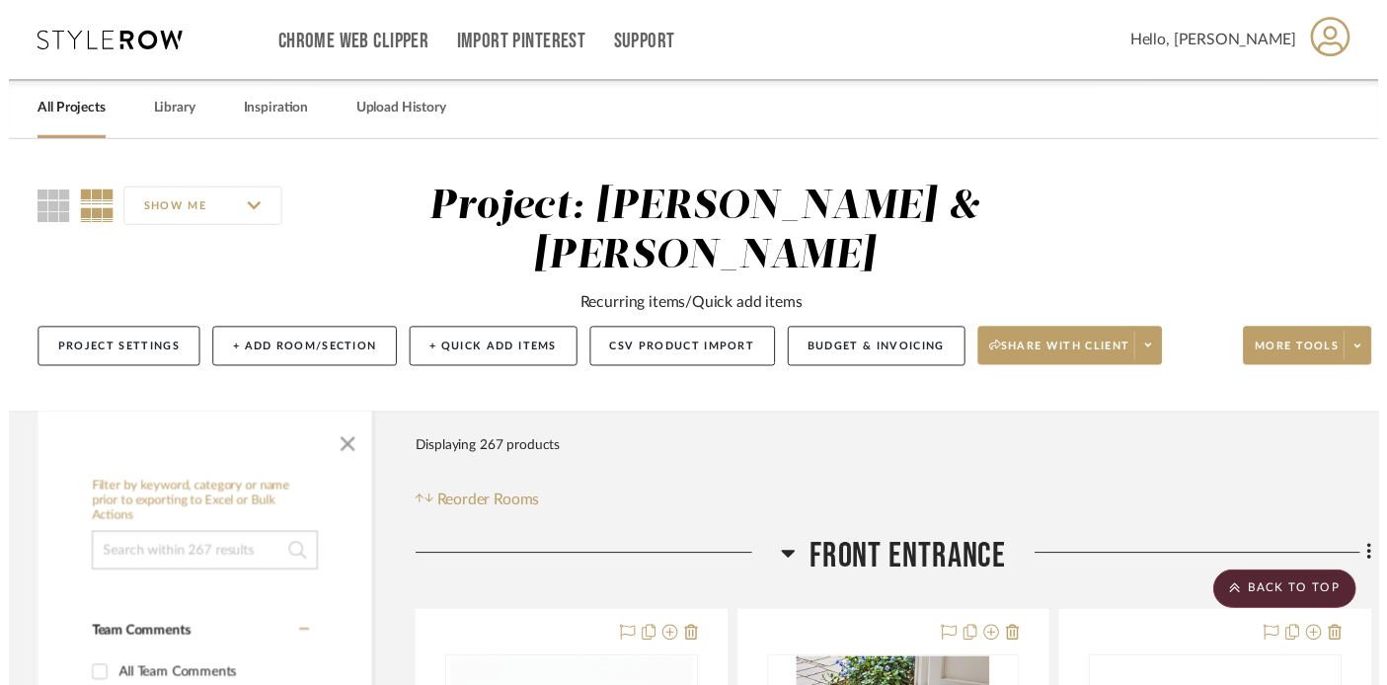
scroll to position [75401, 35]
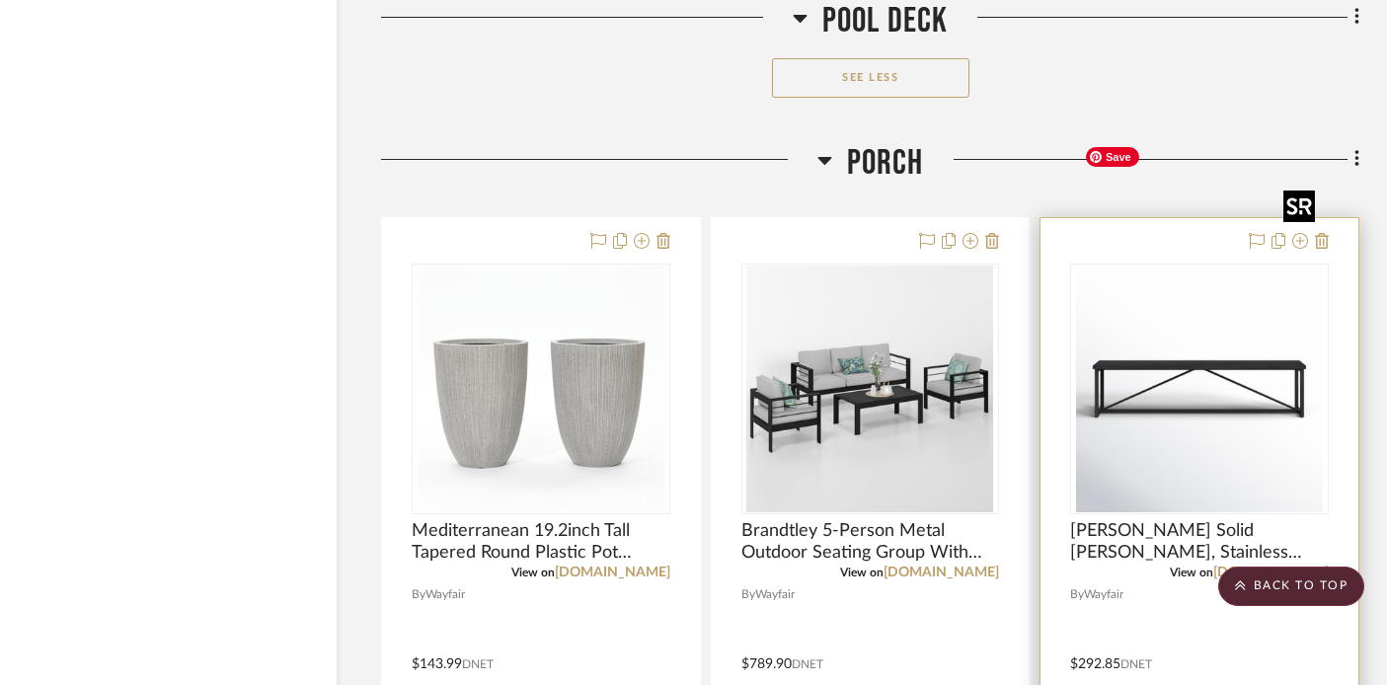
click at [0, 0] on img at bounding box center [0, 0] width 0 height 0
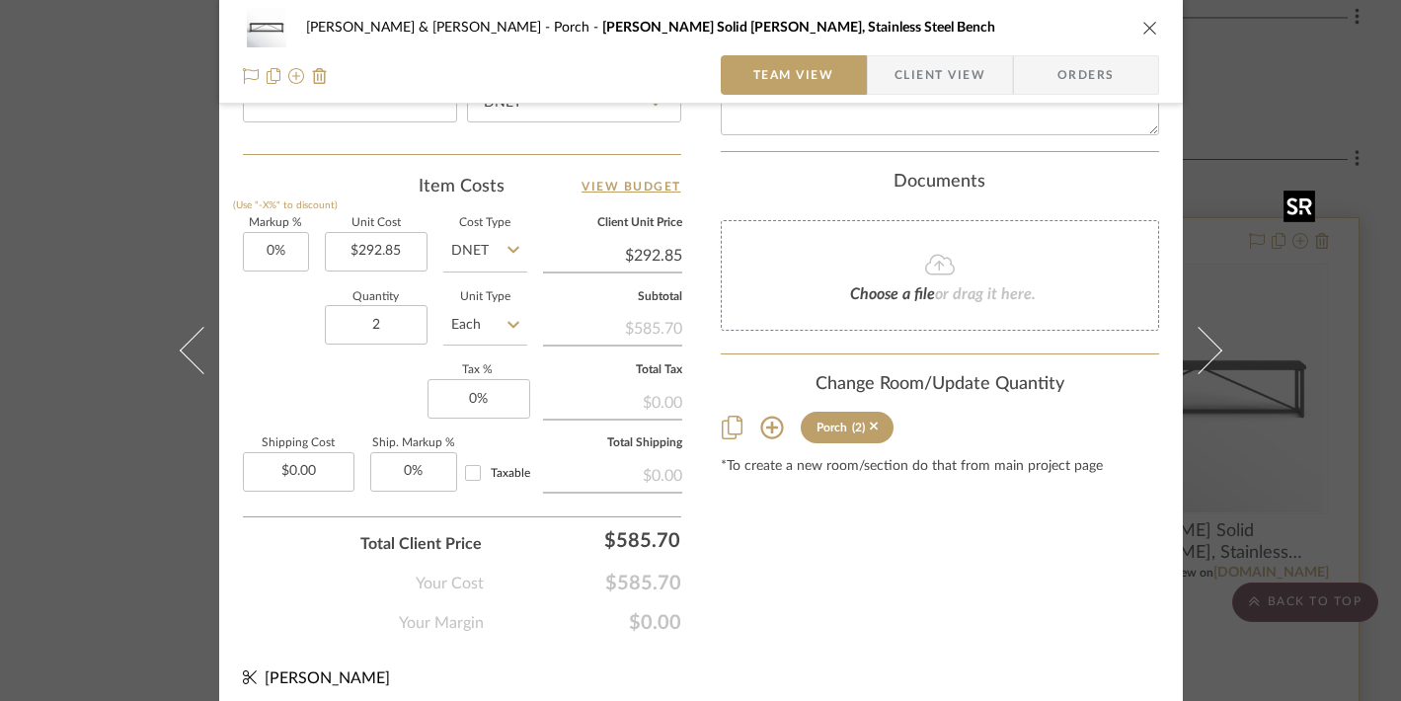
scroll to position [1134, 0]
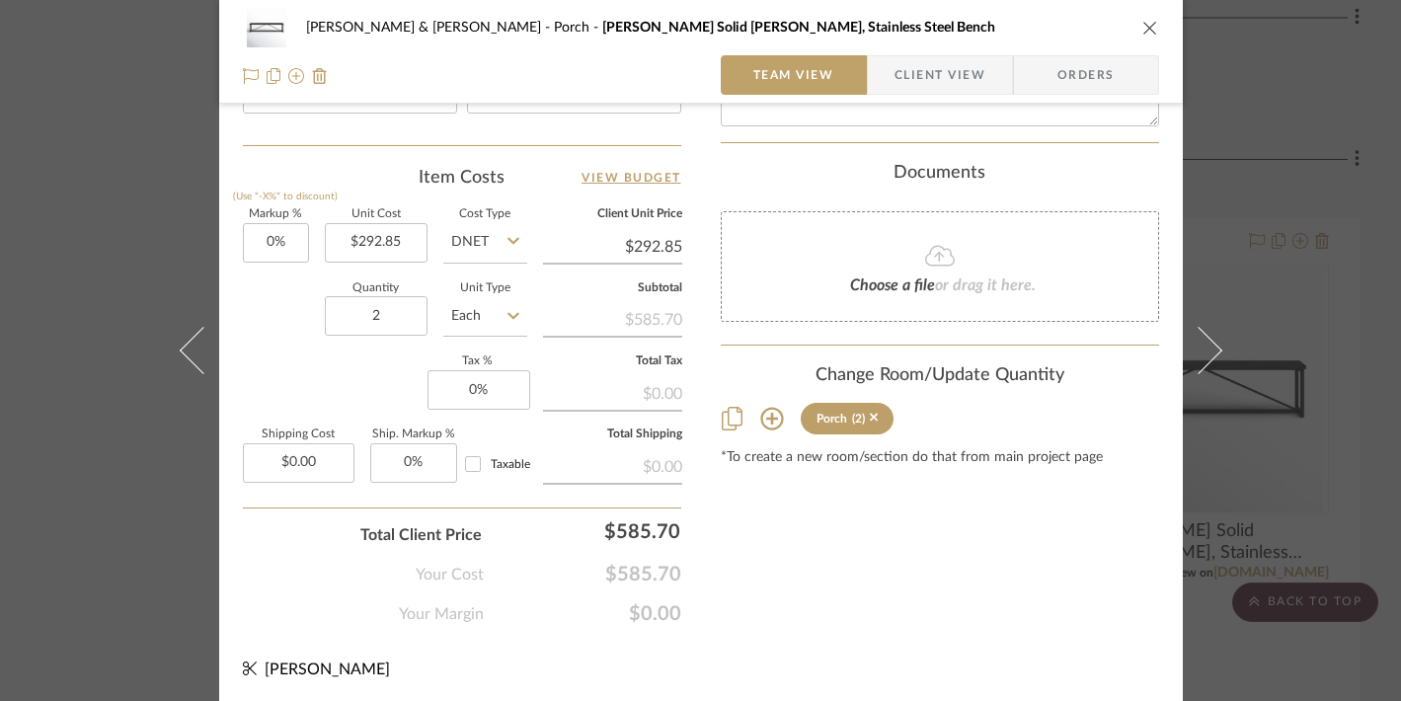
click at [1329, 270] on div "Tracy & Dan McMahon Porch Lopez Solid Wood, Stainless Steel Bench Team View Cli…" at bounding box center [700, 350] width 1401 height 701
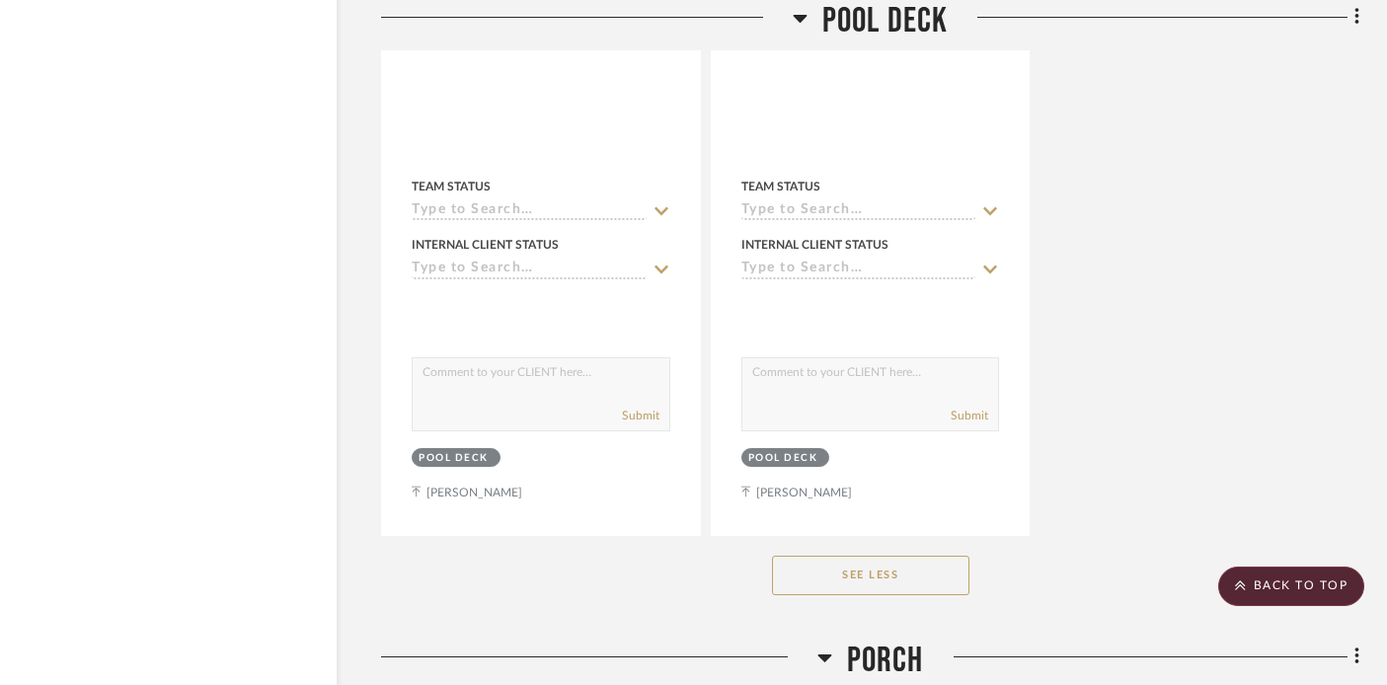
scroll to position [70109, 35]
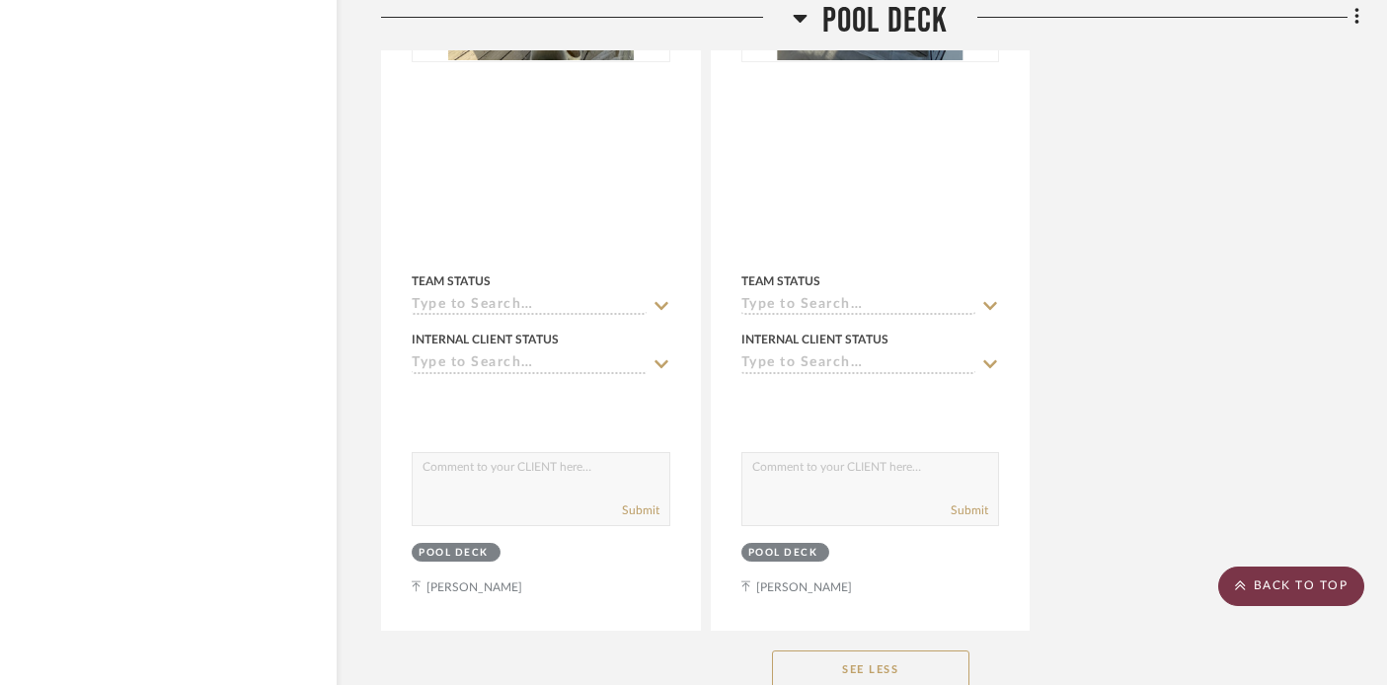
click at [1245, 575] on scroll-to-top-button "BACK TO TOP" at bounding box center [1292, 586] width 146 height 39
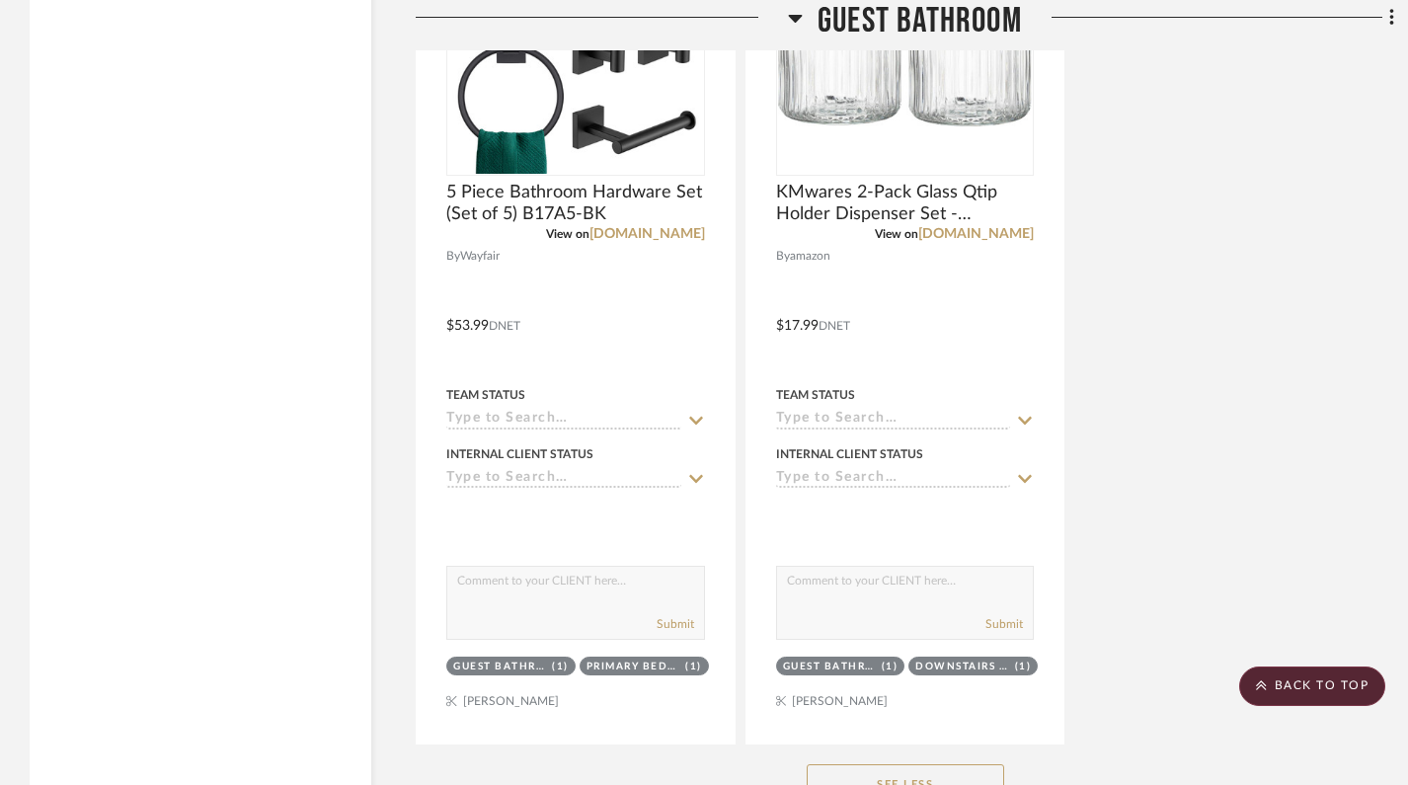
scroll to position [60902, 0]
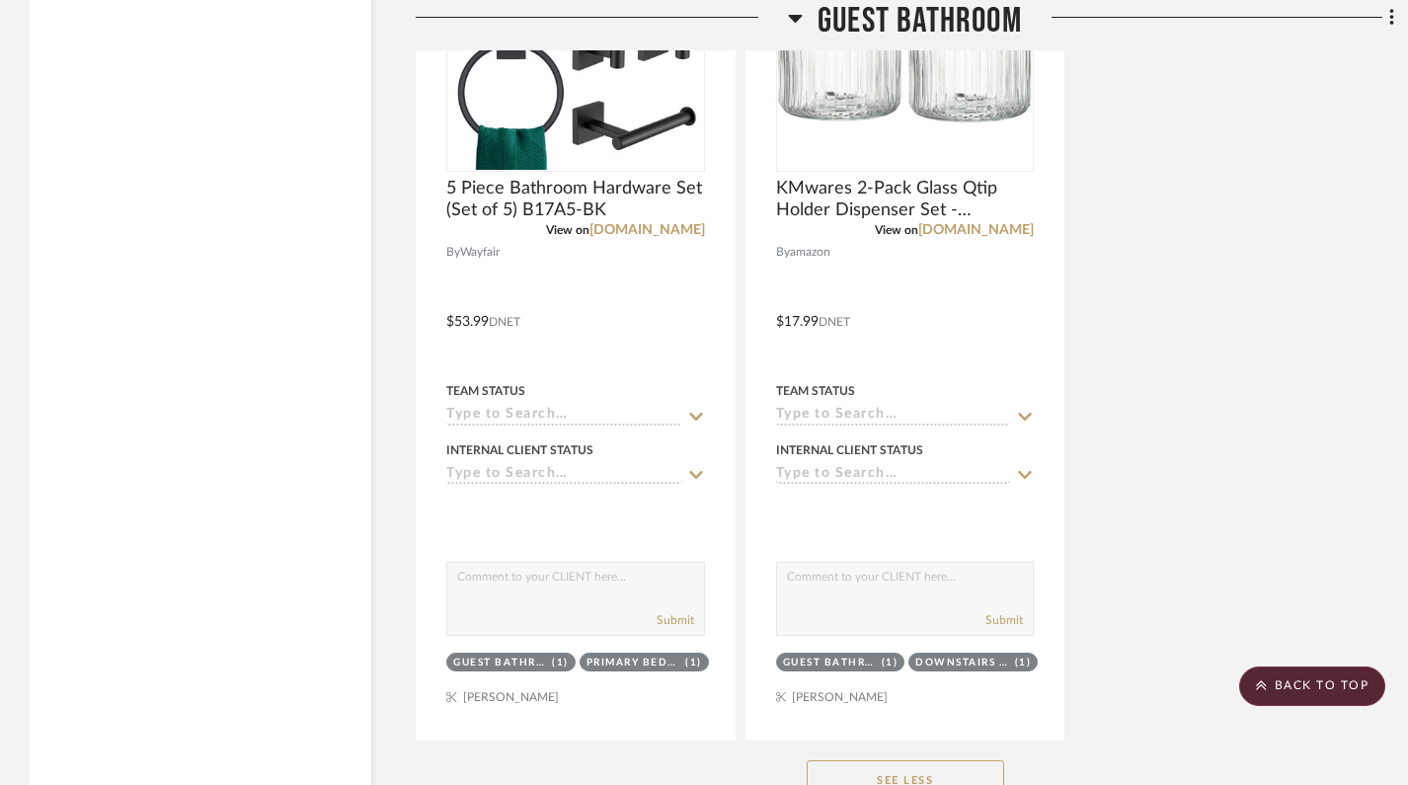
click at [982, 684] on button "See Less" at bounding box center [905, 779] width 197 height 39
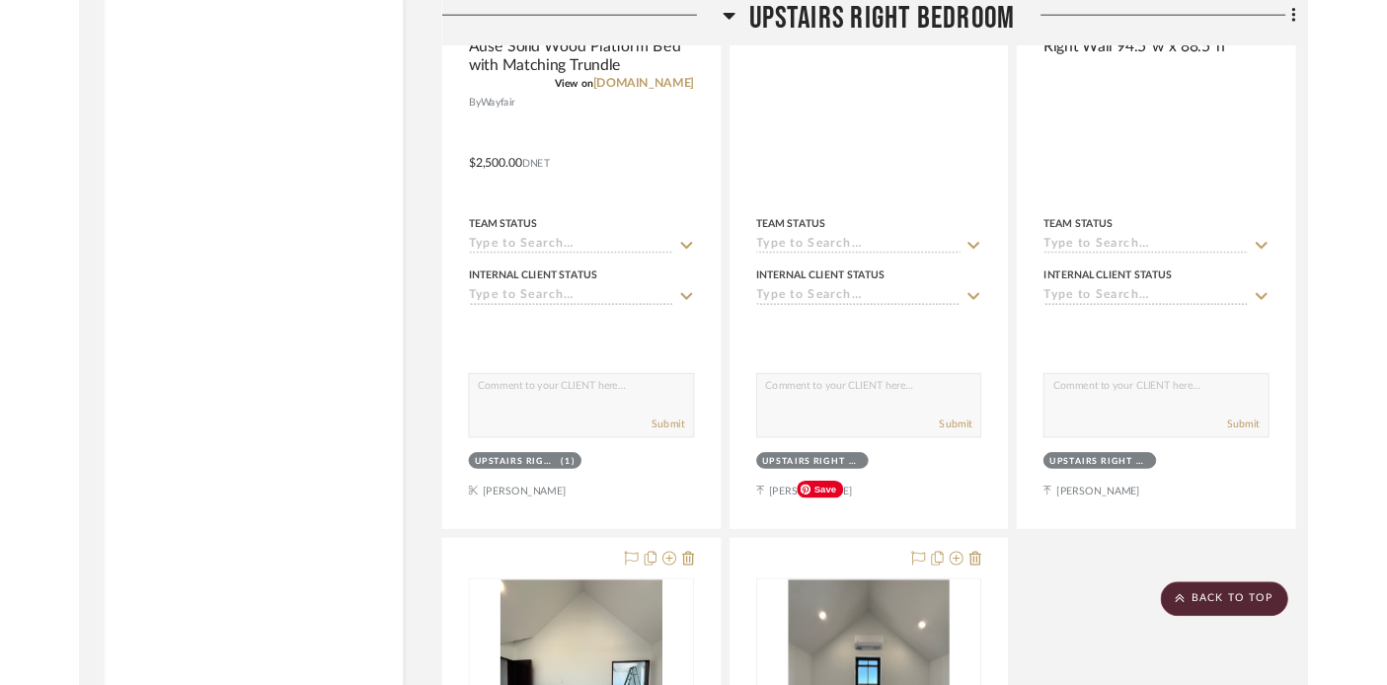
scroll to position [65602, 0]
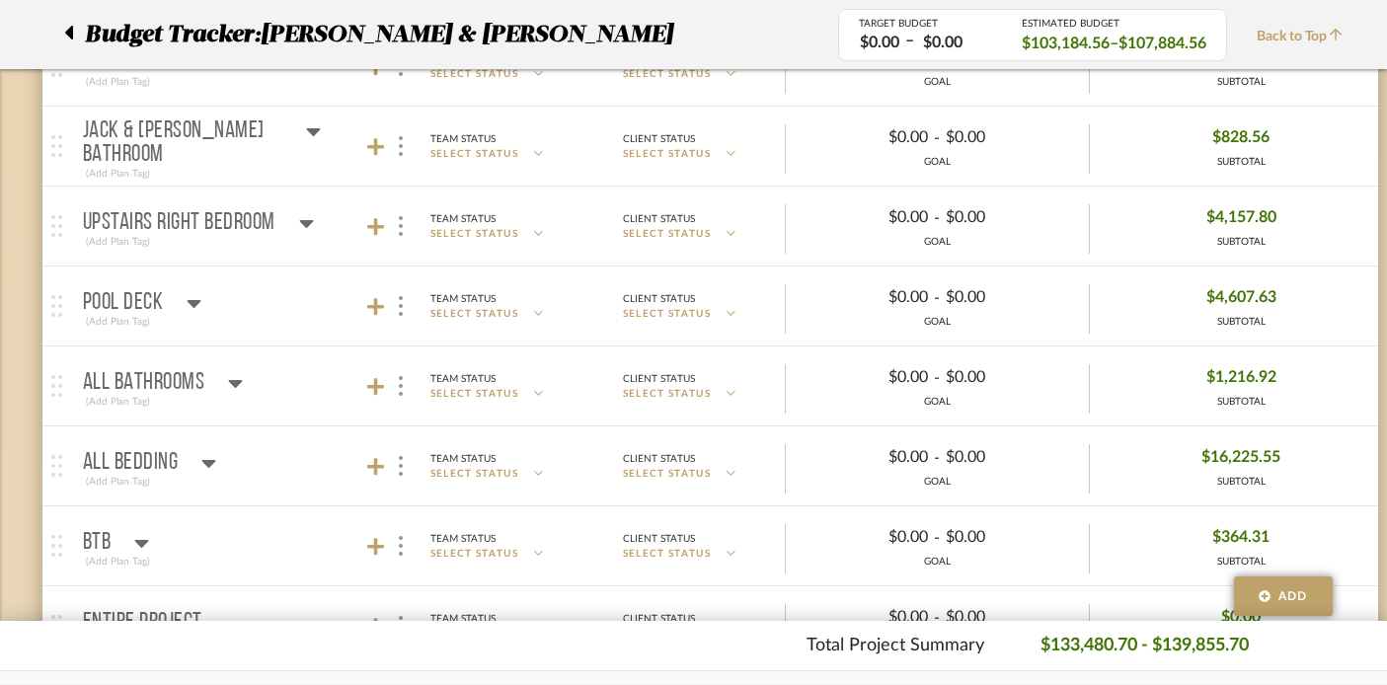
scroll to position [7024, 1]
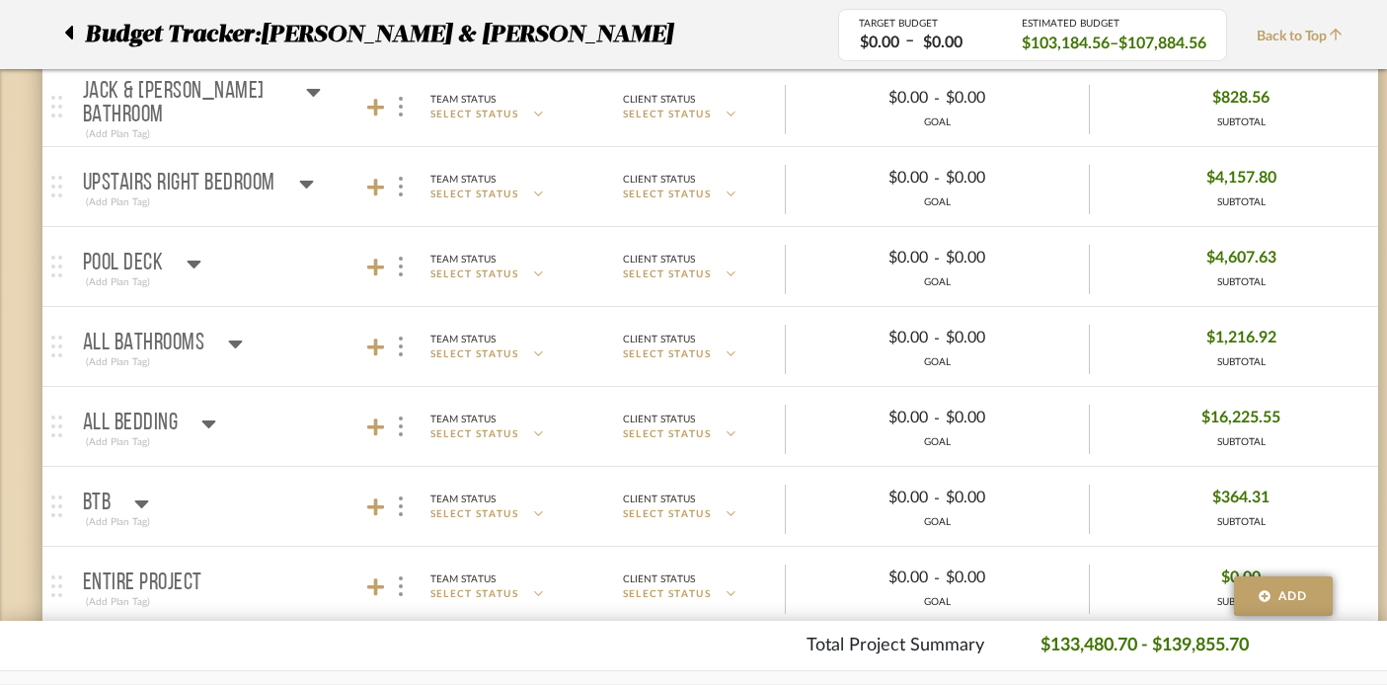
click at [192, 266] on icon at bounding box center [195, 265] width 14 height 8
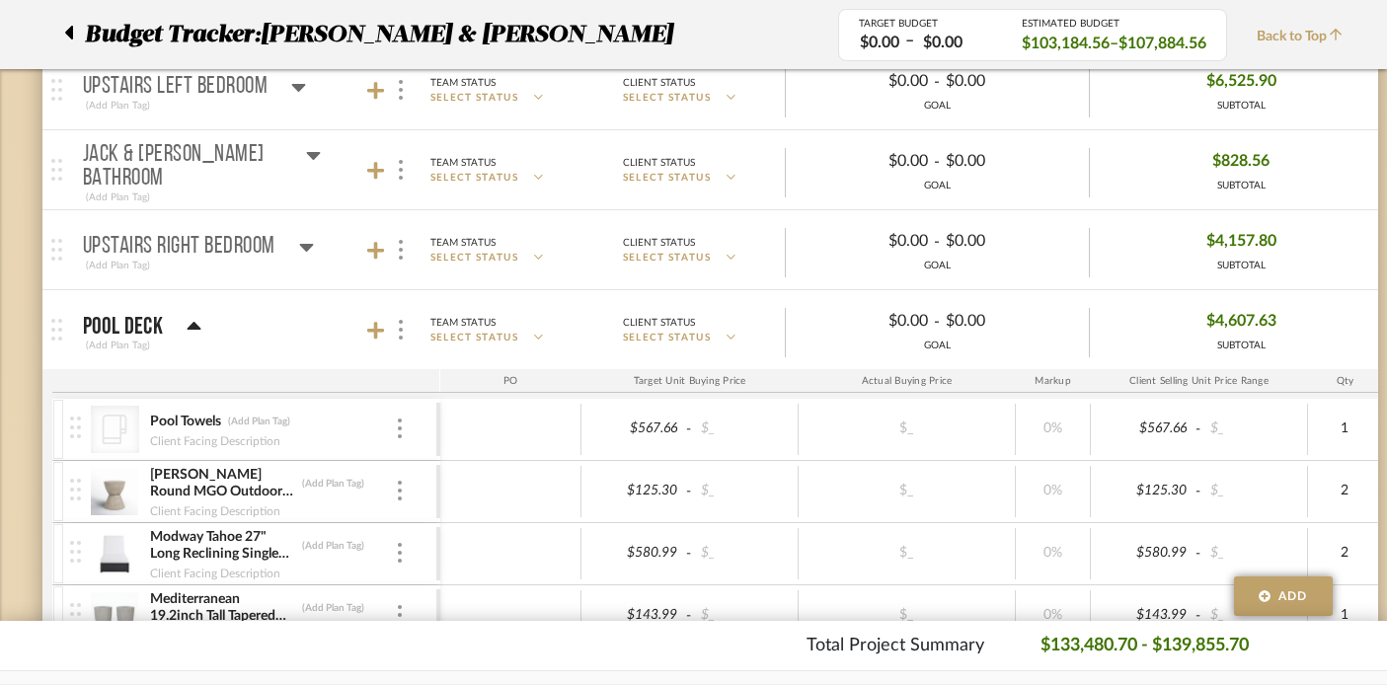
scroll to position [6945, 1]
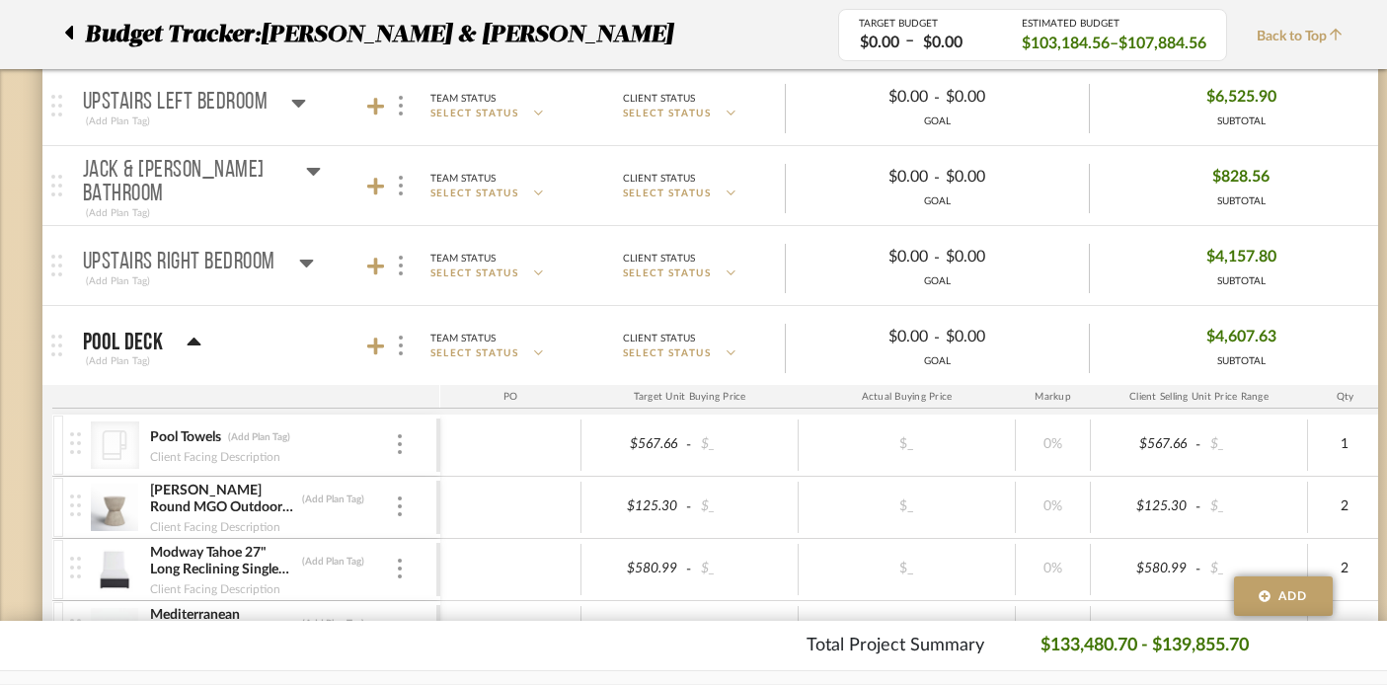
click at [192, 346] on icon at bounding box center [194, 343] width 15 height 24
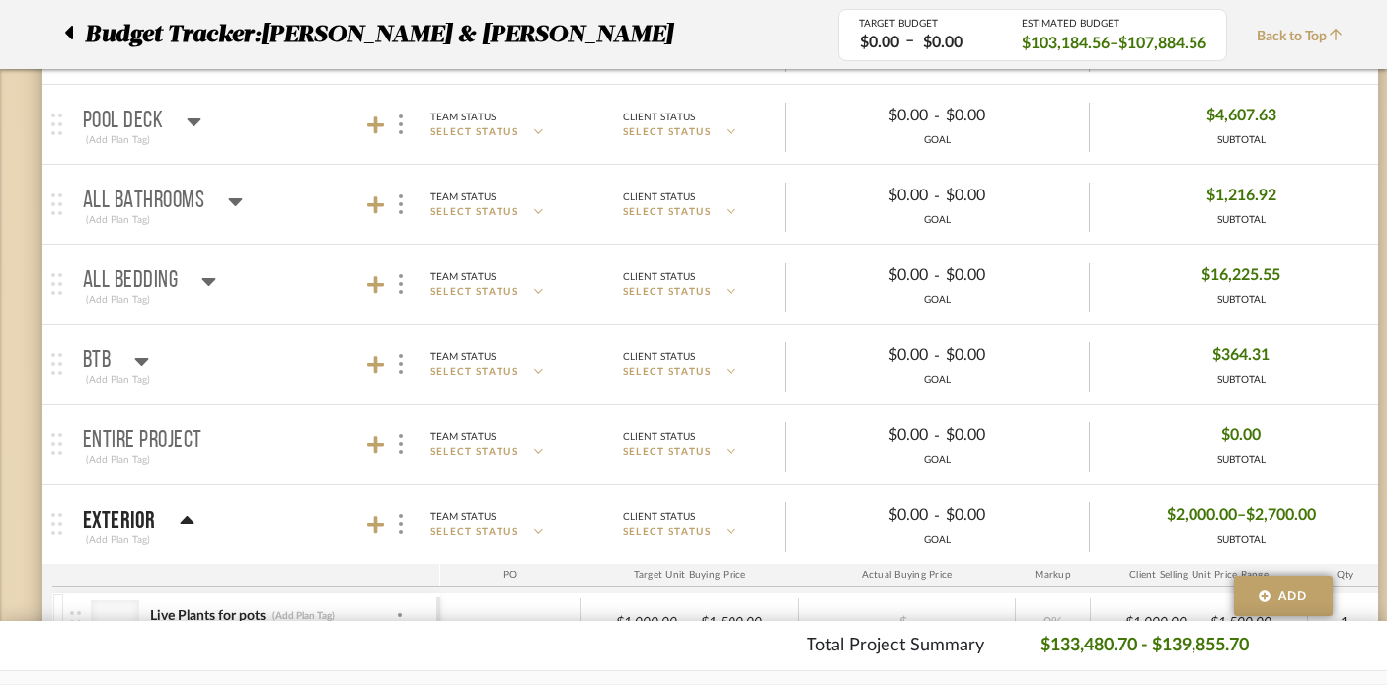
scroll to position [7261, 1]
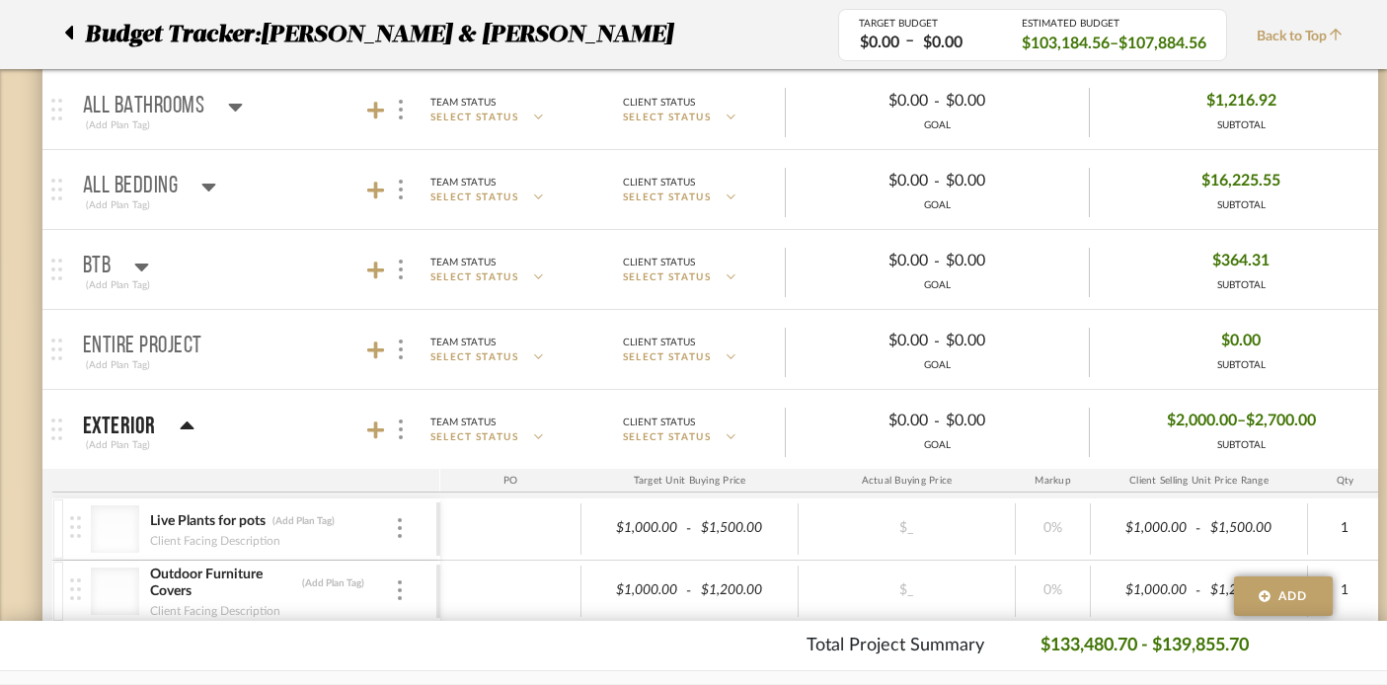
click at [156, 275] on mat-panel-title "BTB (Add Plan Tag)" at bounding box center [257, 270] width 348 height 48
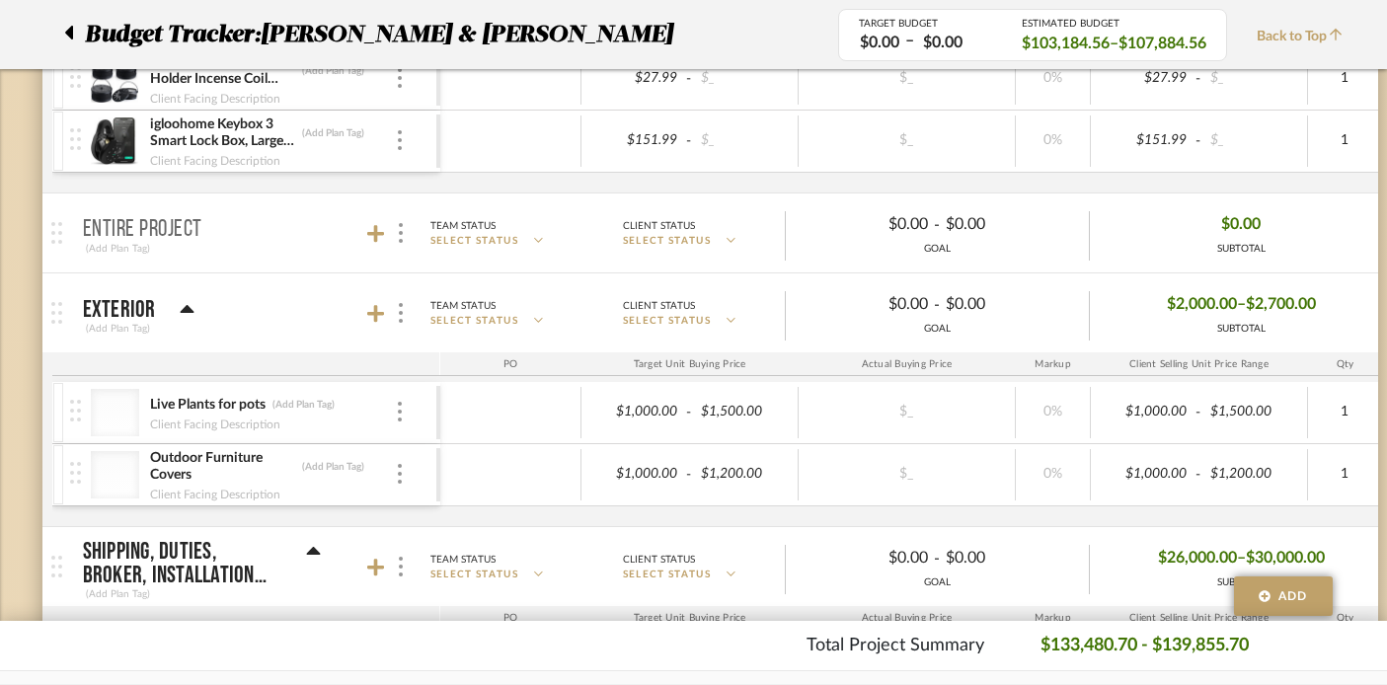
scroll to position [8011, 1]
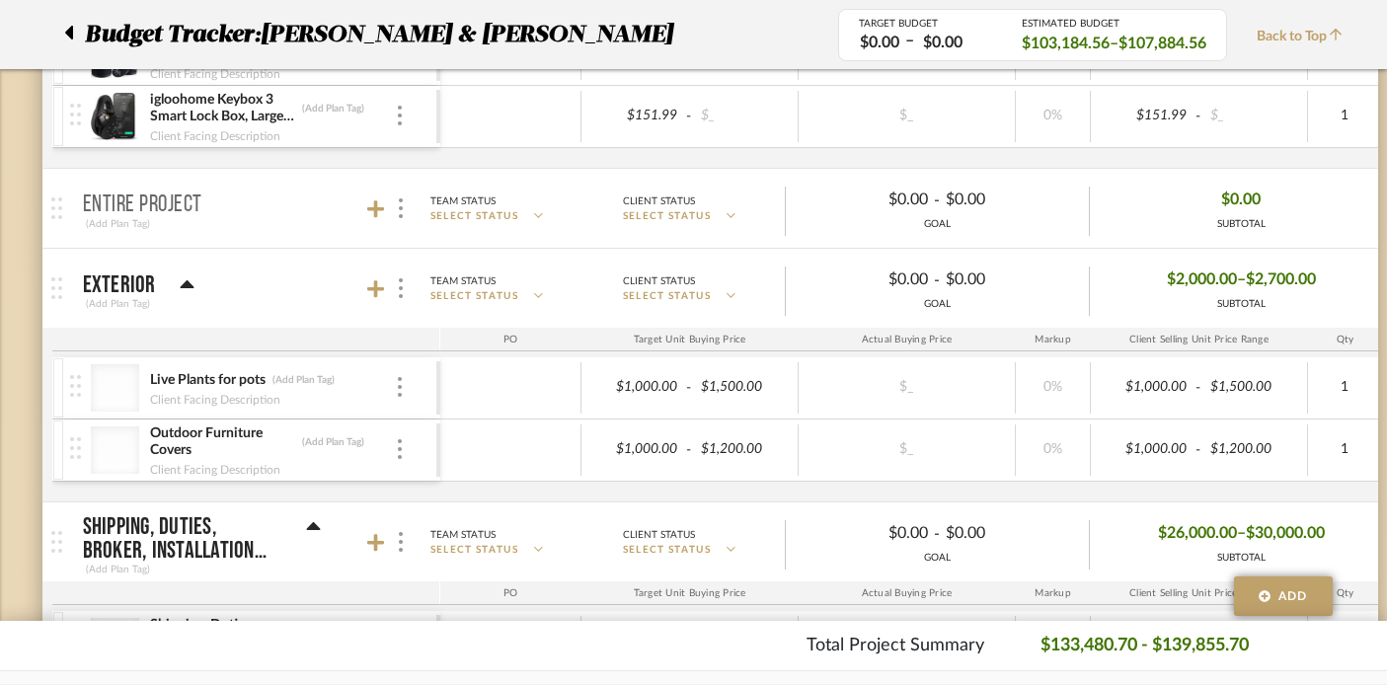
click at [187, 283] on icon at bounding box center [187, 284] width 14 height 8
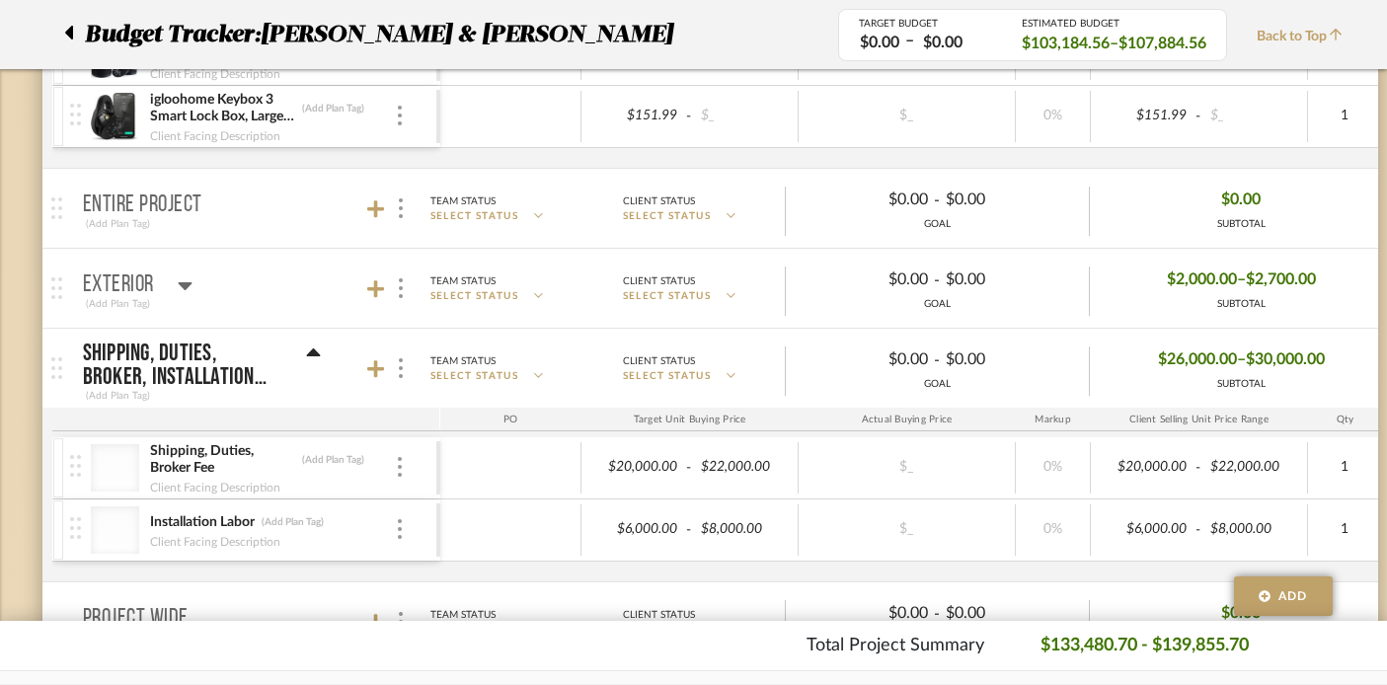
click at [187, 283] on icon at bounding box center [185, 286] width 14 height 8
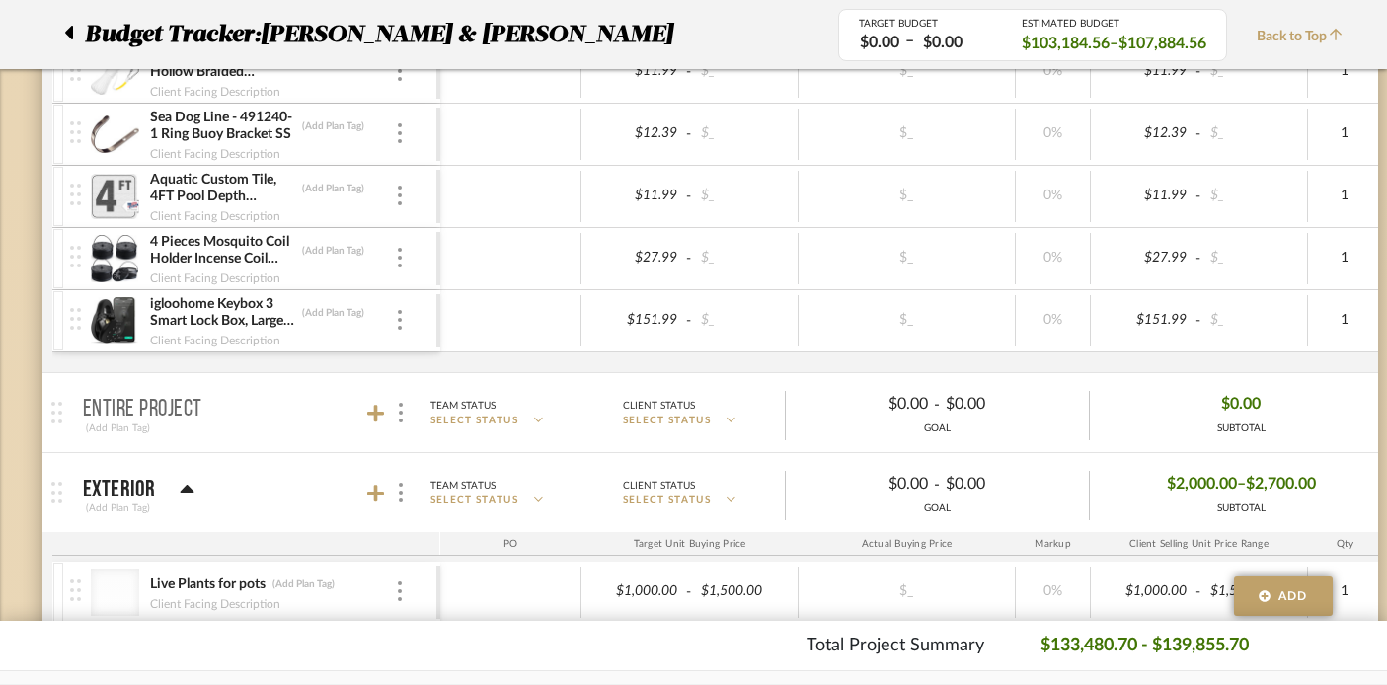
scroll to position [7805, 1]
click at [194, 494] on mat-panel-title "Exterior (Add Plan Tag)" at bounding box center [257, 495] width 348 height 48
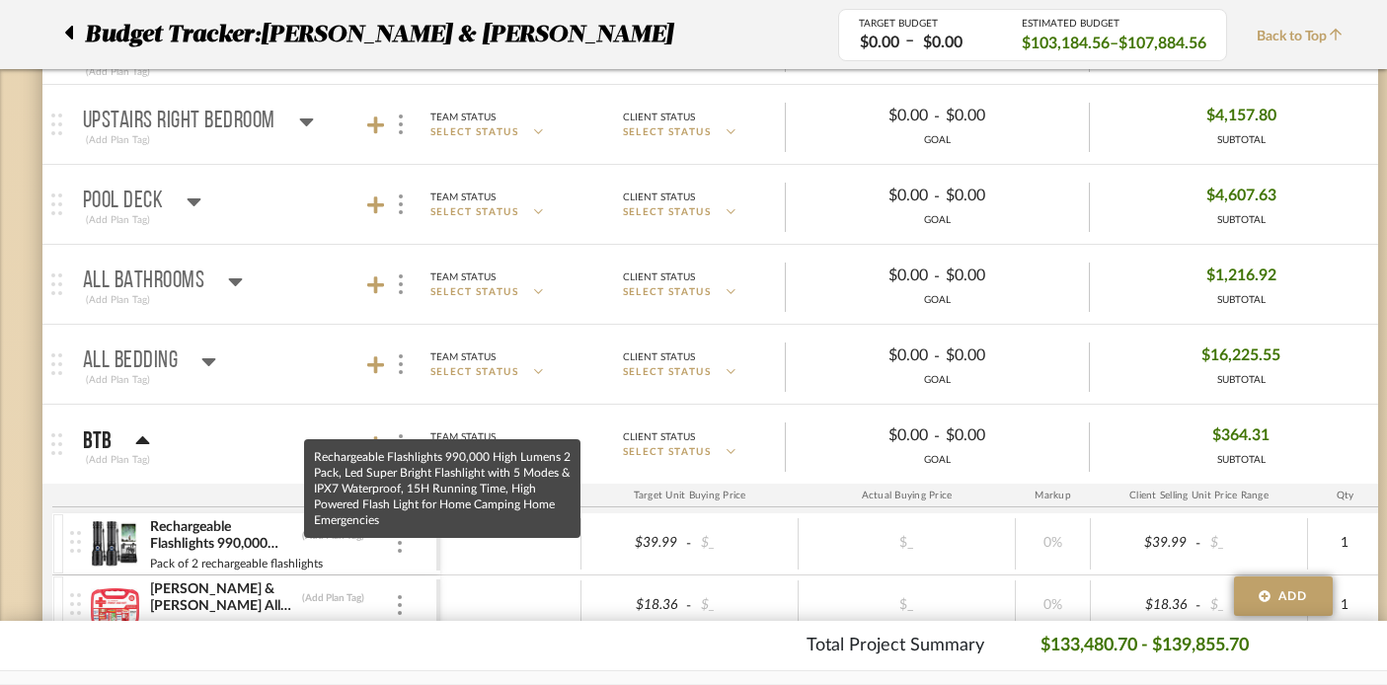
scroll to position [7054, 1]
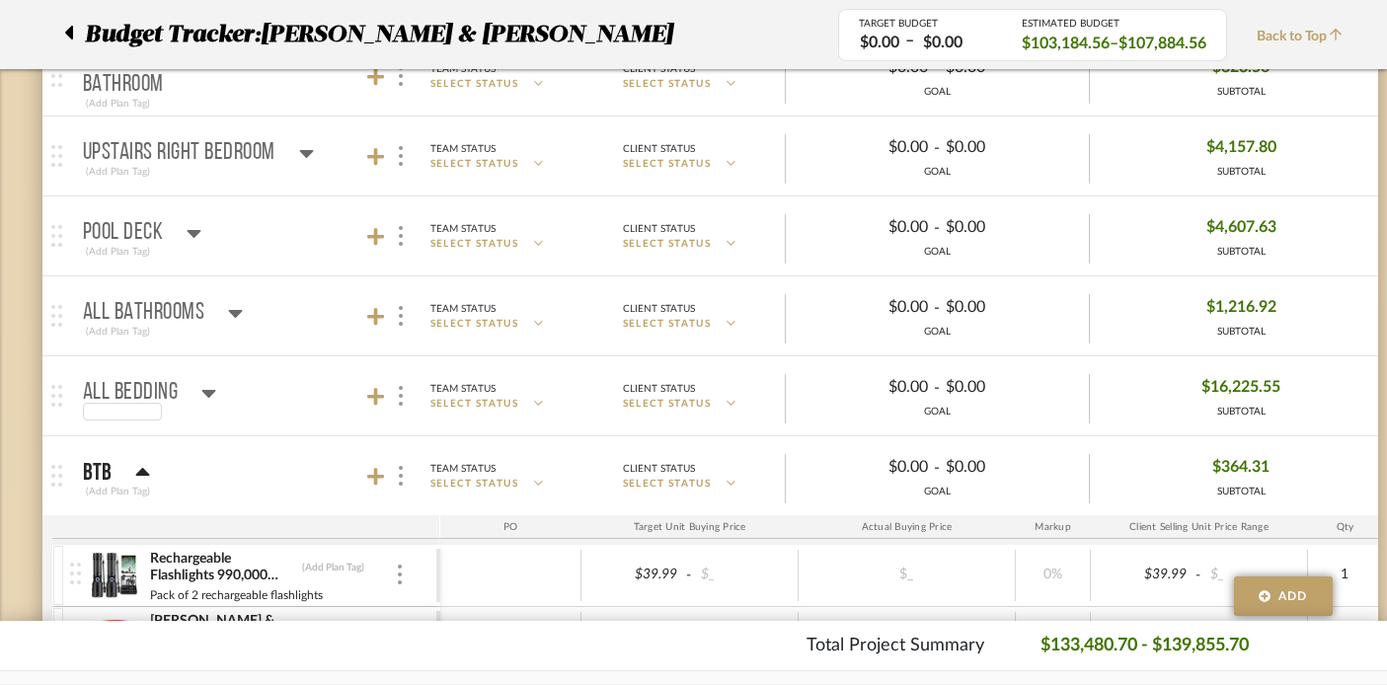
click at [197, 406] on div at bounding box center [150, 412] width 134 height 18
click at [207, 383] on icon at bounding box center [208, 393] width 15 height 24
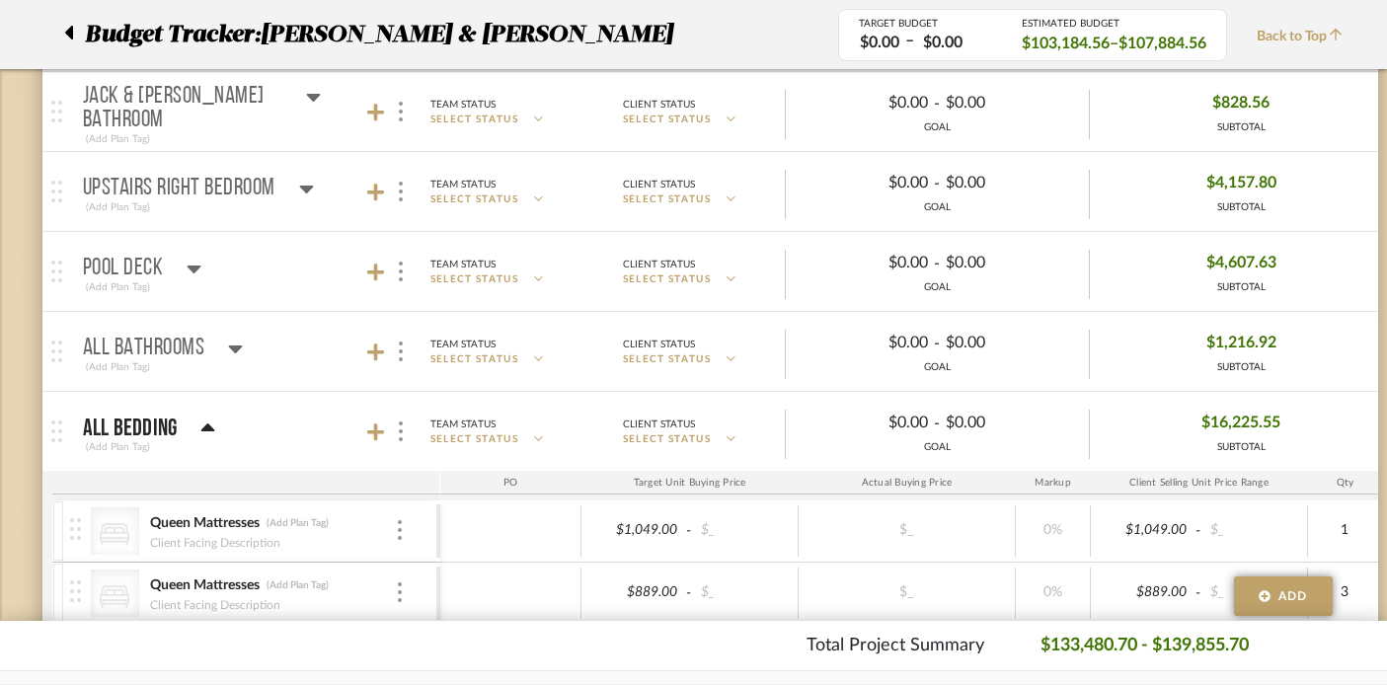
scroll to position [7015, 1]
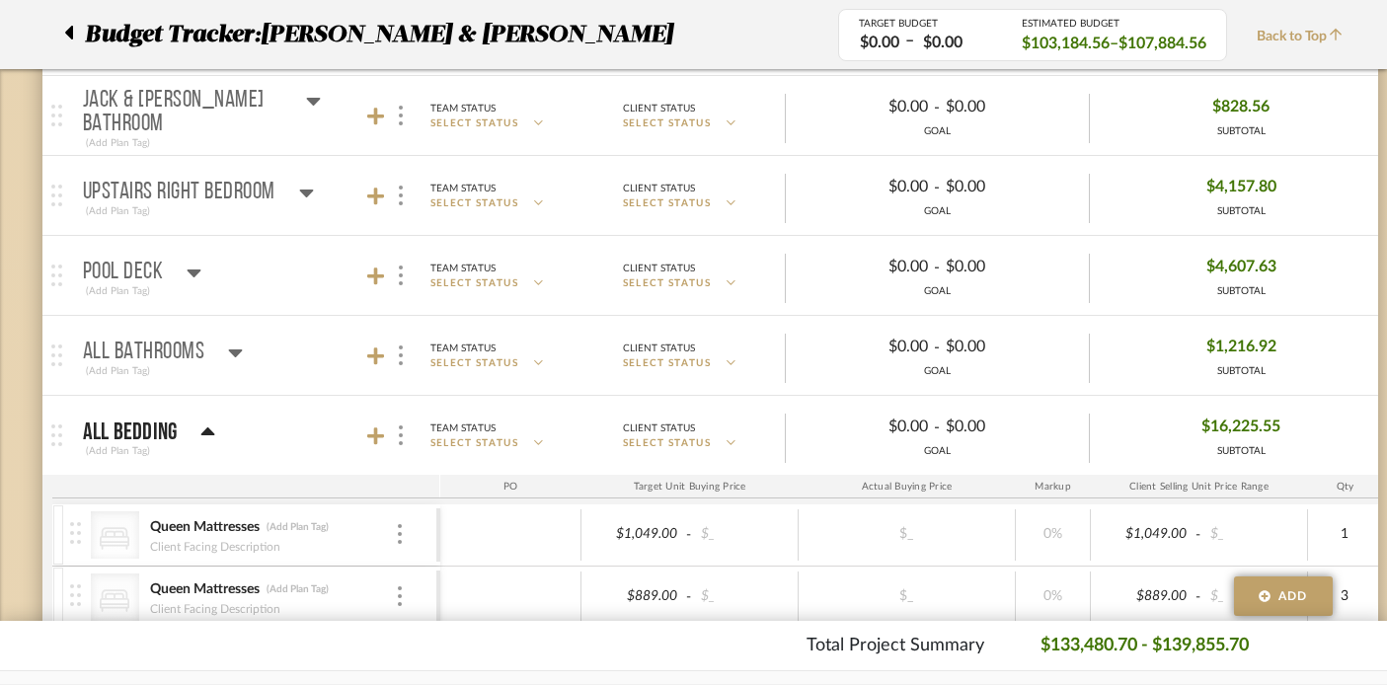
click at [204, 431] on icon at bounding box center [208, 432] width 14 height 8
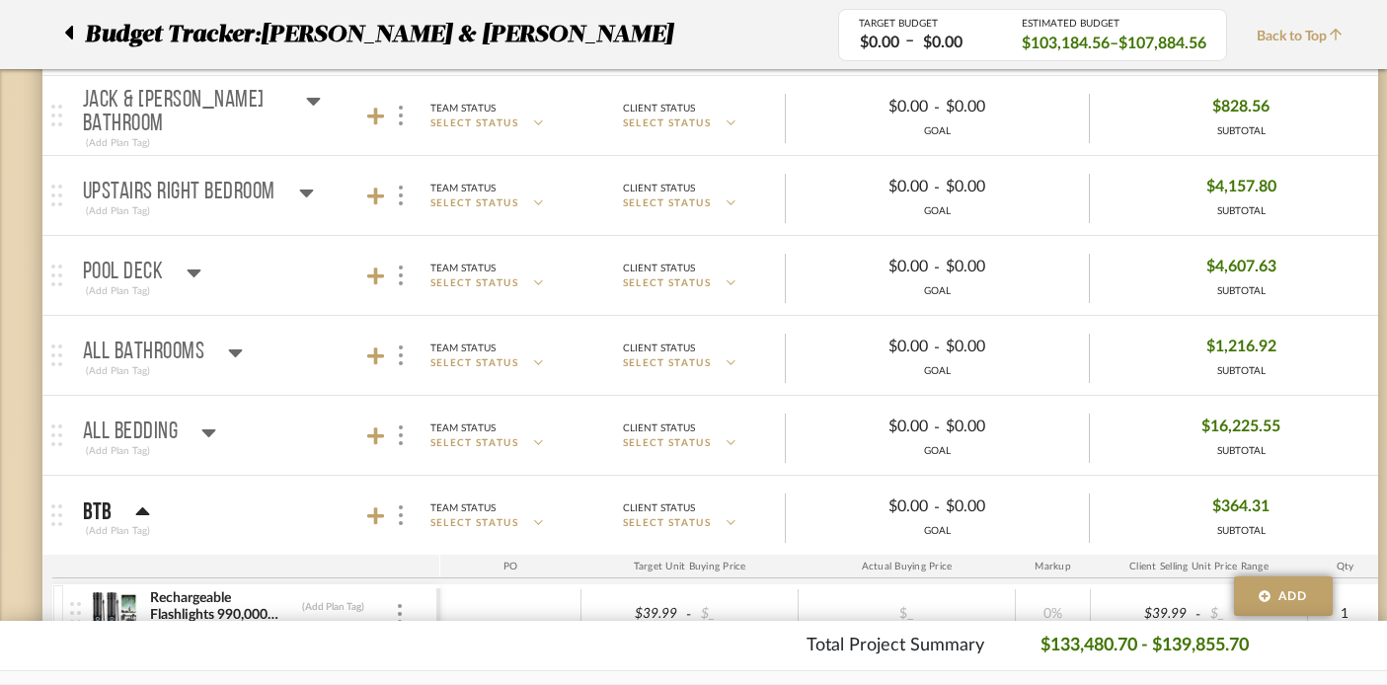
click at [237, 359] on icon at bounding box center [235, 353] width 15 height 24
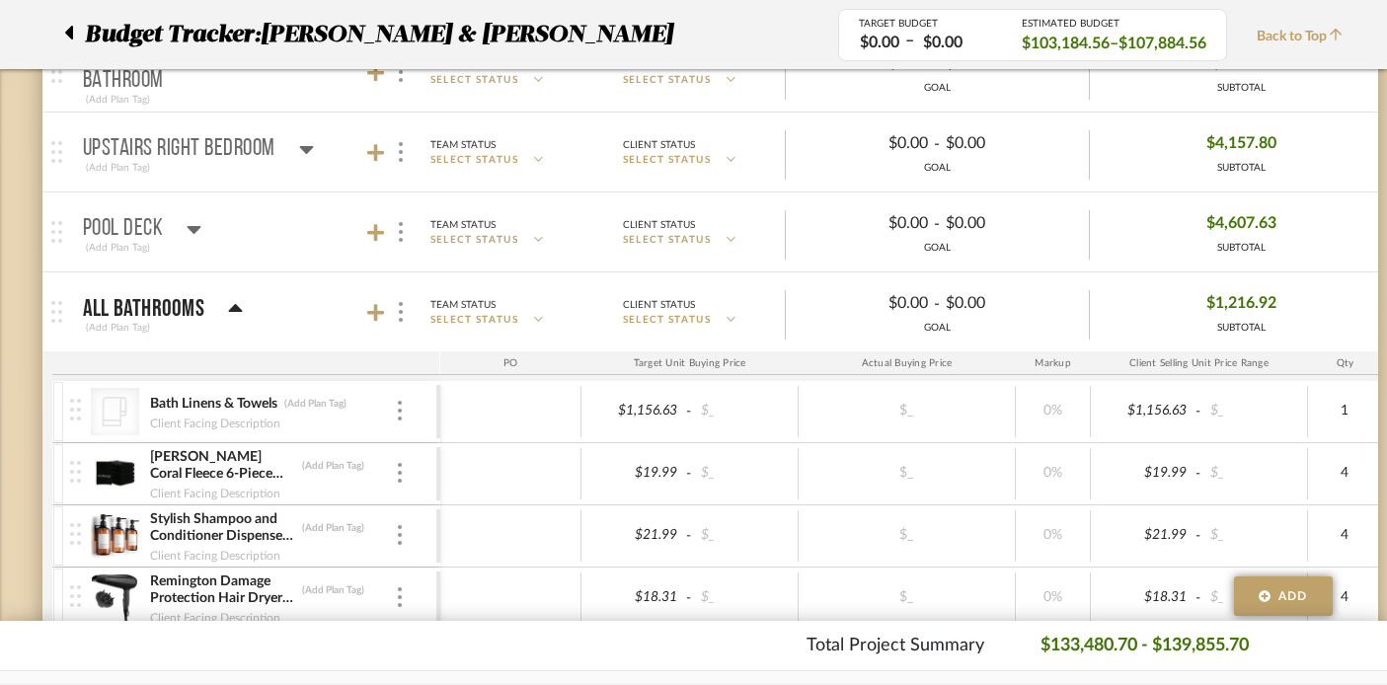
scroll to position [7054, 1]
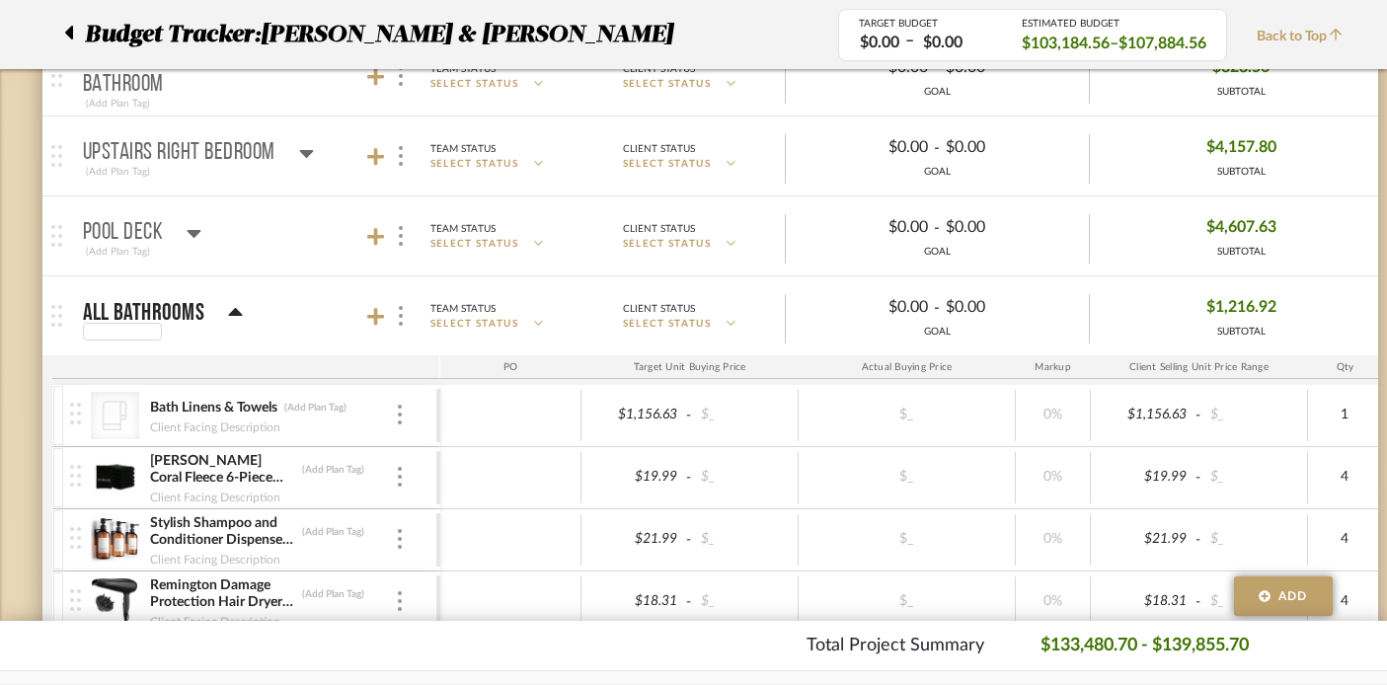
click at [231, 326] on div at bounding box center [163, 332] width 160 height 18
click at [228, 306] on icon at bounding box center [235, 313] width 15 height 24
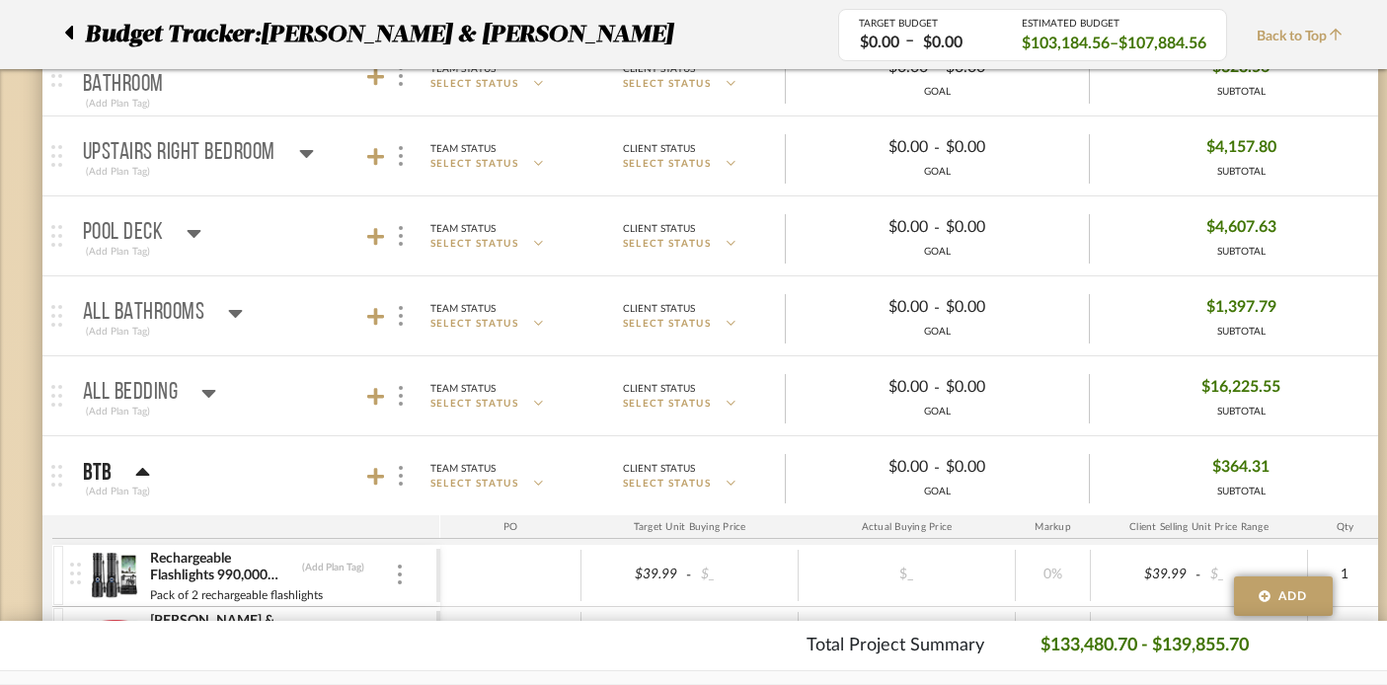
click at [204, 242] on mat-panel-title "Pool Deck (Add Plan Tag)" at bounding box center [257, 236] width 348 height 48
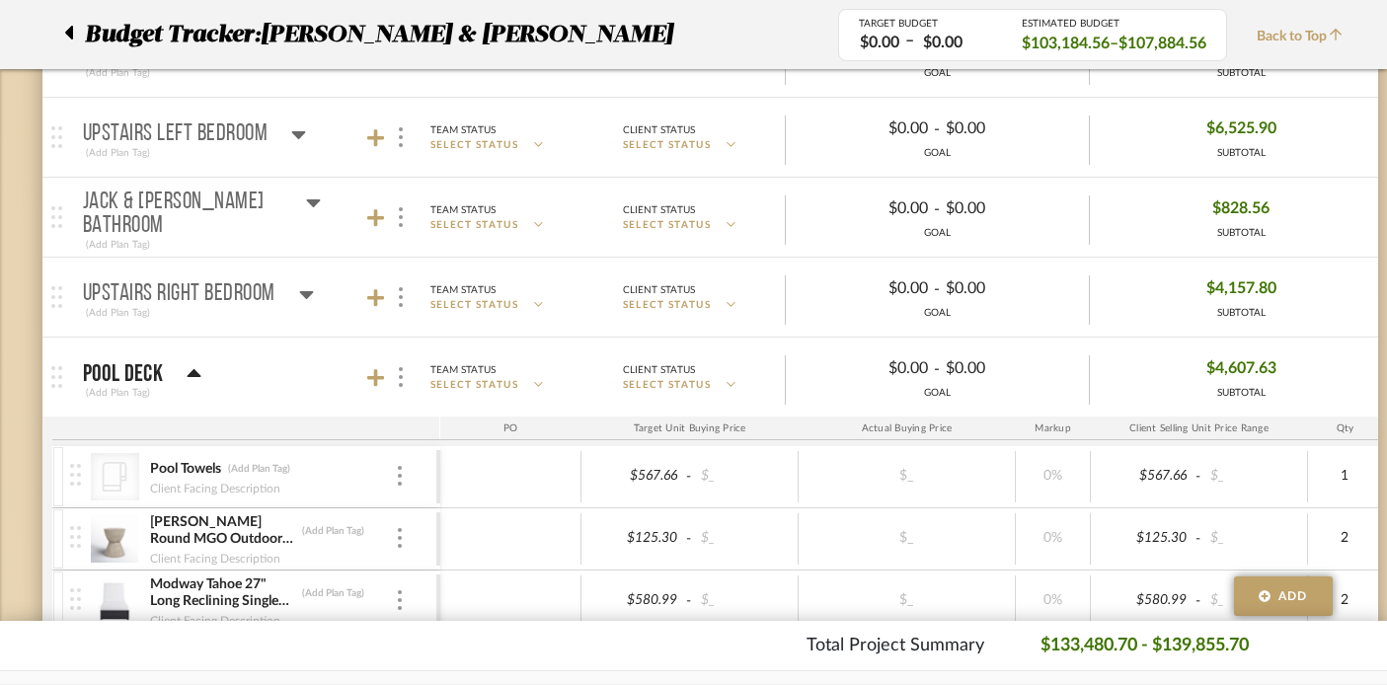
scroll to position [6896, 1]
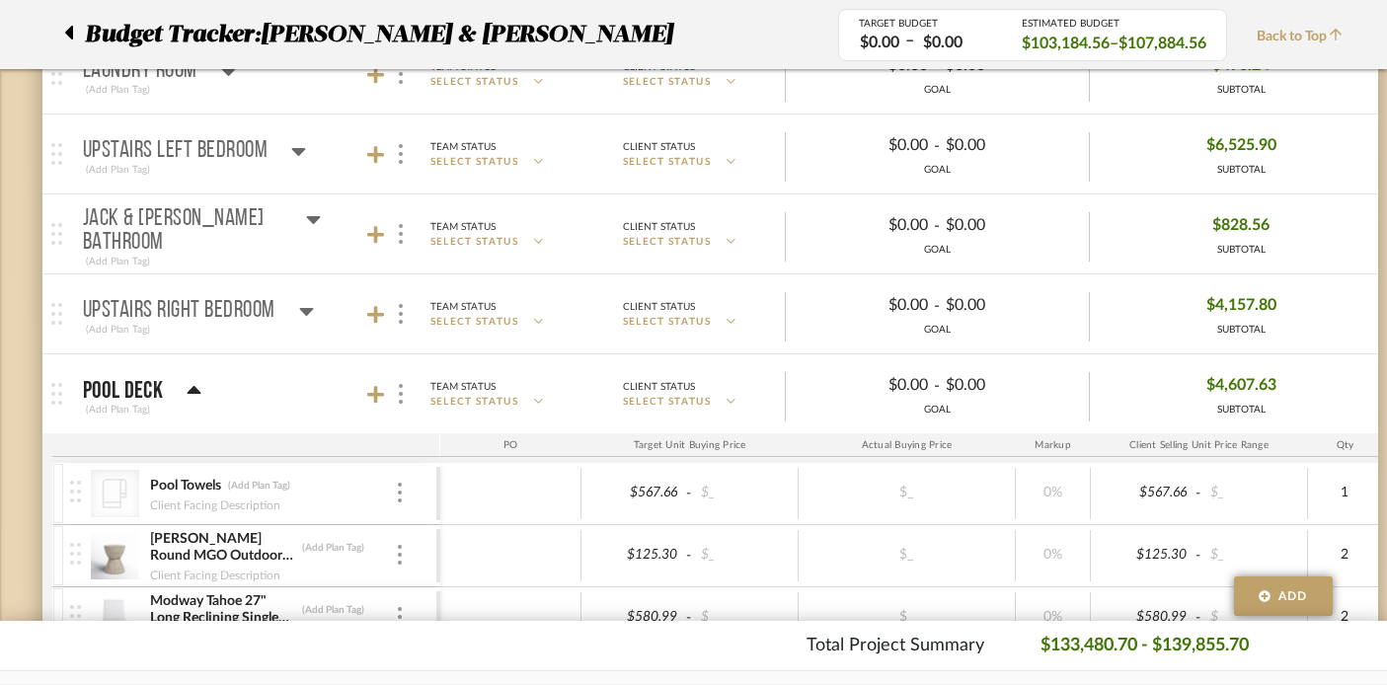
click at [193, 383] on icon at bounding box center [194, 391] width 15 height 24
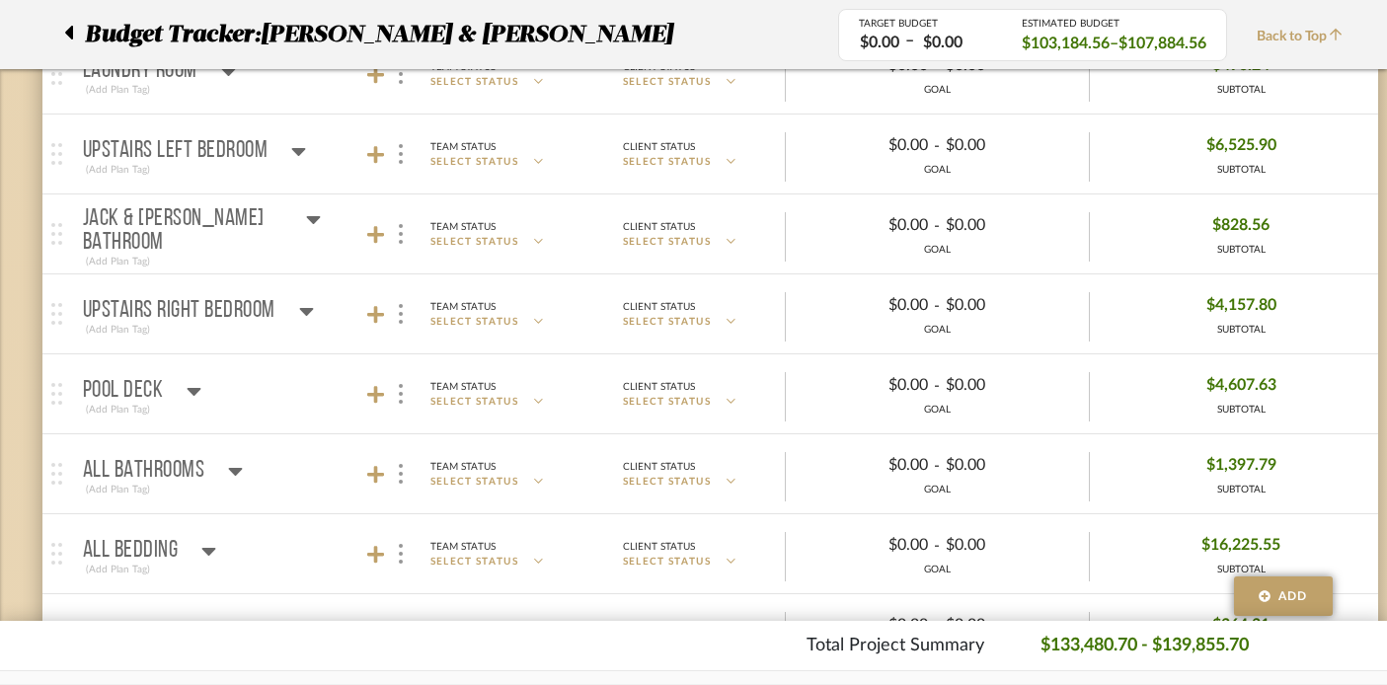
click at [293, 313] on div "Upstairs Right Bedroom" at bounding box center [198, 311] width 231 height 24
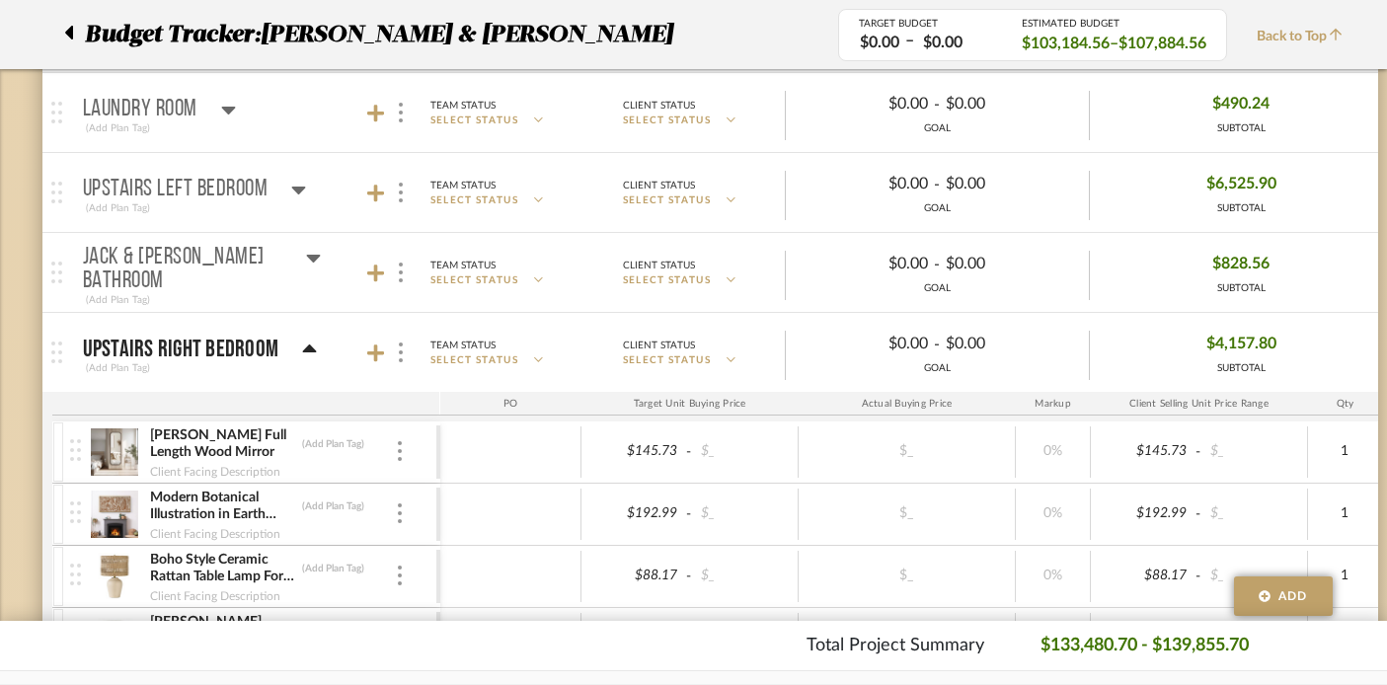
scroll to position [6857, 1]
click at [303, 352] on icon at bounding box center [310, 350] width 14 height 8
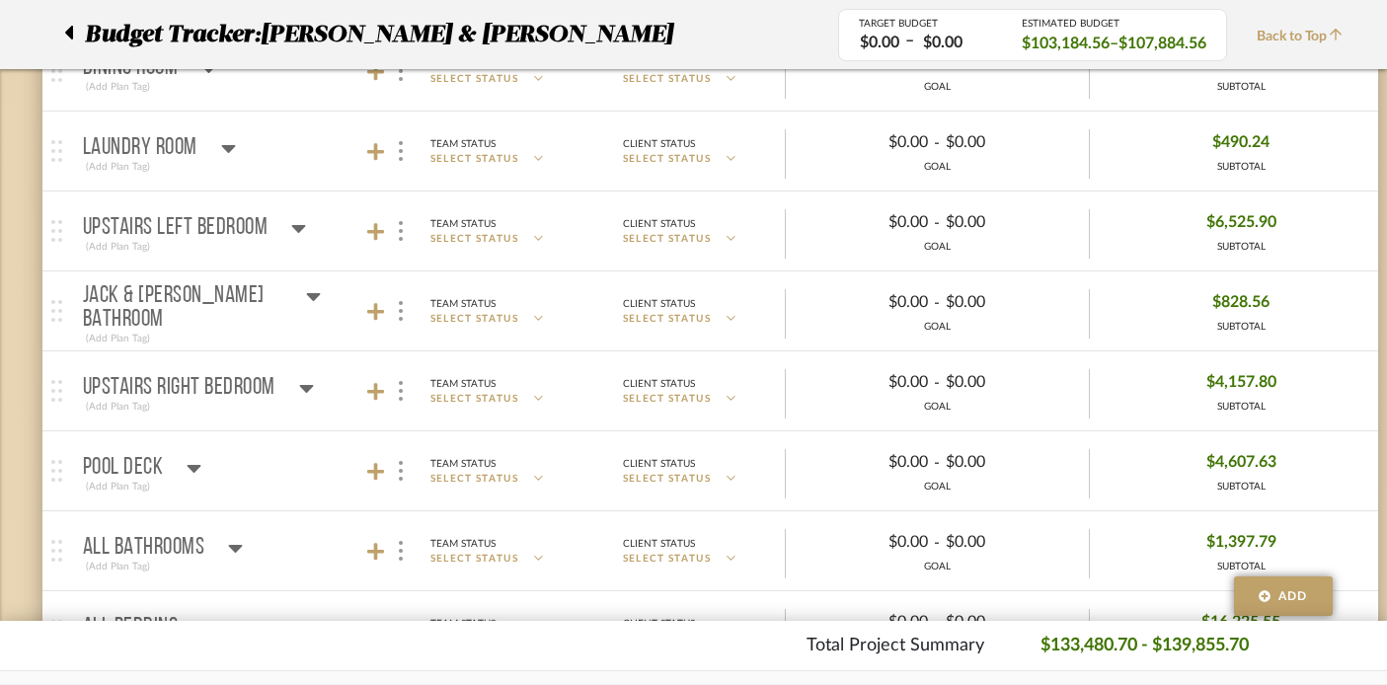
scroll to position [6817, 1]
click at [306, 303] on icon at bounding box center [313, 299] width 14 height 8
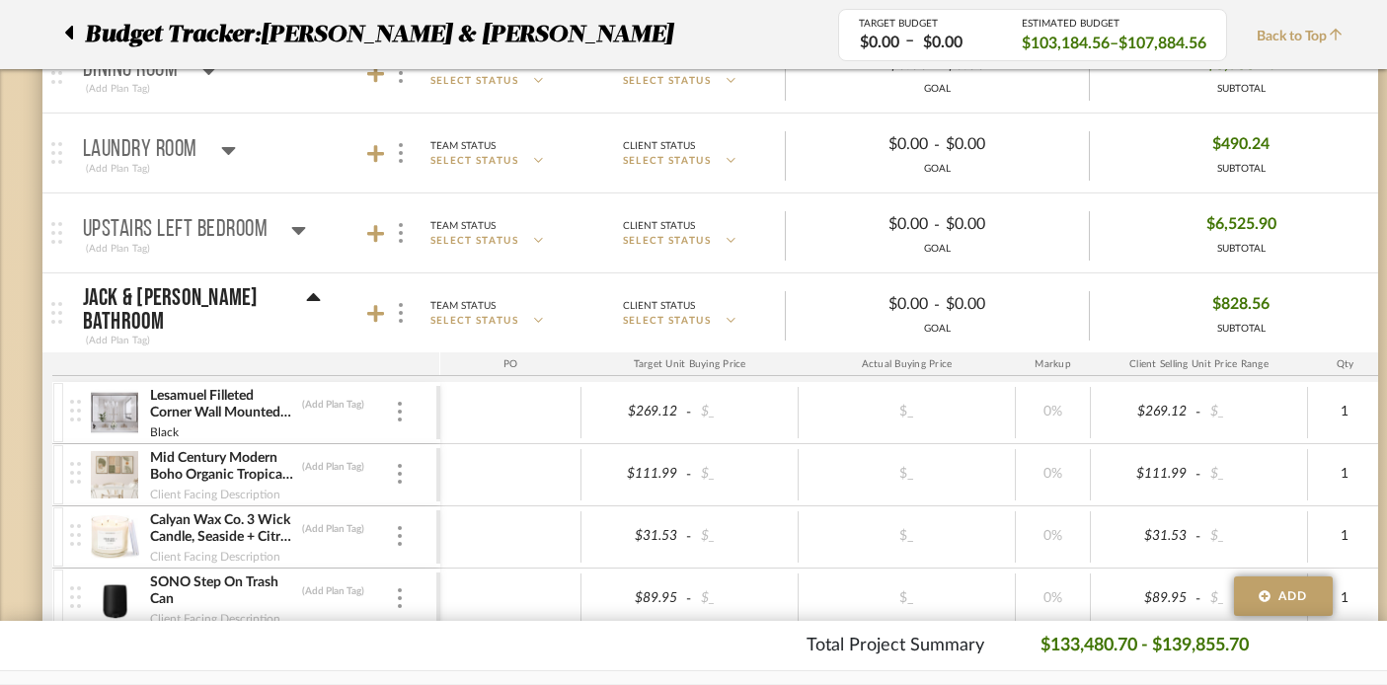
scroll to position [6817, 0]
click at [292, 224] on icon at bounding box center [299, 230] width 15 height 24
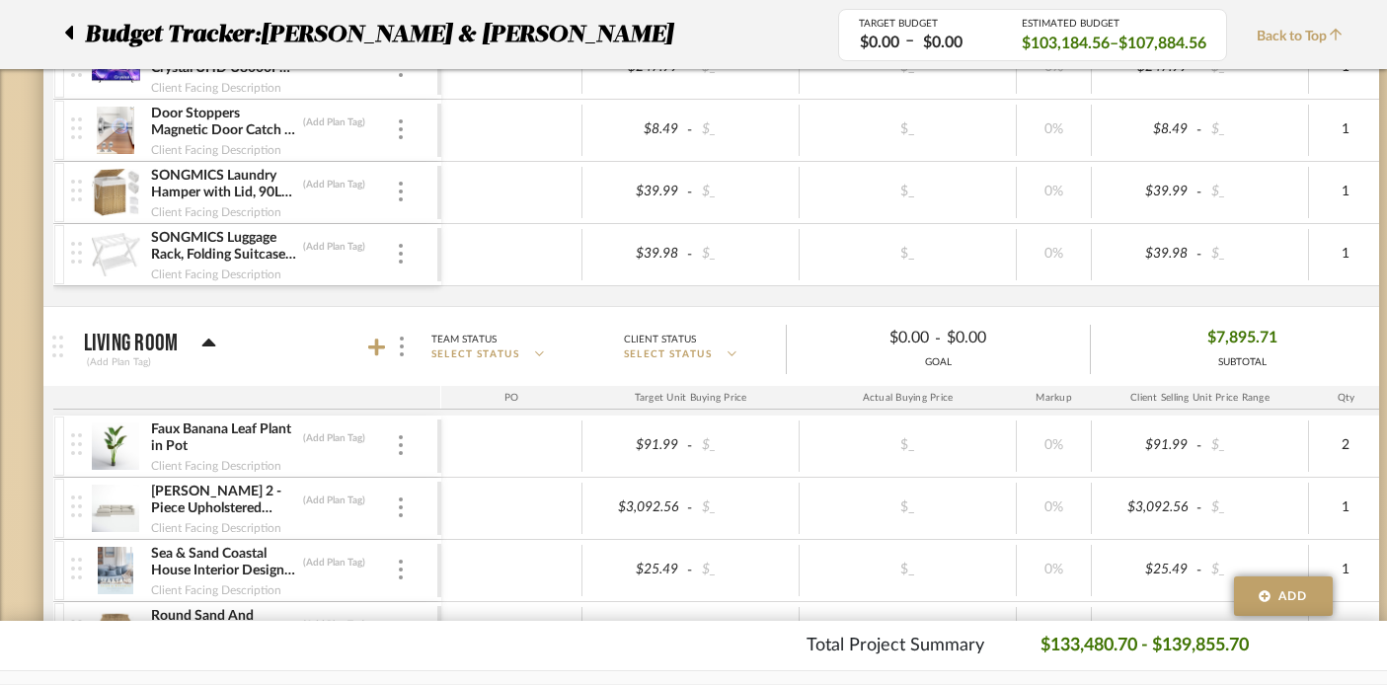
scroll to position [4961, 0]
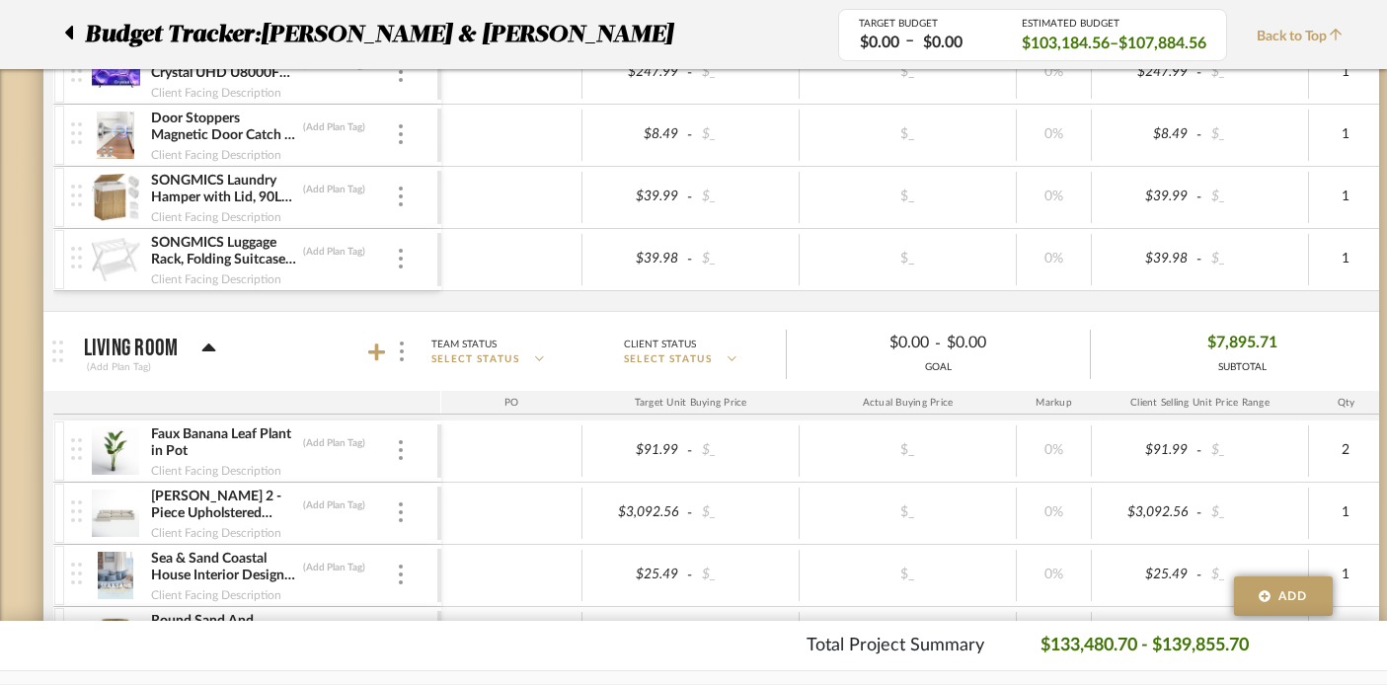
click at [205, 350] on icon at bounding box center [209, 348] width 14 height 8
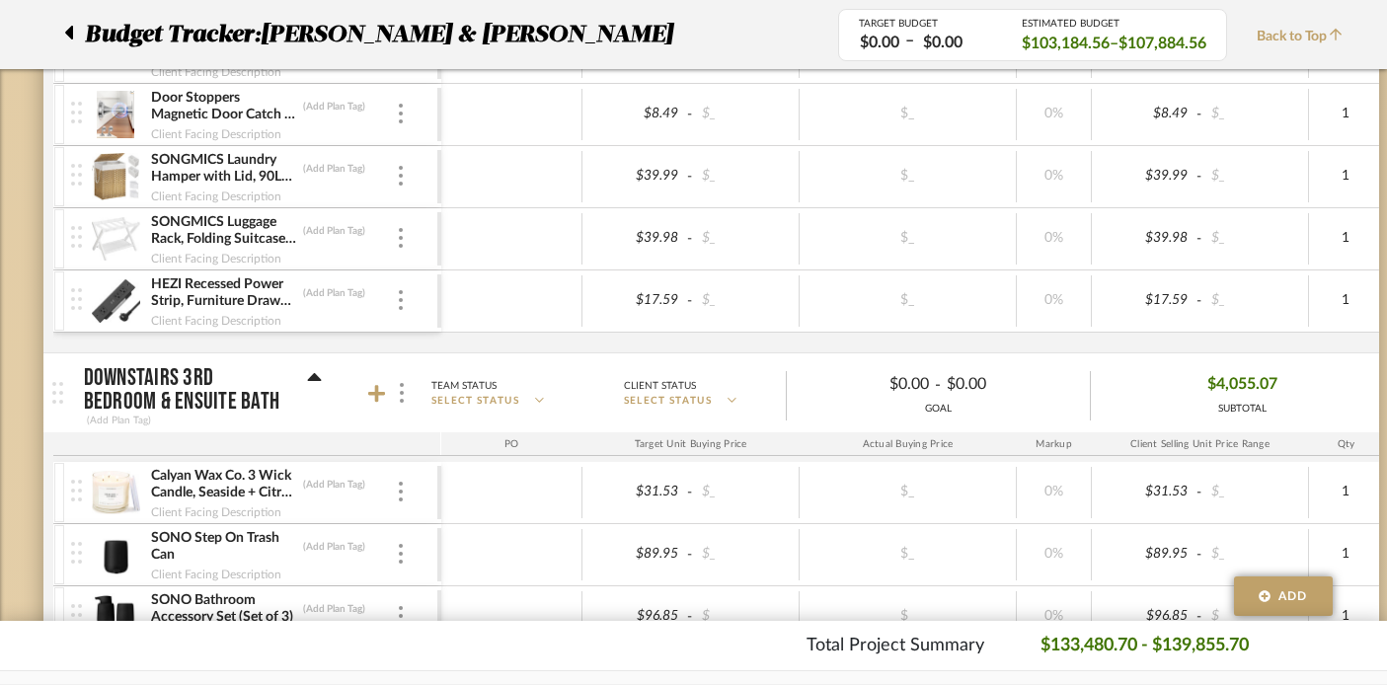
scroll to position [3342, 0]
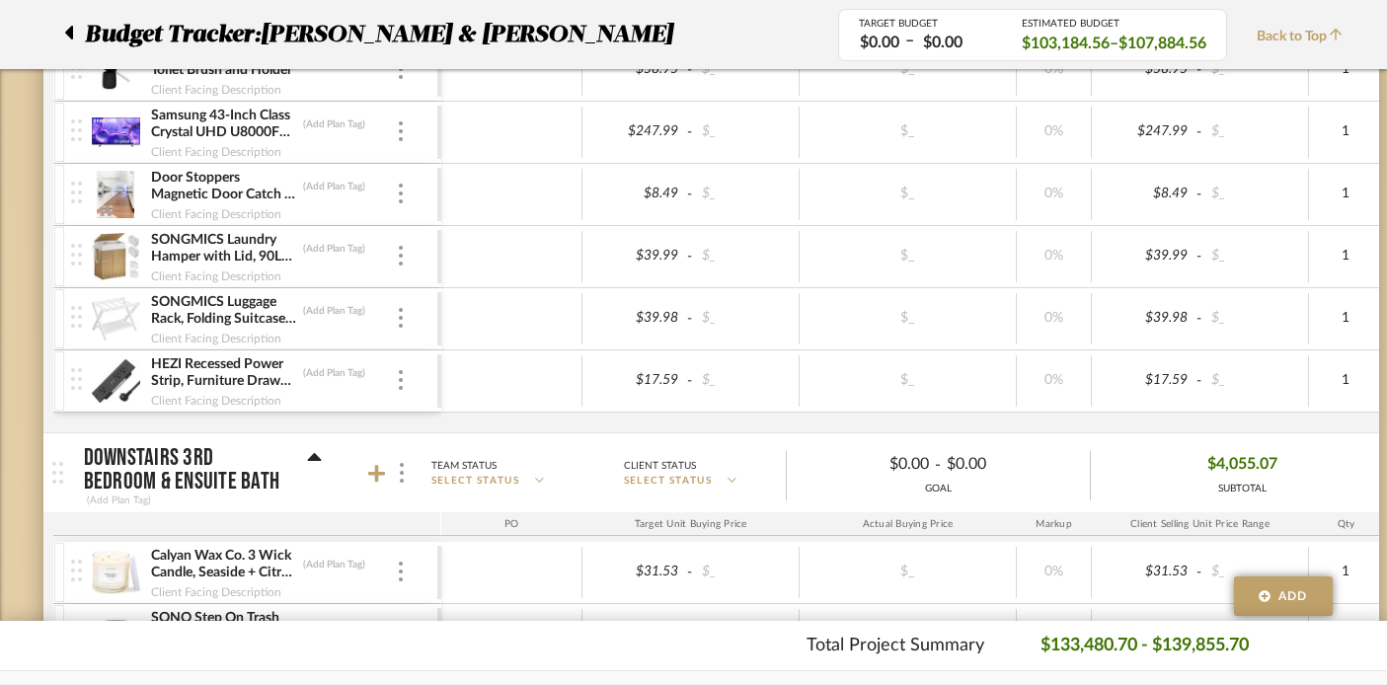
click at [313, 457] on icon at bounding box center [314, 457] width 14 height 8
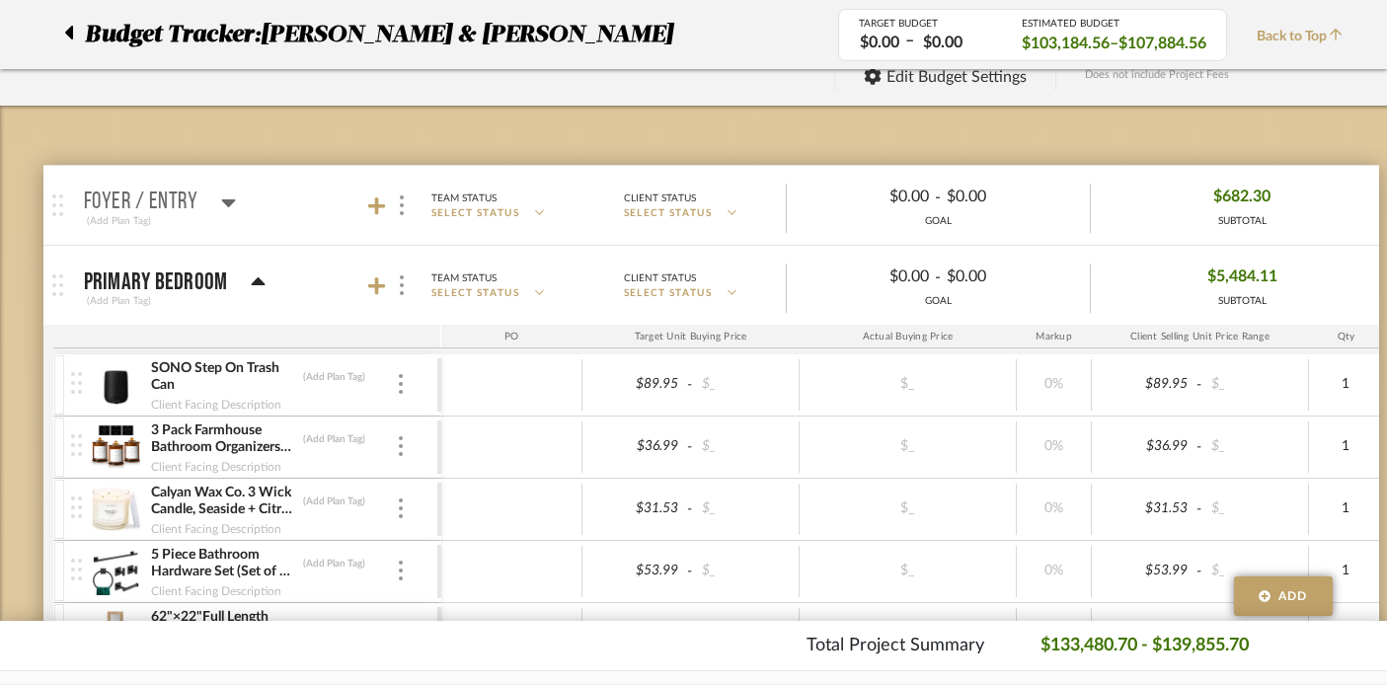
scroll to position [221, 0]
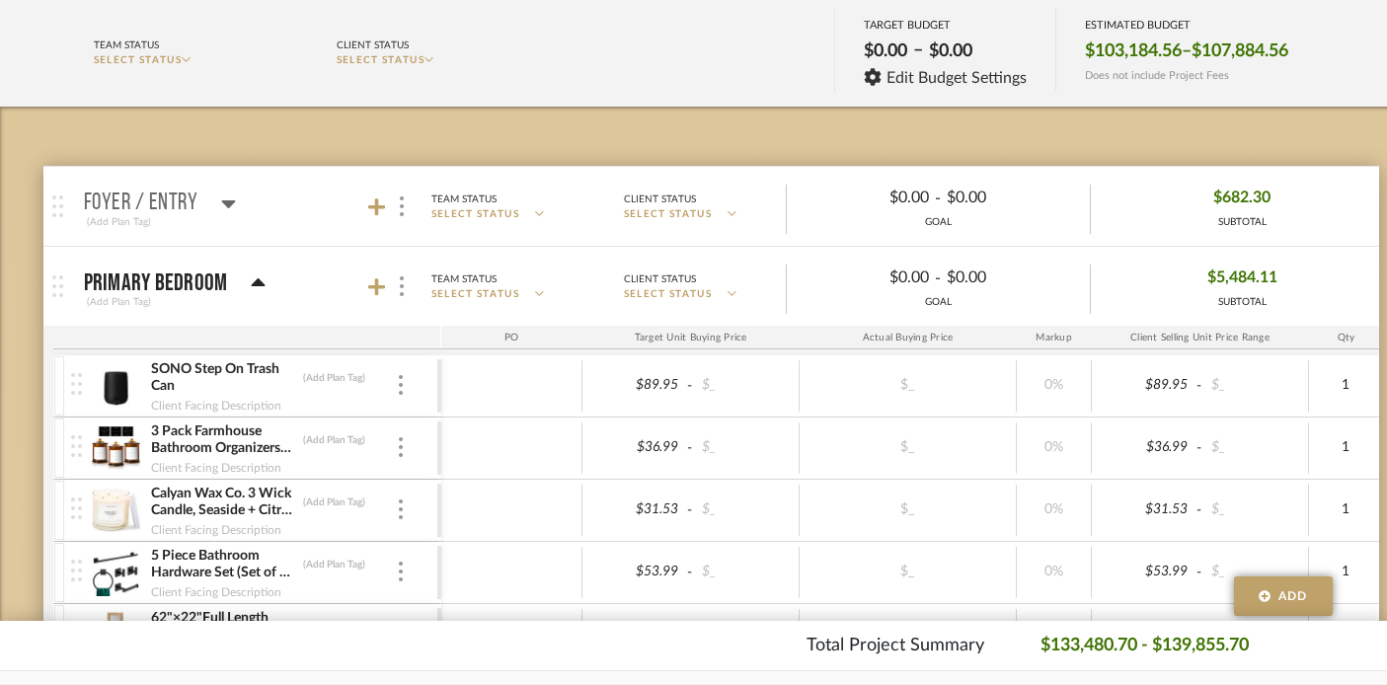
click at [264, 286] on mat-panel-title "Primary Bedroom (Add Plan Tag)" at bounding box center [258, 287] width 348 height 48
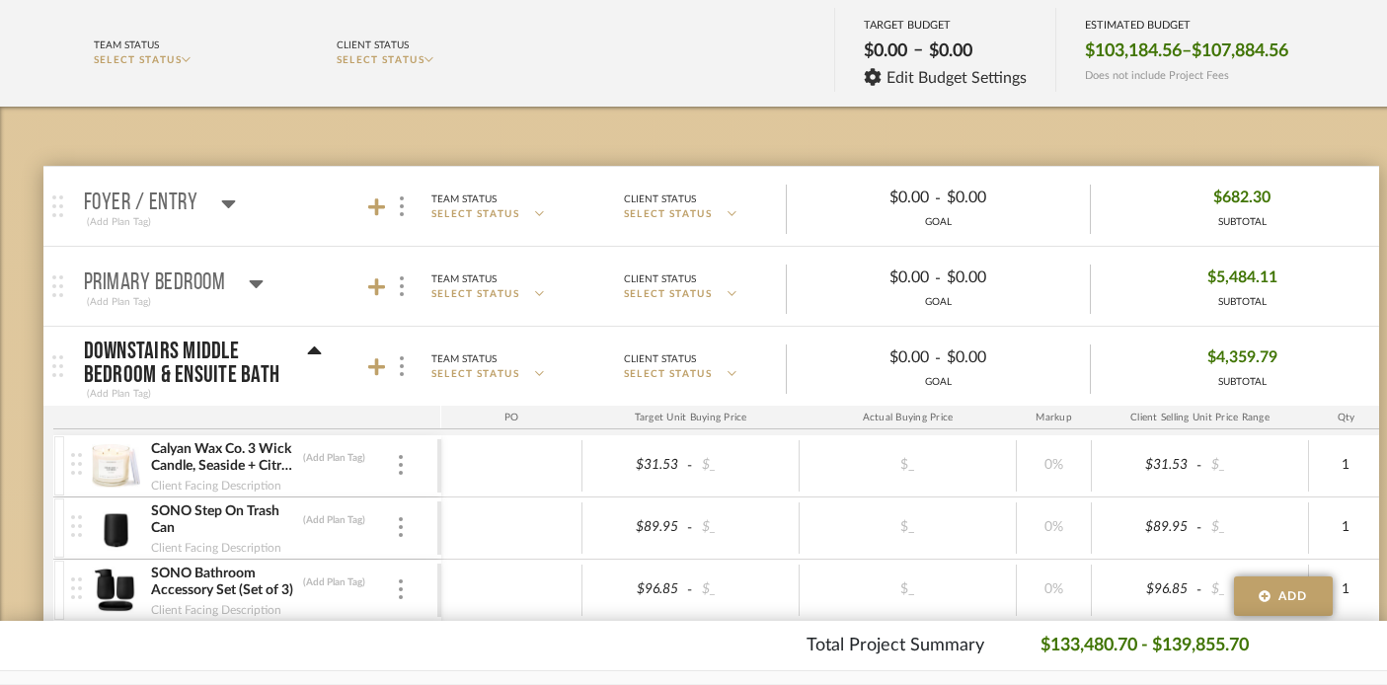
click at [236, 203] on mat-panel-title "Foyer / Entry (Add Plan Tag)" at bounding box center [258, 207] width 348 height 48
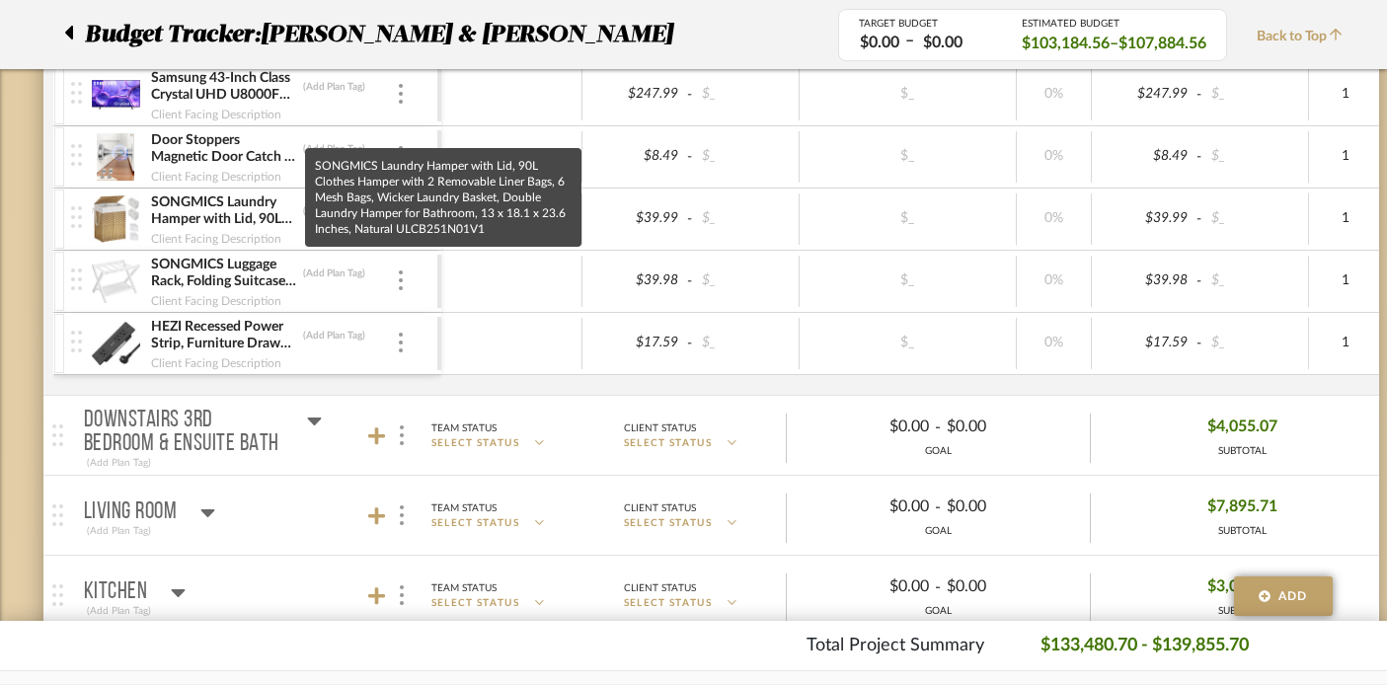
scroll to position [2275, 0]
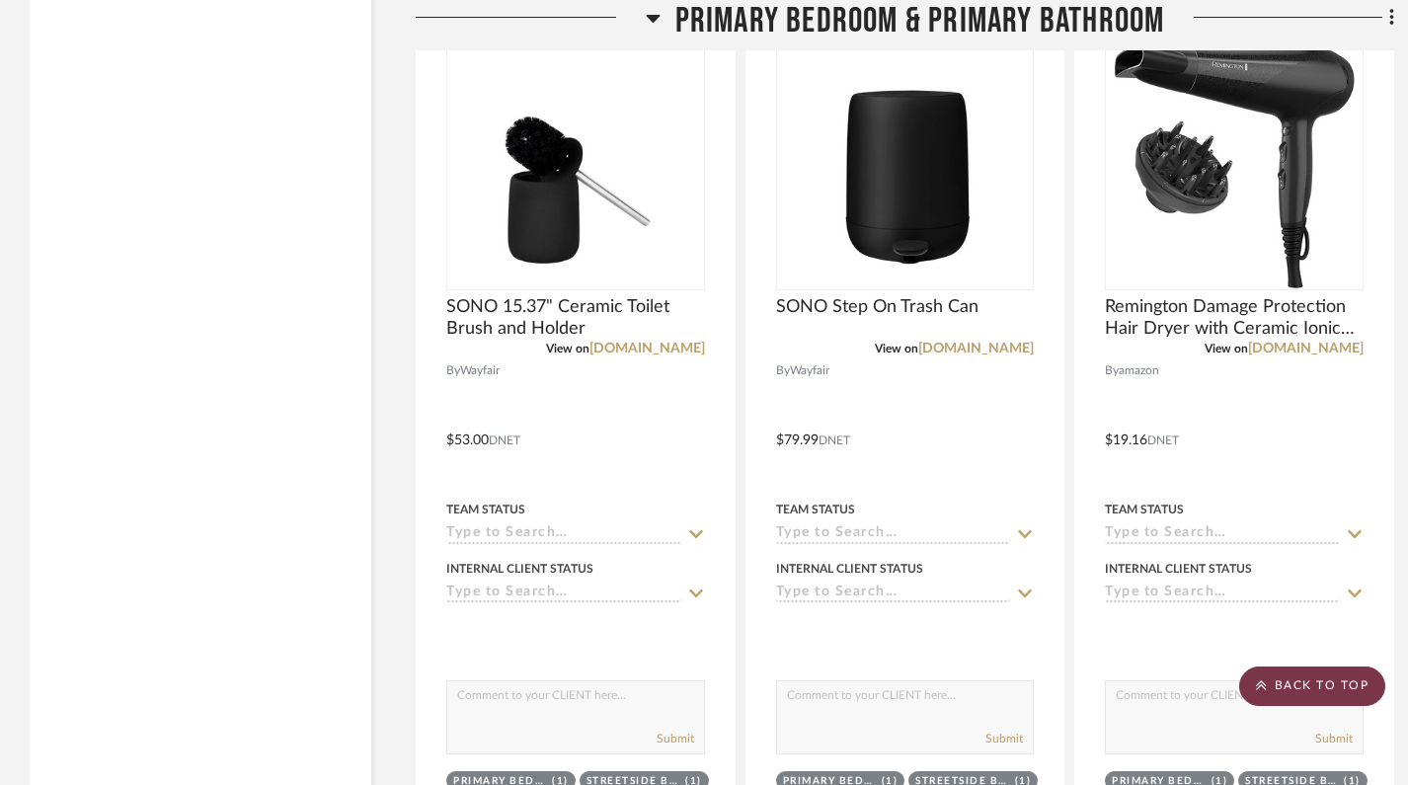
click at [1277, 682] on scroll-to-top-button "BACK TO TOP" at bounding box center [1312, 686] width 146 height 39
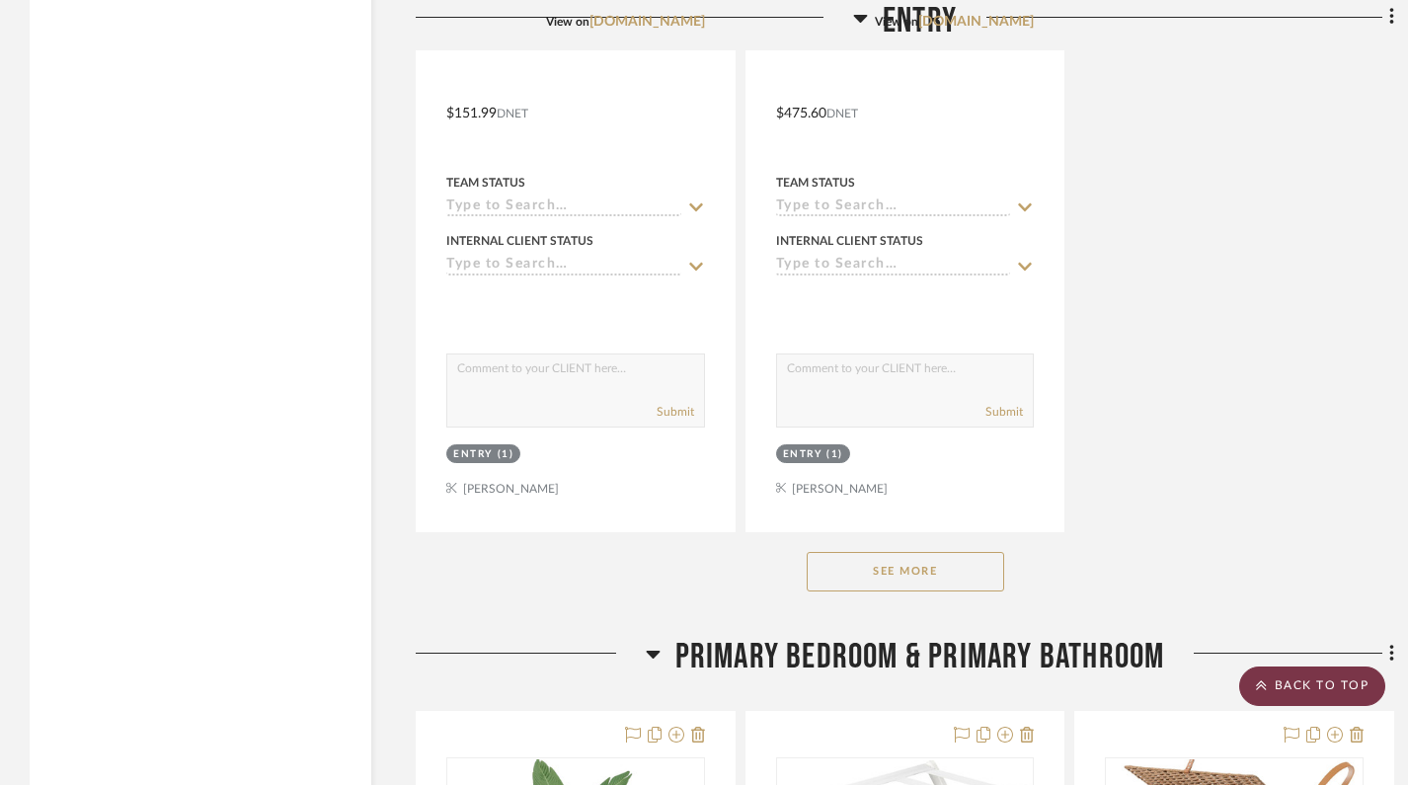
scroll to position [4582, 0]
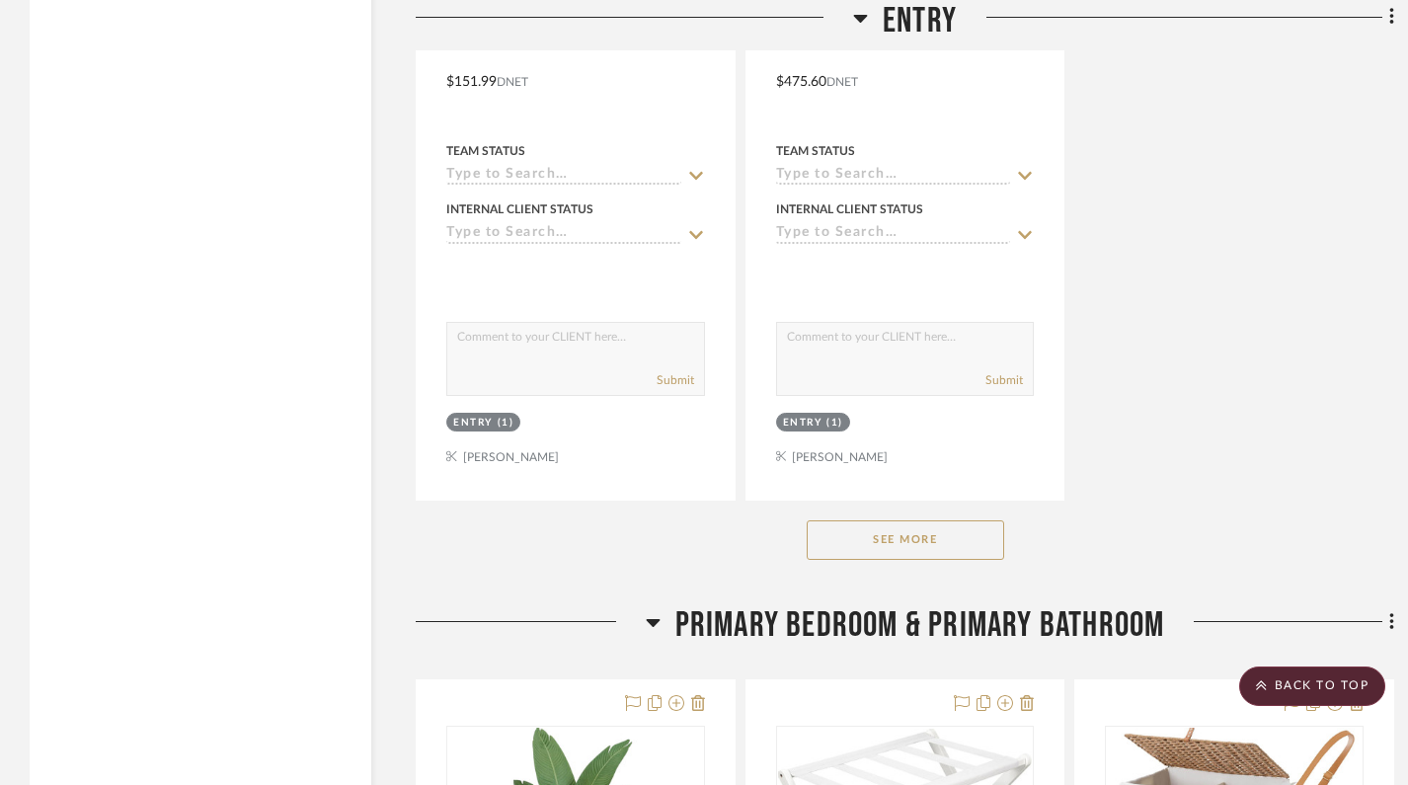
click at [939, 531] on button "See More" at bounding box center [905, 539] width 197 height 39
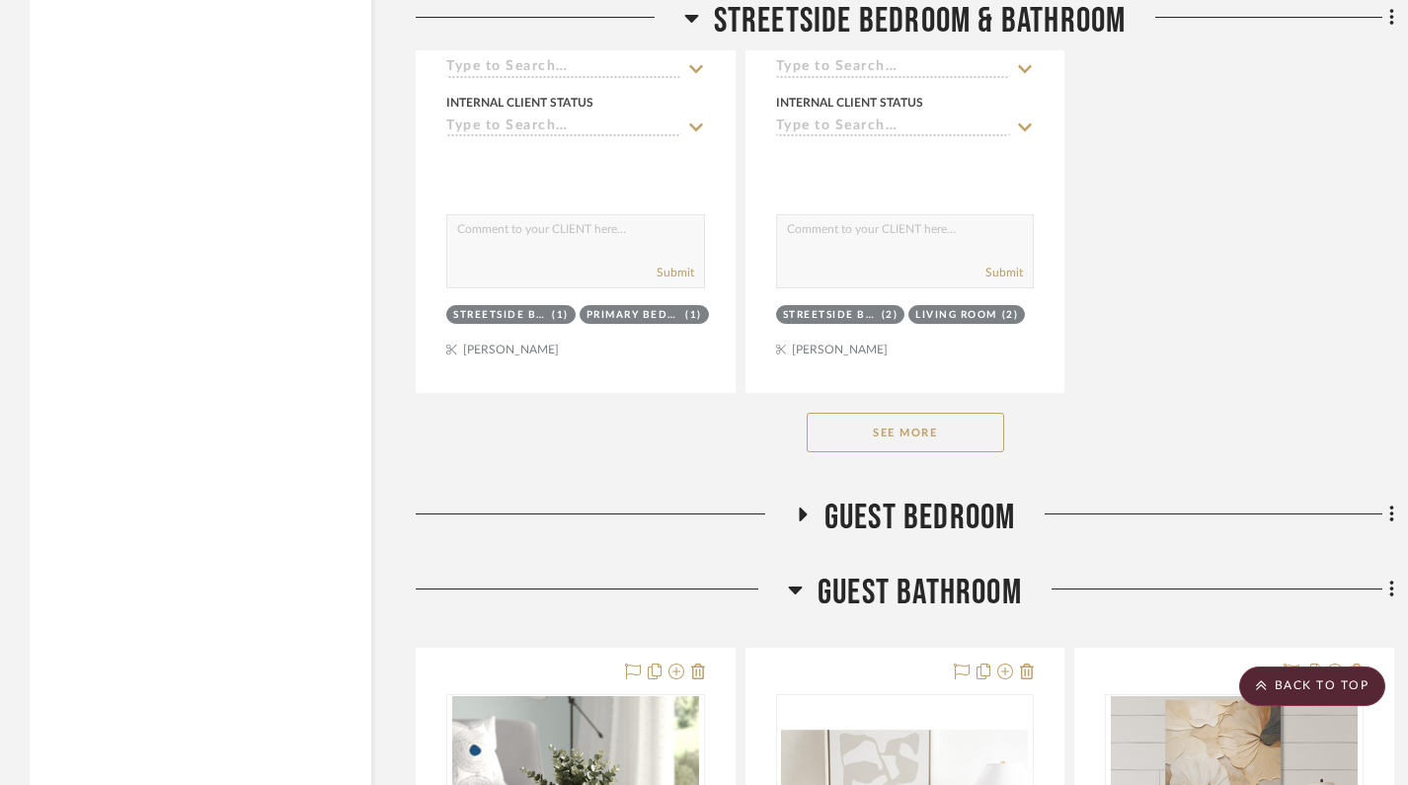
scroll to position [22553, 0]
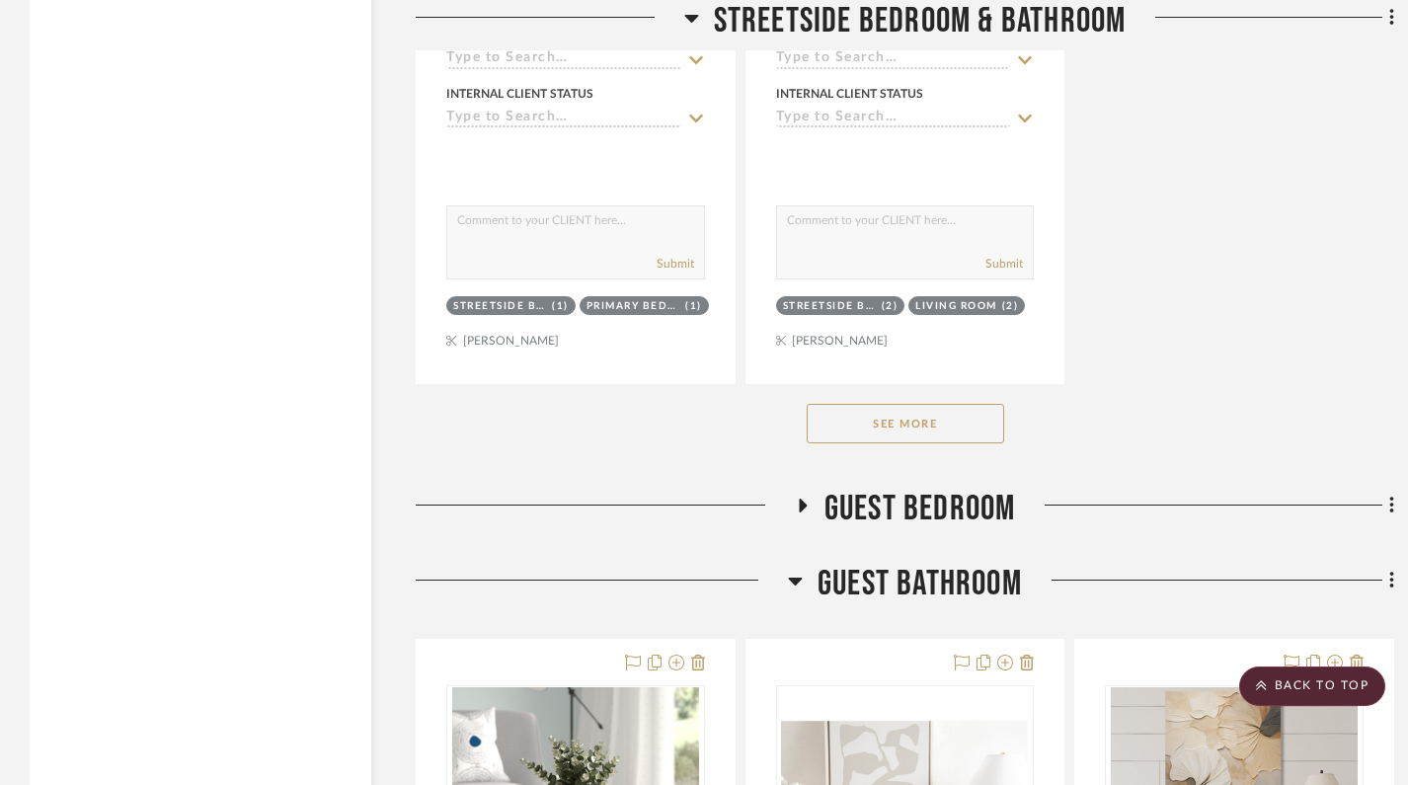
click at [897, 404] on button "See More" at bounding box center [905, 423] width 197 height 39
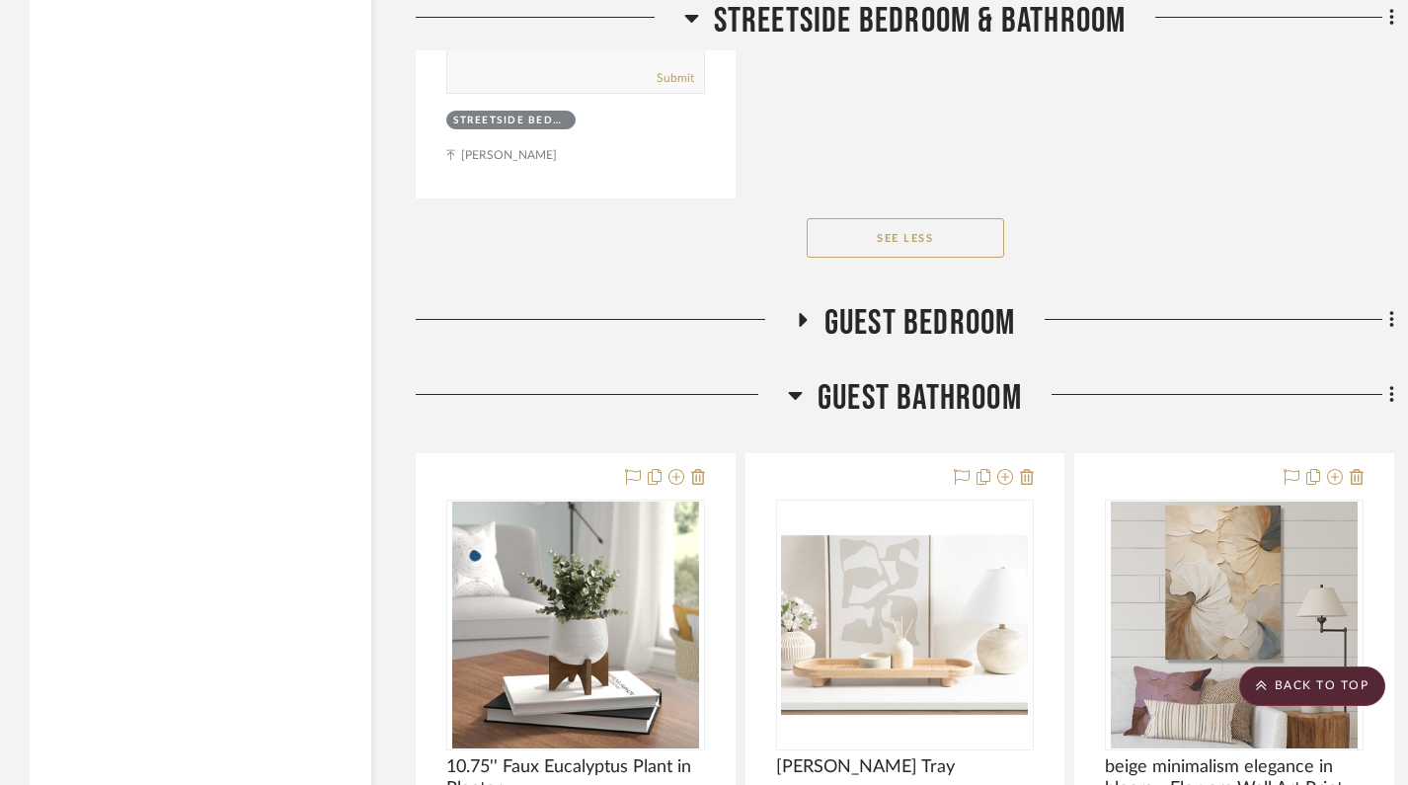
scroll to position [34205, 0]
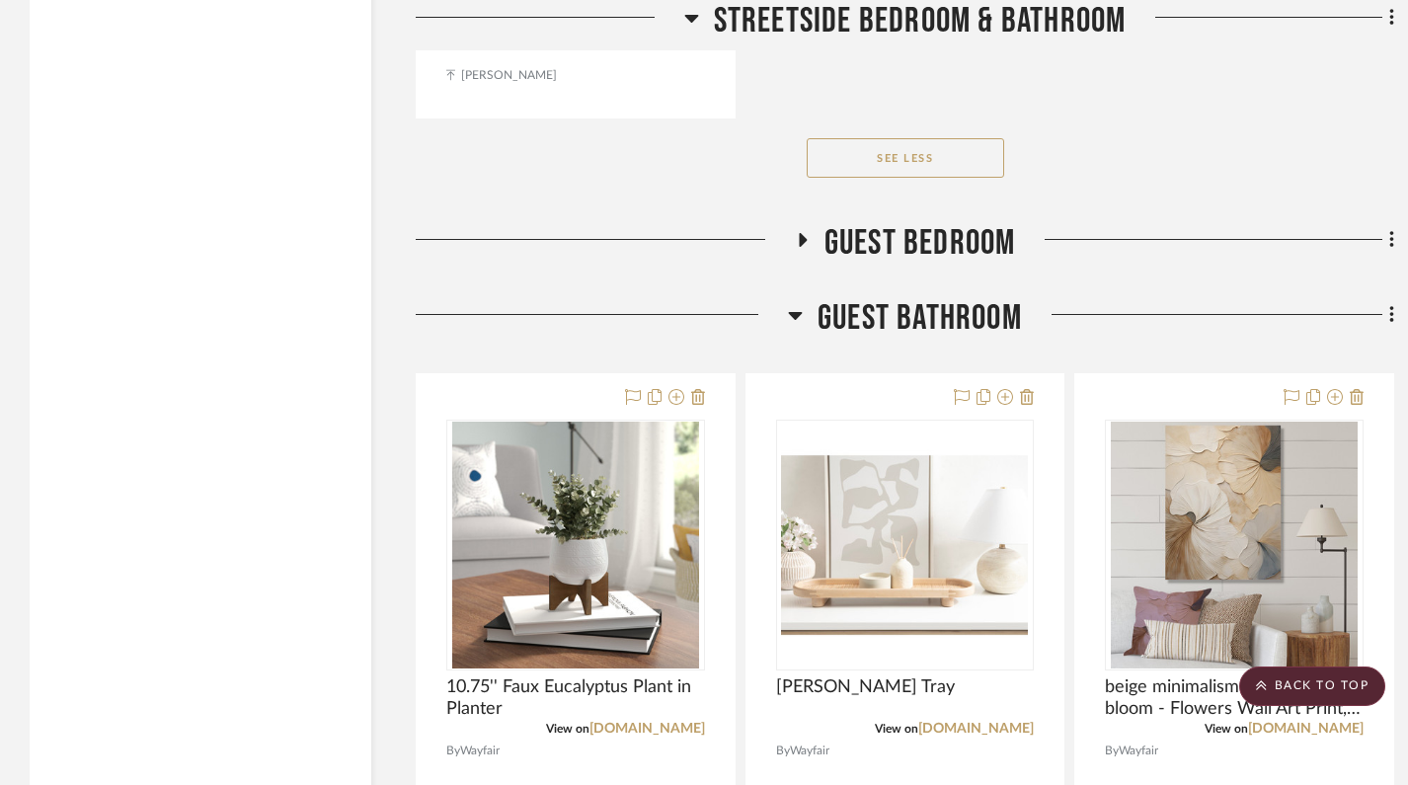
click at [810, 233] on icon at bounding box center [802, 240] width 24 height 15
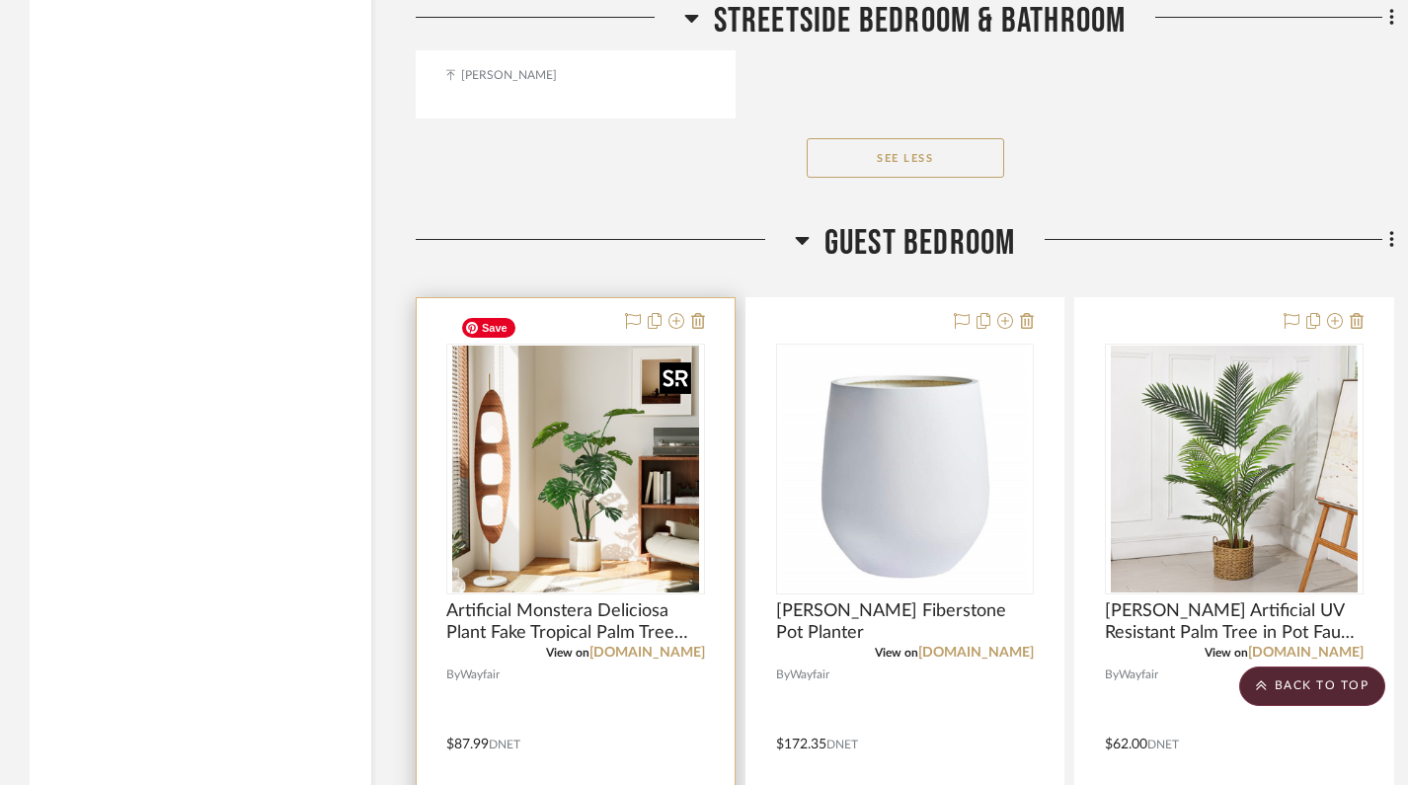
click at [0, 0] on img at bounding box center [0, 0] width 0 height 0
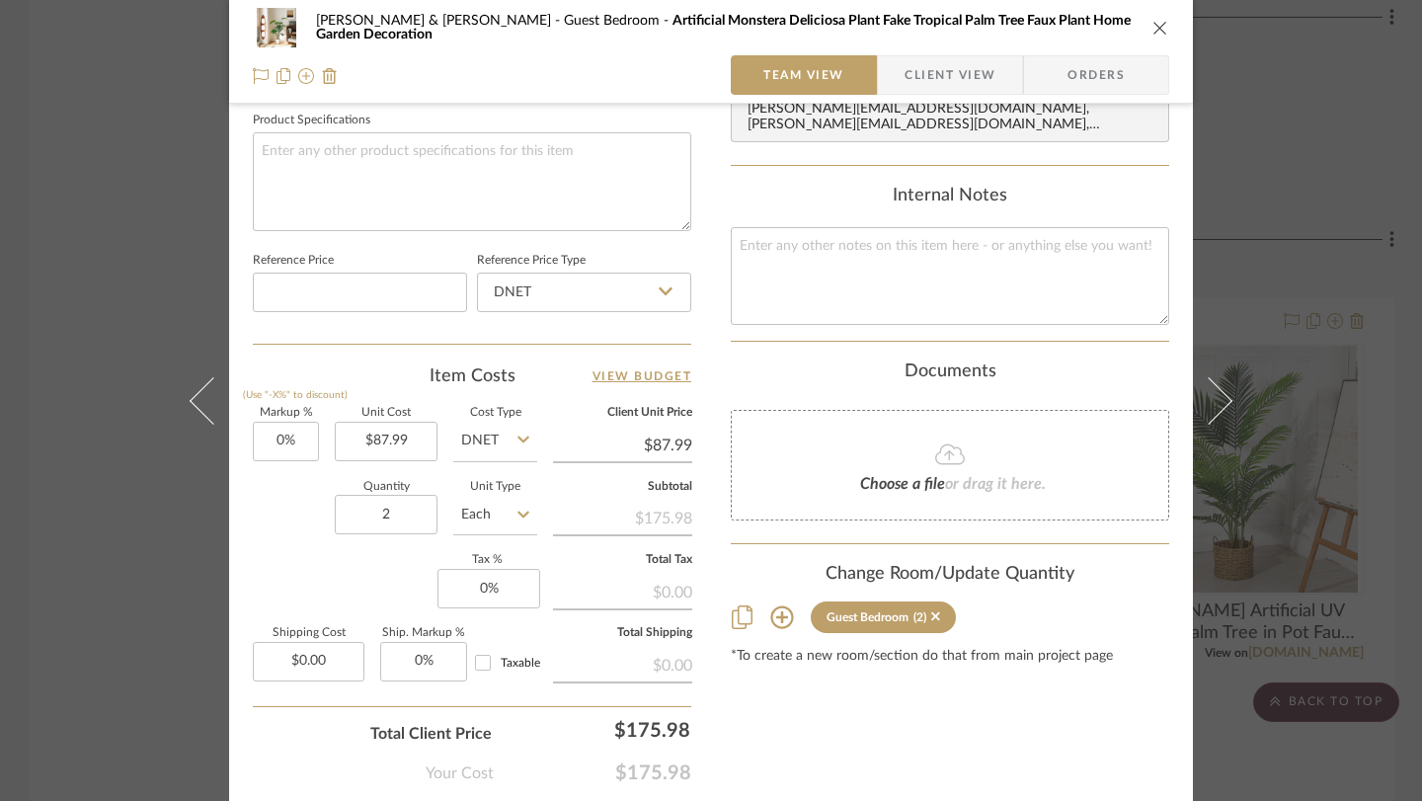
scroll to position [941, 0]
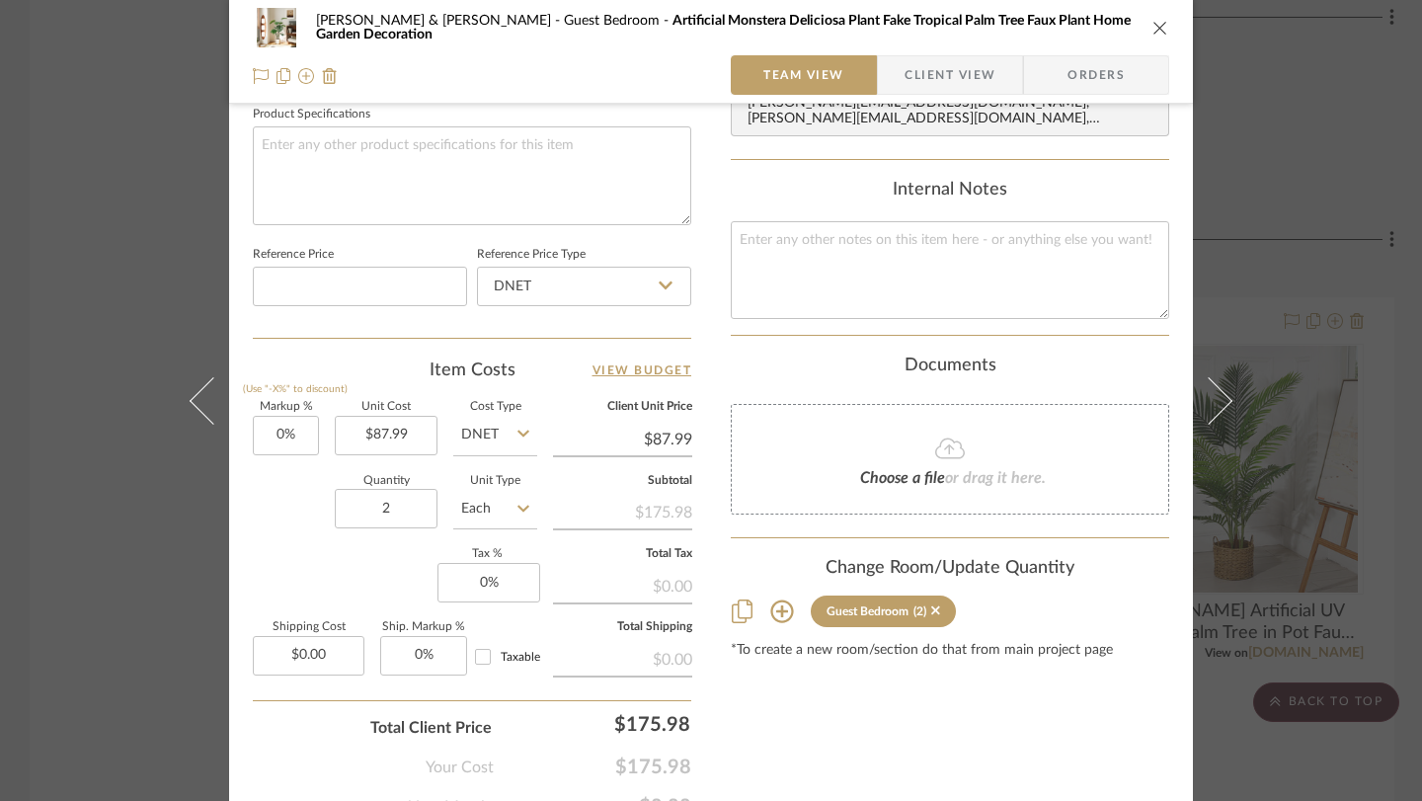
click at [1333, 302] on div "[PERSON_NAME] & [PERSON_NAME] Guest Bedroom Artificial Monstera Deliciosa Plant…" at bounding box center [711, 400] width 1422 height 801
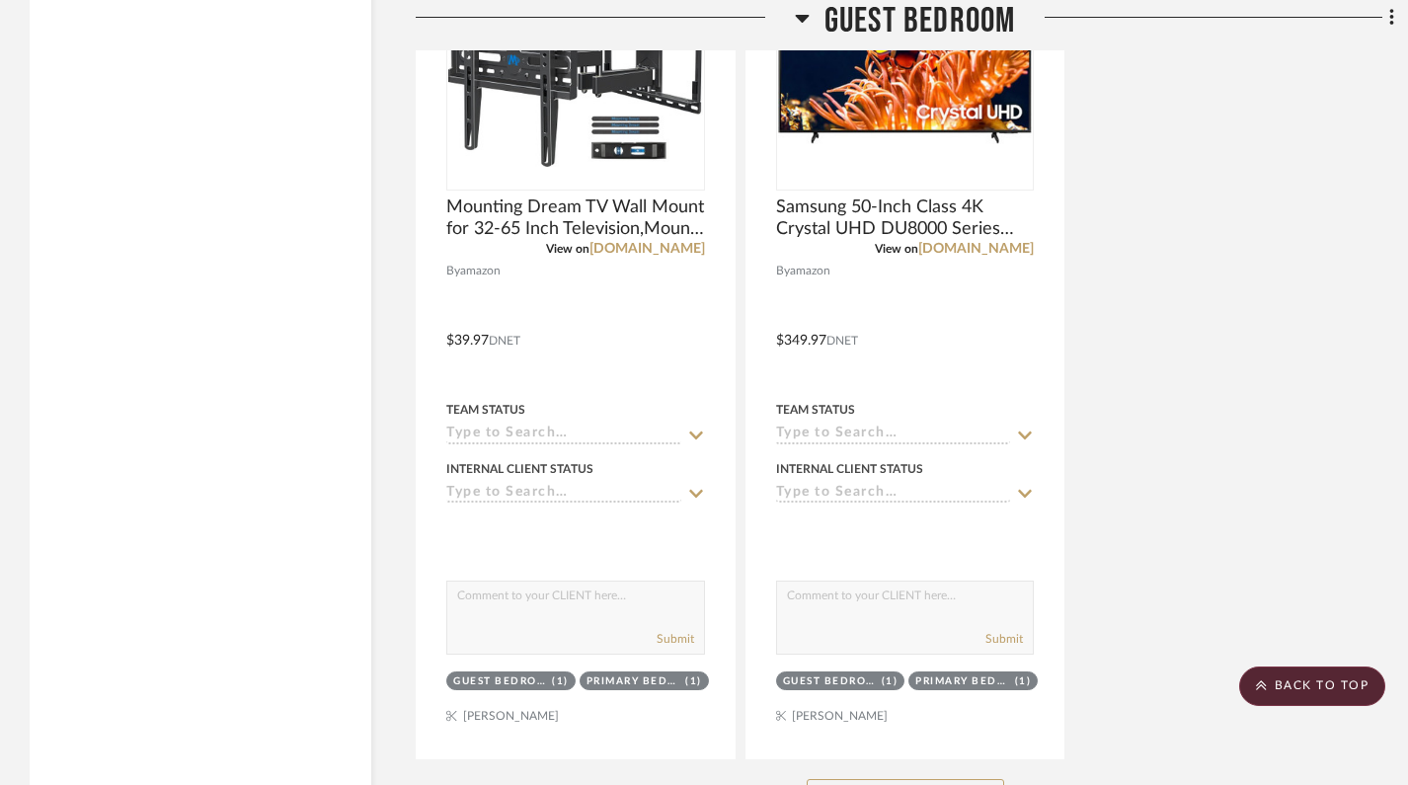
scroll to position [36456, 0]
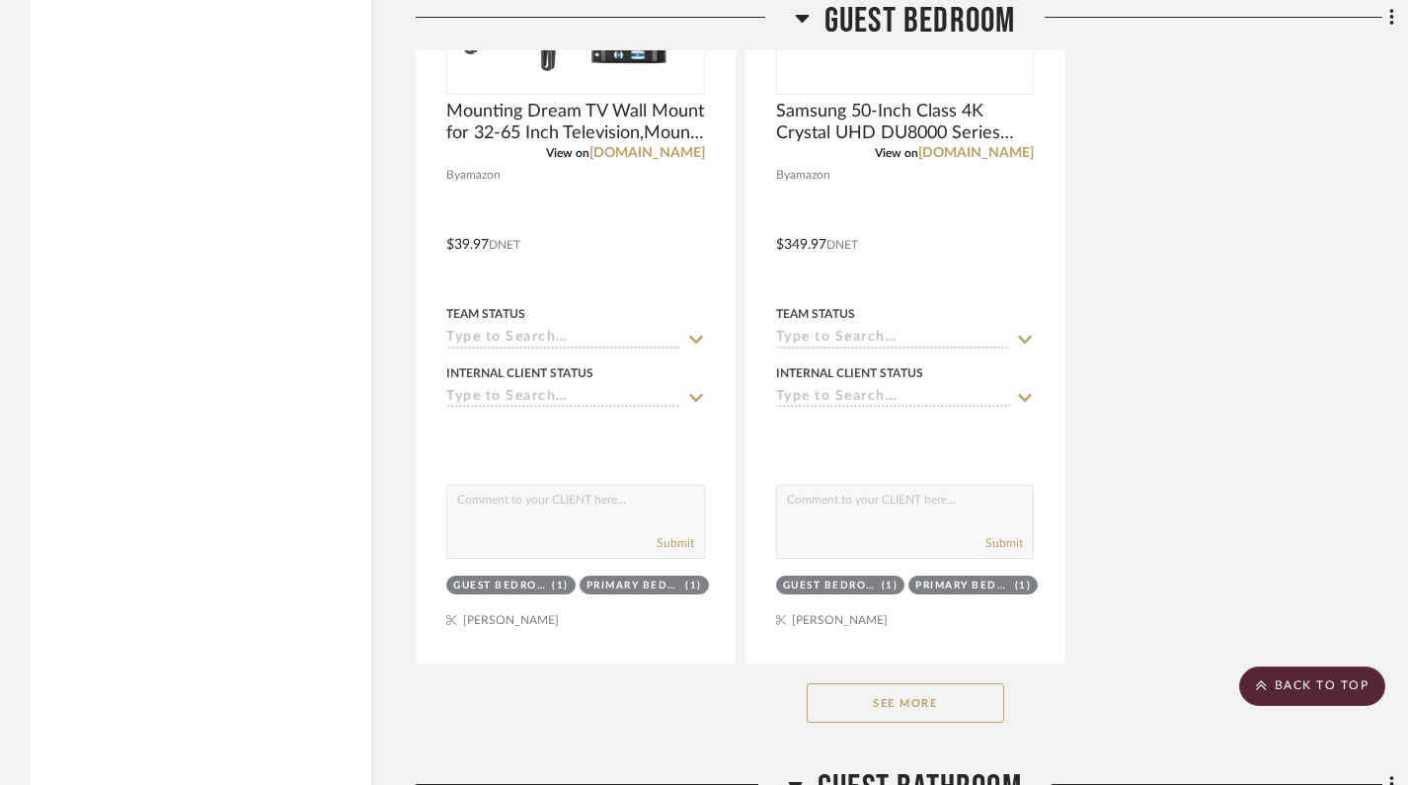
click at [880, 683] on button "See More" at bounding box center [905, 702] width 197 height 39
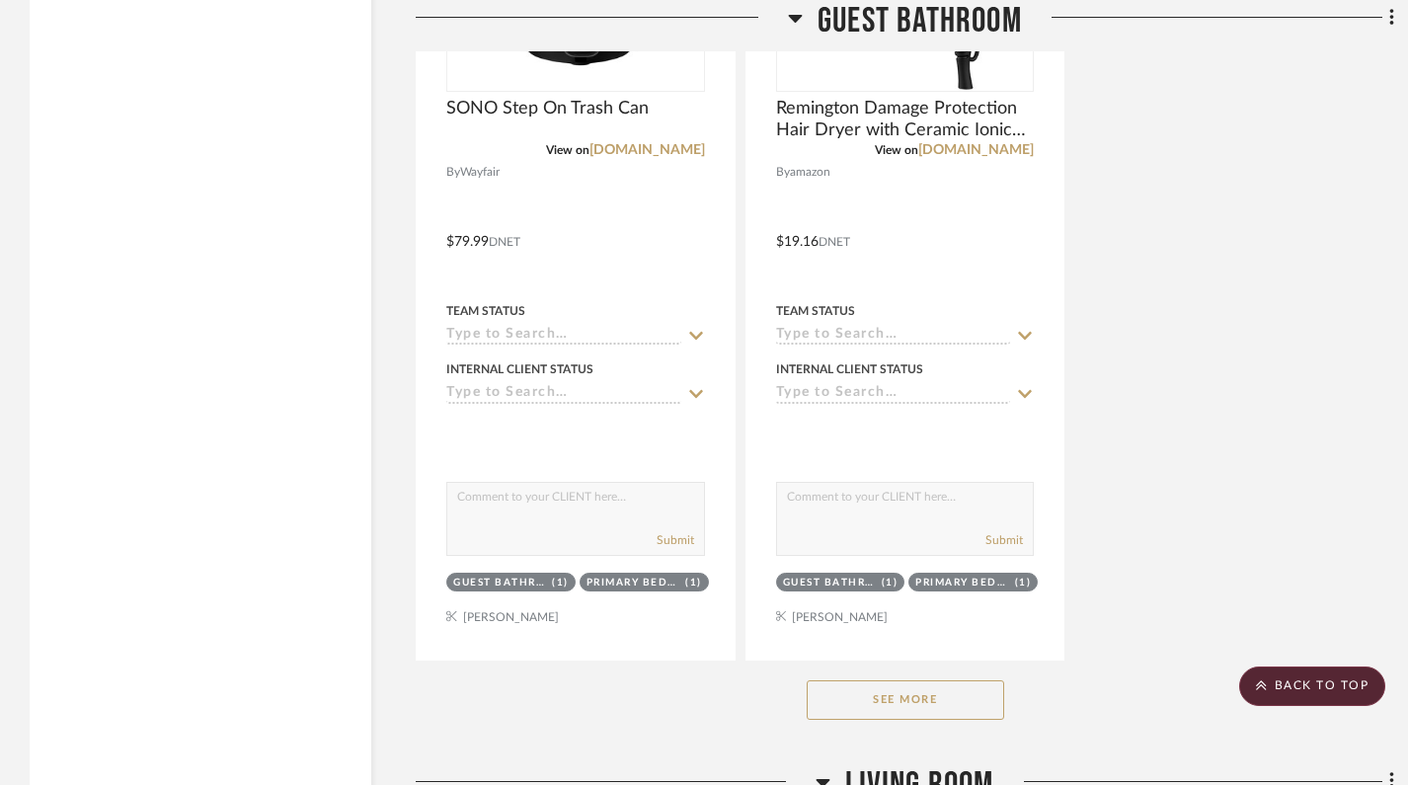
scroll to position [44514, 0]
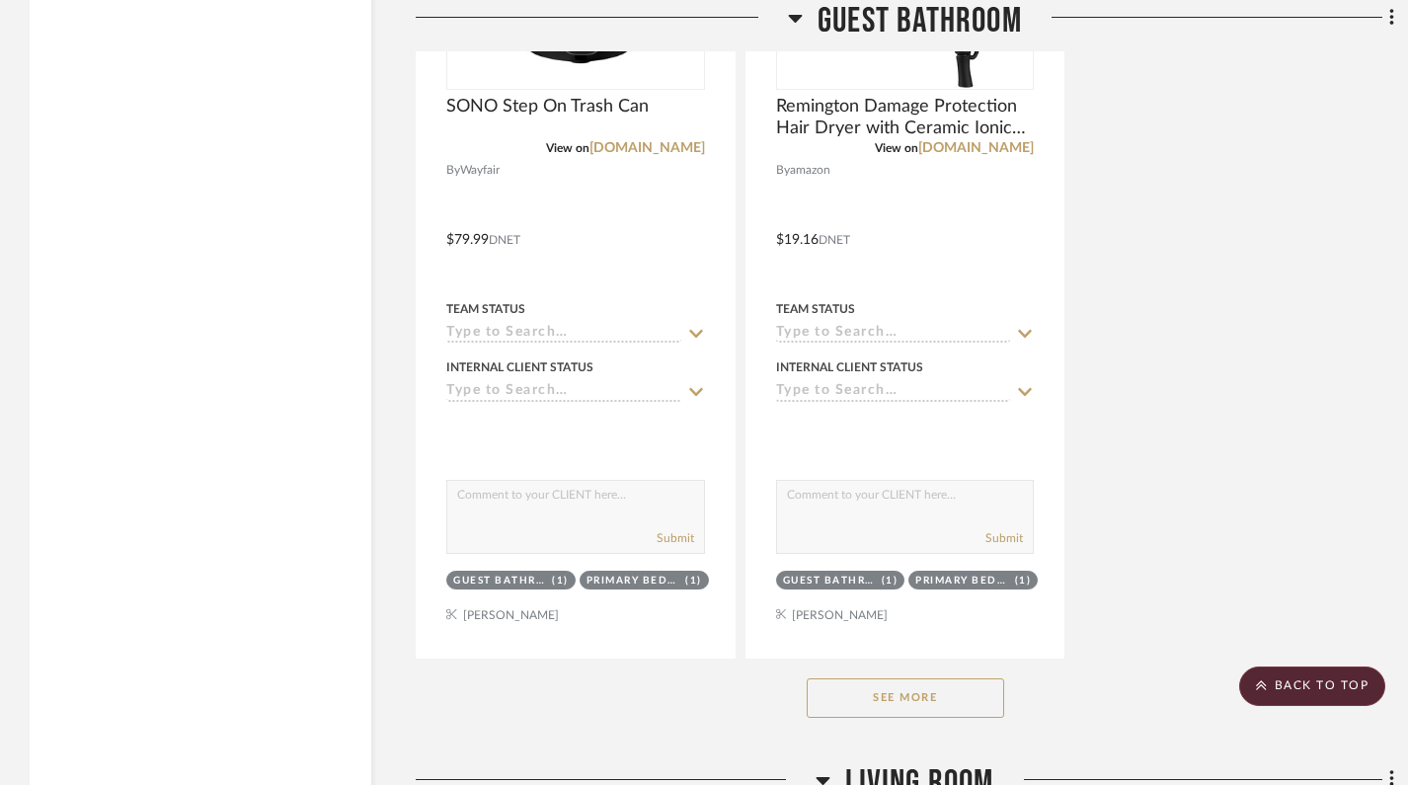
click at [895, 678] on button "See More" at bounding box center [905, 697] width 197 height 39
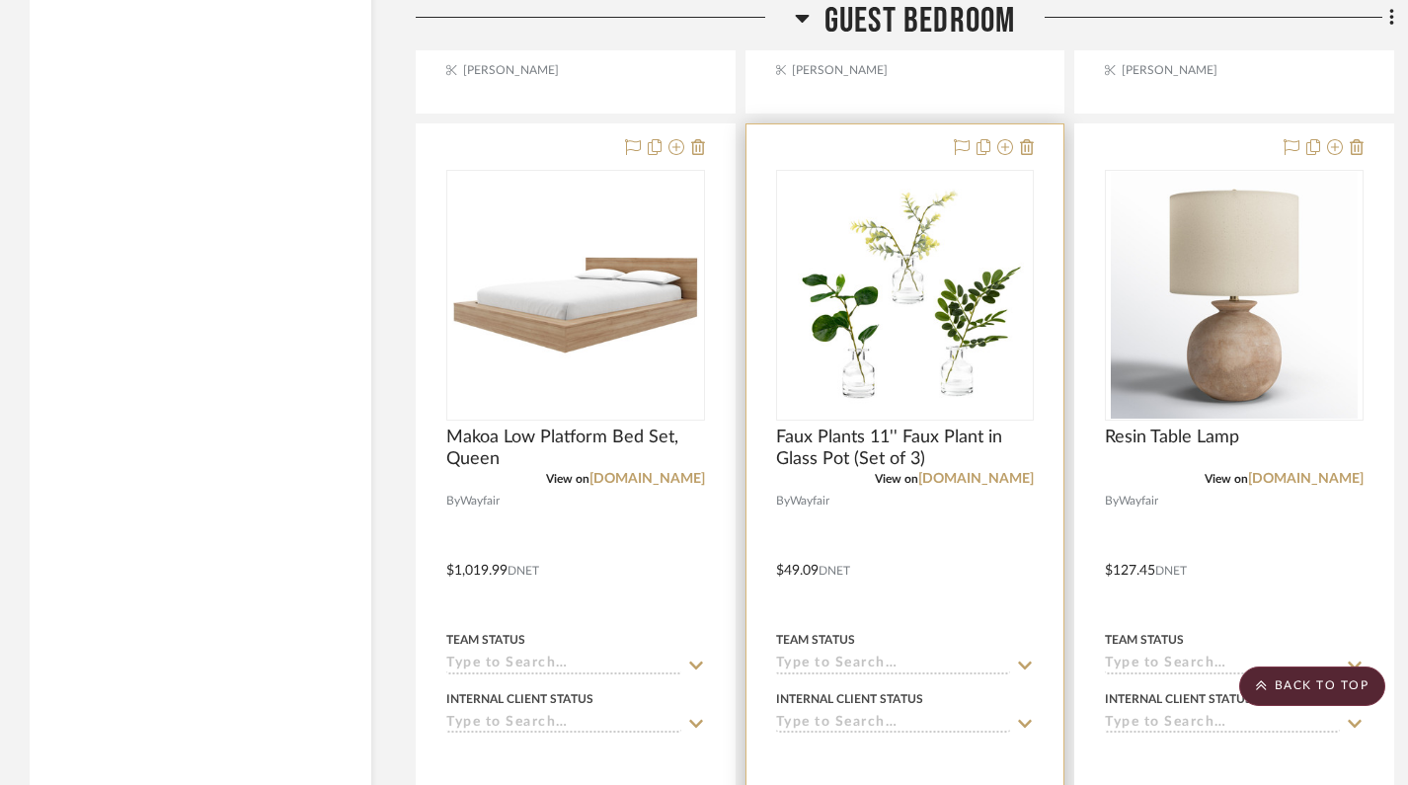
scroll to position [38748, 0]
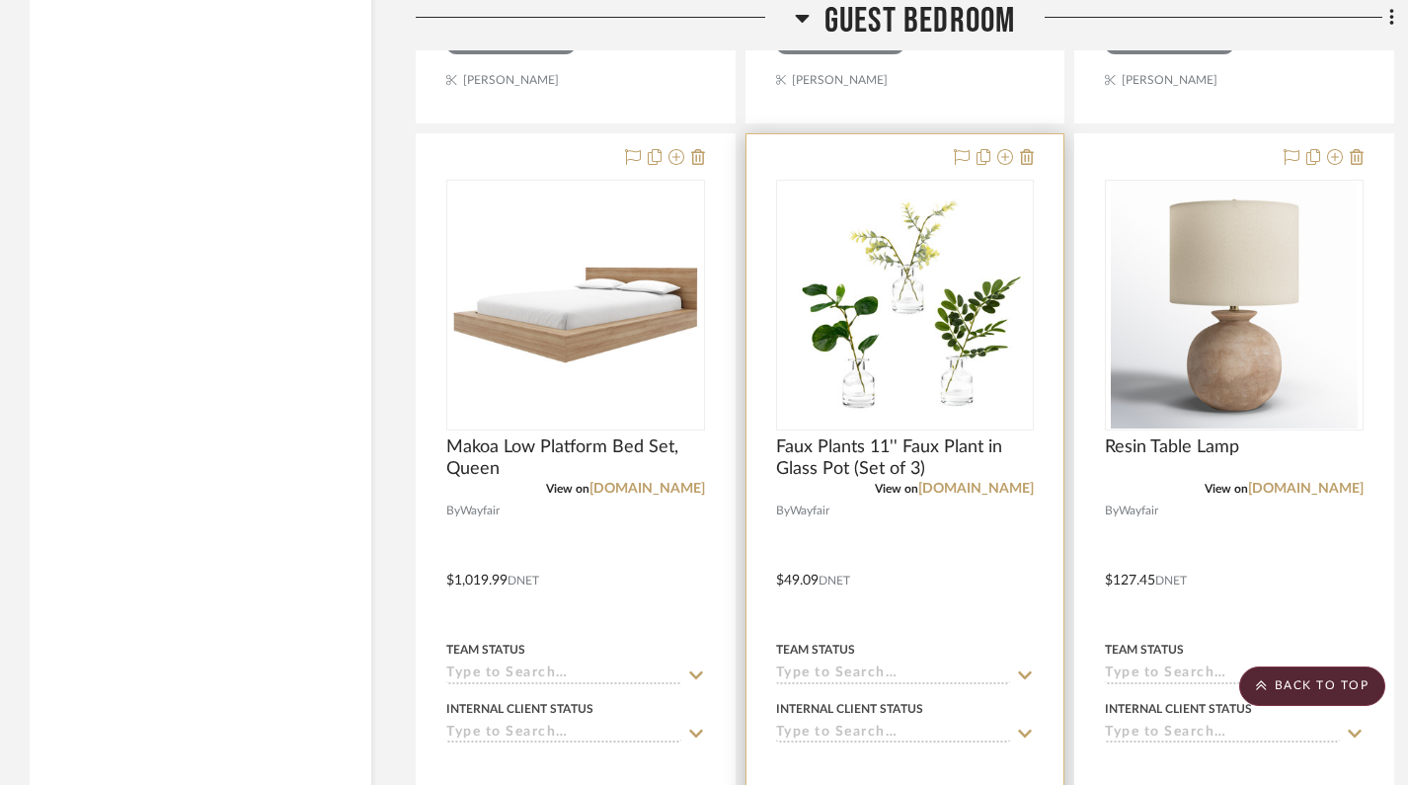
click at [889, 134] on div at bounding box center [906, 566] width 318 height 864
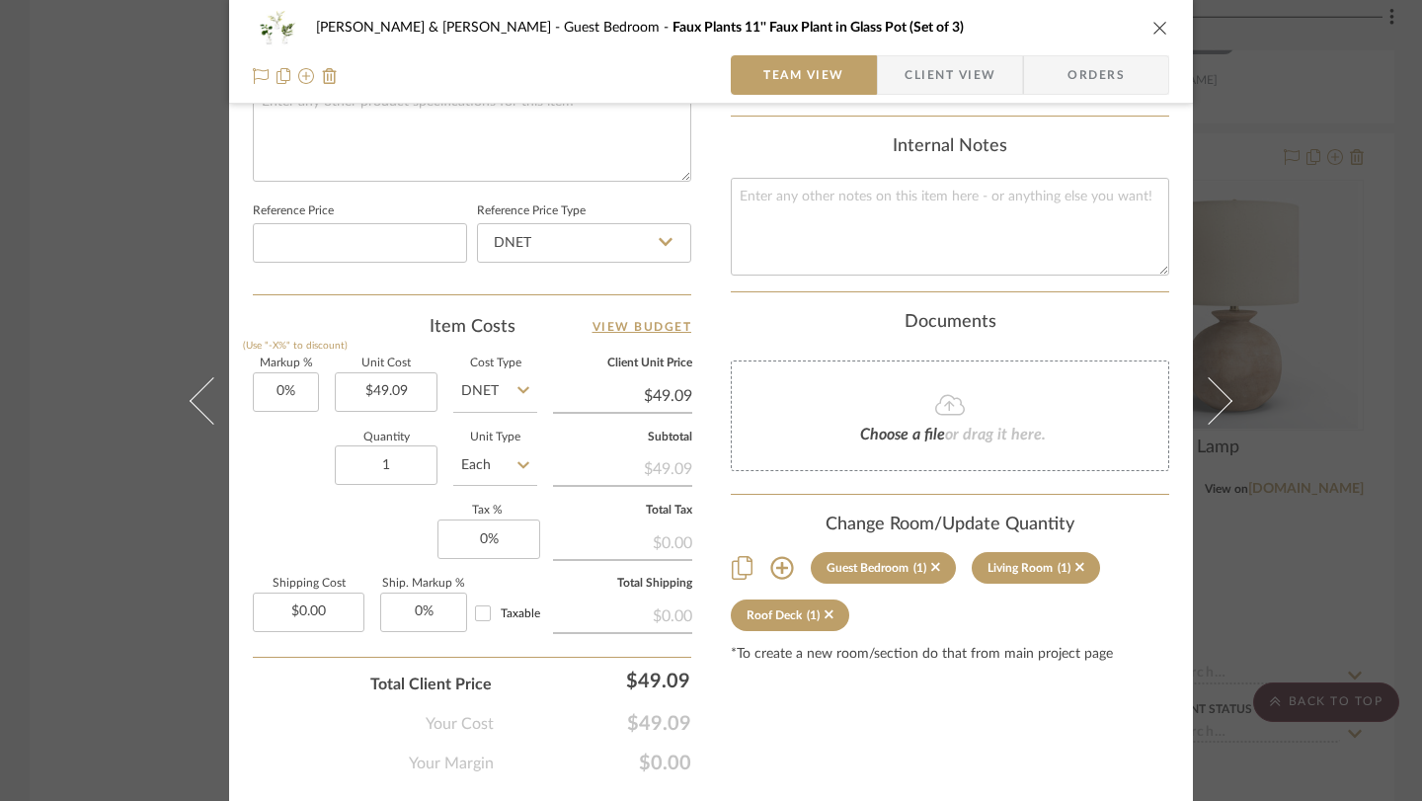
scroll to position [992, 0]
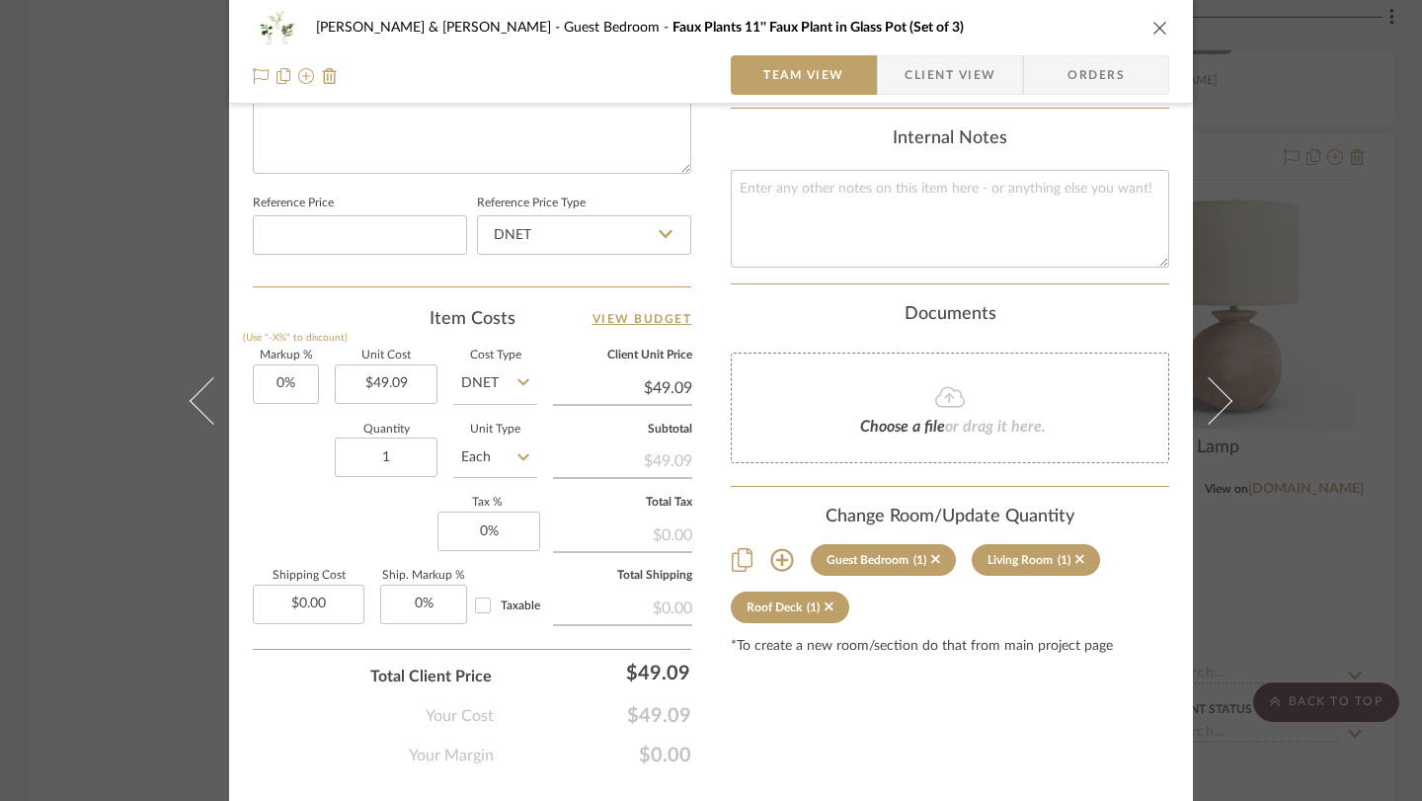
click at [1321, 350] on div "[PERSON_NAME] & [PERSON_NAME] Guest Bedroom Faux Plants 11'' Faux Plant in Glas…" at bounding box center [711, 400] width 1422 height 801
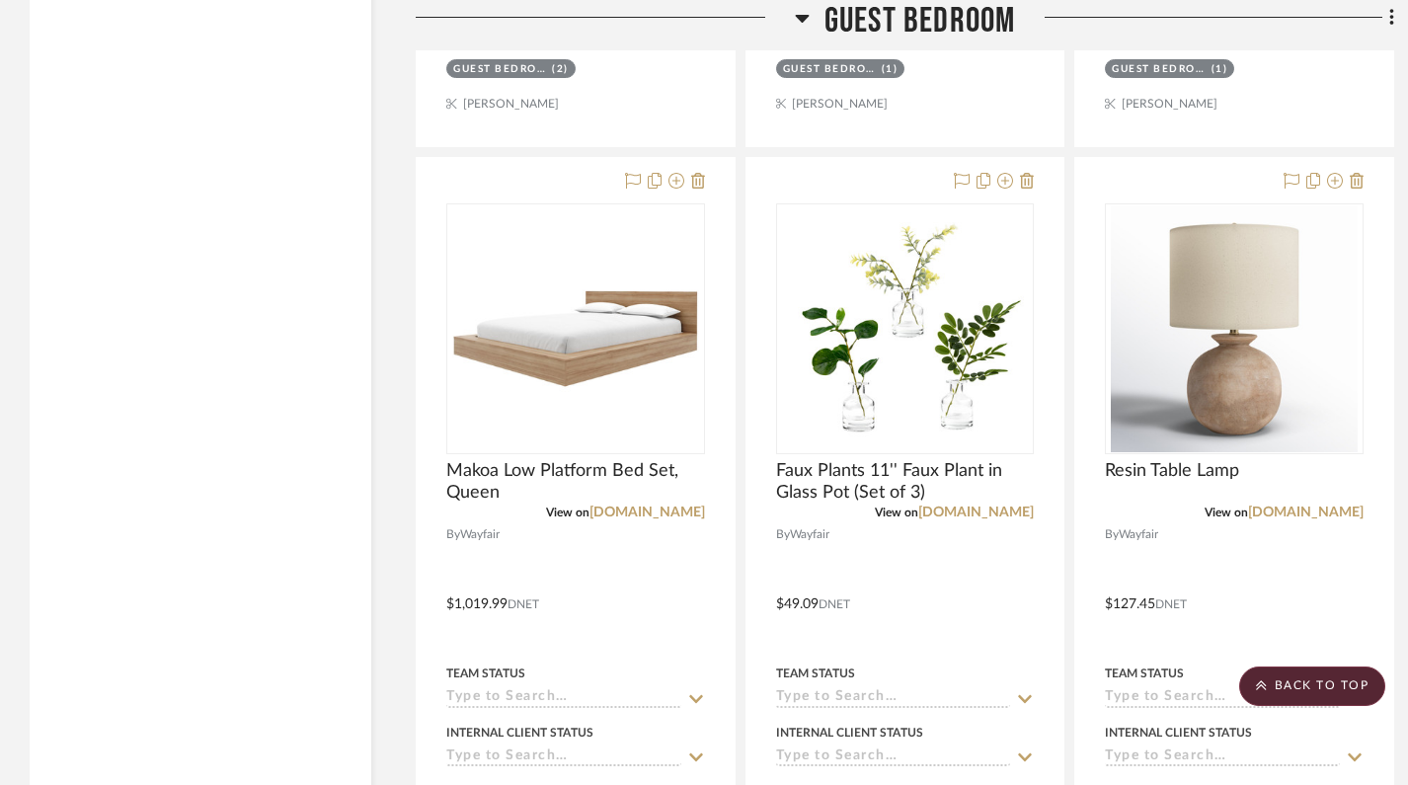
scroll to position [38741, 0]
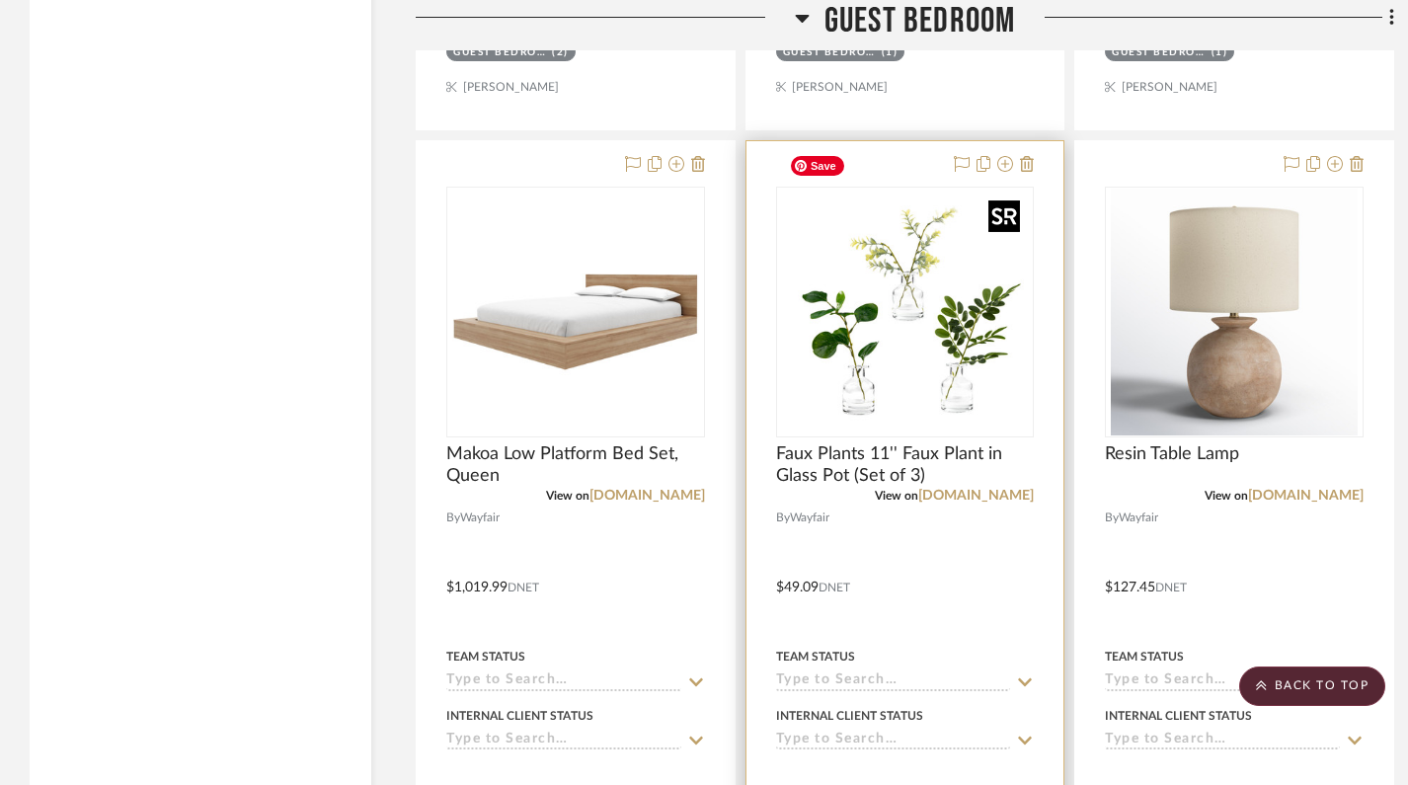
click at [950, 284] on img "0" at bounding box center [904, 312] width 247 height 247
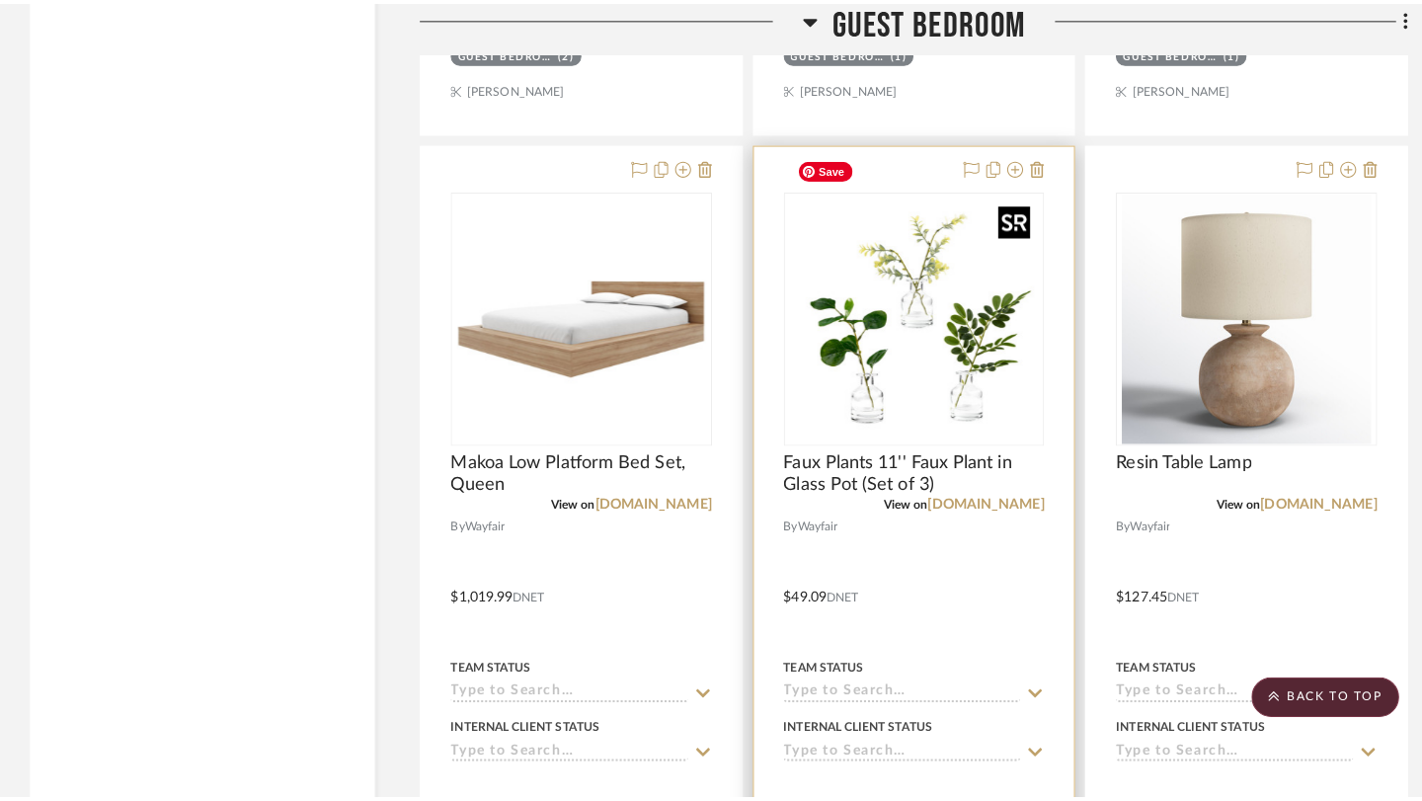
scroll to position [0, 0]
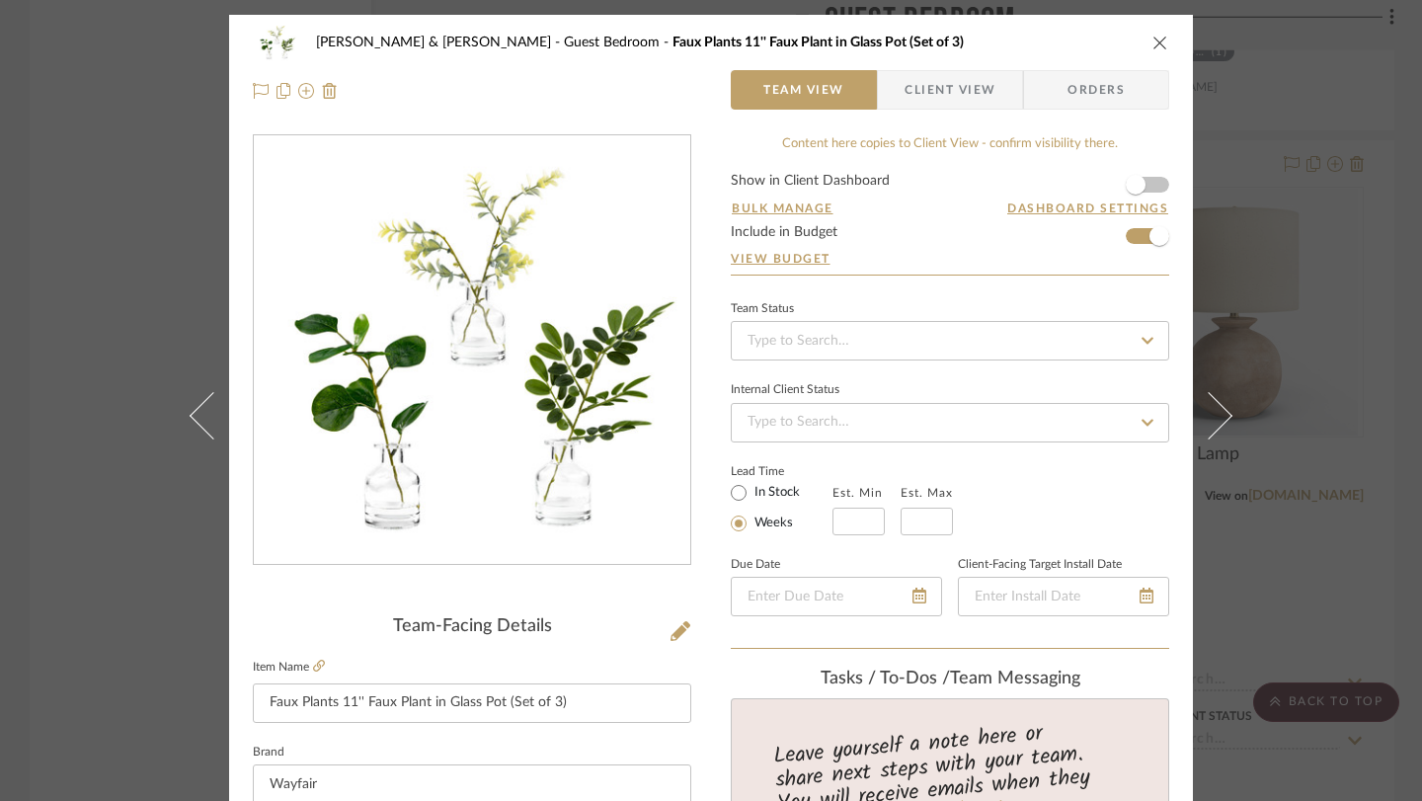
click at [1299, 326] on div "[PERSON_NAME] & [PERSON_NAME] Guest Bedroom Faux Plants 11'' Faux Plant in Glas…" at bounding box center [711, 400] width 1422 height 801
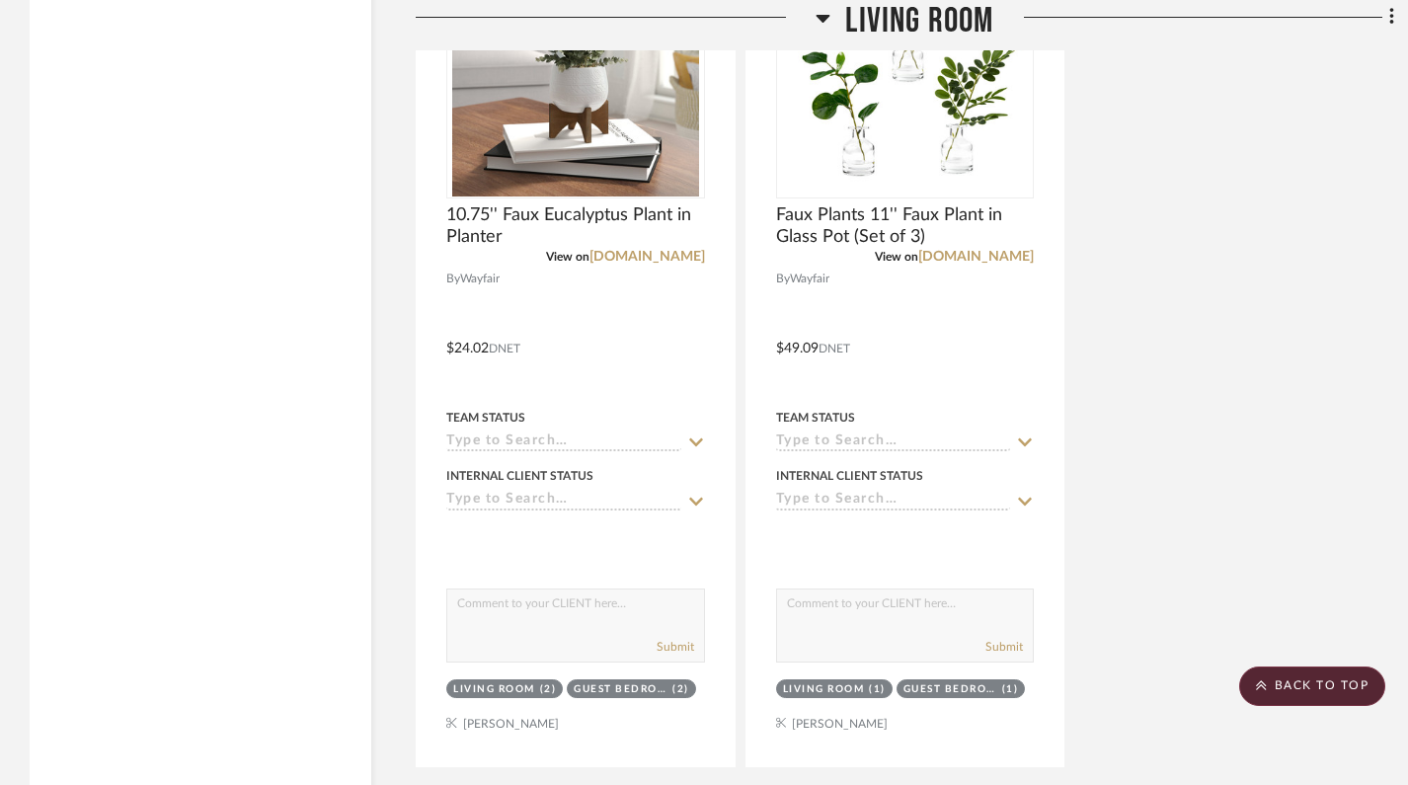
scroll to position [48971, 0]
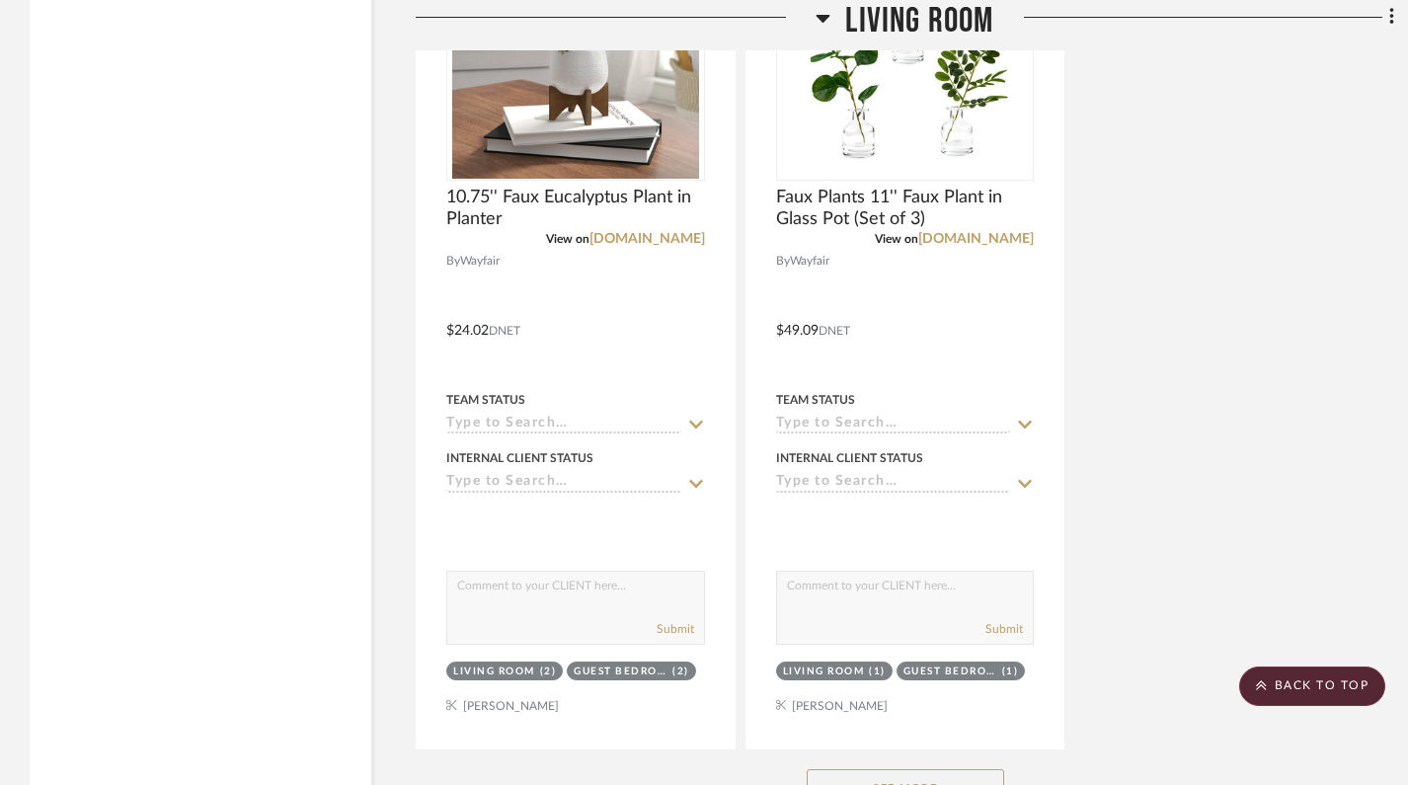
click at [853, 684] on button "See More" at bounding box center [905, 788] width 197 height 39
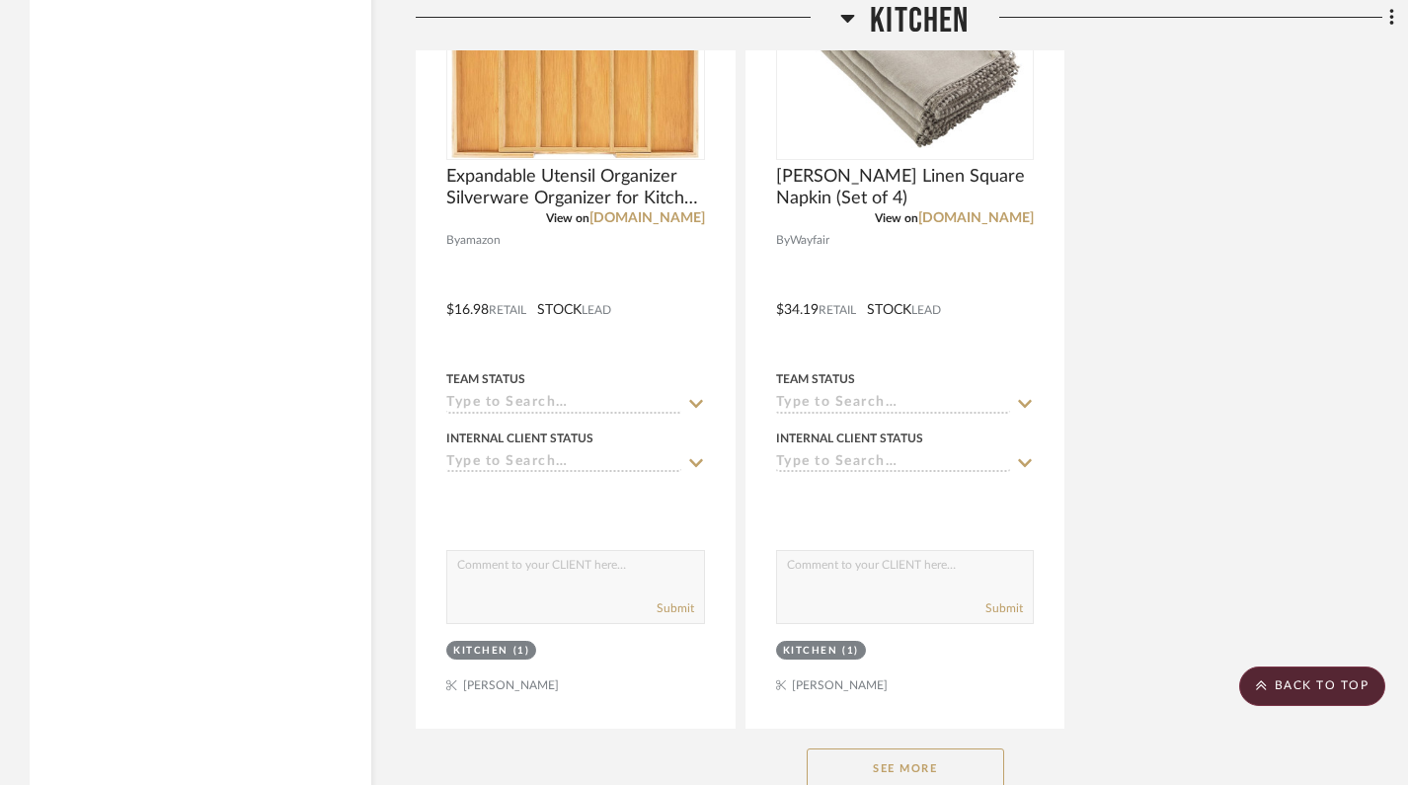
scroll to position [54422, 0]
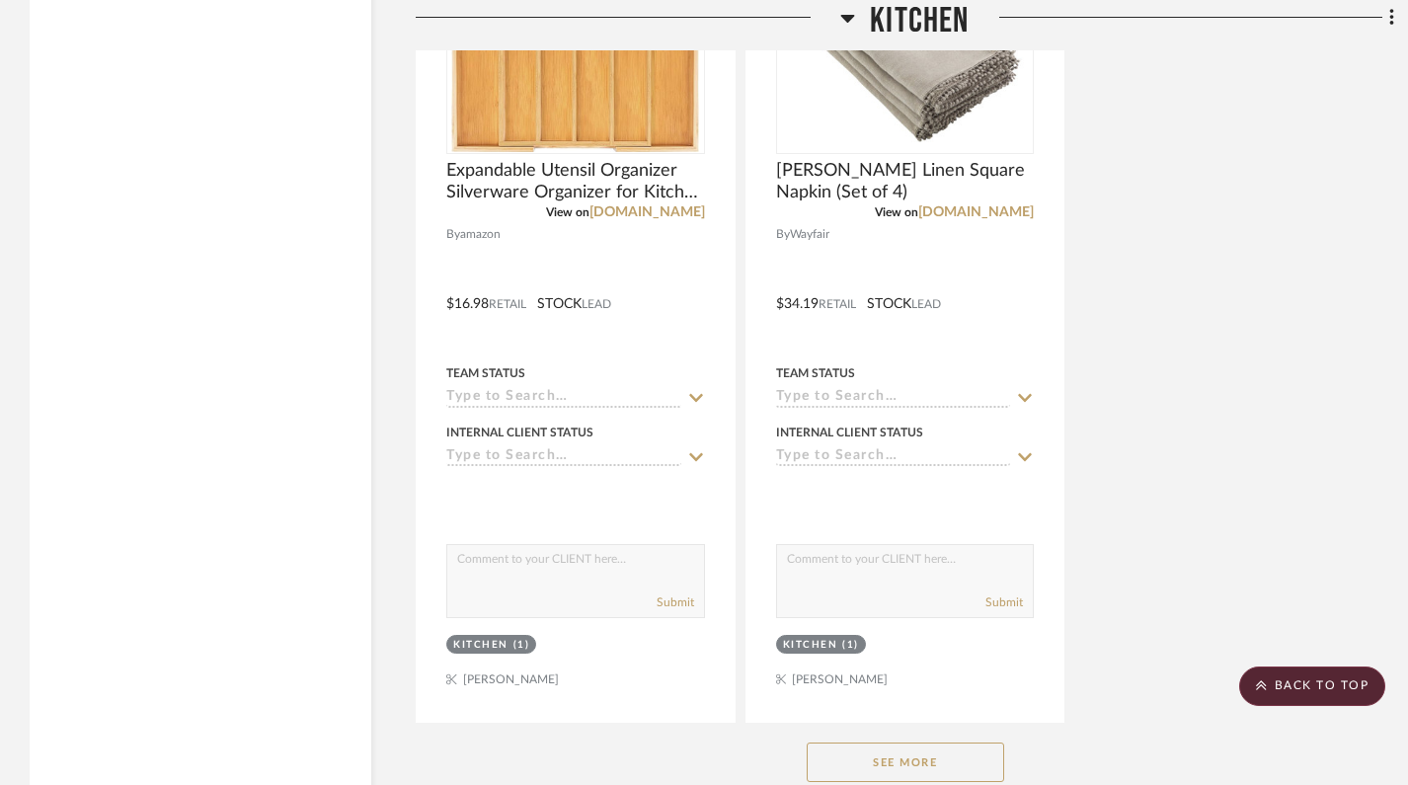
click at [880, 684] on button "See More" at bounding box center [905, 762] width 197 height 39
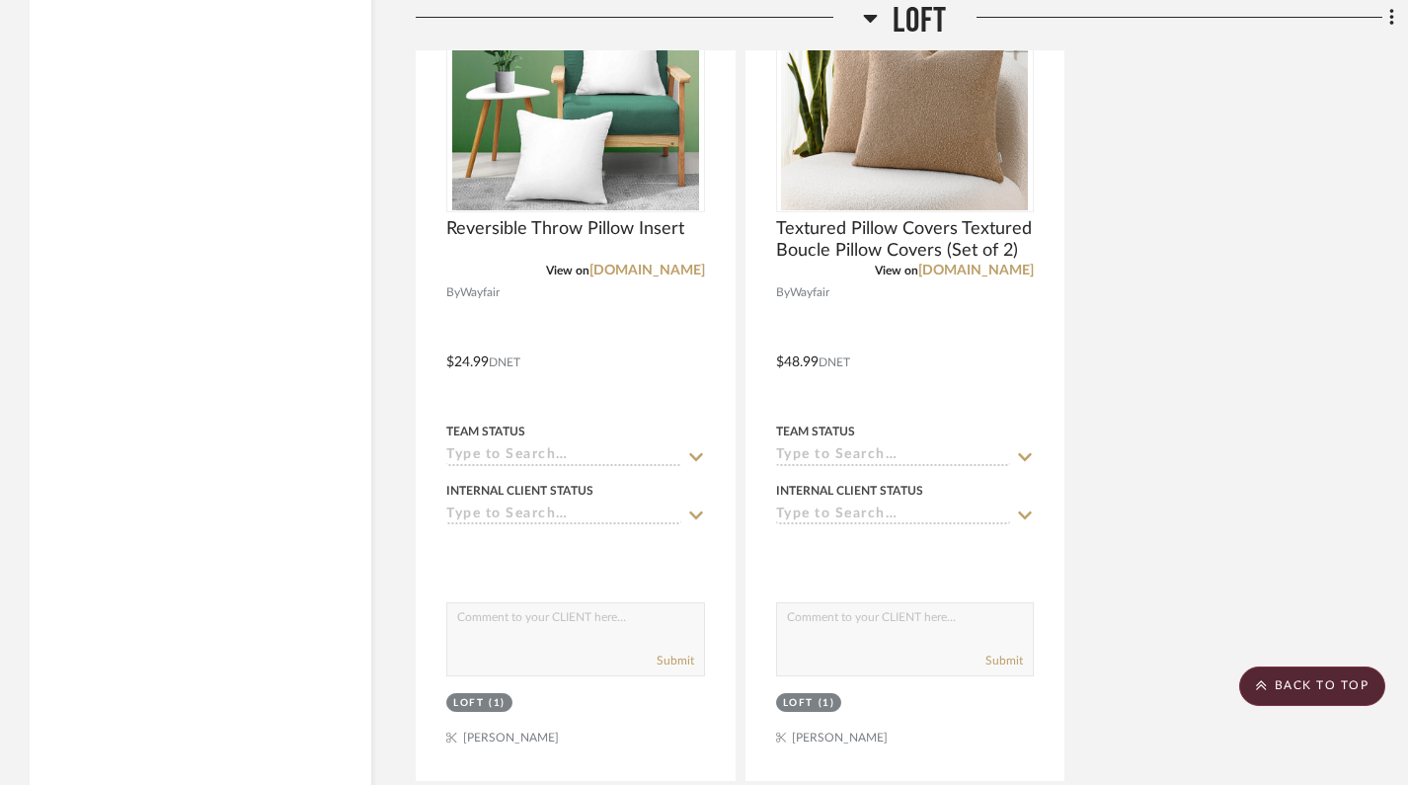
scroll to position [64376, 0]
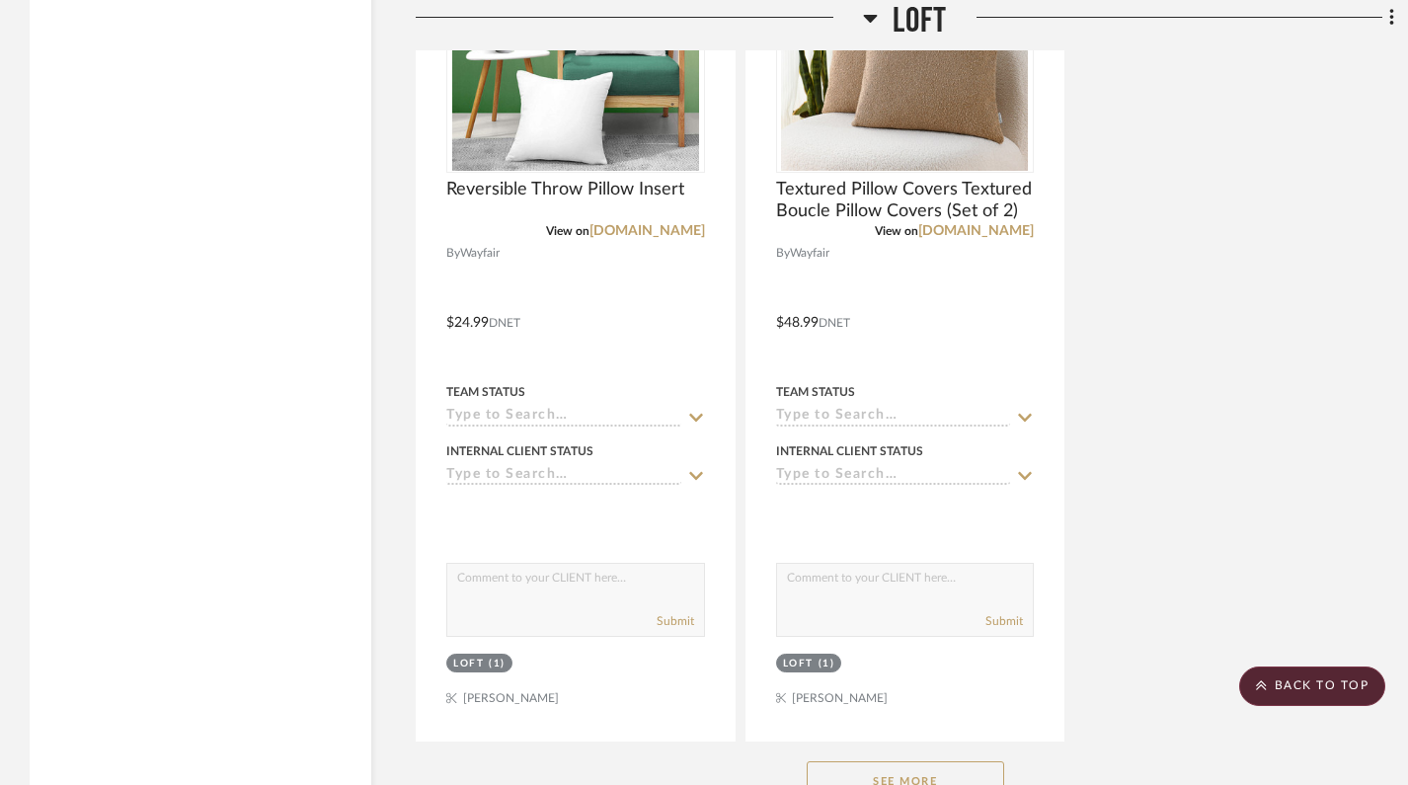
click at [904, 684] on div "See More" at bounding box center [905, 781] width 979 height 79
click at [896, 684] on button "See More" at bounding box center [905, 780] width 197 height 39
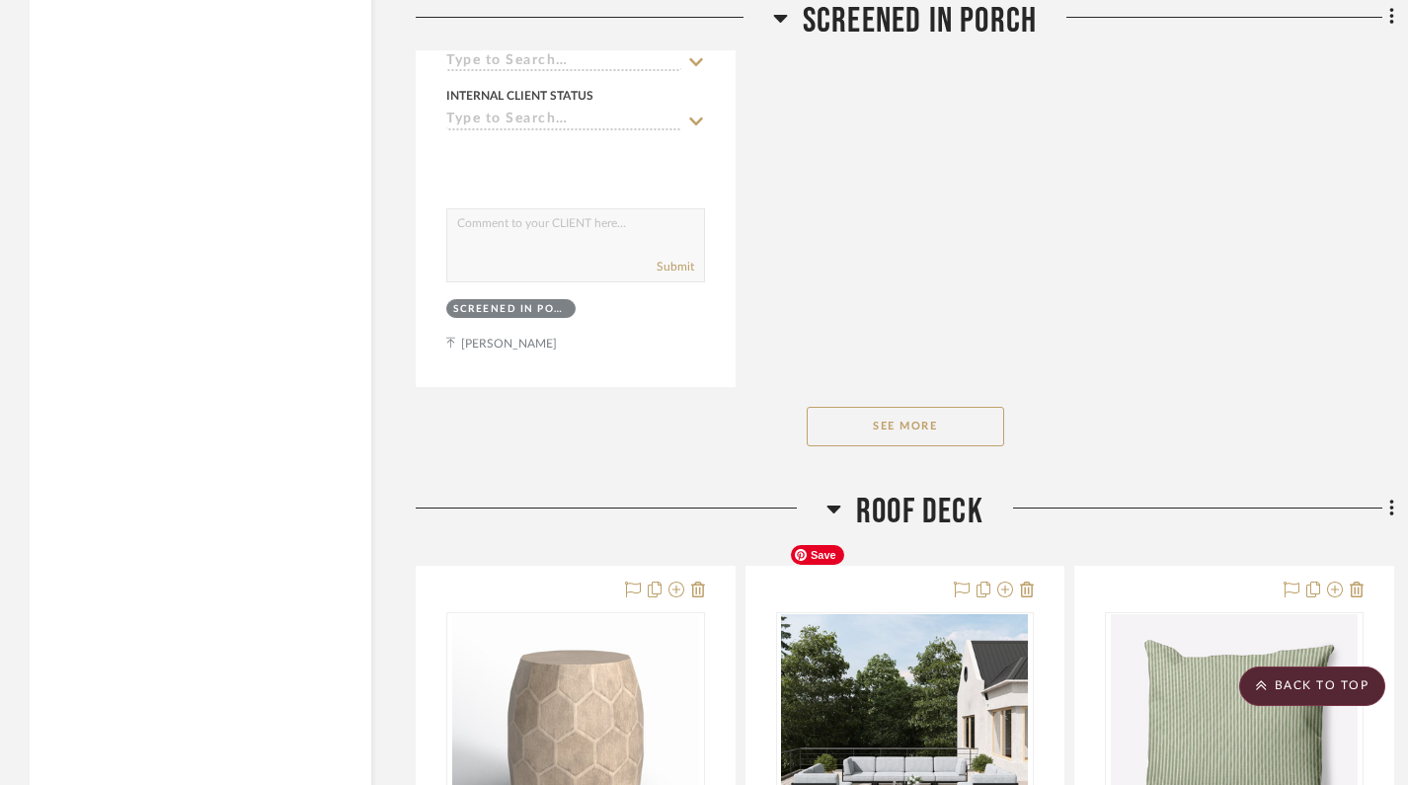
scroll to position [71999, 0]
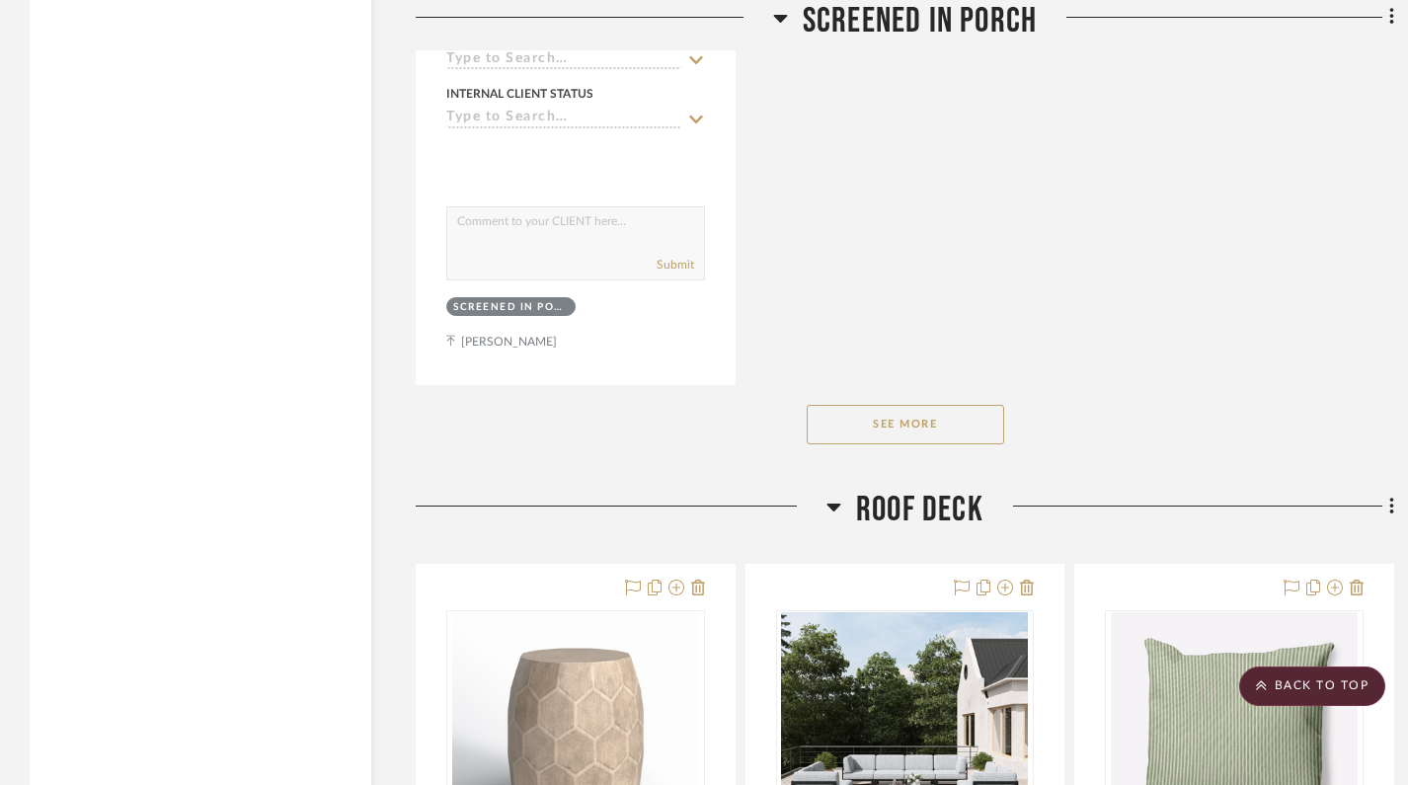
click at [939, 405] on button "See More" at bounding box center [905, 424] width 197 height 39
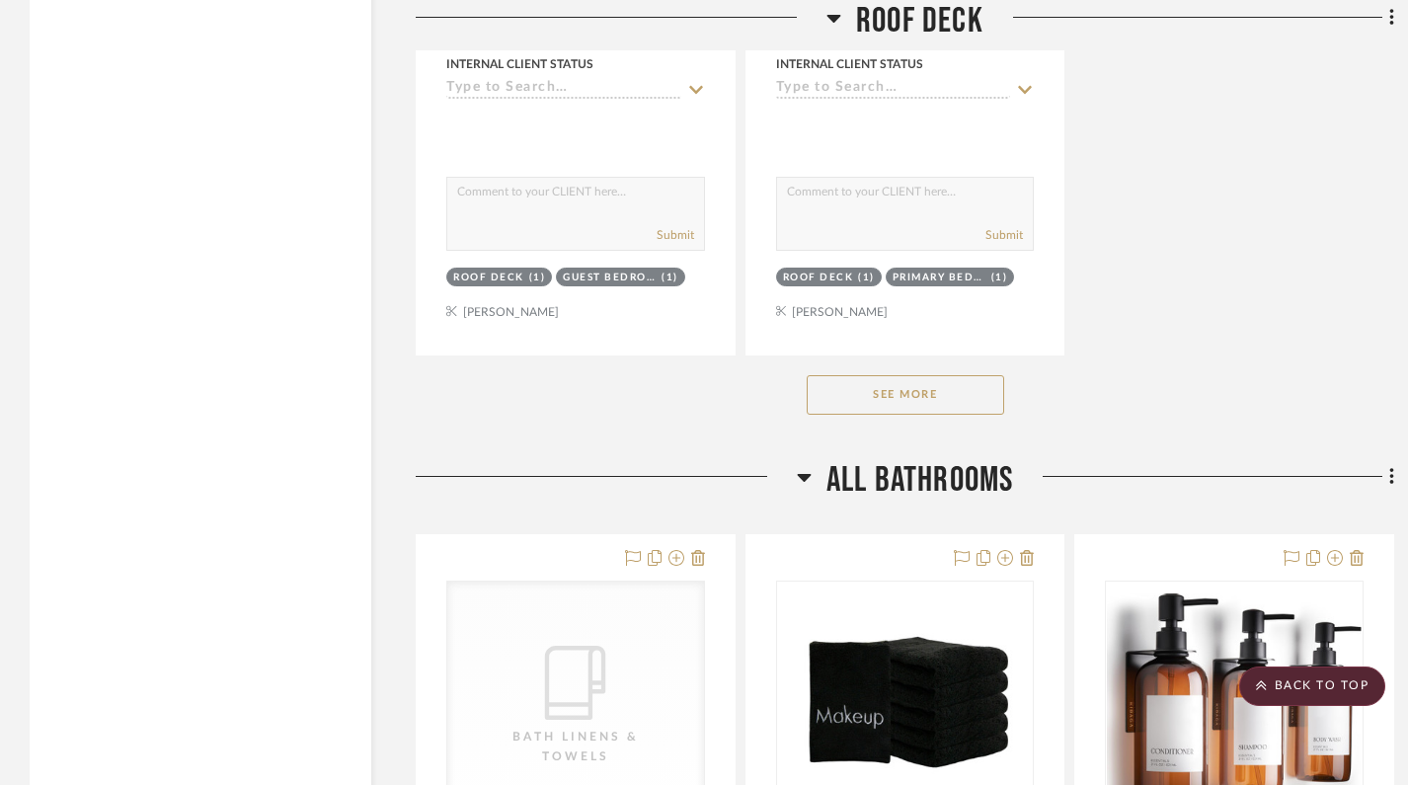
scroll to position [74882, 0]
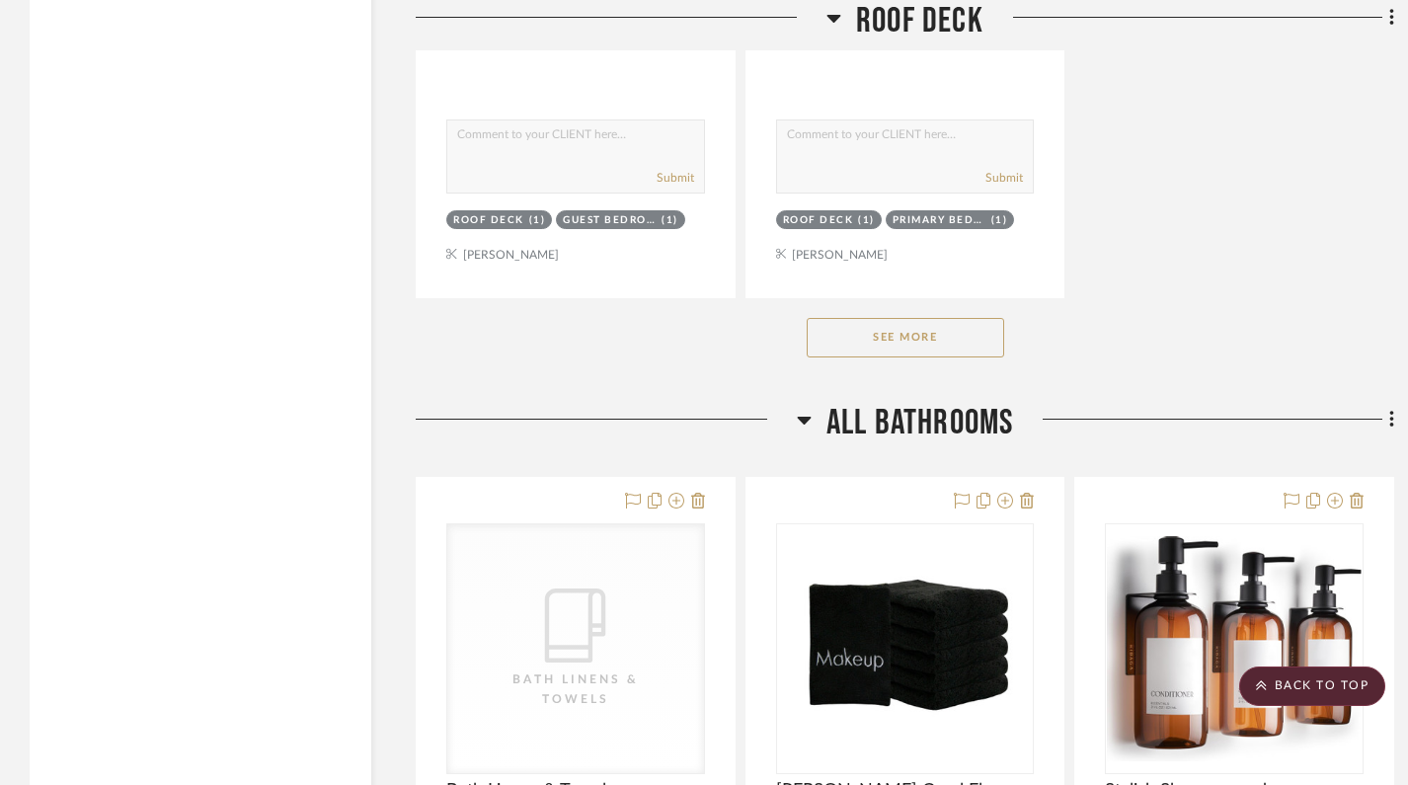
click at [931, 318] on button "See More" at bounding box center [905, 337] width 197 height 39
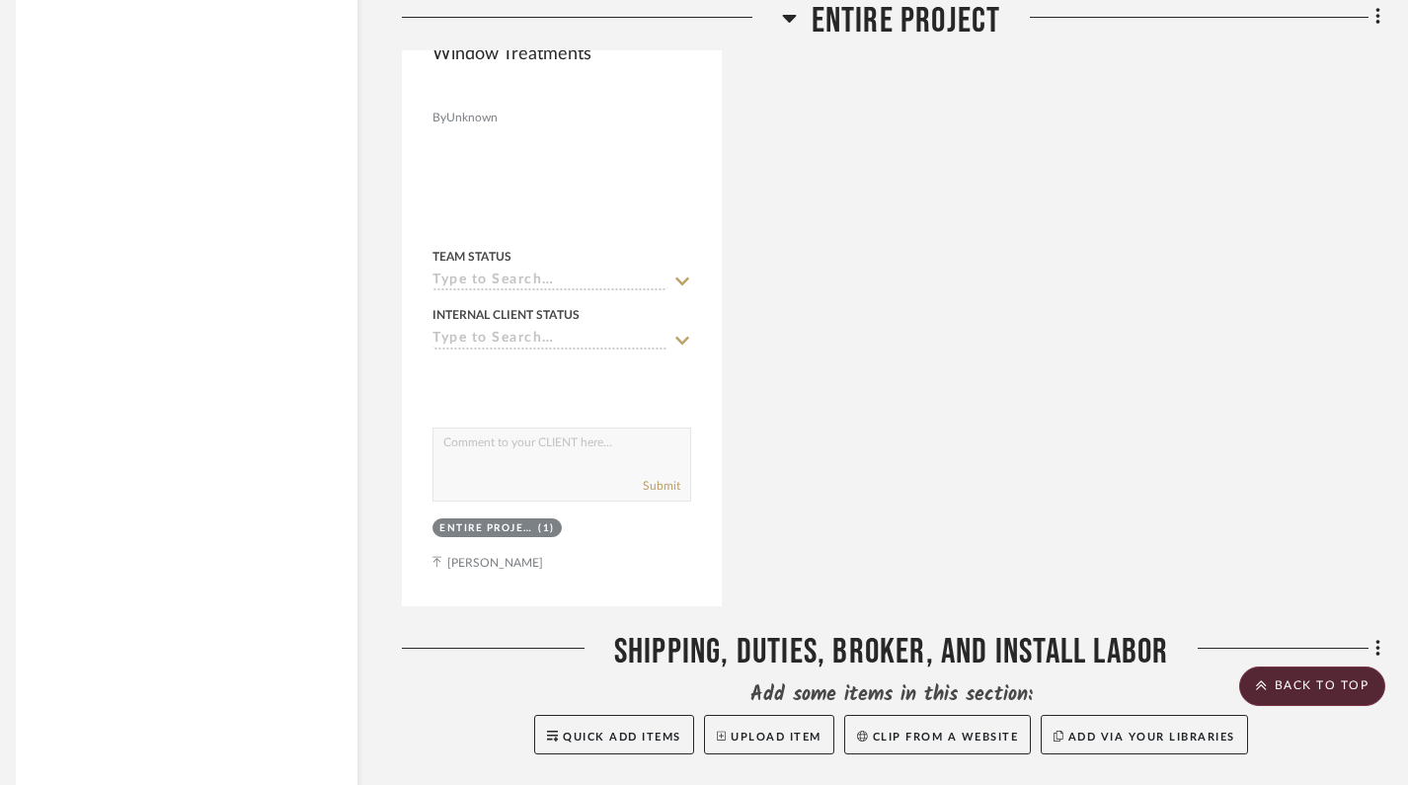
scroll to position [83998, 14]
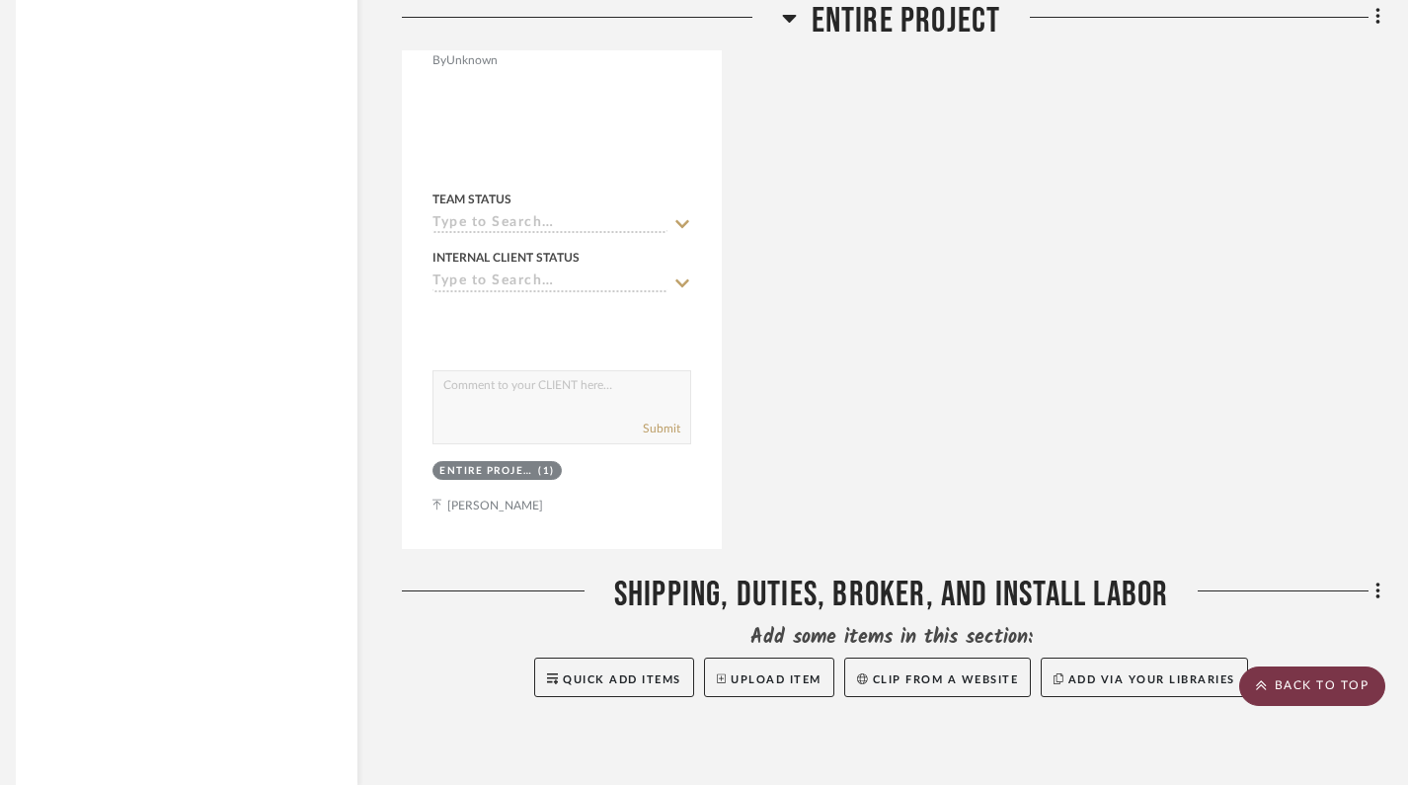
click at [1260, 684] on fa-icon at bounding box center [1261, 686] width 11 height 16
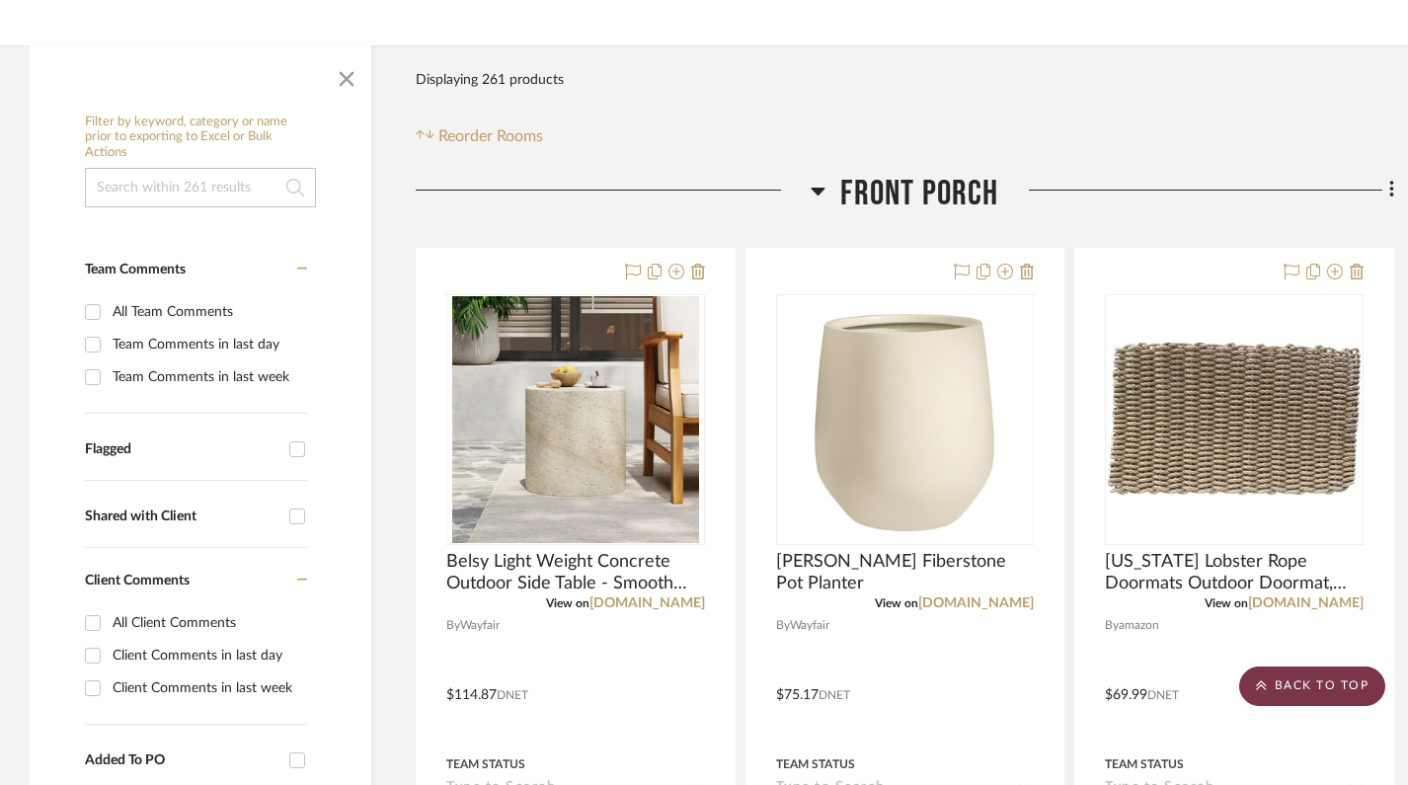
scroll to position [0, 0]
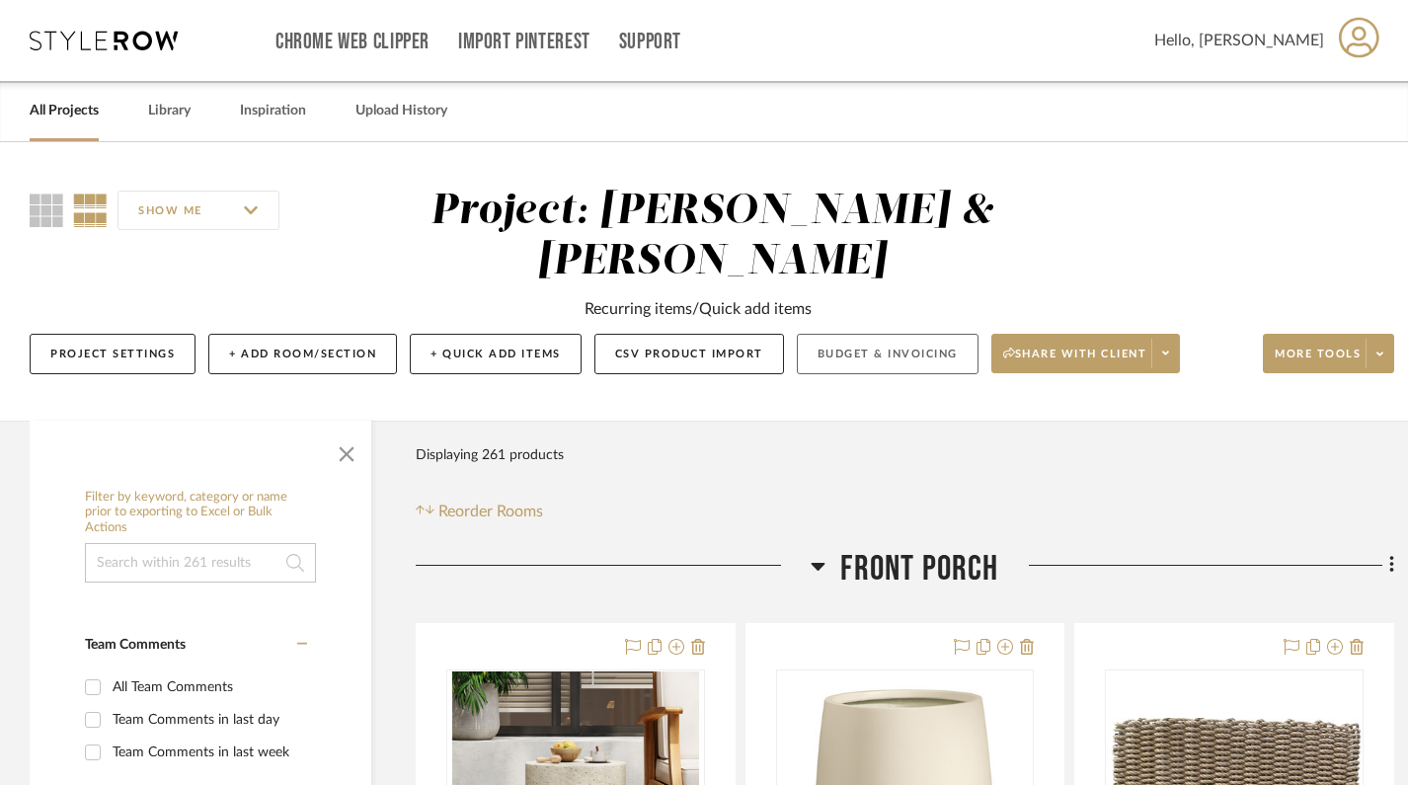
click at [899, 357] on button "Budget & Invoicing" at bounding box center [888, 354] width 182 height 40
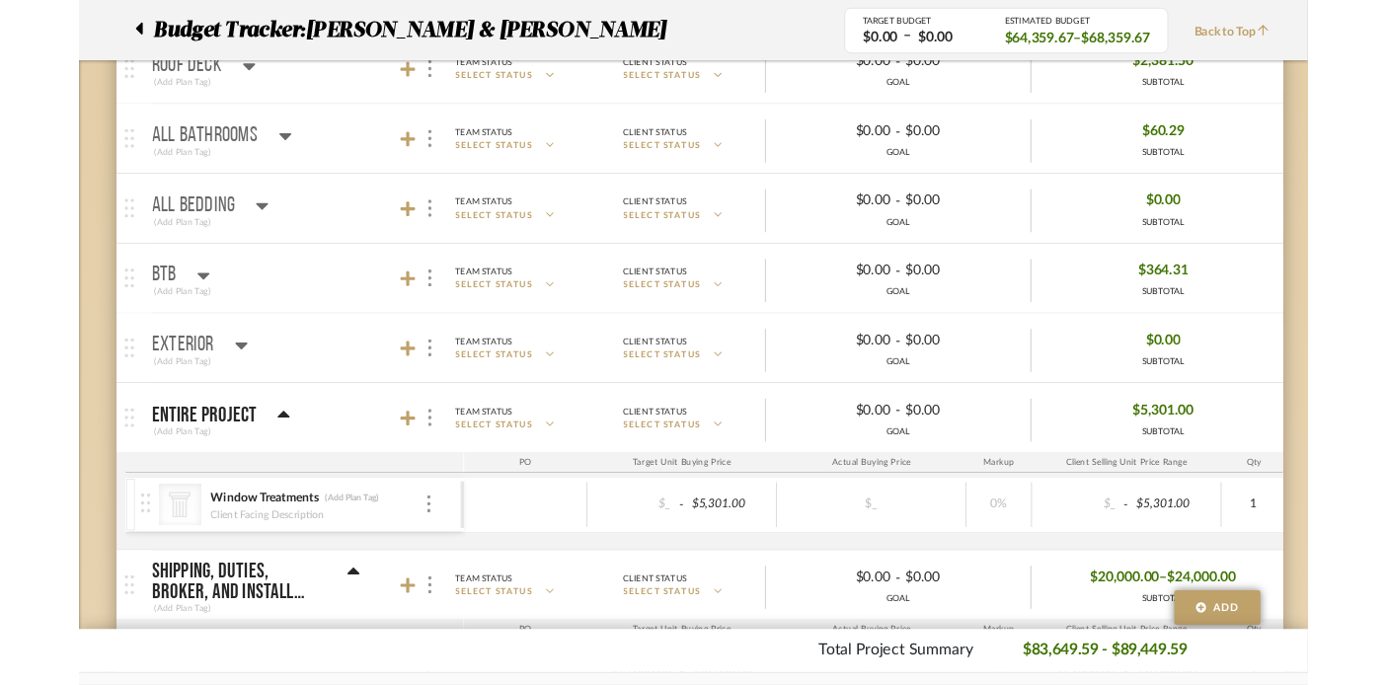
scroll to position [1300, 0]
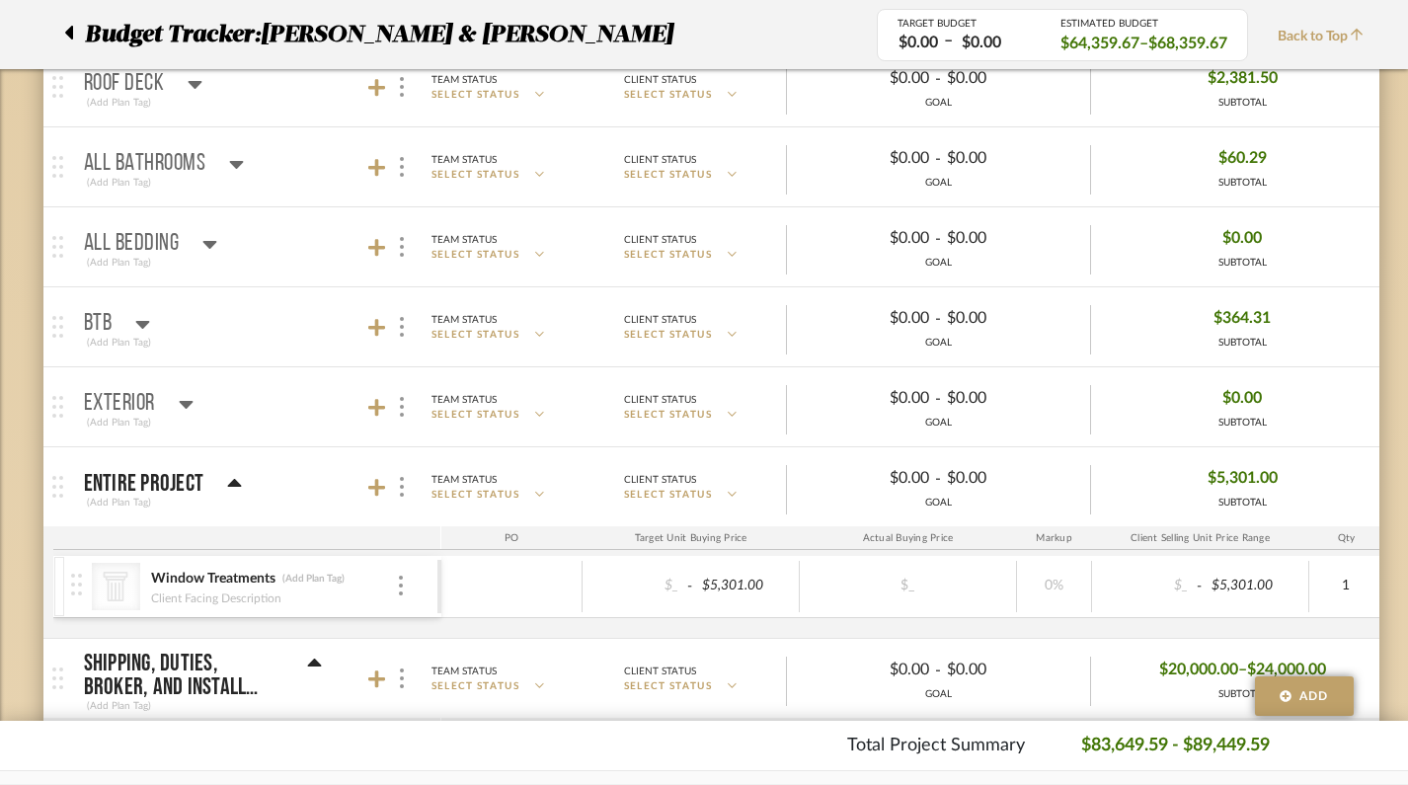
click at [231, 489] on icon at bounding box center [234, 484] width 15 height 24
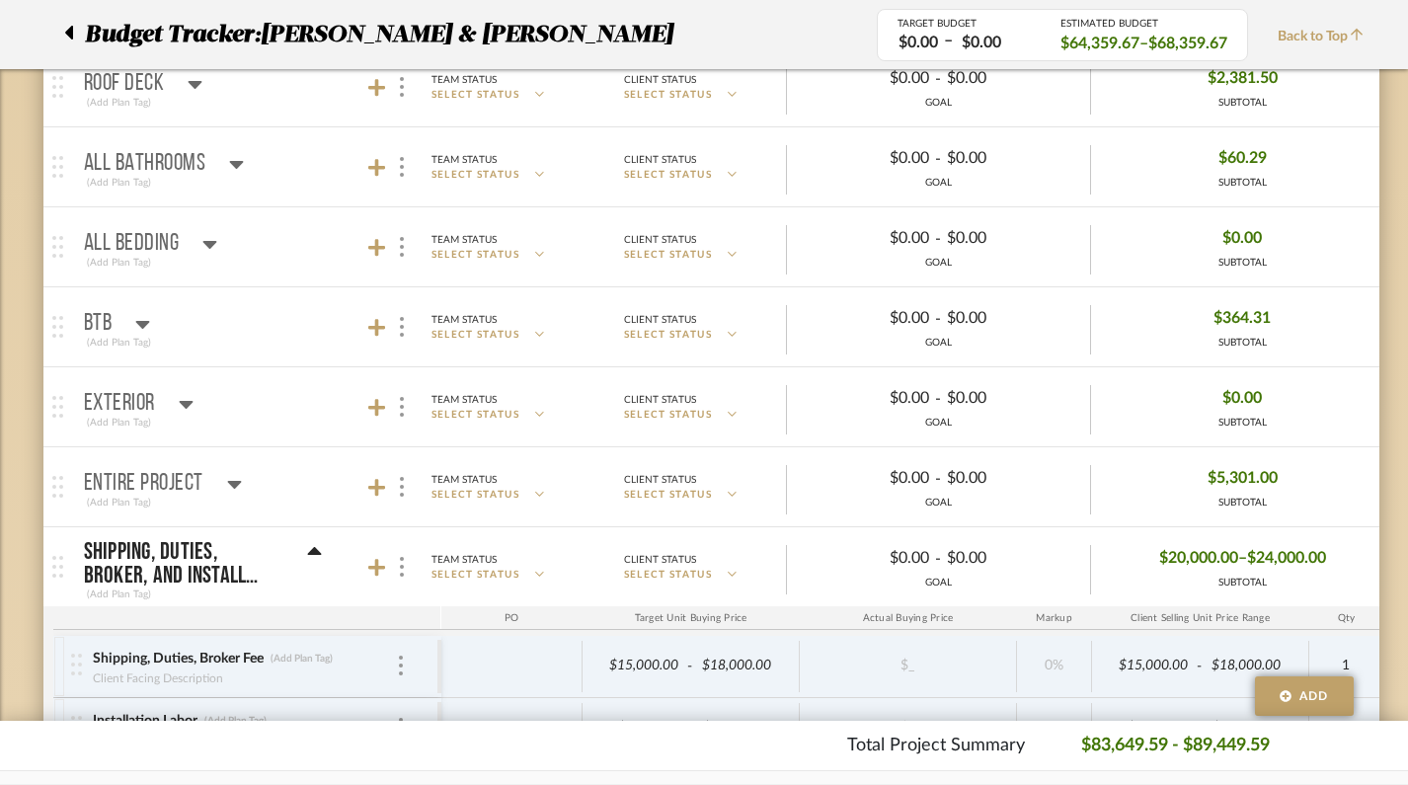
click at [318, 548] on icon at bounding box center [314, 552] width 15 height 24
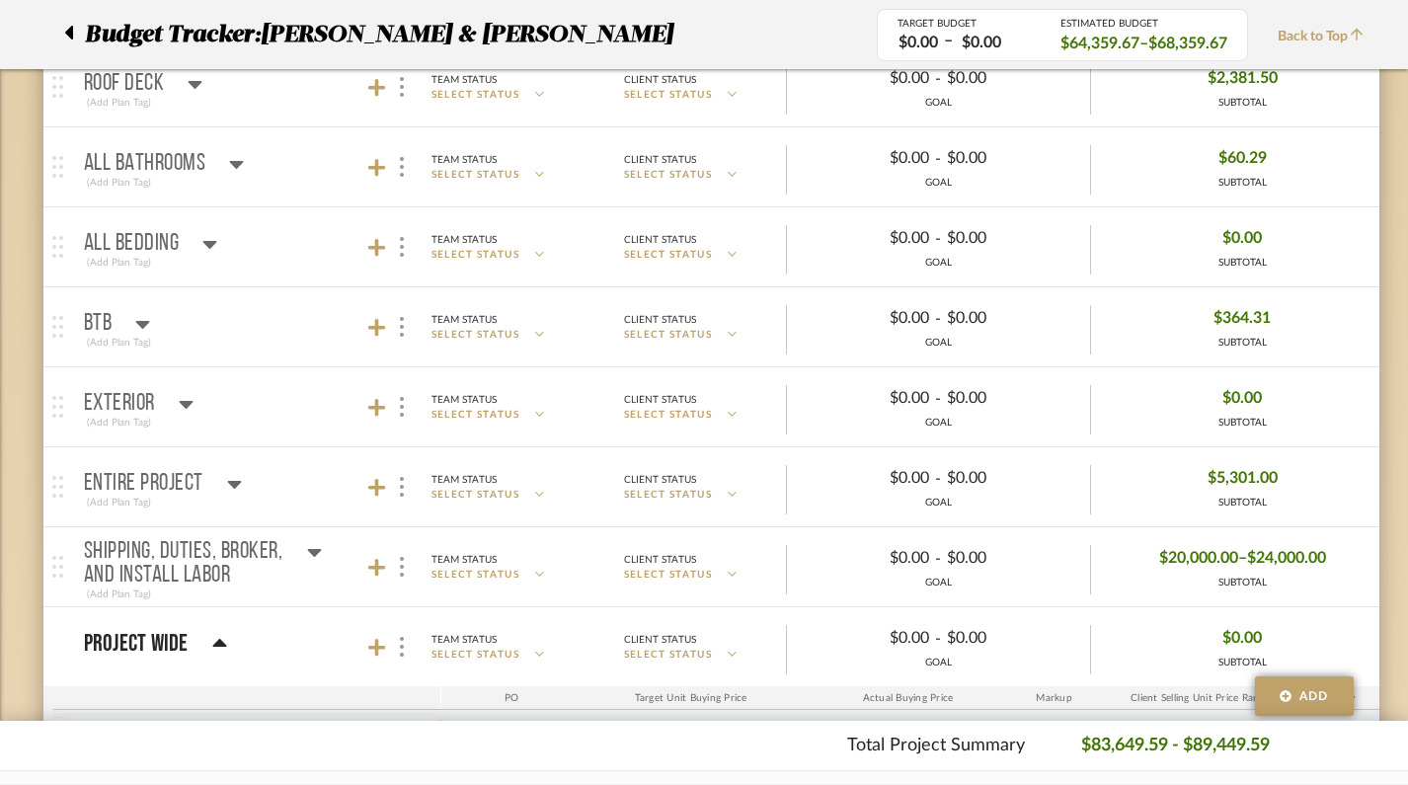
click at [181, 403] on icon at bounding box center [186, 404] width 15 height 24
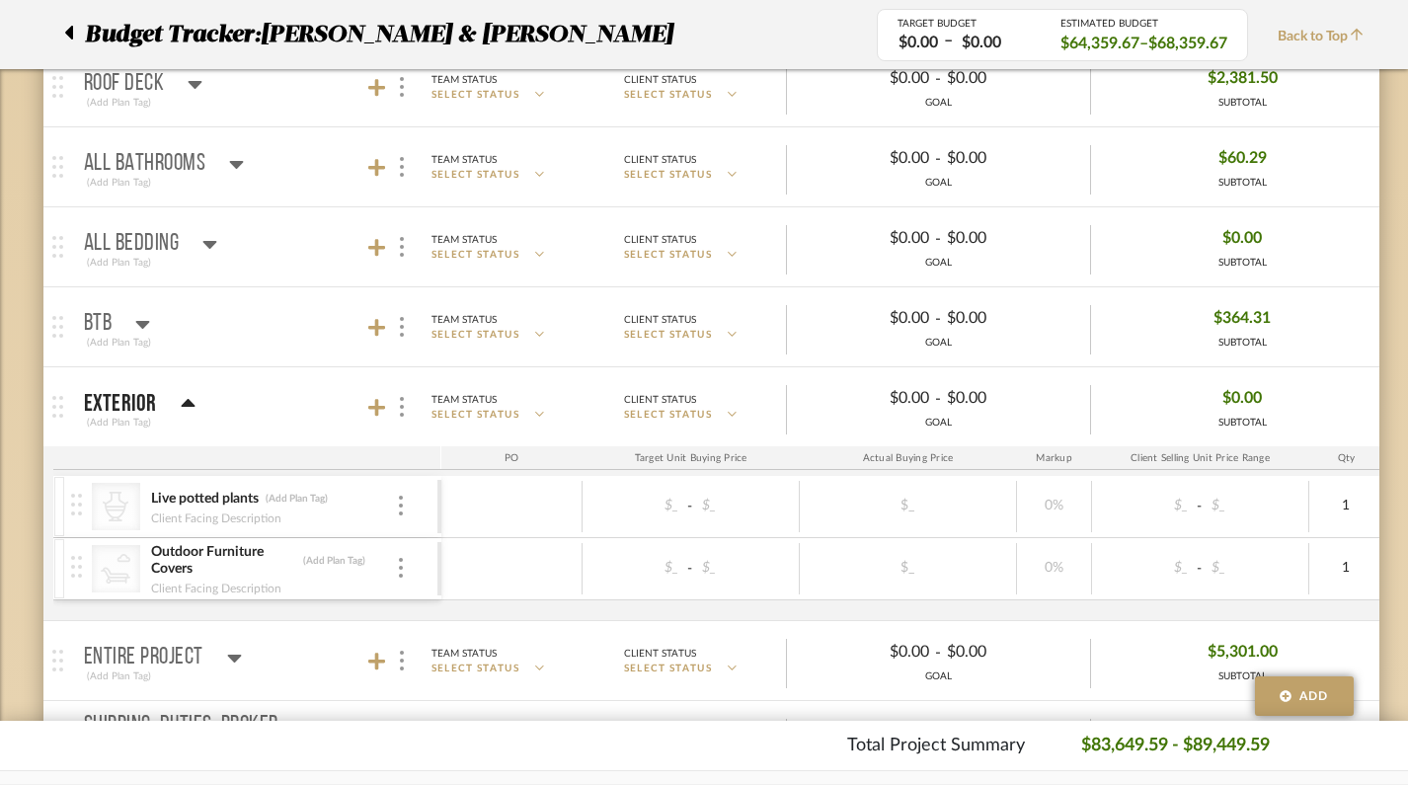
click at [181, 403] on icon at bounding box center [188, 403] width 14 height 8
